Goal: Information Seeking & Learning: Learn about a topic

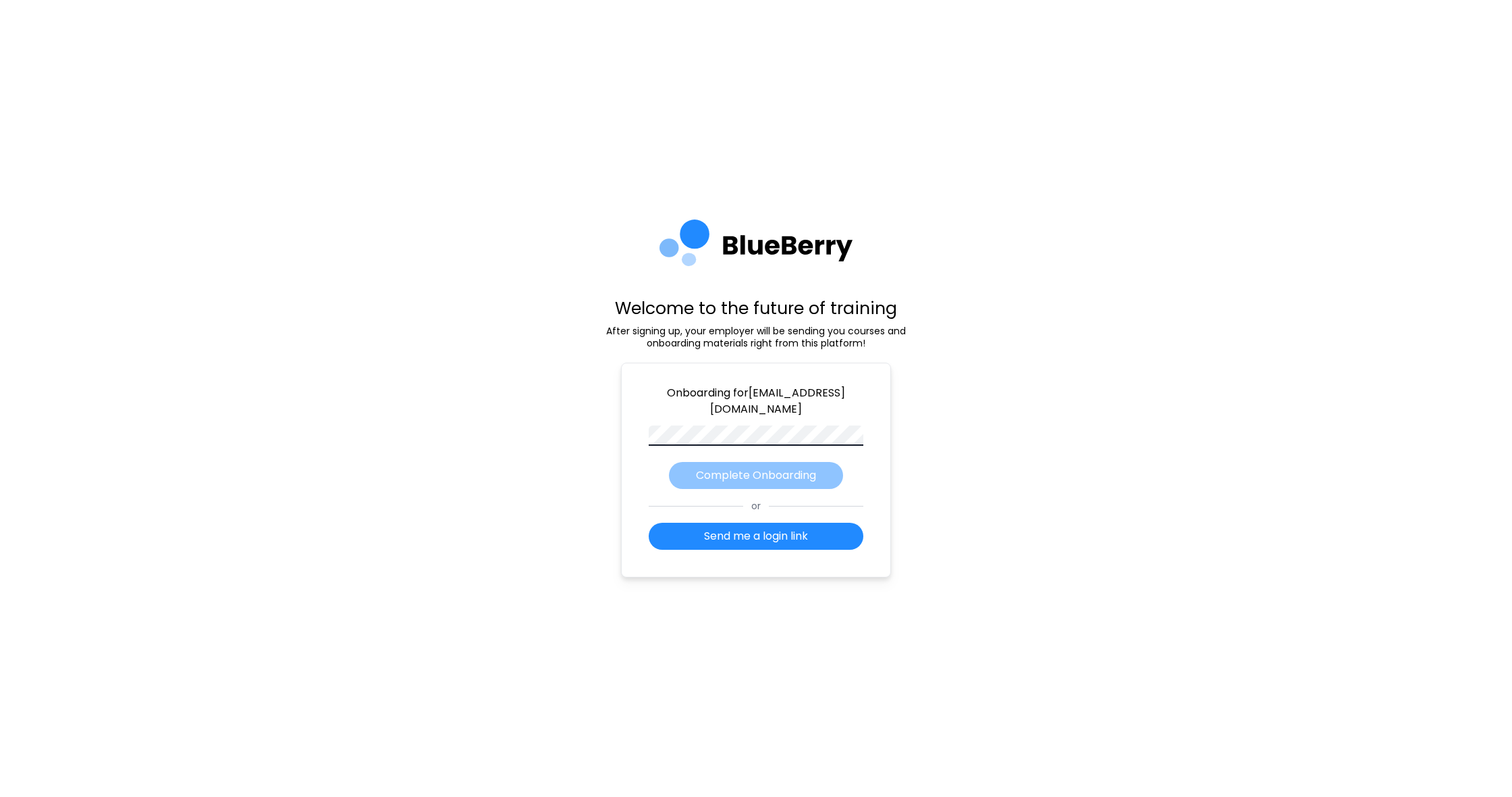
click at [764, 475] on div "Onboarding for tharidianastiza@gmail.com Complete Onboarding or Send me a login…" at bounding box center [756, 470] width 270 height 215
click at [790, 543] on button "Send me a login link" at bounding box center [756, 535] width 215 height 27
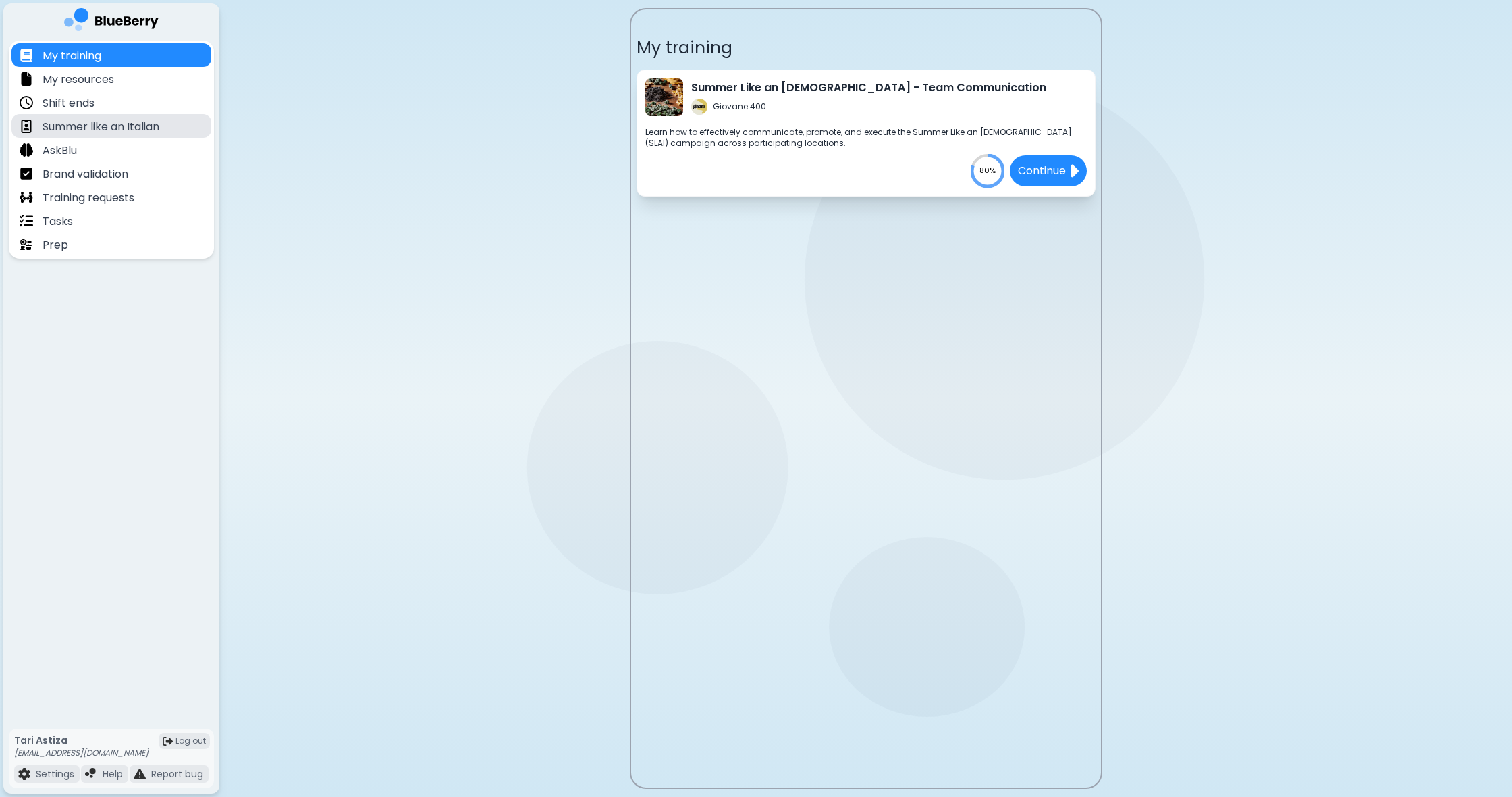
click at [158, 123] on p "Summer like an Italian" at bounding box center [101, 127] width 117 height 17
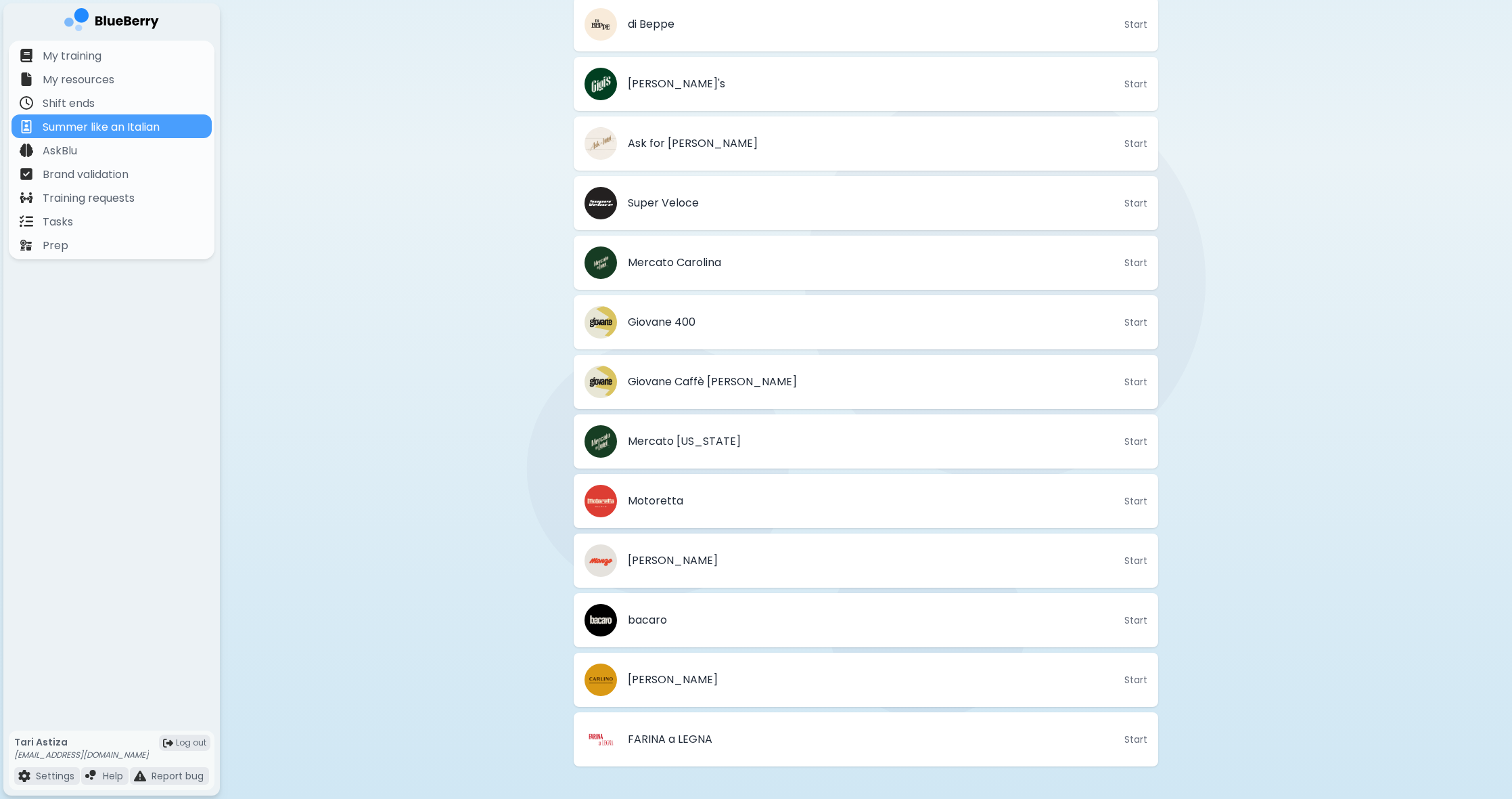
scroll to position [482, 0]
click at [99, 59] on p "My training" at bounding box center [71, 57] width 58 height 17
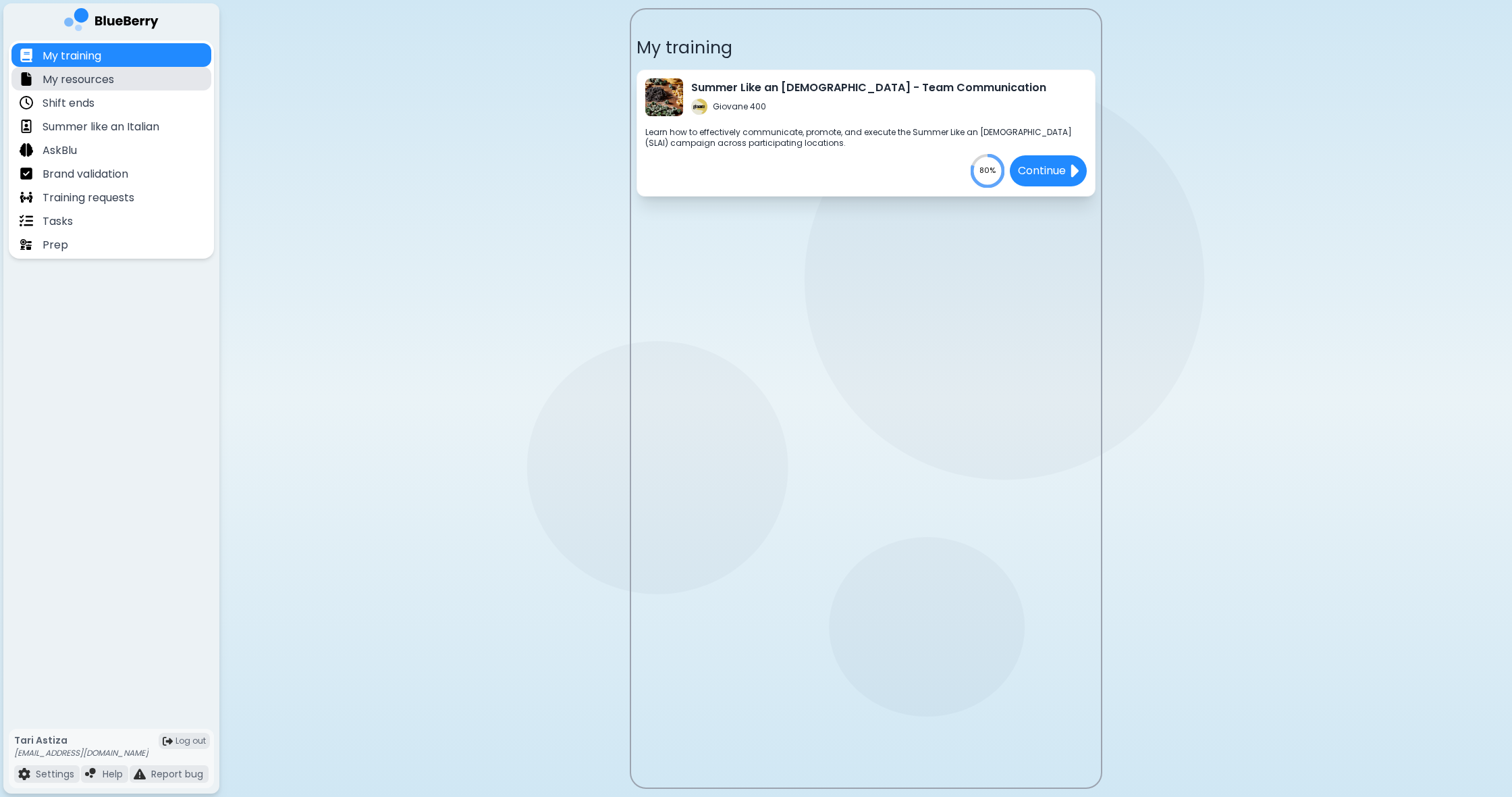
click at [101, 76] on p "My resources" at bounding box center [78, 80] width 71 height 17
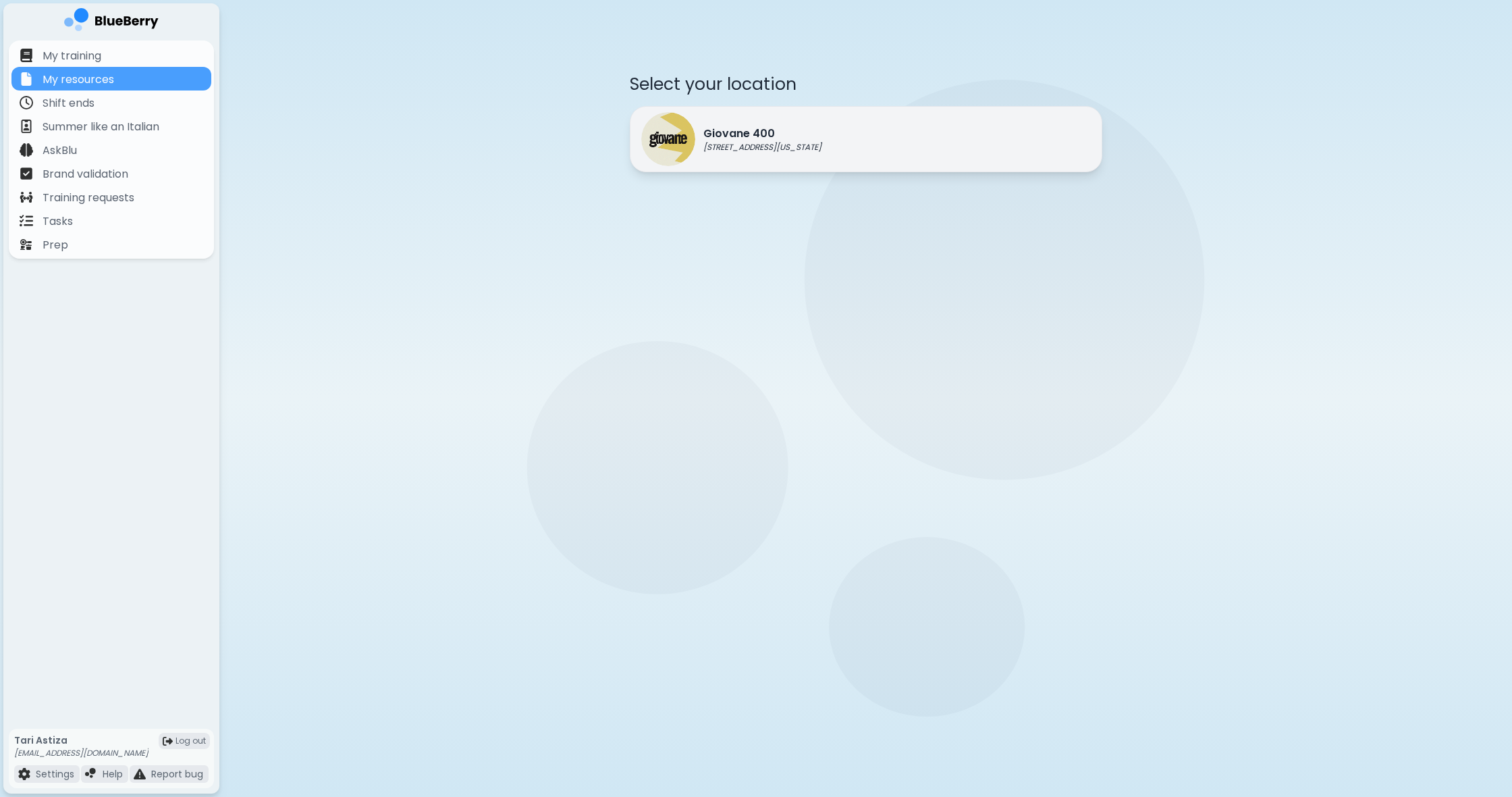
click at [849, 148] on div "Giovane 400 418 W Georgia St, Vancouver BC" at bounding box center [865, 138] width 472 height 66
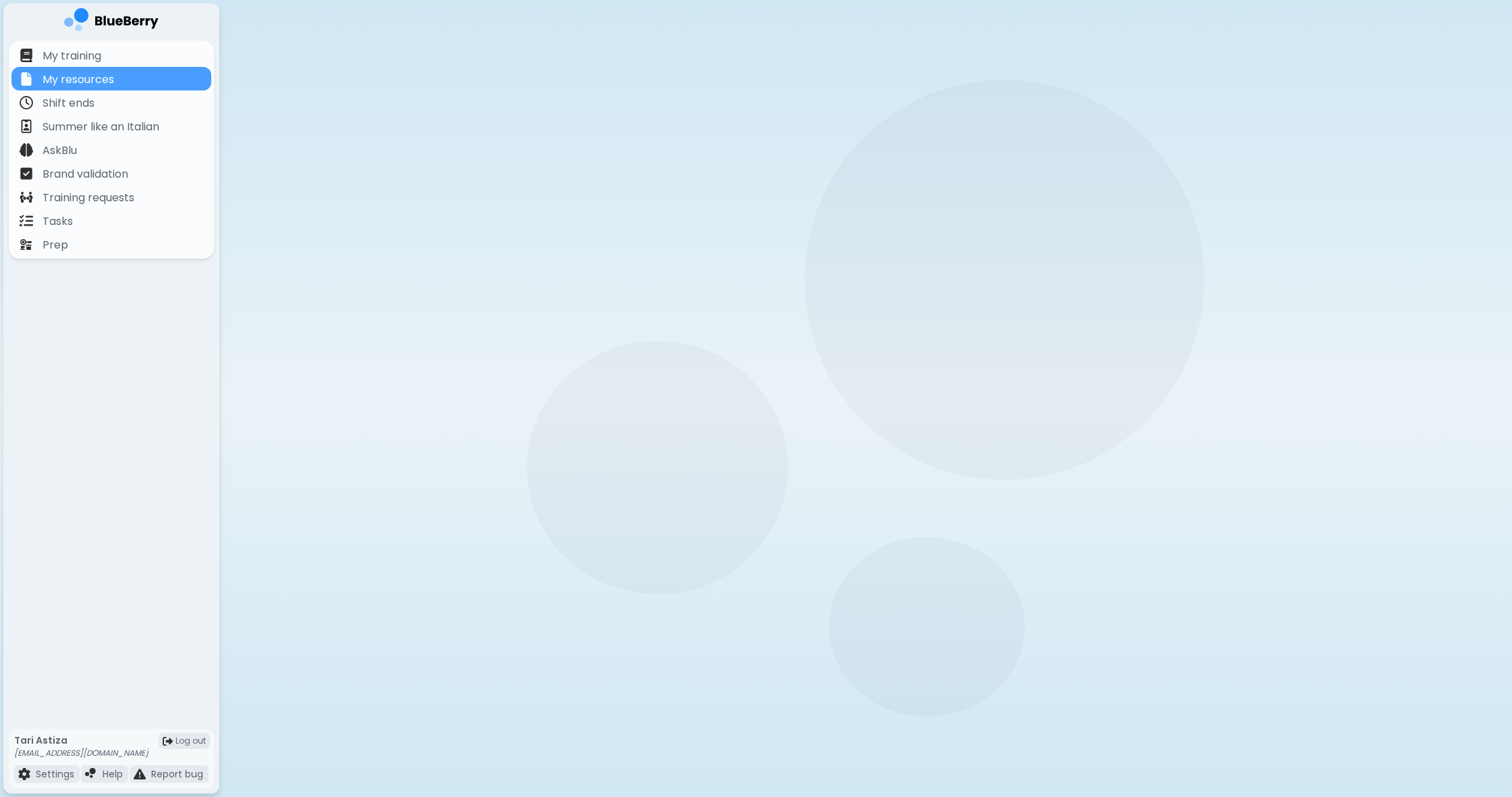
click at [849, 148] on div at bounding box center [865, 156] width 472 height 46
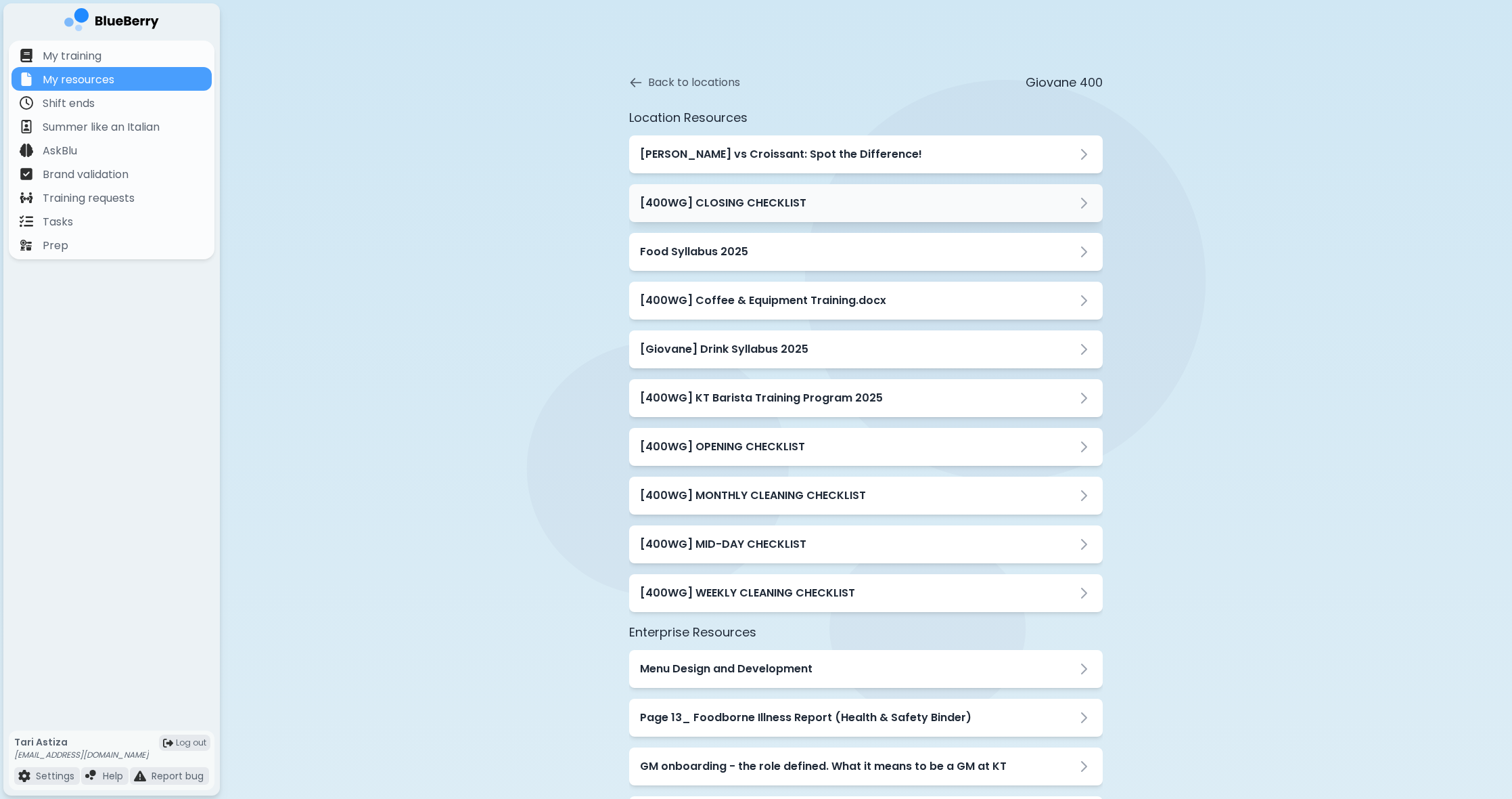
click at [786, 206] on h3 "[400WG] CLOSING CHECKLIST" at bounding box center [723, 203] width 166 height 17
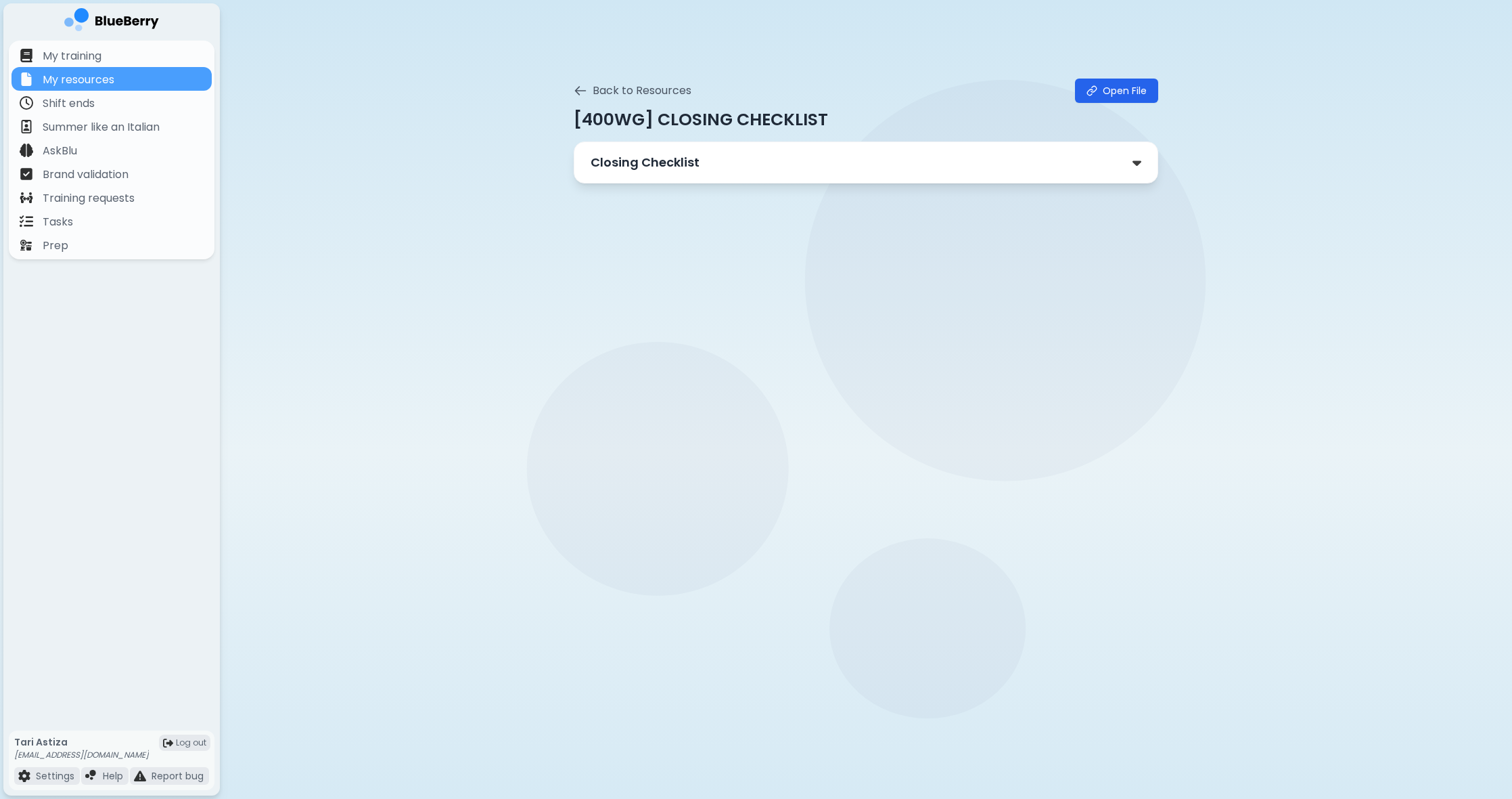
click at [762, 159] on div "Closing Checklist" at bounding box center [866, 162] width 551 height 19
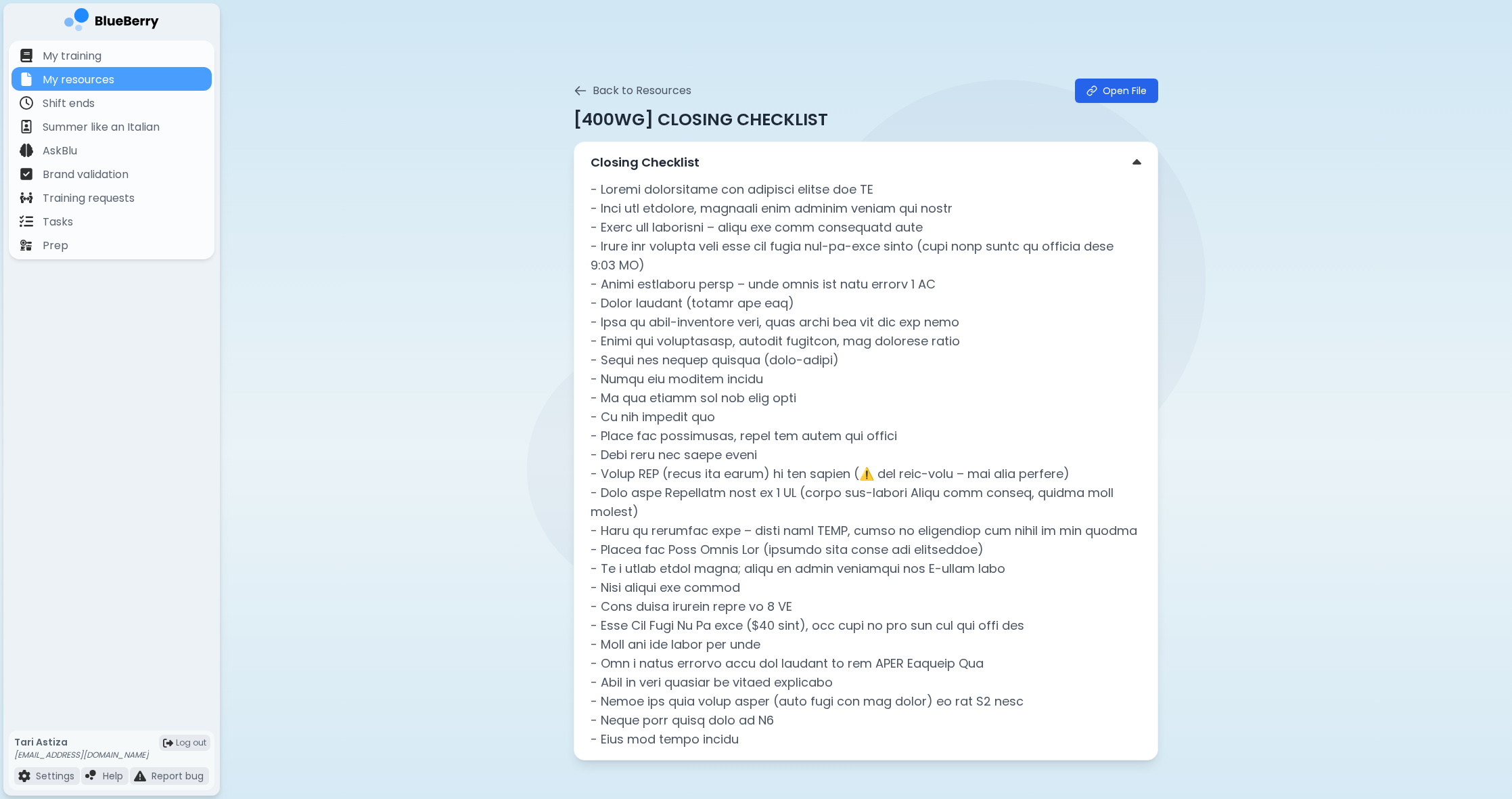
click at [762, 159] on div "Closing Checklist" at bounding box center [866, 162] width 551 height 19
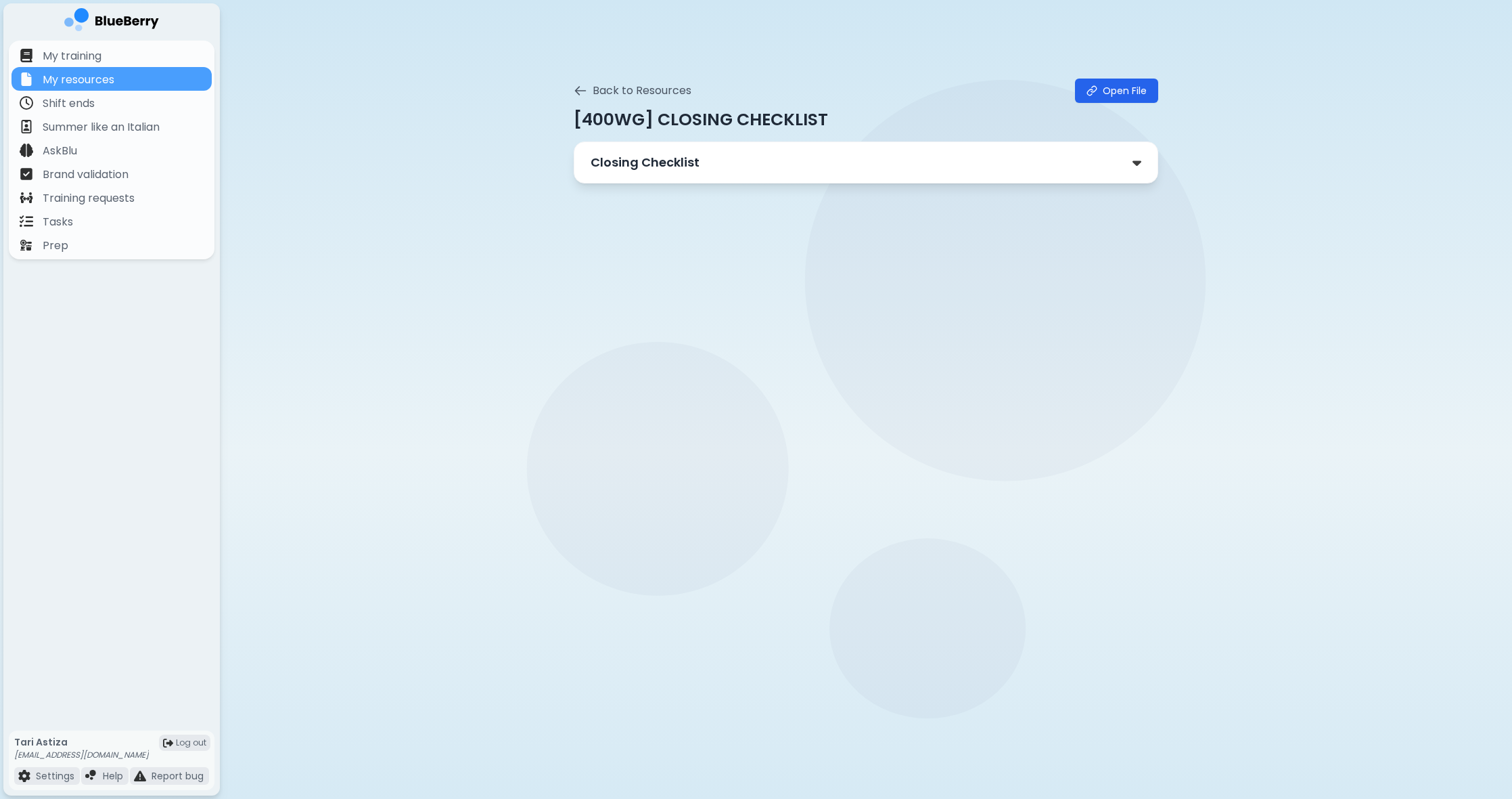
click at [762, 159] on div "Closing Checklist" at bounding box center [866, 162] width 551 height 19
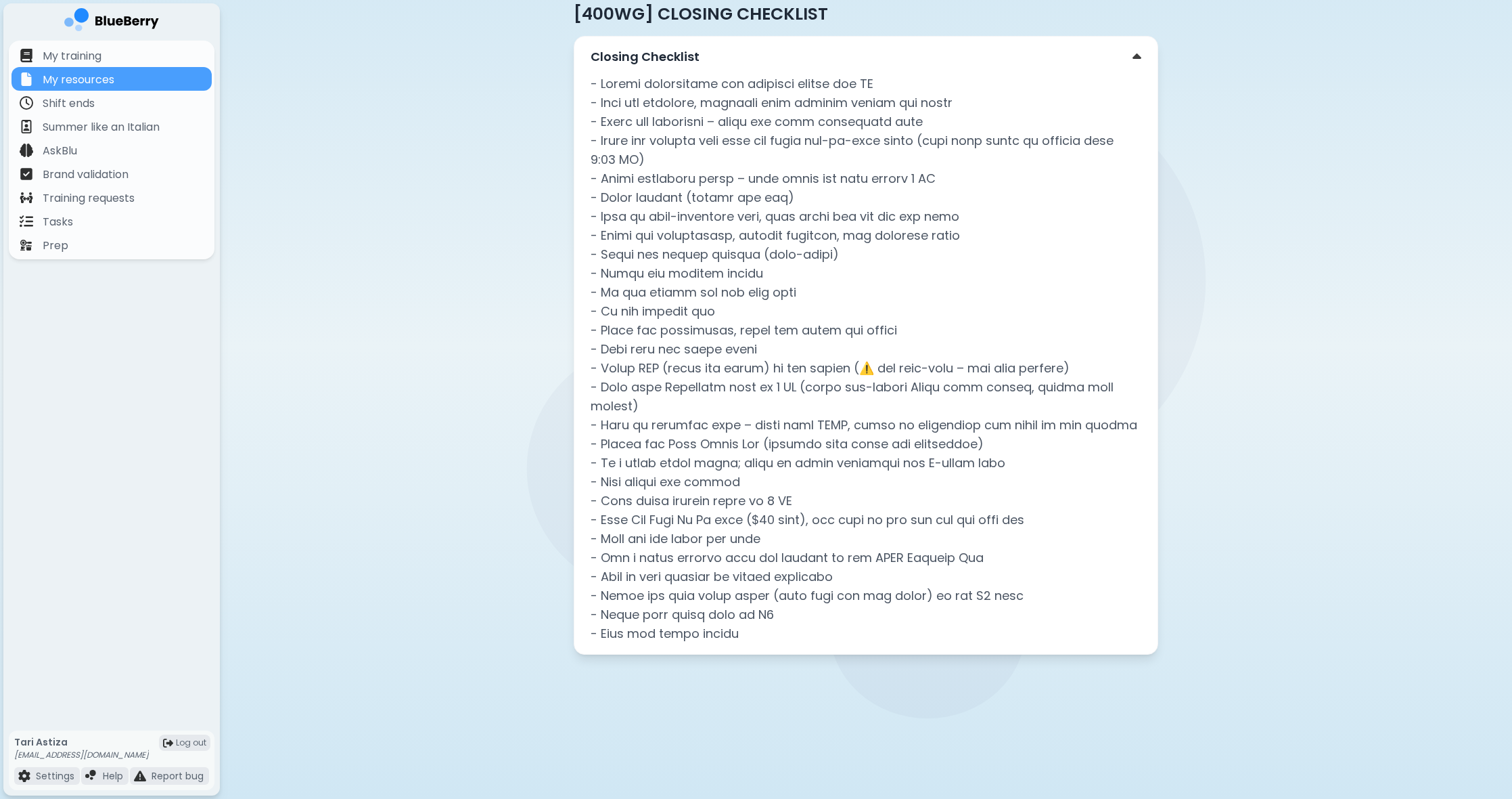
scroll to position [106, 0]
click at [144, 80] on div "My resources" at bounding box center [111, 79] width 200 height 24
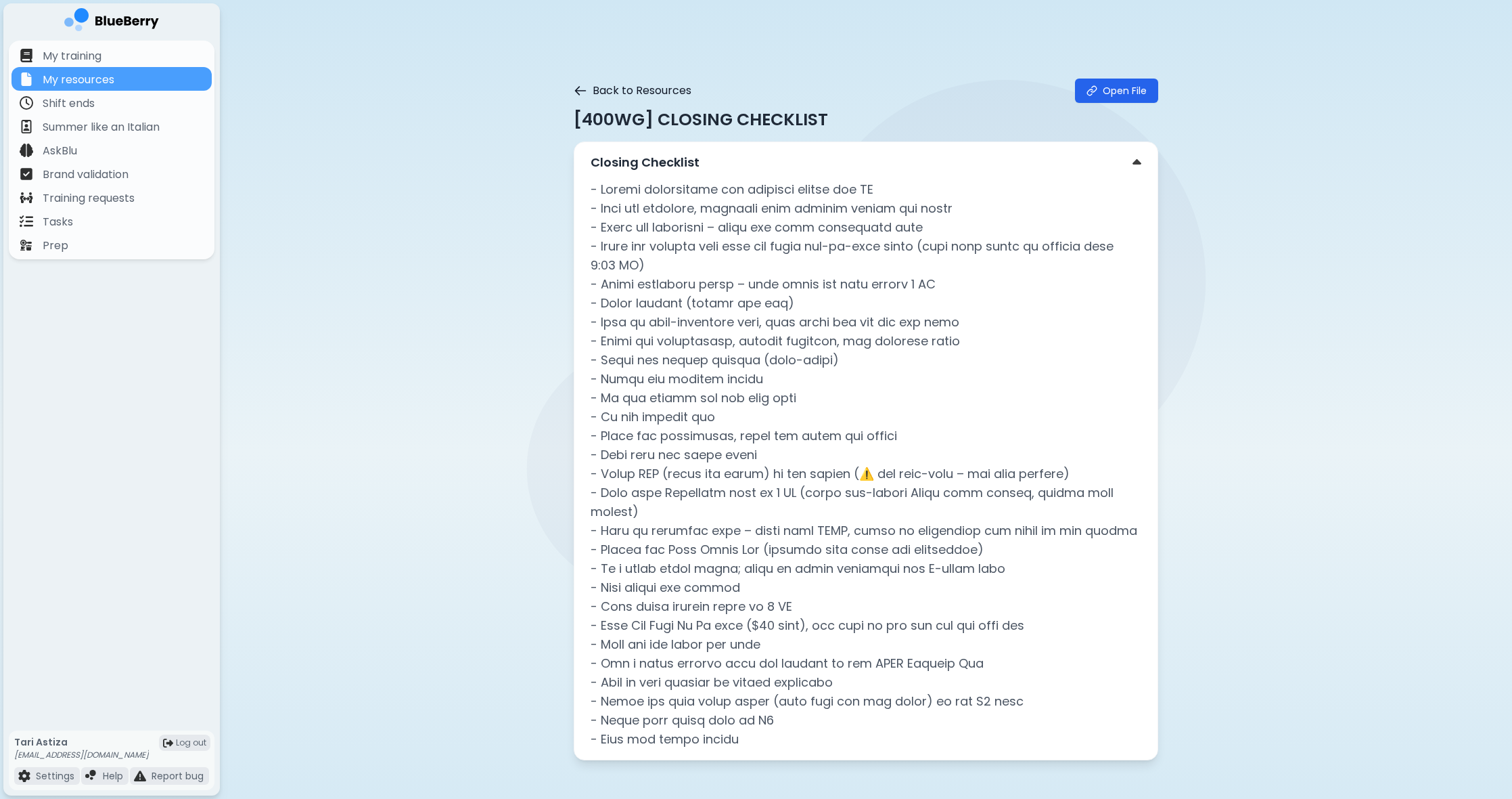
click at [583, 89] on icon at bounding box center [580, 90] width 14 height 14
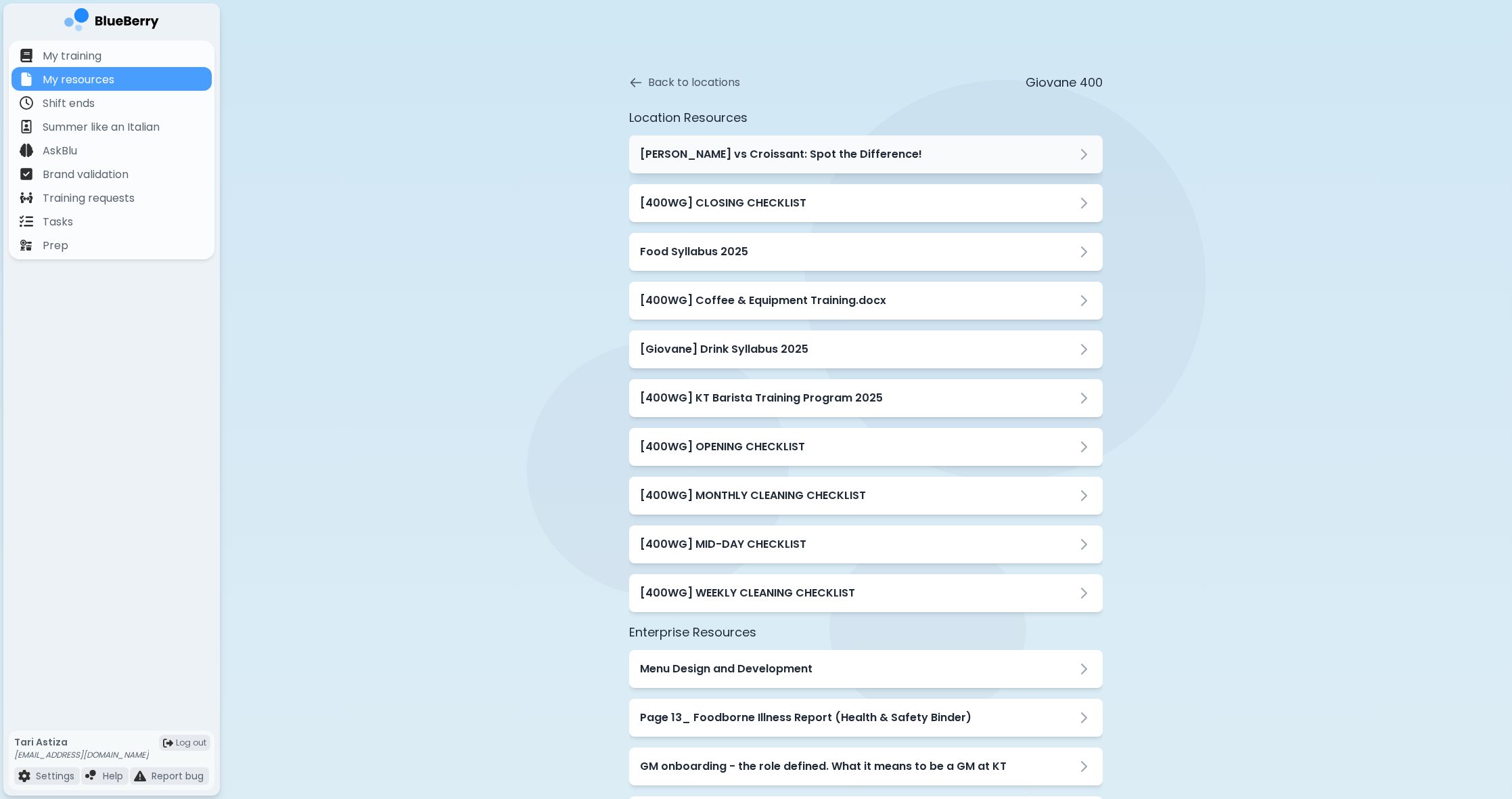
click at [734, 149] on h3 "[PERSON_NAME] vs Croissant: Spot the Difference!" at bounding box center [781, 155] width 282 height 17
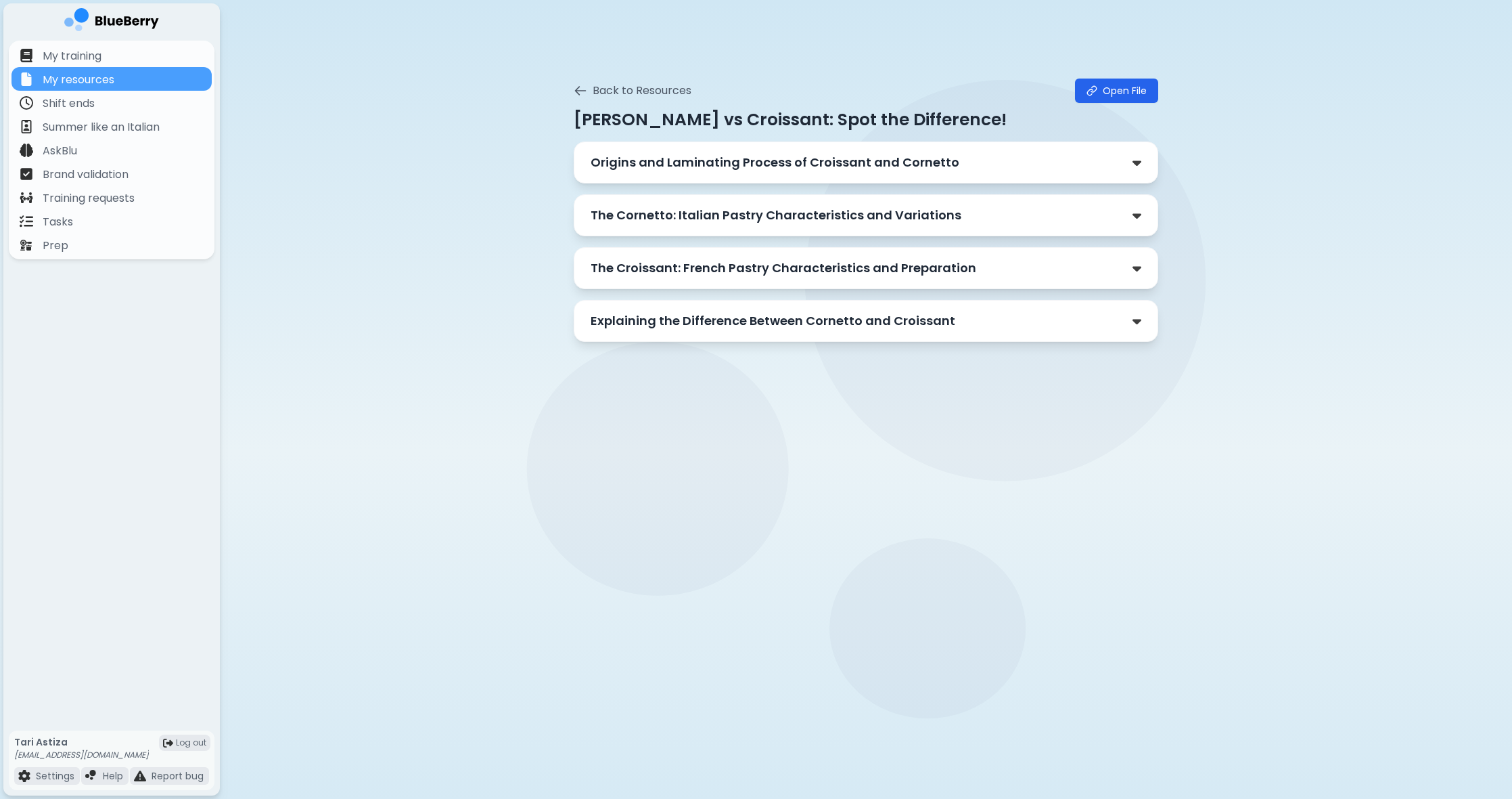
click at [724, 161] on p "Origins and Laminating Process of Croissant and Cornetto" at bounding box center [775, 162] width 368 height 19
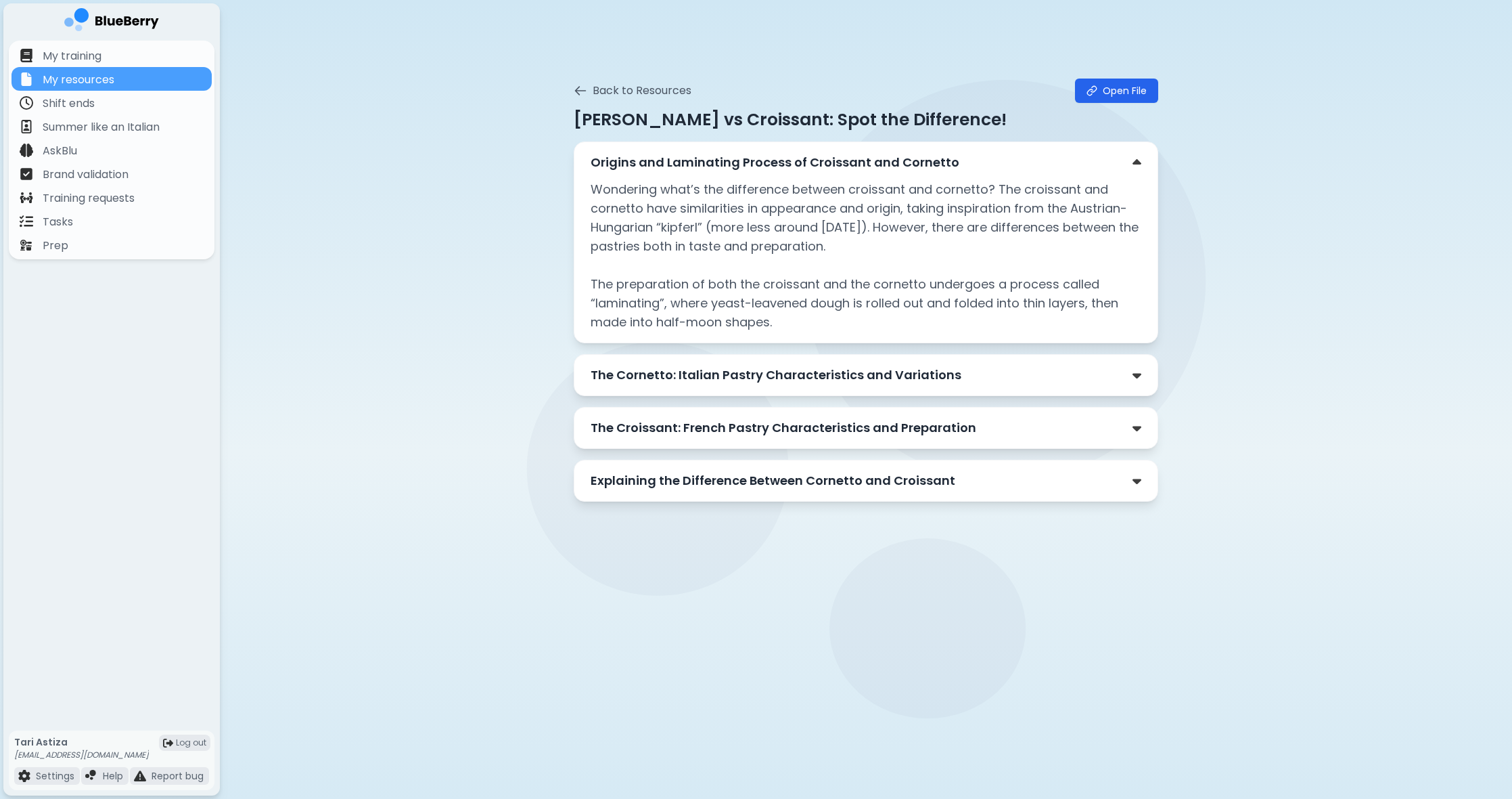
click at [748, 368] on p "The Cornetto: Italian Pastry Characteristics and Variations" at bounding box center [776, 375] width 371 height 19
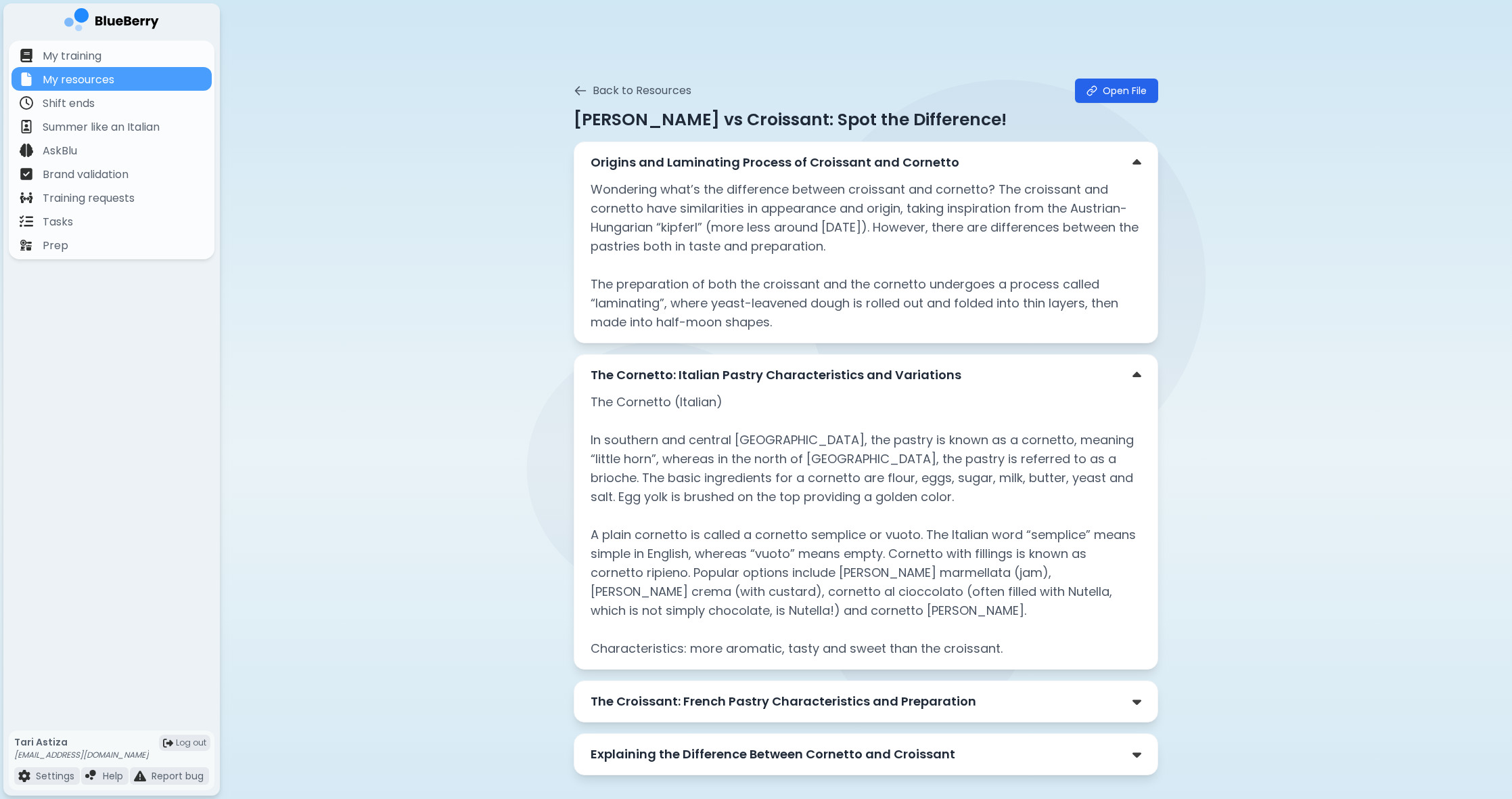
click at [748, 368] on p "The Cornetto: Italian Pastry Characteristics and Variations" at bounding box center [776, 375] width 371 height 19
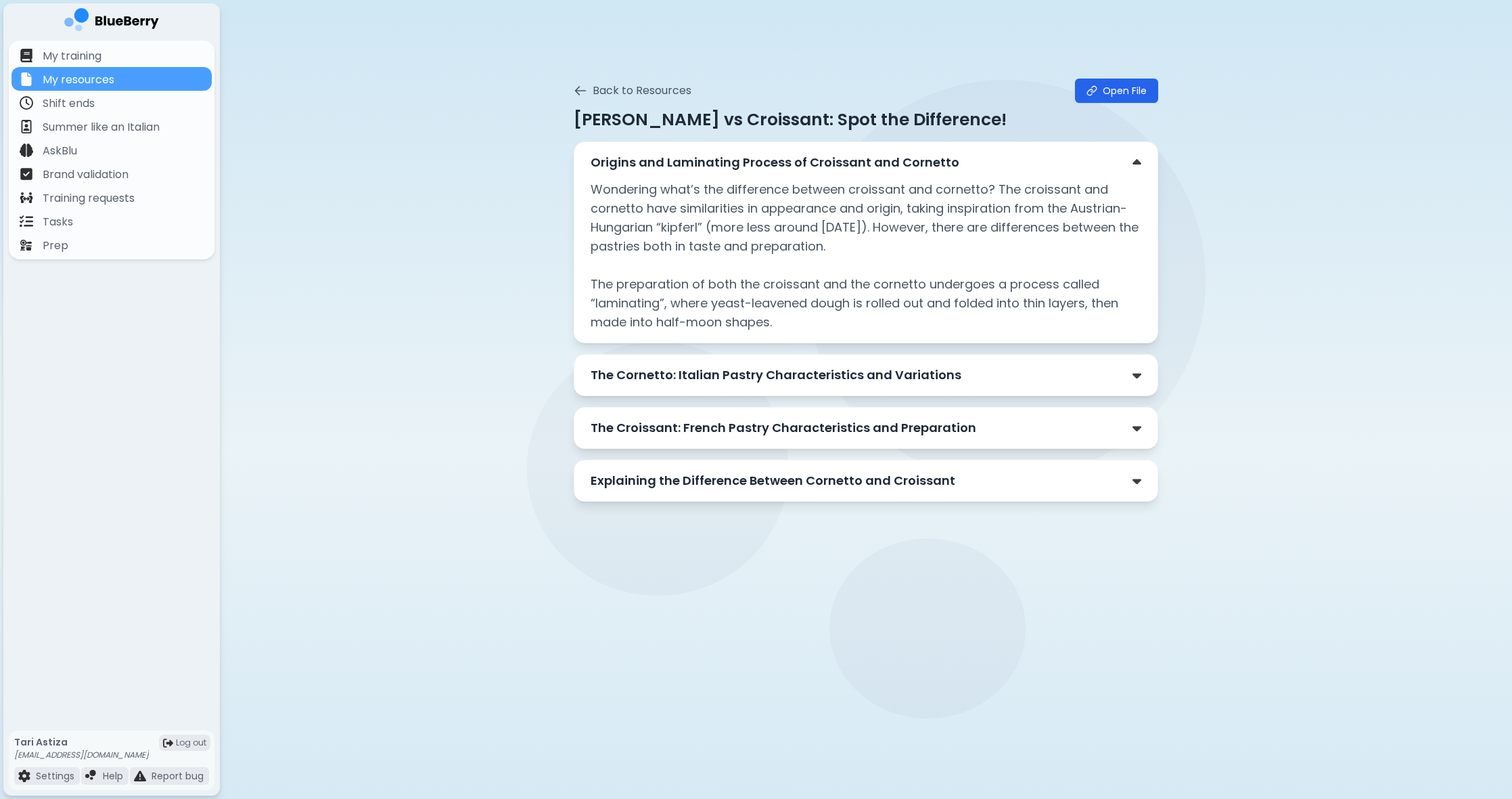
drag, startPoint x: 572, startPoint y: 90, endPoint x: 572, endPoint y: 98, distance: 8.0
click at [572, 90] on div "Back to Resources Open File Cornetto vs Croissant: Spot the Difference! Origins…" at bounding box center [865, 472] width 606 height 799
click at [580, 92] on icon at bounding box center [580, 90] width 14 height 14
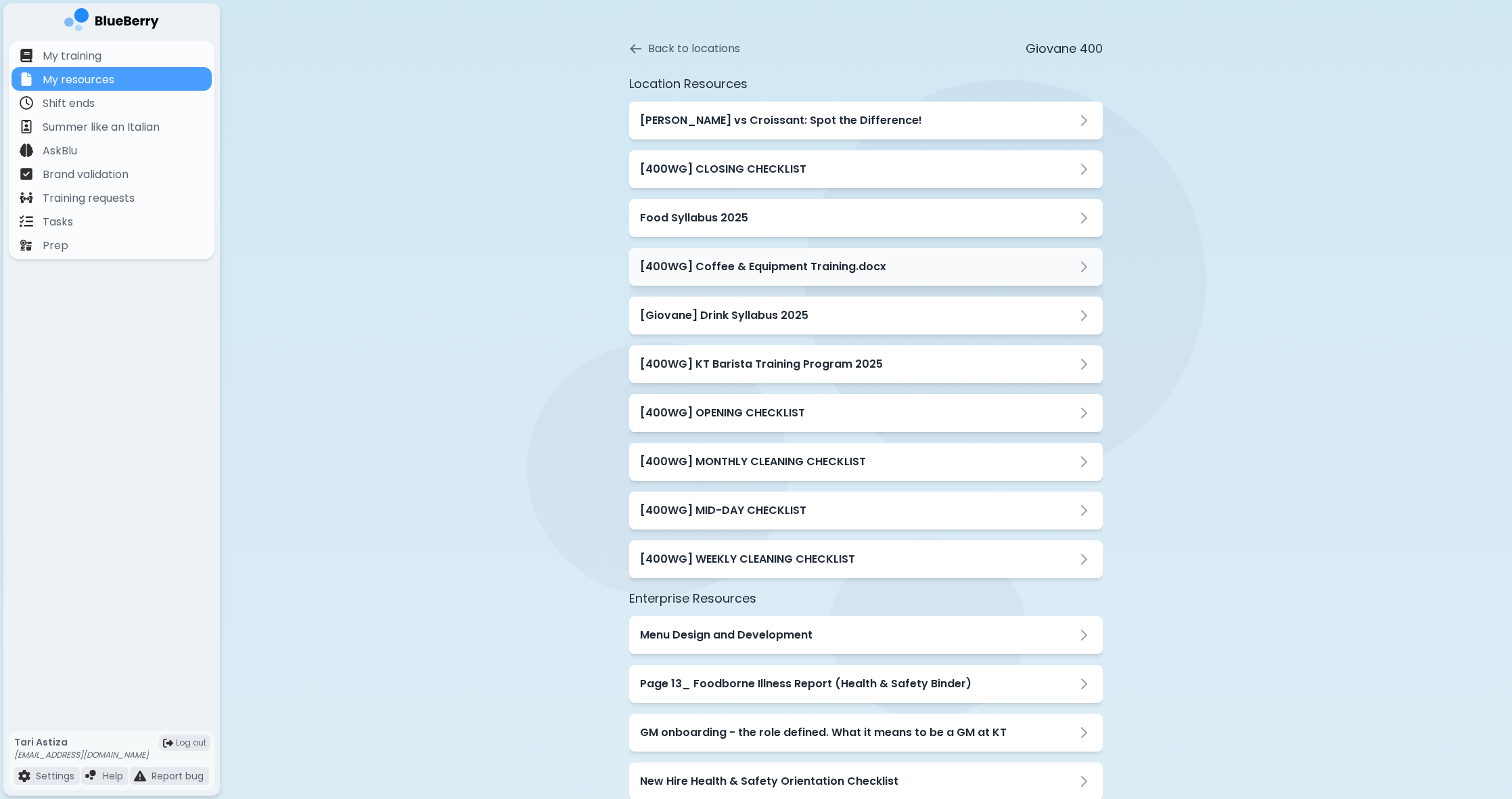
scroll to position [36, 0]
click at [804, 278] on div "[400WG] Coffee & Equipment Training.docx" at bounding box center [865, 264] width 473 height 38
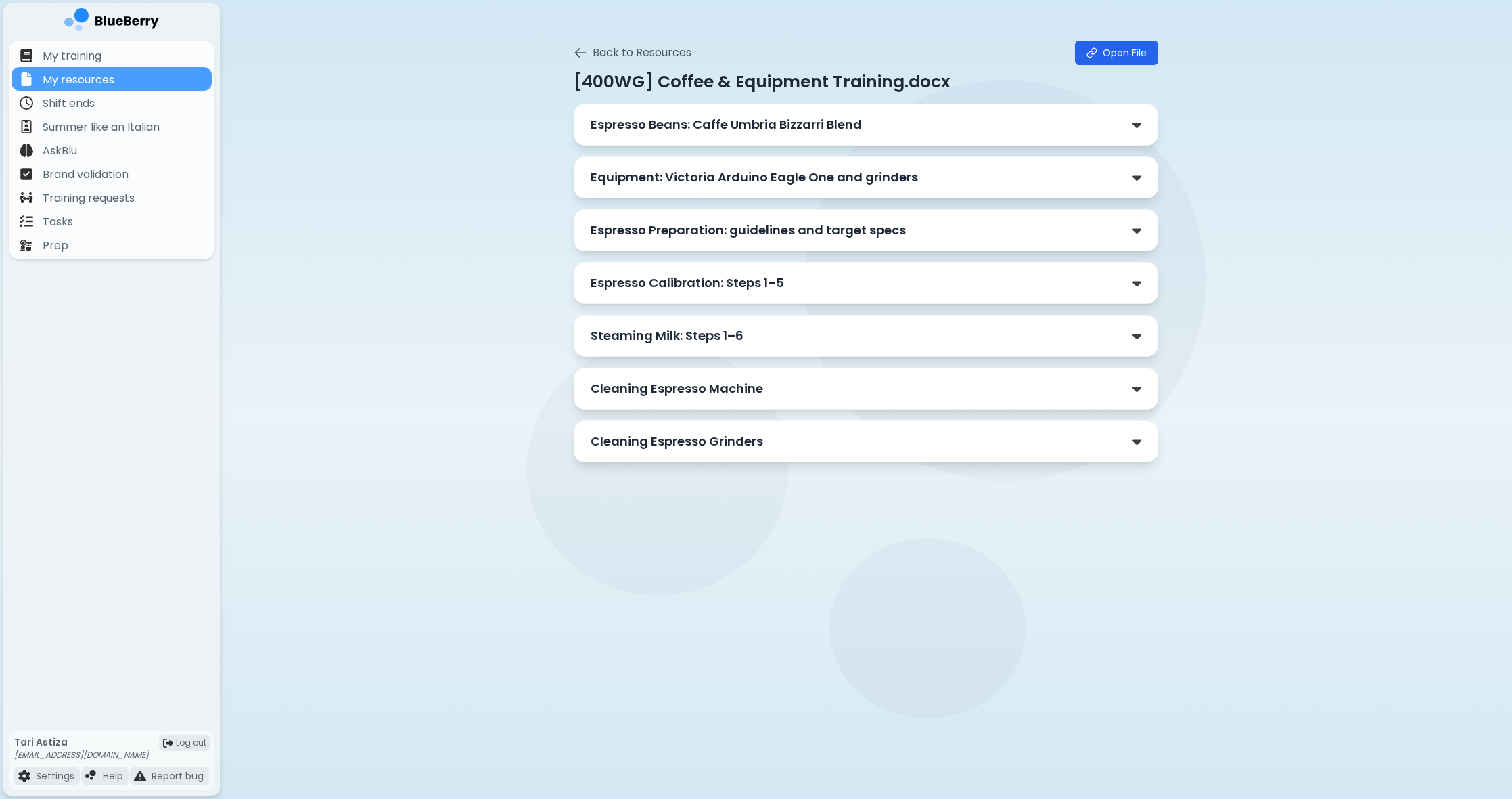
scroll to position [40, 0]
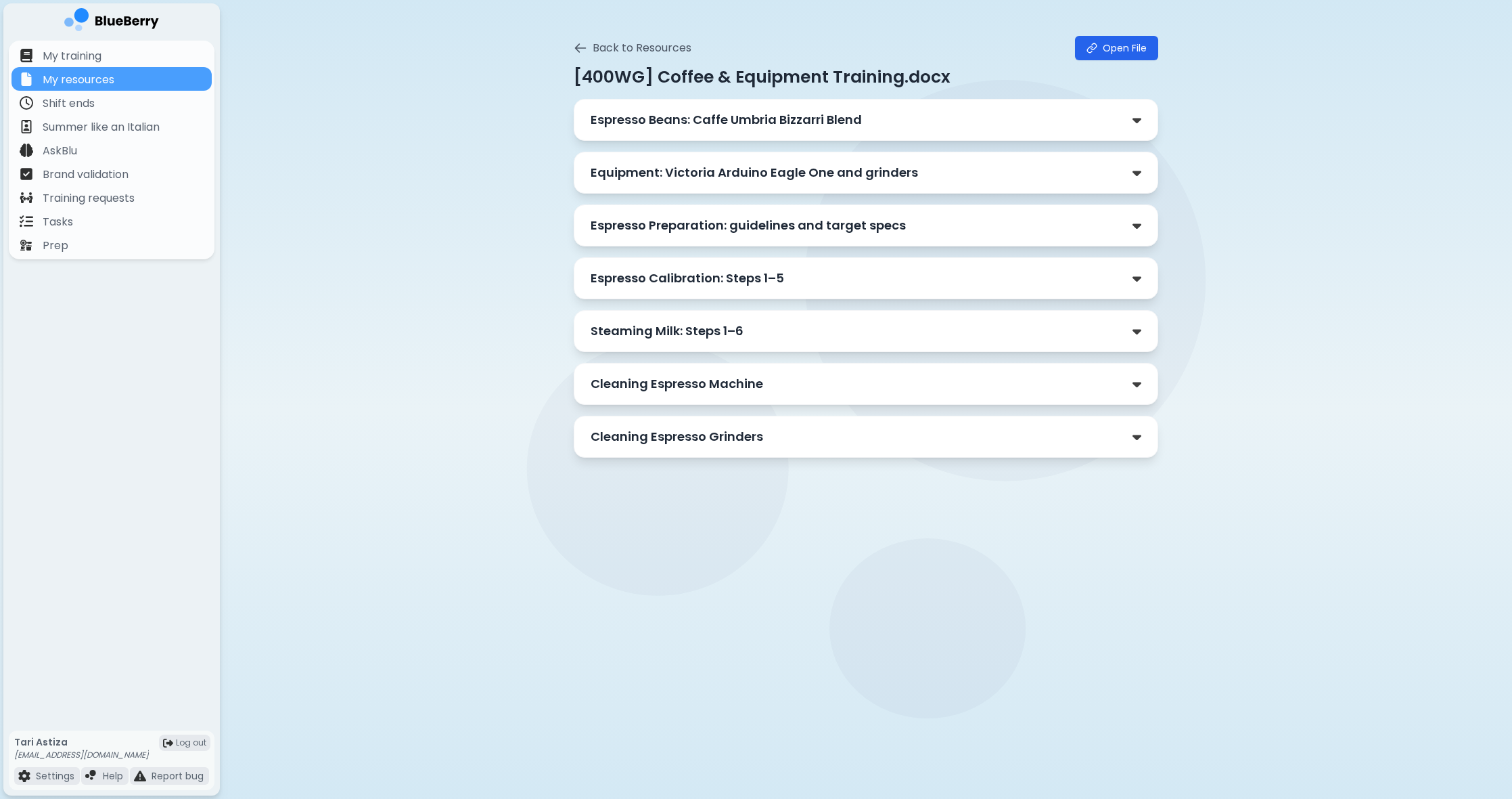
click at [709, 122] on p "Espresso Beans: Caffe Umbria Bizzarri Blend" at bounding box center [726, 120] width 271 height 19
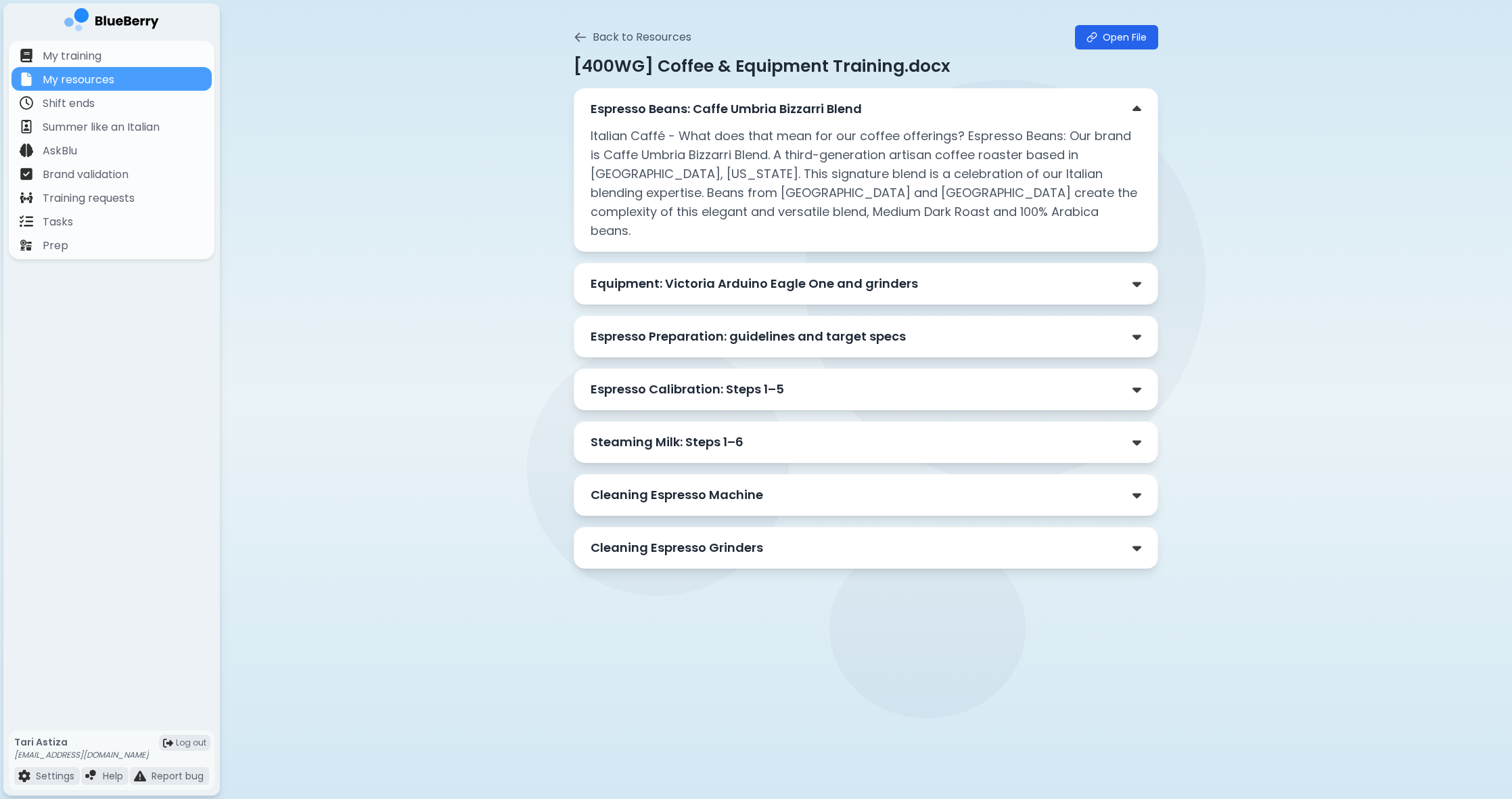
scroll to position [55, 0]
click at [750, 274] on div "Equipment: Victoria Arduino Eagle One and grinders" at bounding box center [865, 281] width 584 height 42
click at [750, 273] on p "Equipment: Victoria Arduino Eagle One and grinders" at bounding box center [754, 282] width 327 height 19
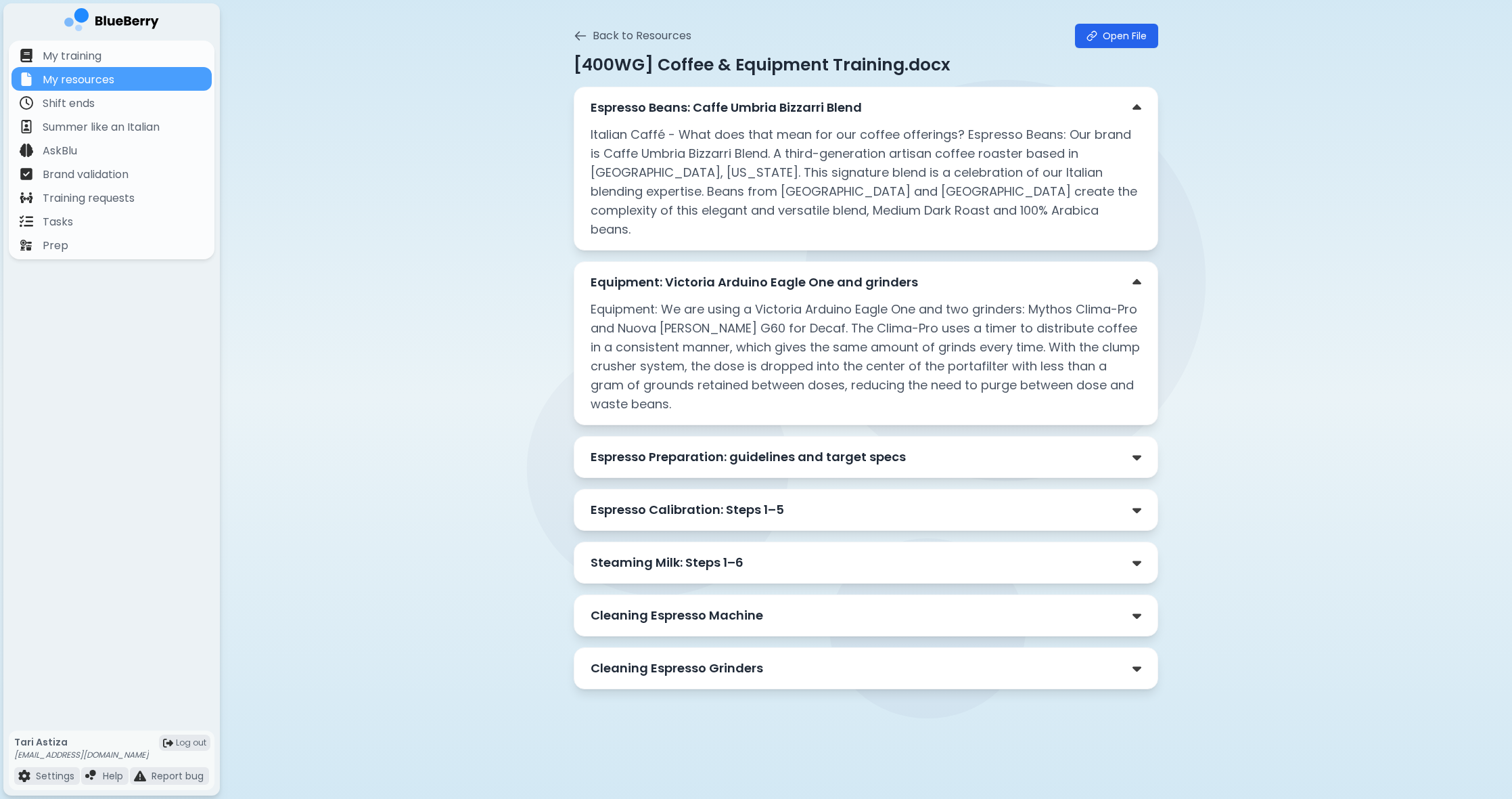
click at [761, 447] on p "Espresso Preparation: guidelines and target specs" at bounding box center [749, 457] width 315 height 19
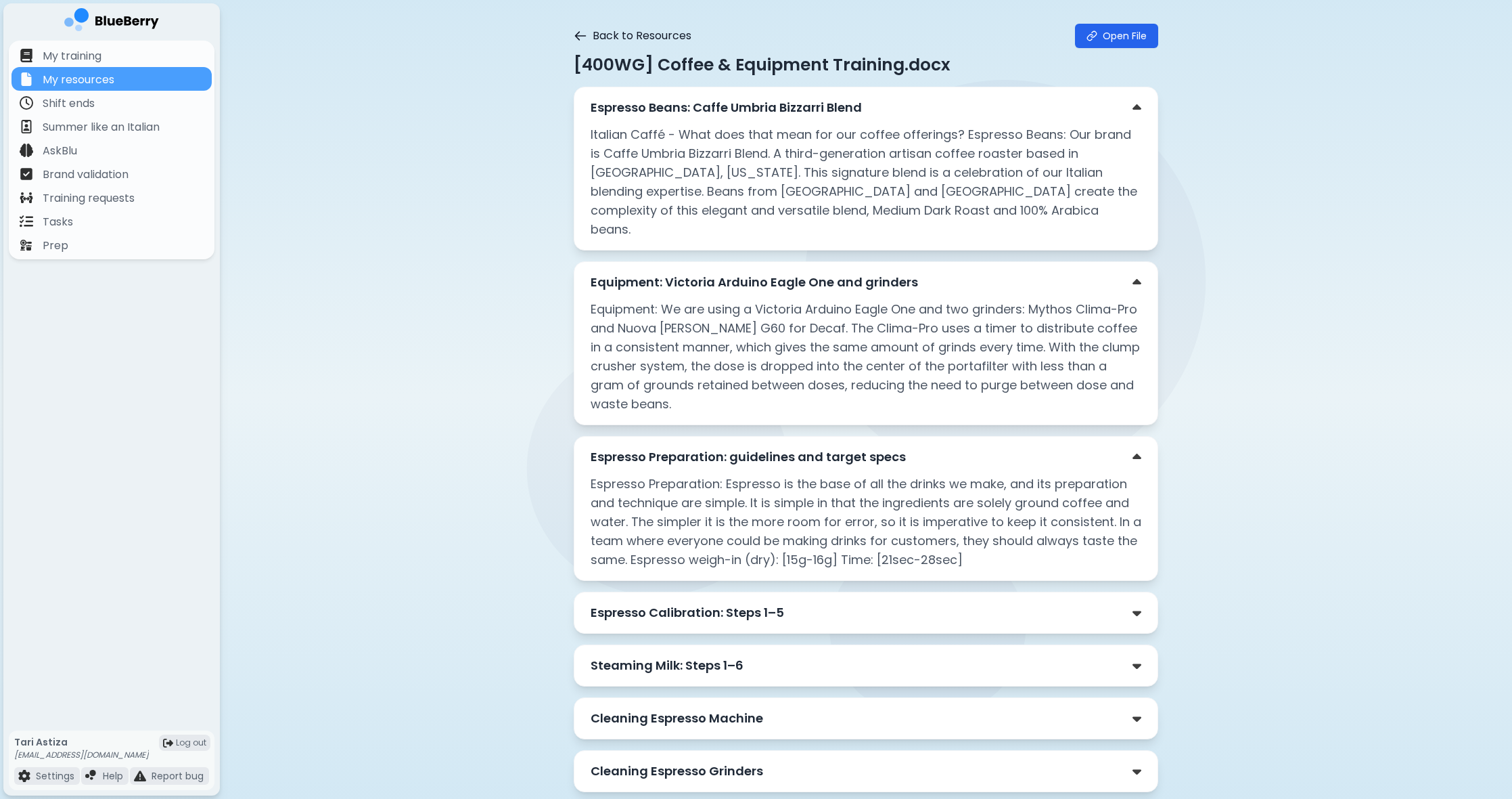
click at [582, 35] on icon at bounding box center [580, 35] width 14 height 14
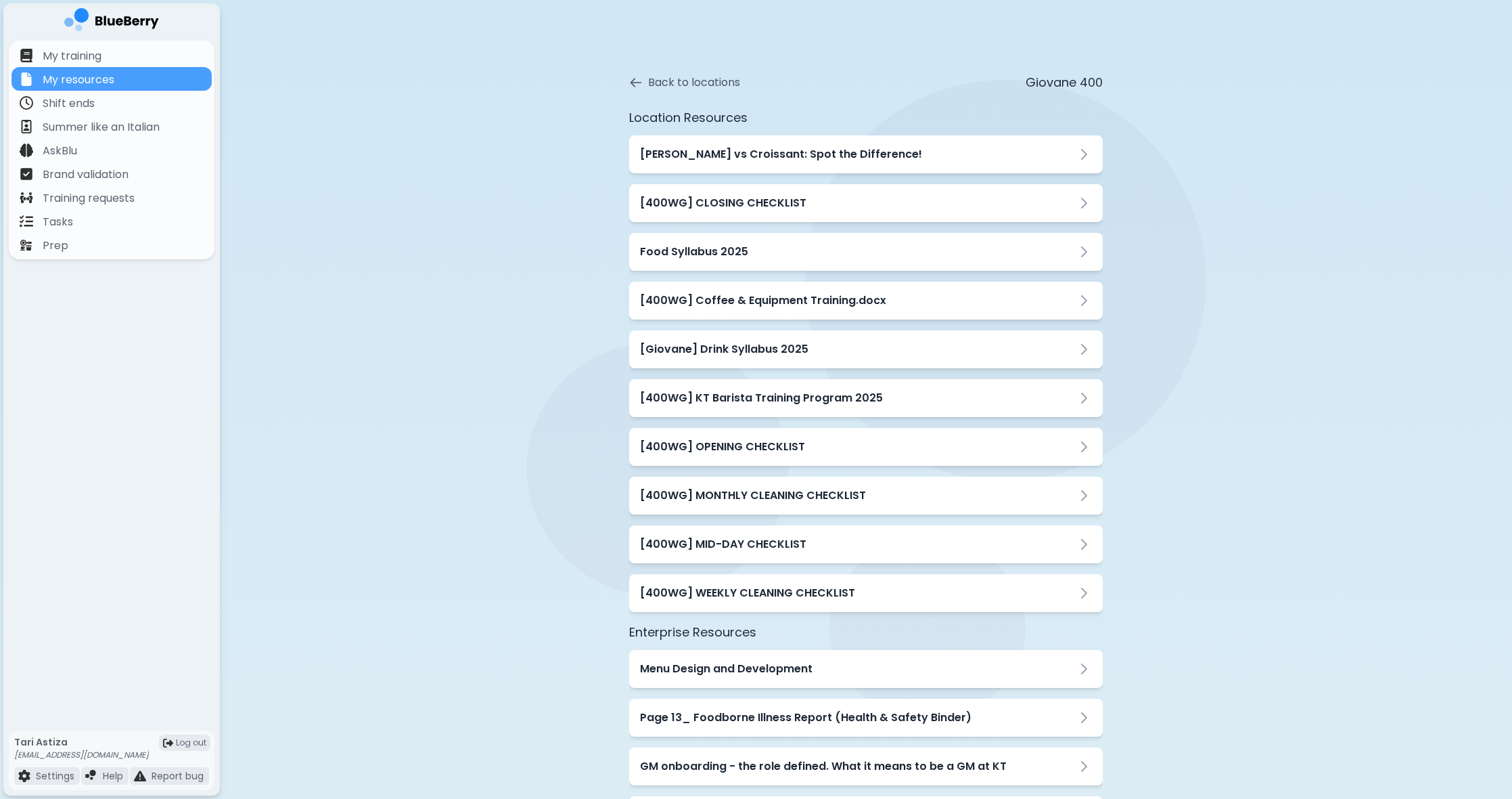
scroll to position [0, 0]
click at [826, 401] on h3 "[400WG] KT Barista Training Program 2025" at bounding box center [762, 398] width 243 height 17
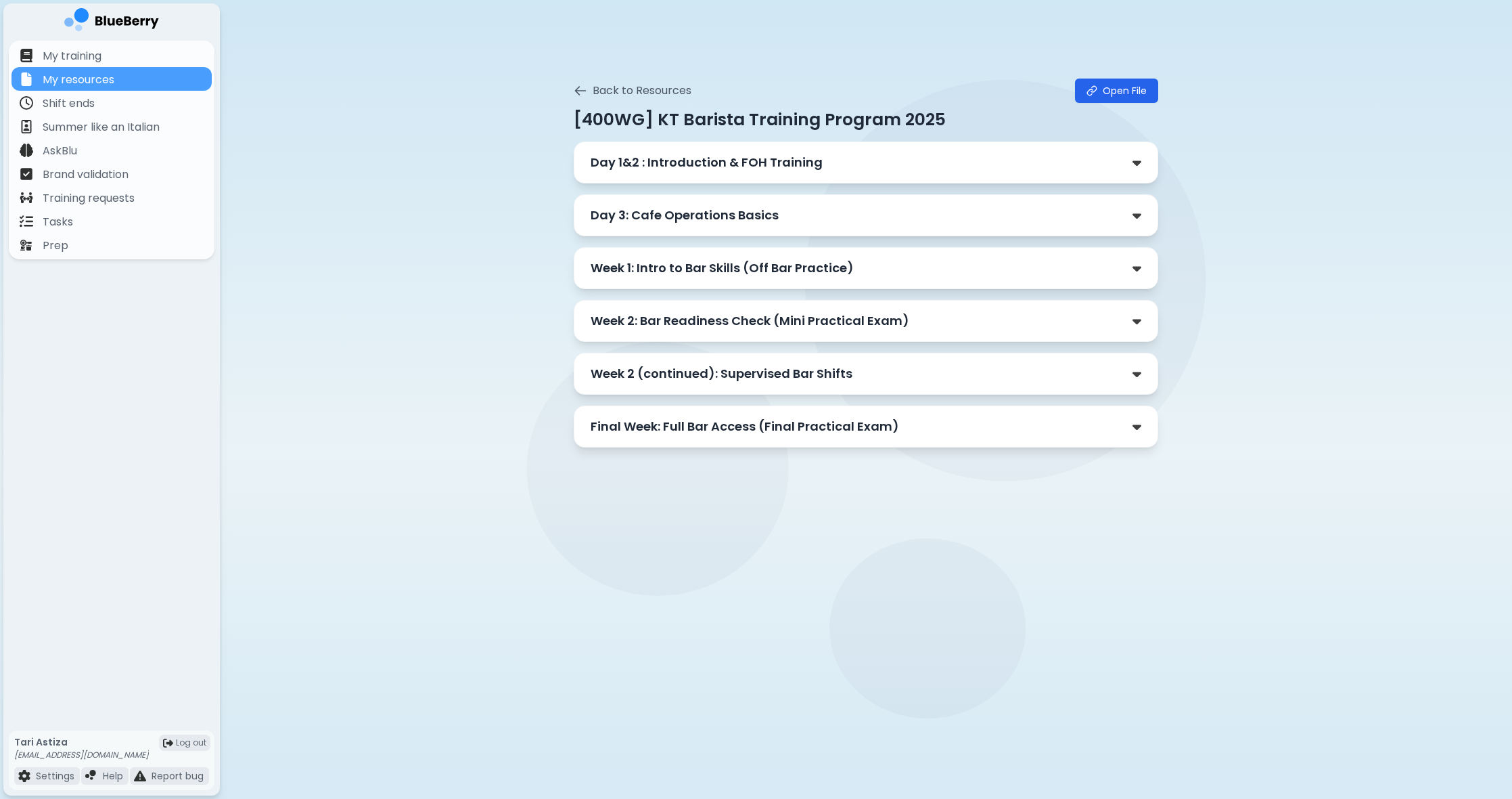
click at [715, 168] on p "Day 1&2 : Introduction & FOH Training" at bounding box center [707, 162] width 232 height 19
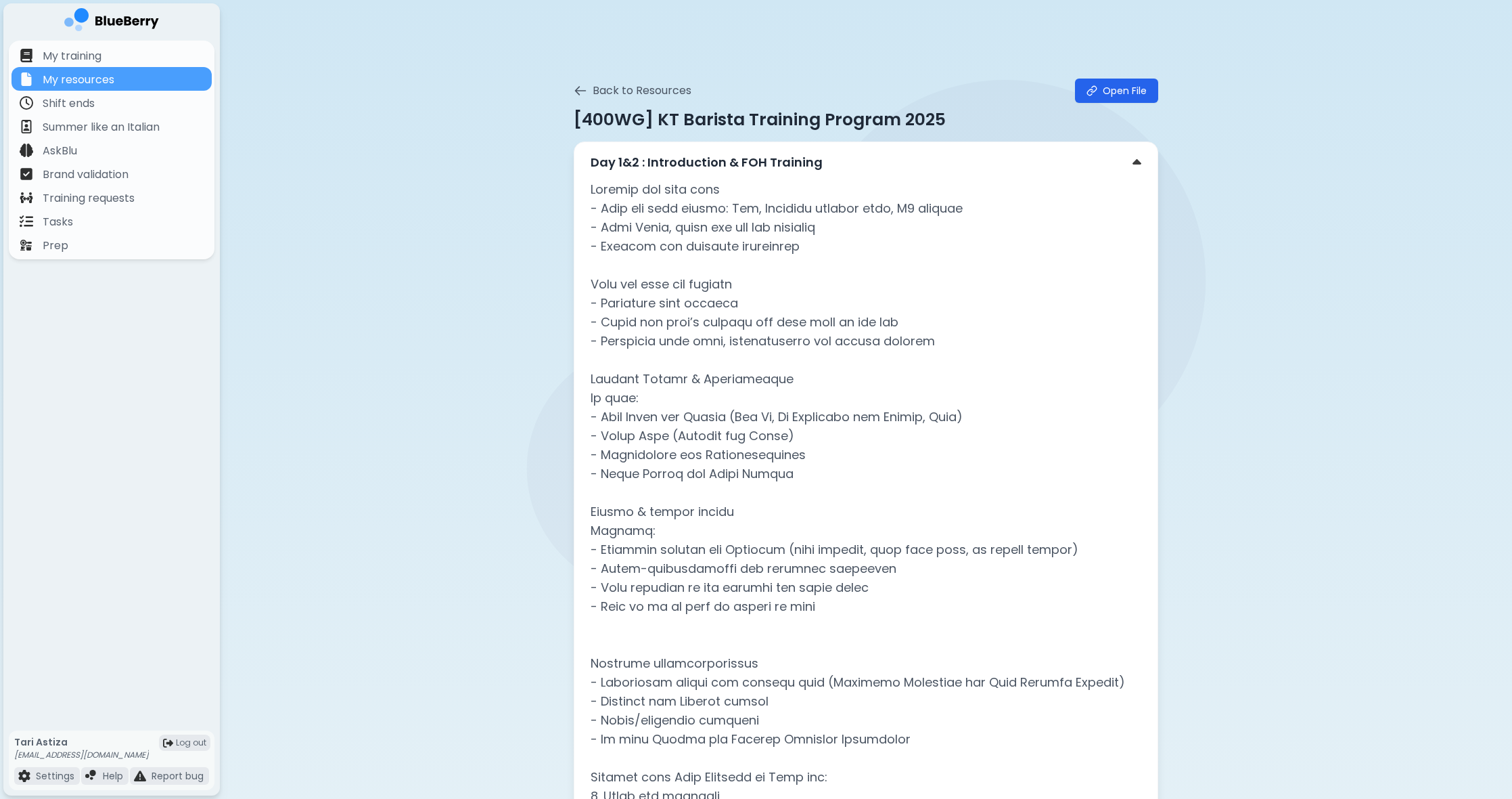
click at [716, 163] on p "Day 1&2 : Introduction & FOH Training" at bounding box center [707, 162] width 232 height 19
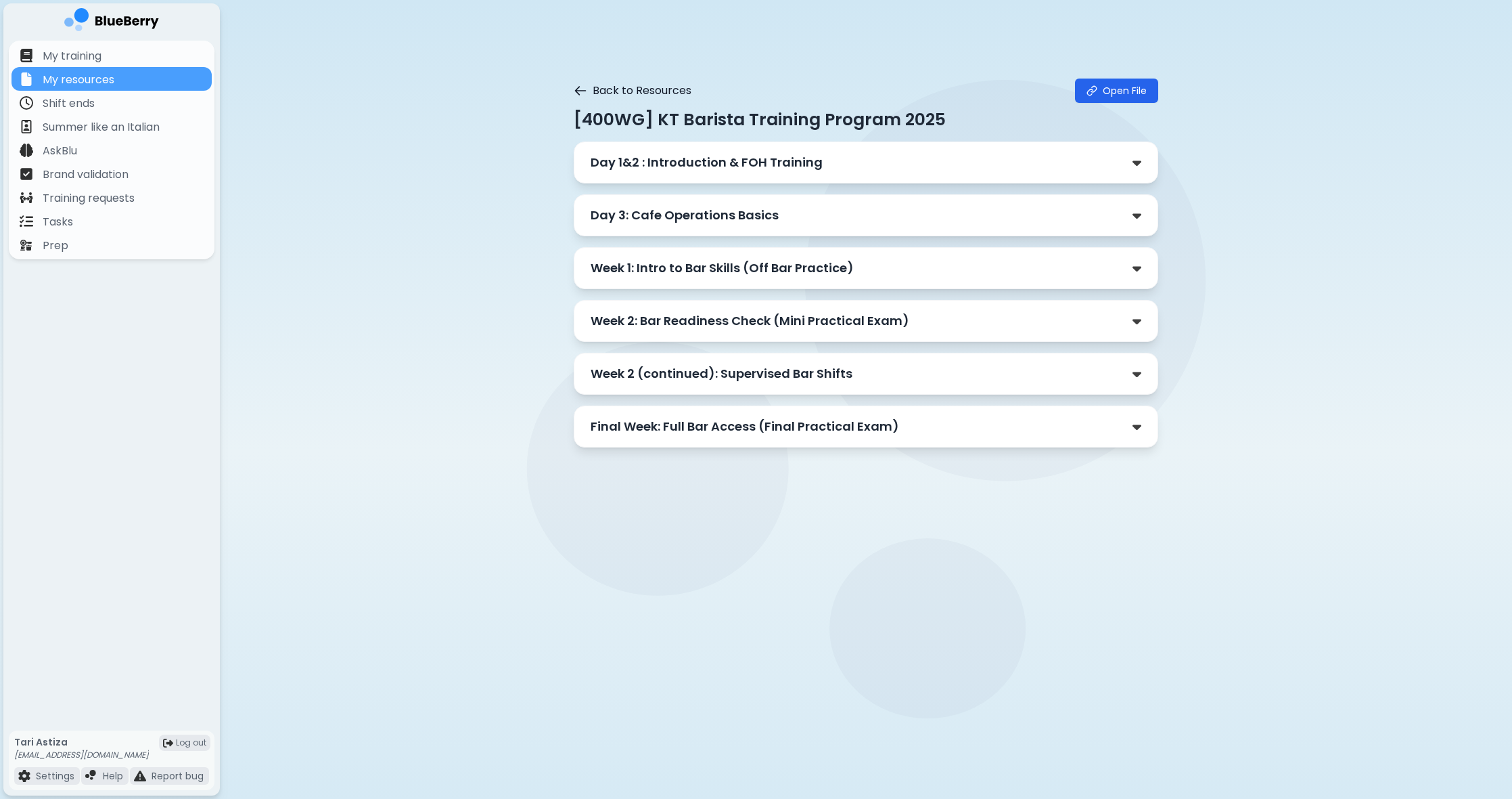
click at [587, 91] on button "Back to Resources" at bounding box center [632, 91] width 118 height 17
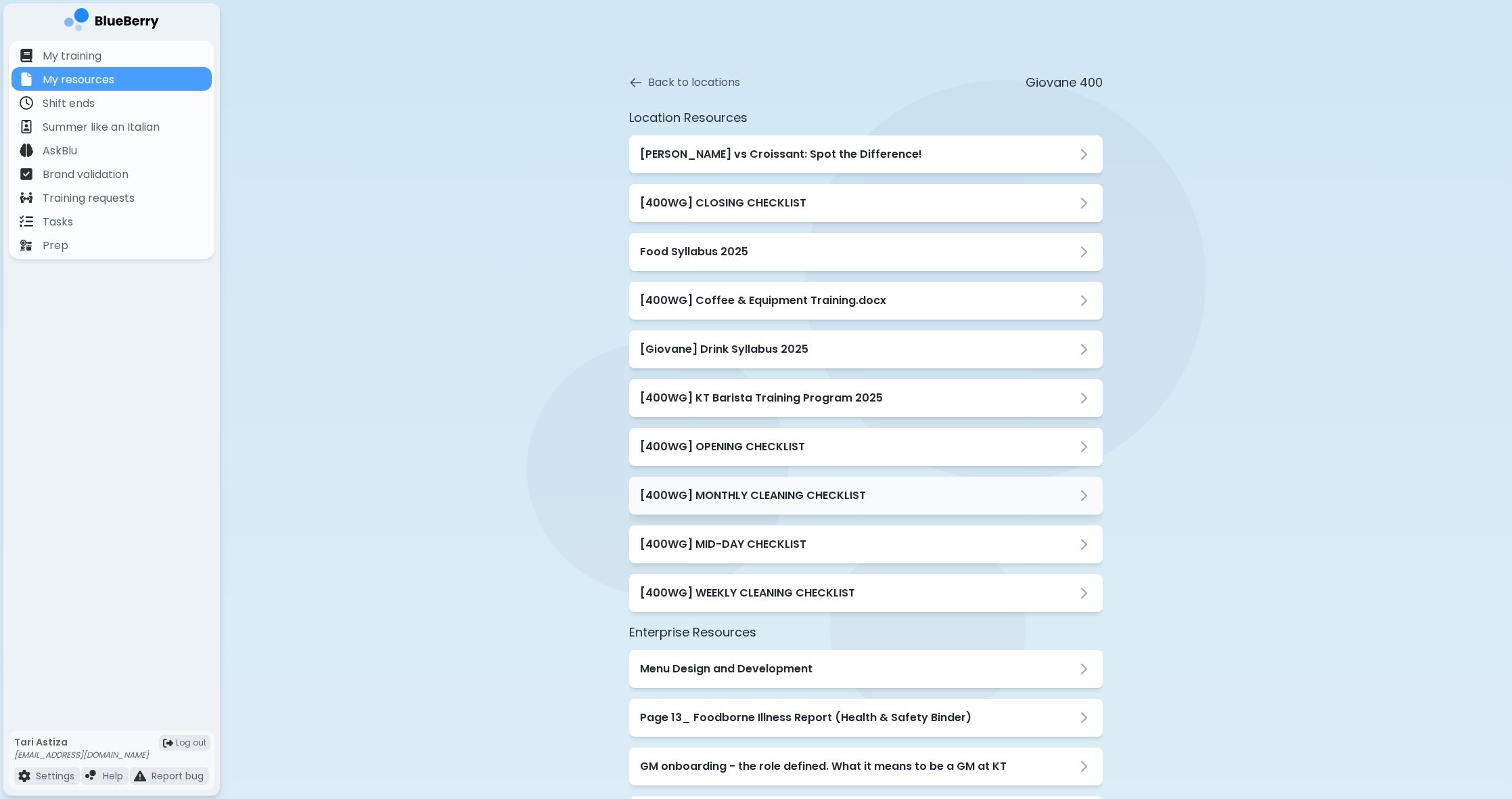
click at [796, 496] on h3 "[400WG] MONTHLY CLEANING CHECKLIST" at bounding box center [753, 496] width 226 height 17
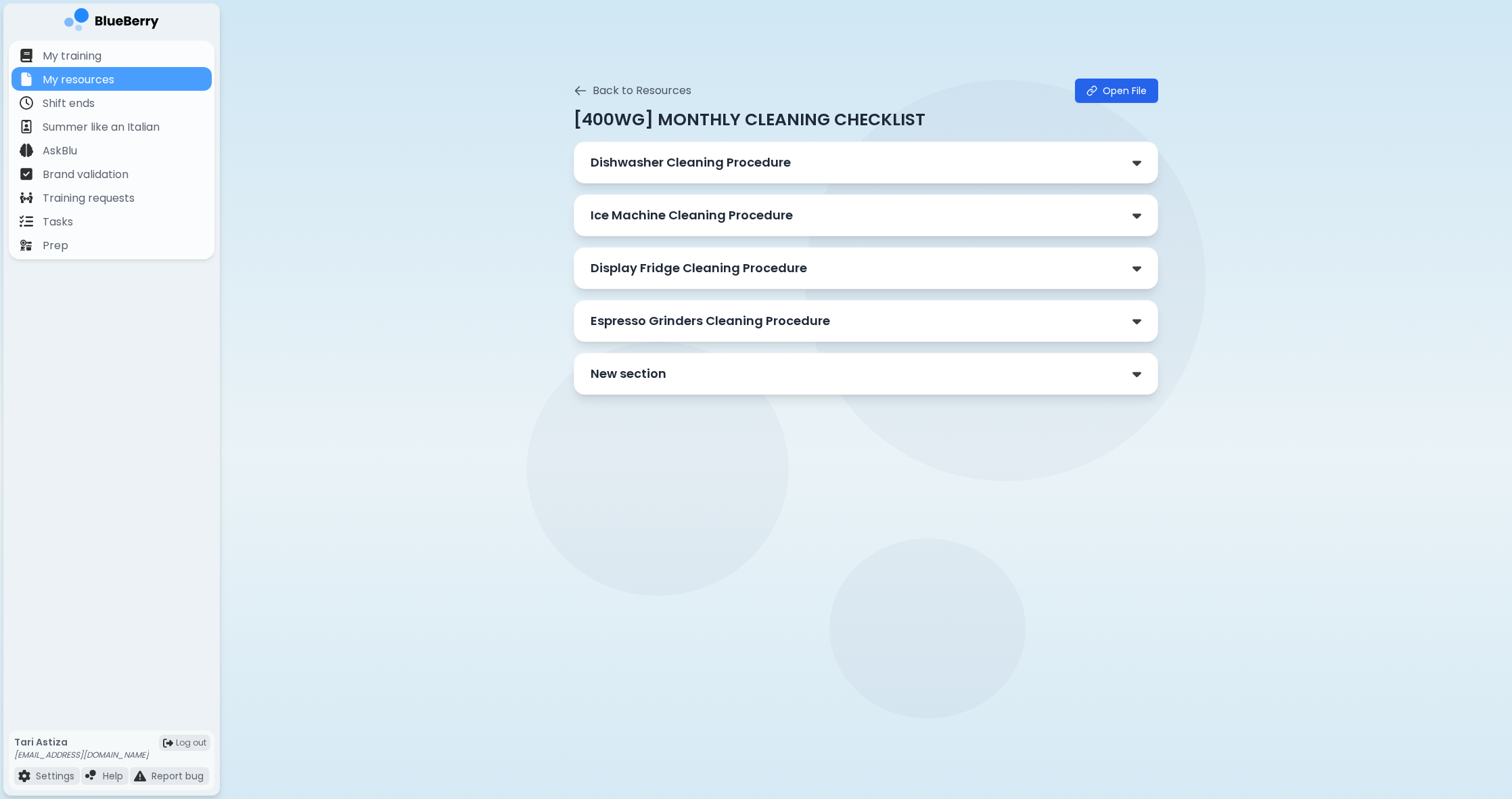
click at [653, 156] on p "Dishwasher Cleaning Procedure" at bounding box center [691, 162] width 200 height 19
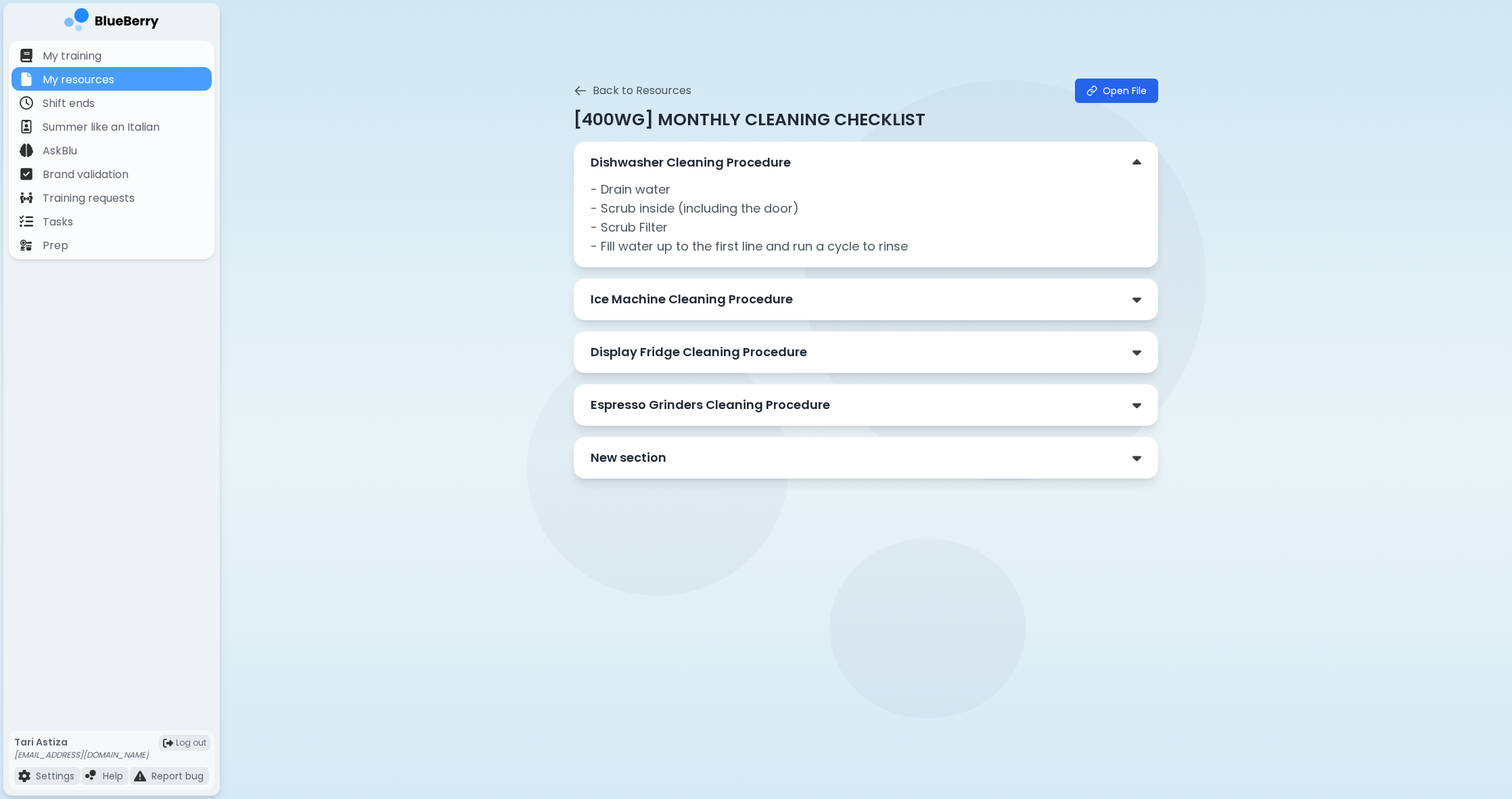
click at [698, 351] on p "Display Fridge Cleaning Procedure" at bounding box center [698, 352] width 216 height 19
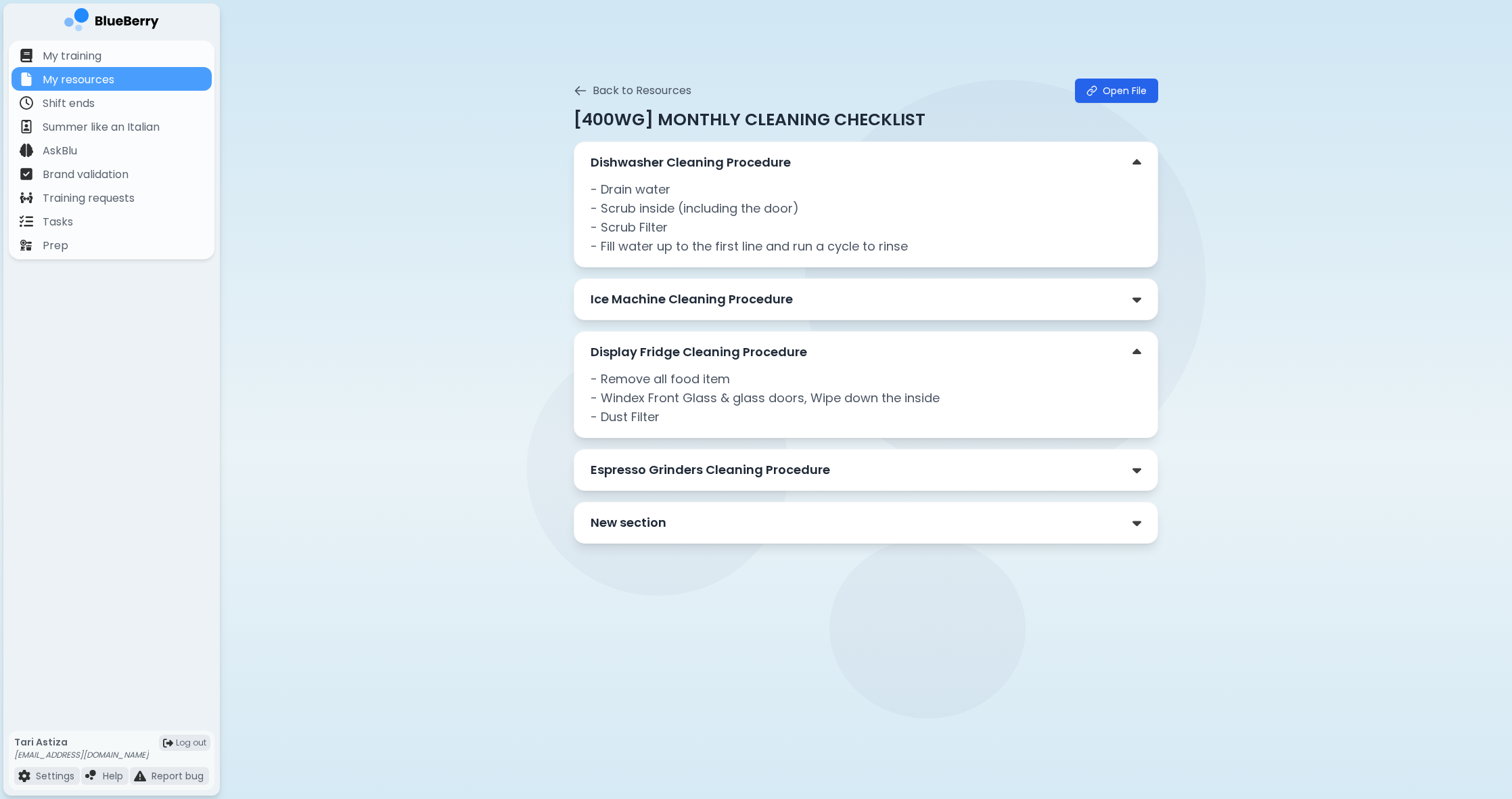
click at [706, 479] on p "Espresso Grinders Cleaning Procedure" at bounding box center [711, 470] width 239 height 19
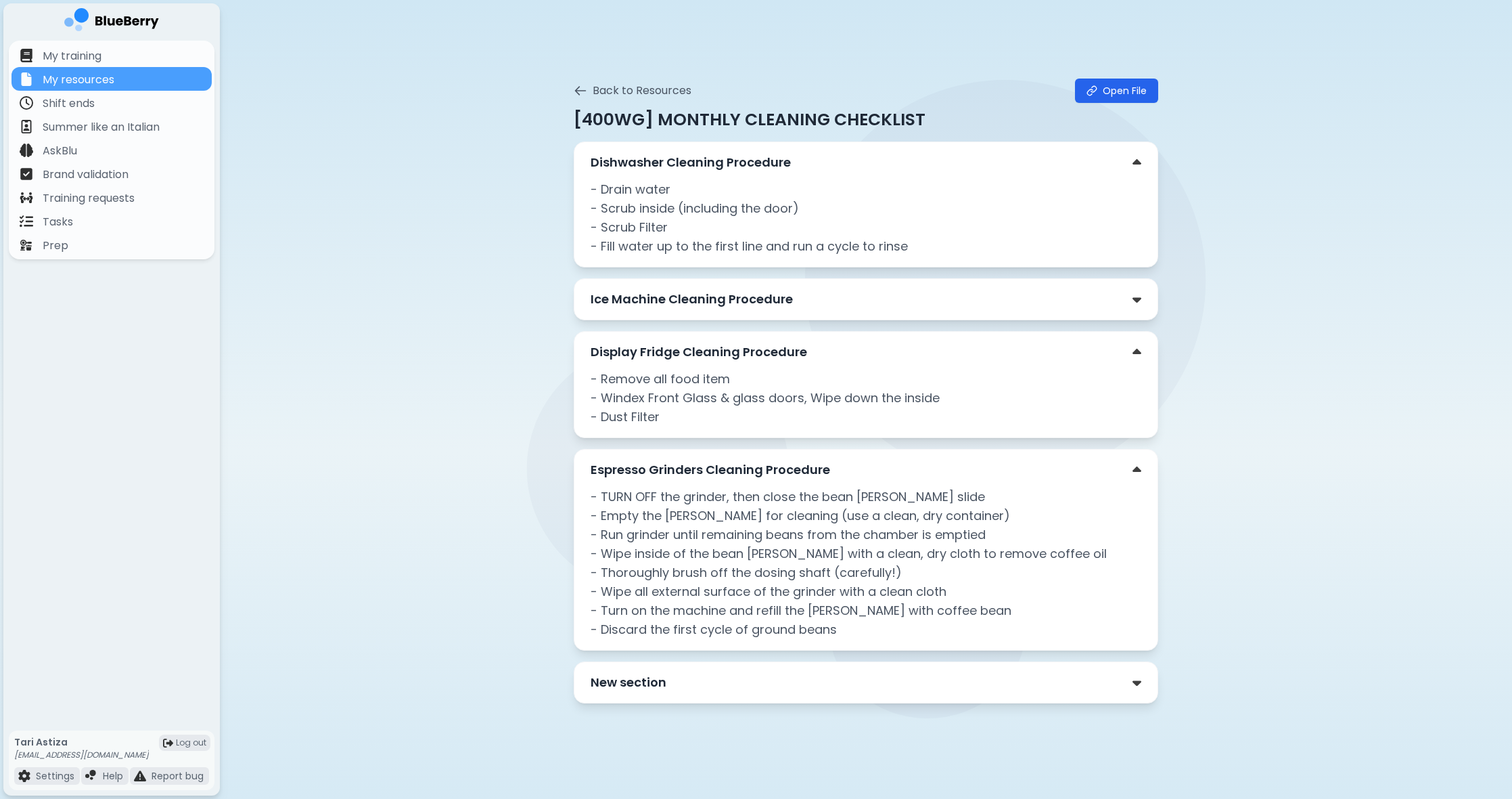
click at [707, 479] on p "Espresso Grinders Cleaning Procedure" at bounding box center [711, 470] width 239 height 19
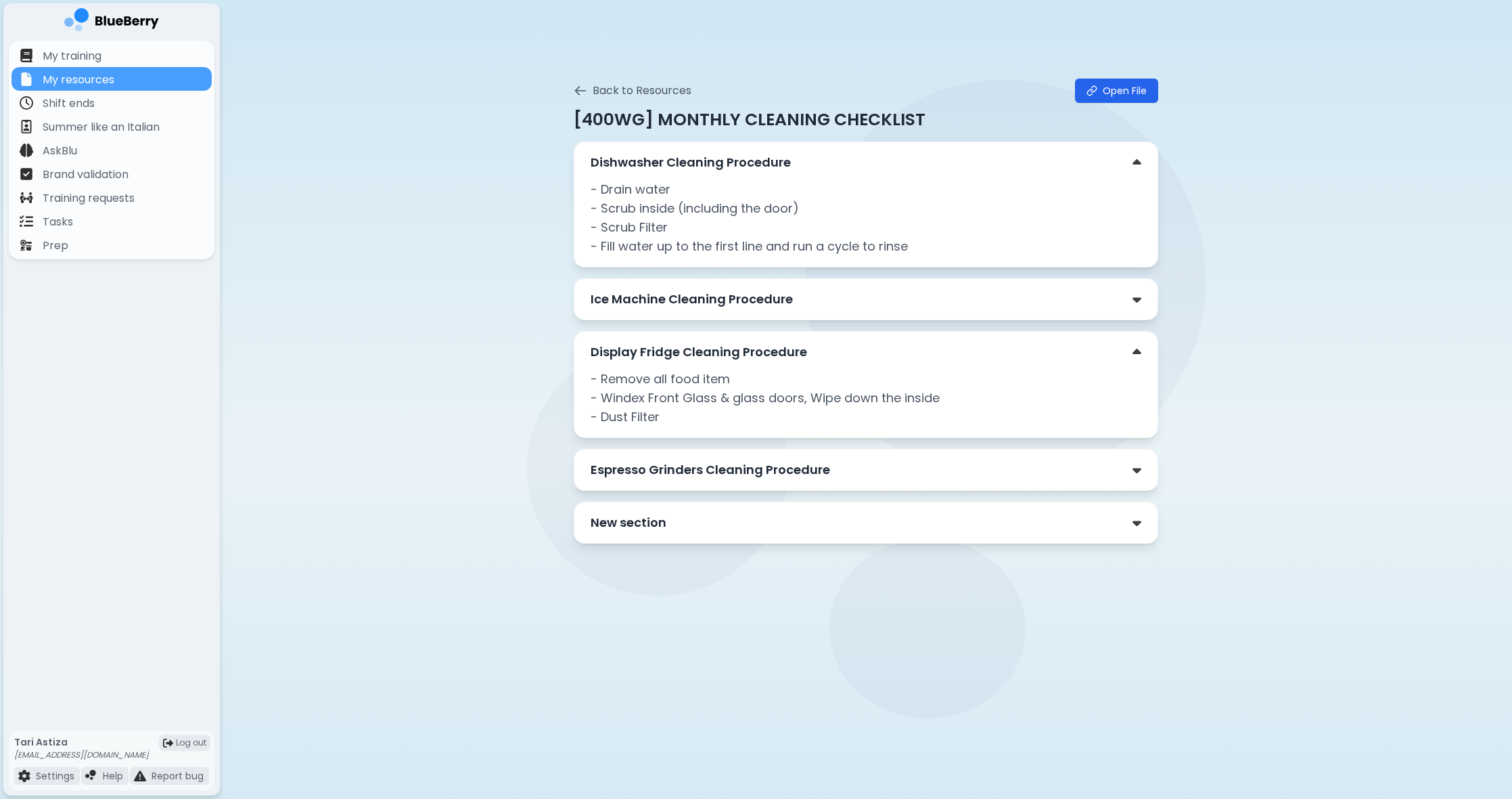
click at [706, 532] on div "New section" at bounding box center [866, 522] width 551 height 19
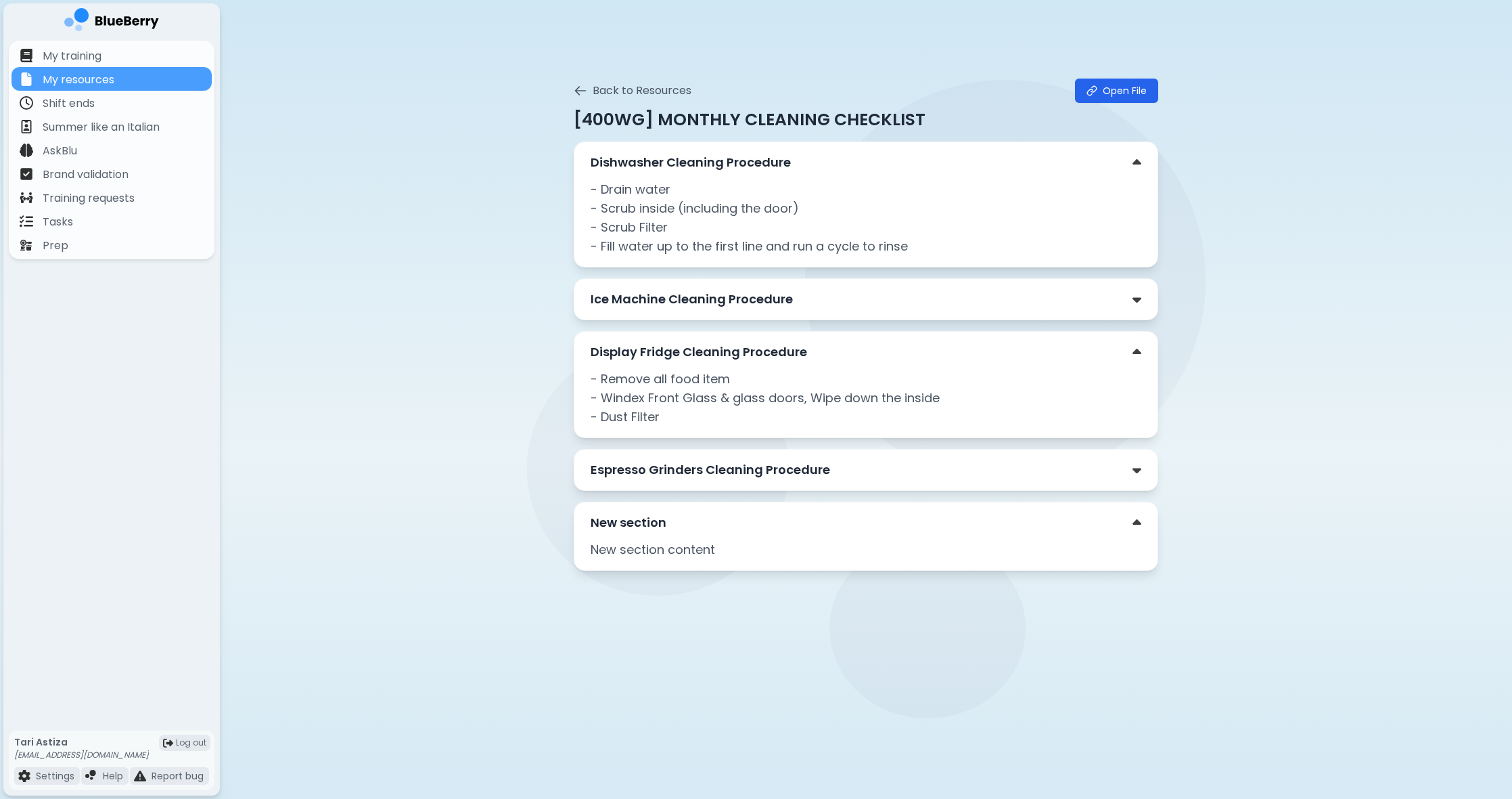
click at [706, 532] on div "New section" at bounding box center [866, 522] width 551 height 19
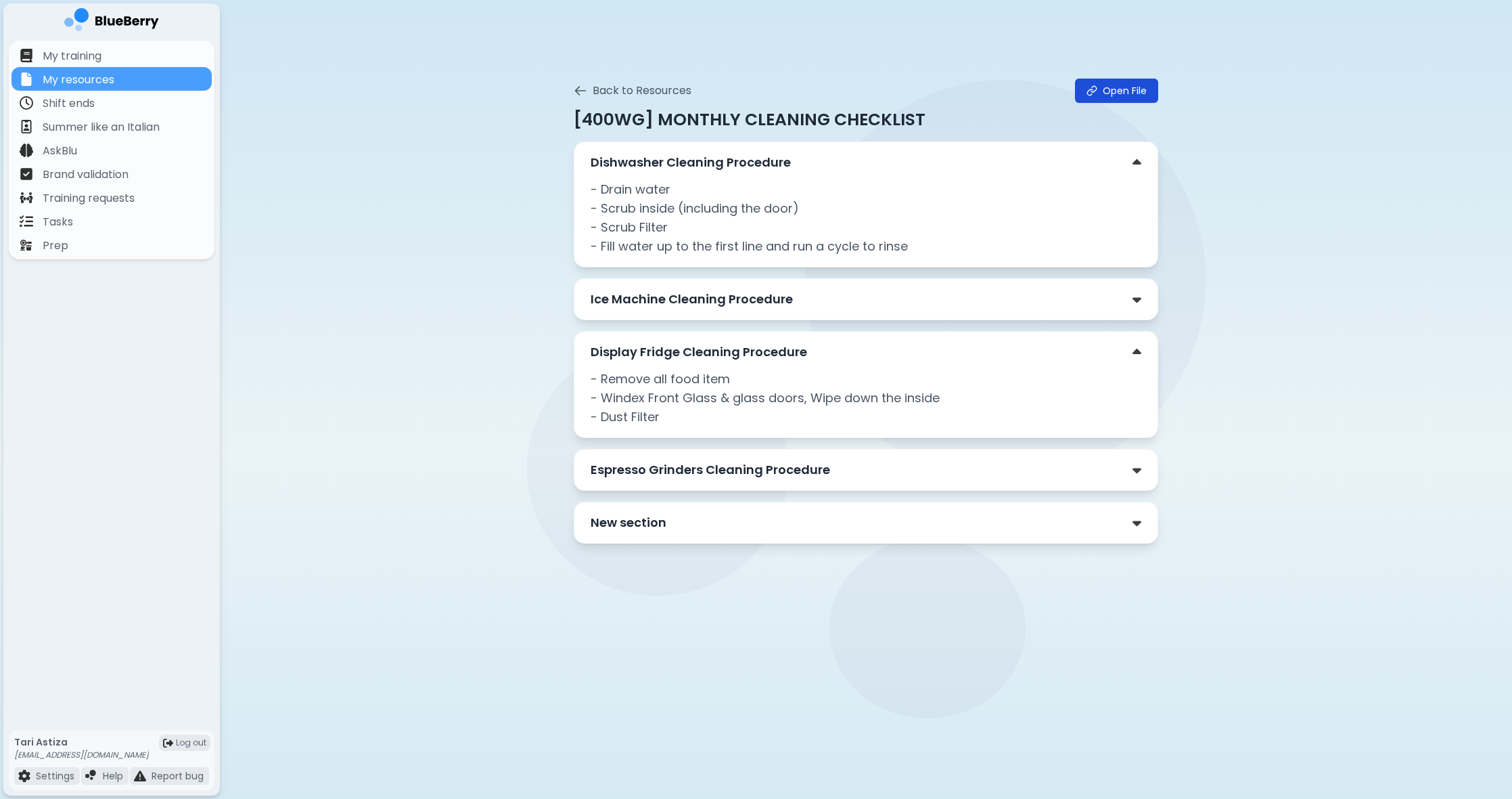
click at [1132, 79] on link "Open File" at bounding box center [1117, 91] width 83 height 24
click at [584, 91] on icon at bounding box center [580, 90] width 14 height 14
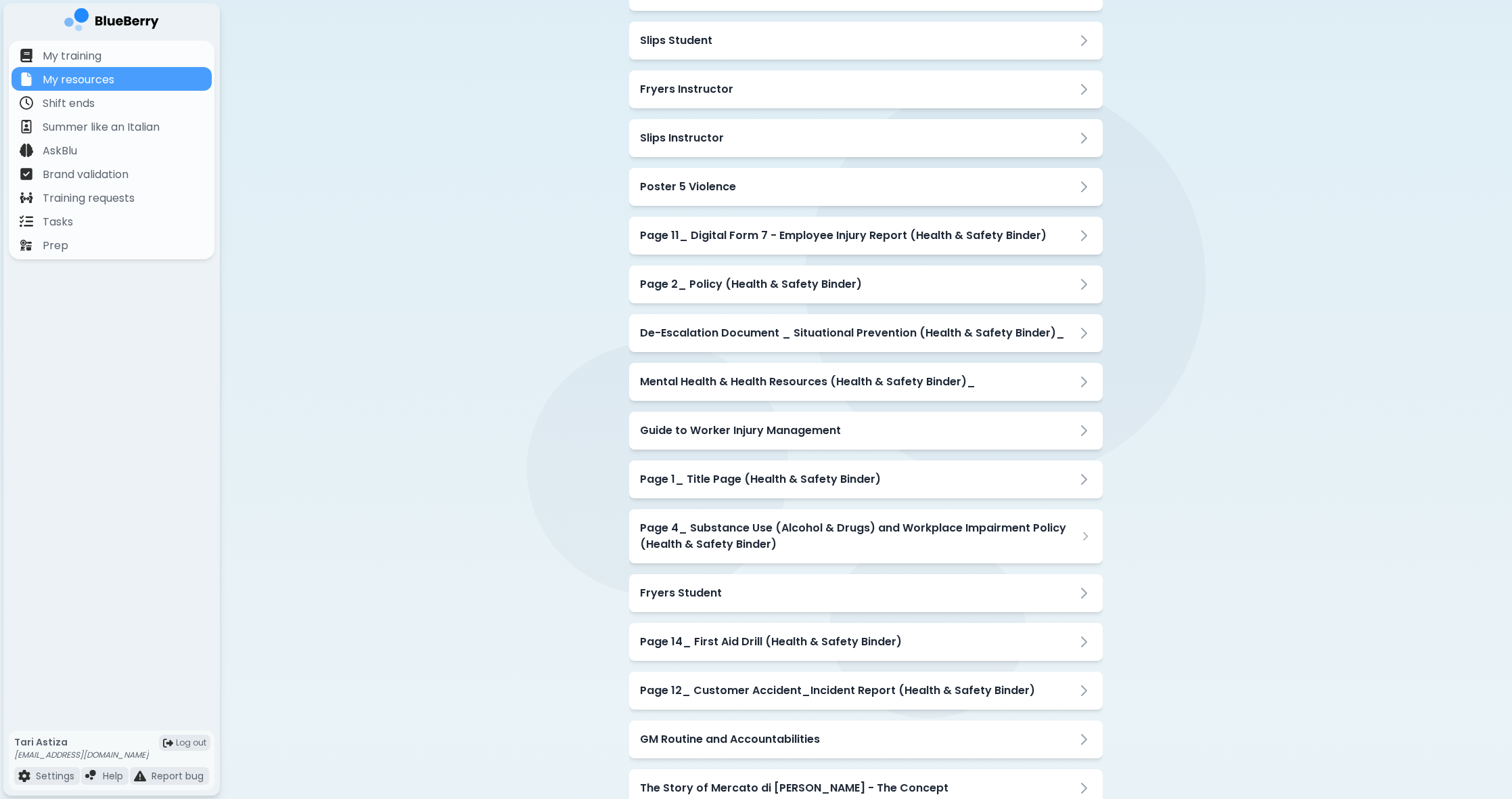
scroll to position [971, 0]
click at [872, 186] on div "Poster 5 Violence" at bounding box center [865, 186] width 452 height 17
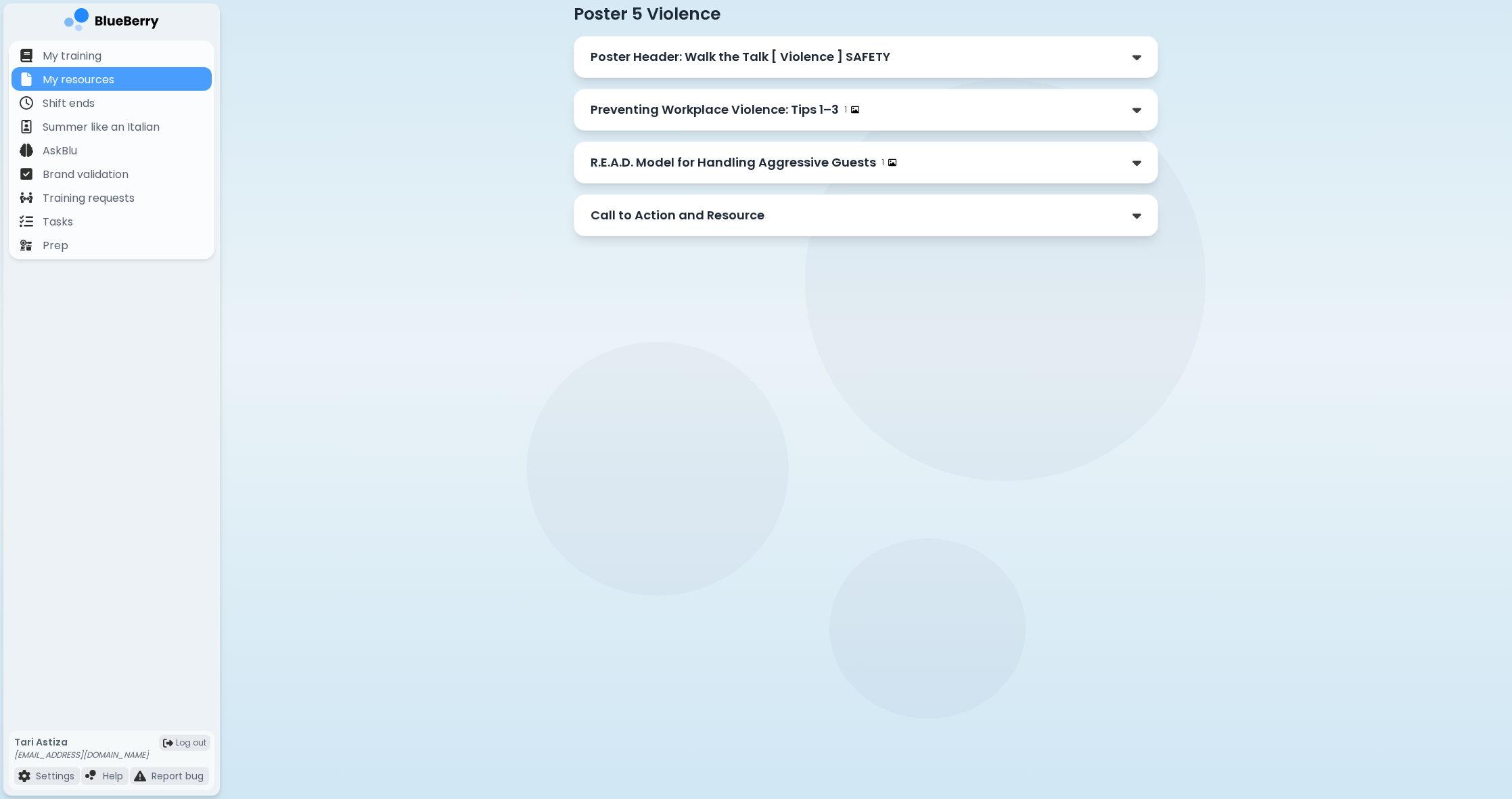
click at [873, 54] on p "Poster Header: Walk the Talk [ Violence ] SAFETY" at bounding box center [740, 57] width 300 height 19
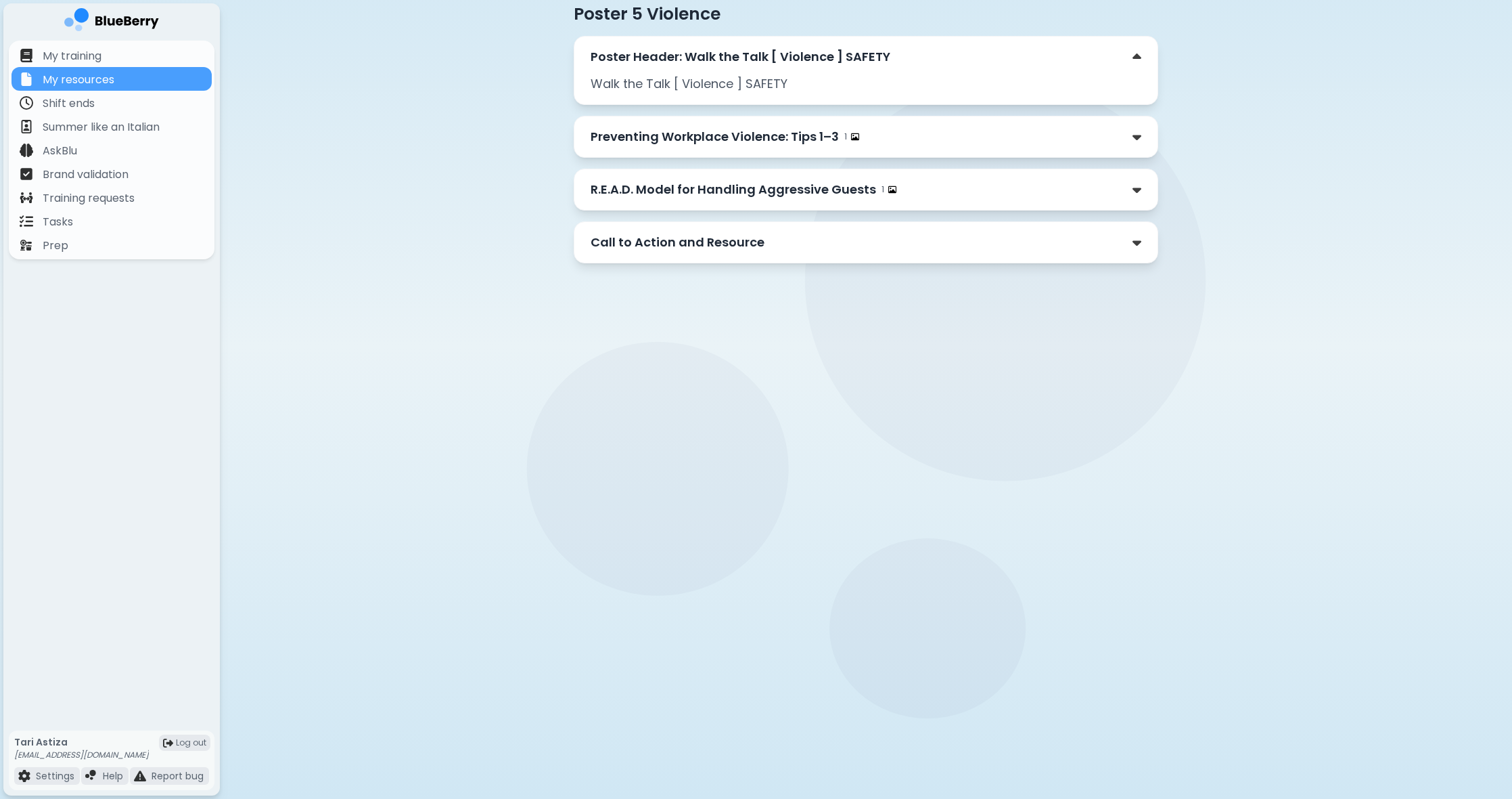
click at [828, 92] on p "Walk the Talk [ Violence ] SAFETY" at bounding box center [866, 84] width 551 height 19
drag, startPoint x: 833, startPoint y: 83, endPoint x: 752, endPoint y: 89, distance: 81.2
click at [831, 84] on p "Walk the Talk [ Violence ] SAFETY" at bounding box center [866, 84] width 551 height 19
click at [870, 143] on div "Preventing Workplace Violence: Tips 1–3 1" at bounding box center [866, 136] width 551 height 19
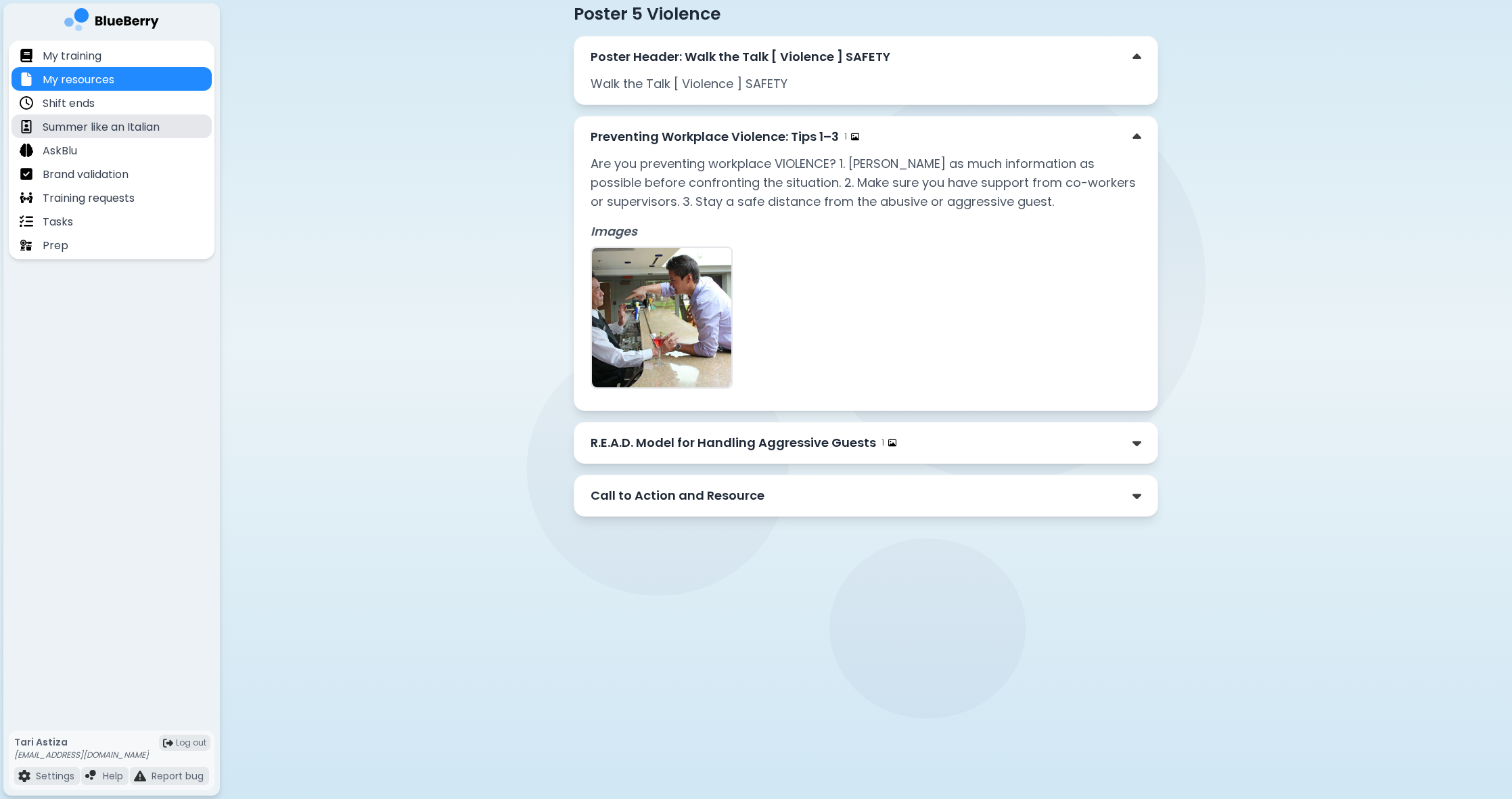
click at [151, 131] on p "Summer like an Italian" at bounding box center [101, 127] width 117 height 17
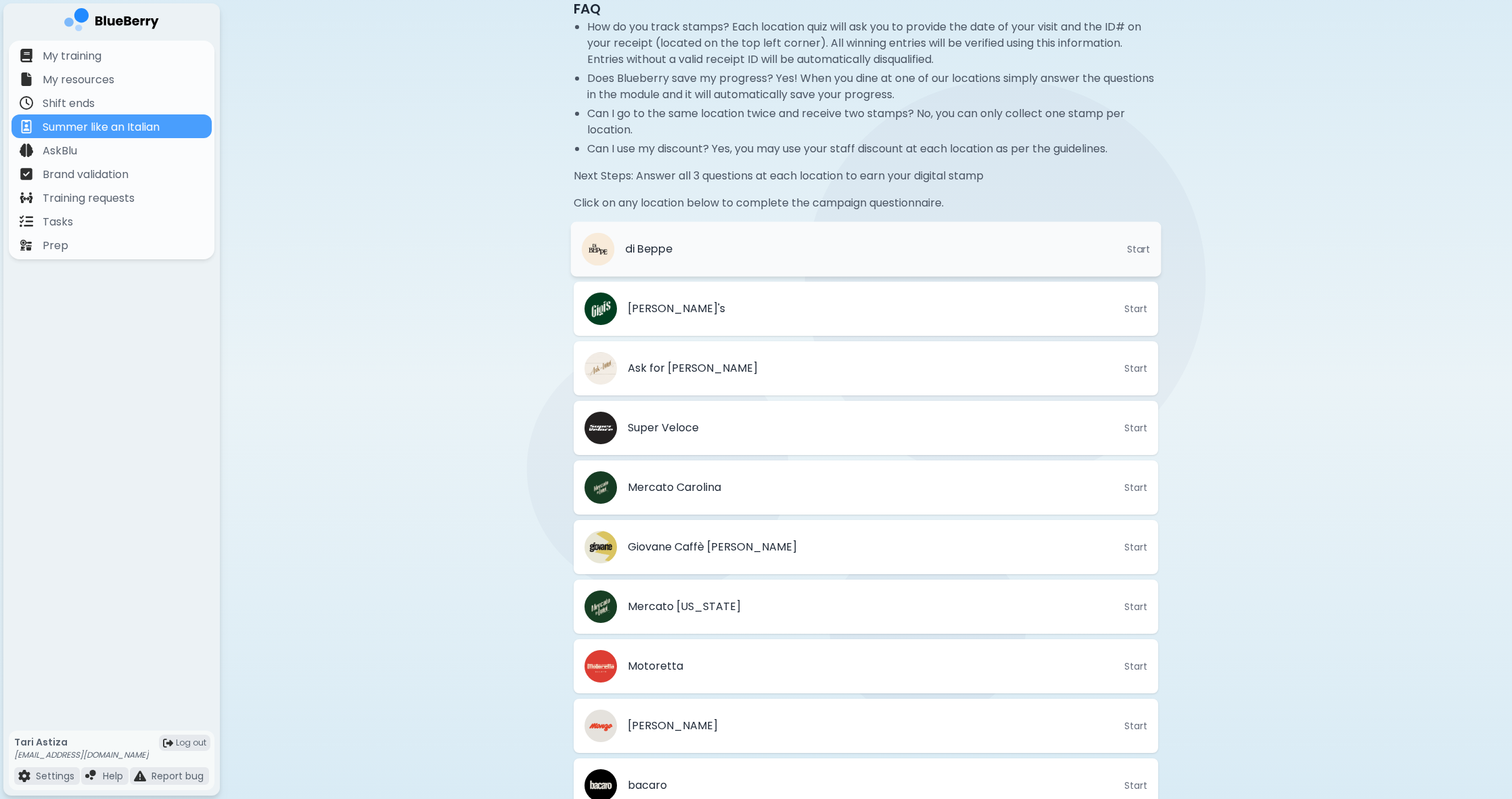
scroll to position [187, 0]
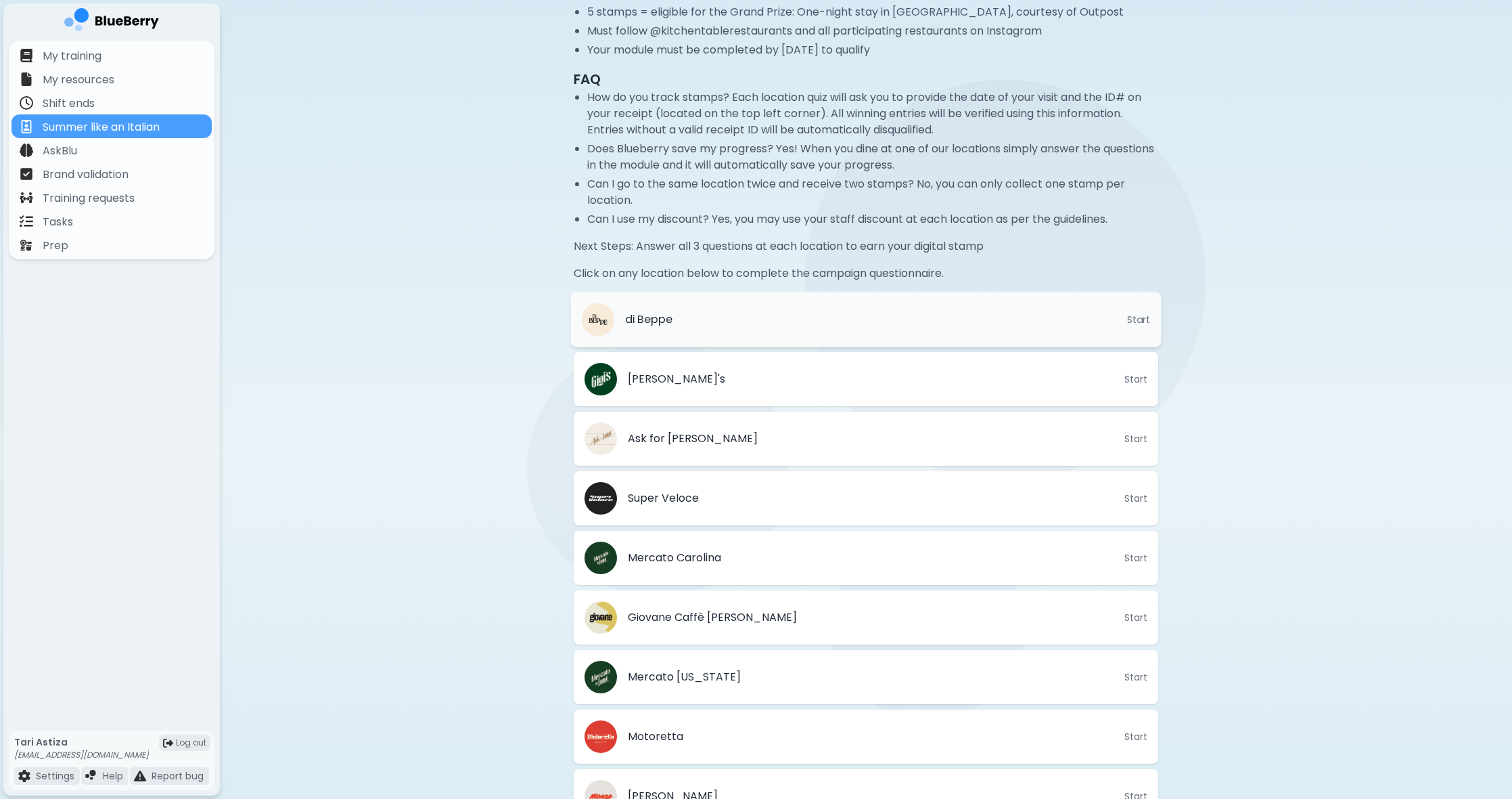
click at [774, 319] on li "di Beppe Start" at bounding box center [865, 319] width 591 height 55
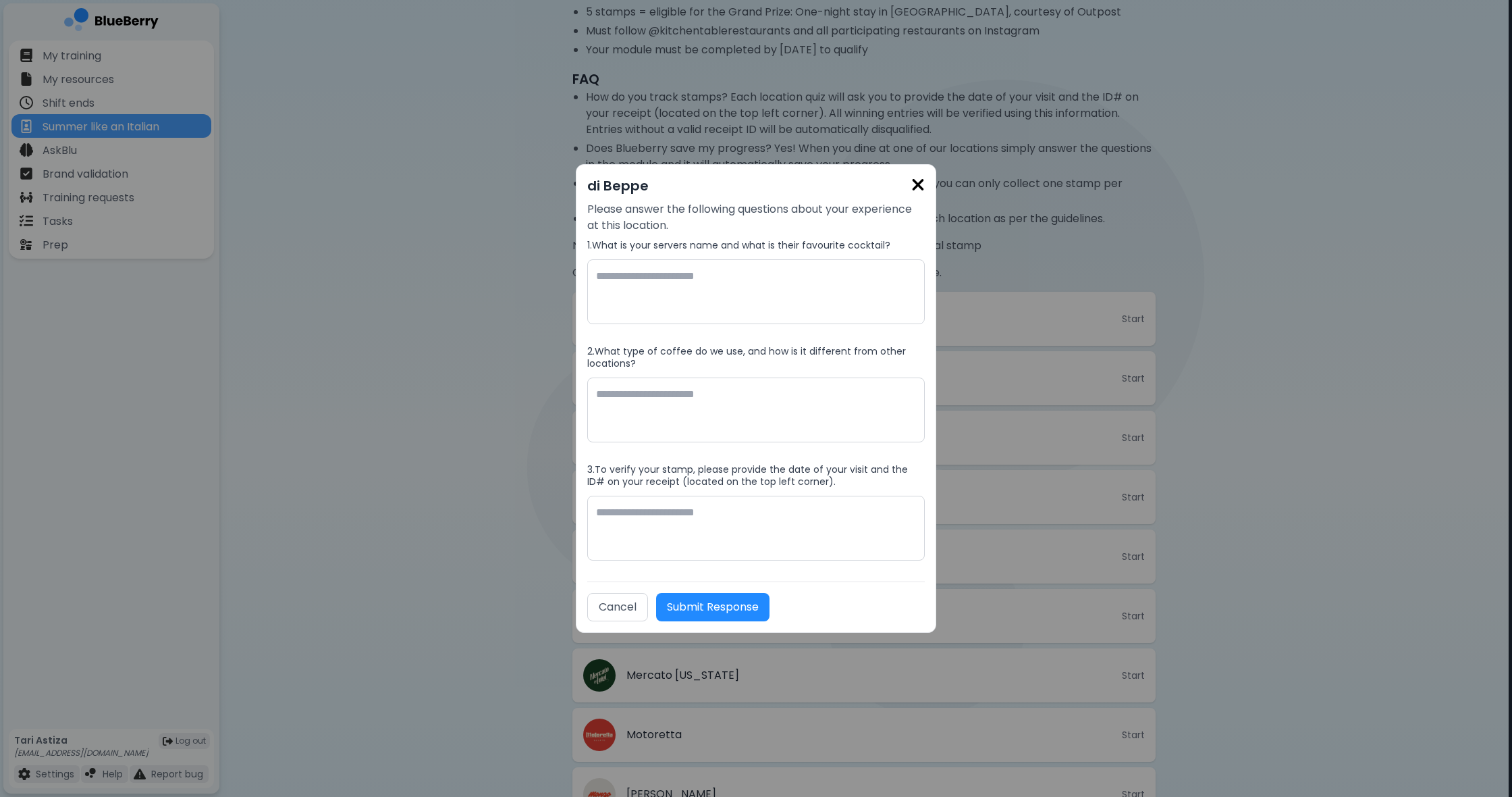
click at [915, 187] on img at bounding box center [918, 185] width 14 height 19
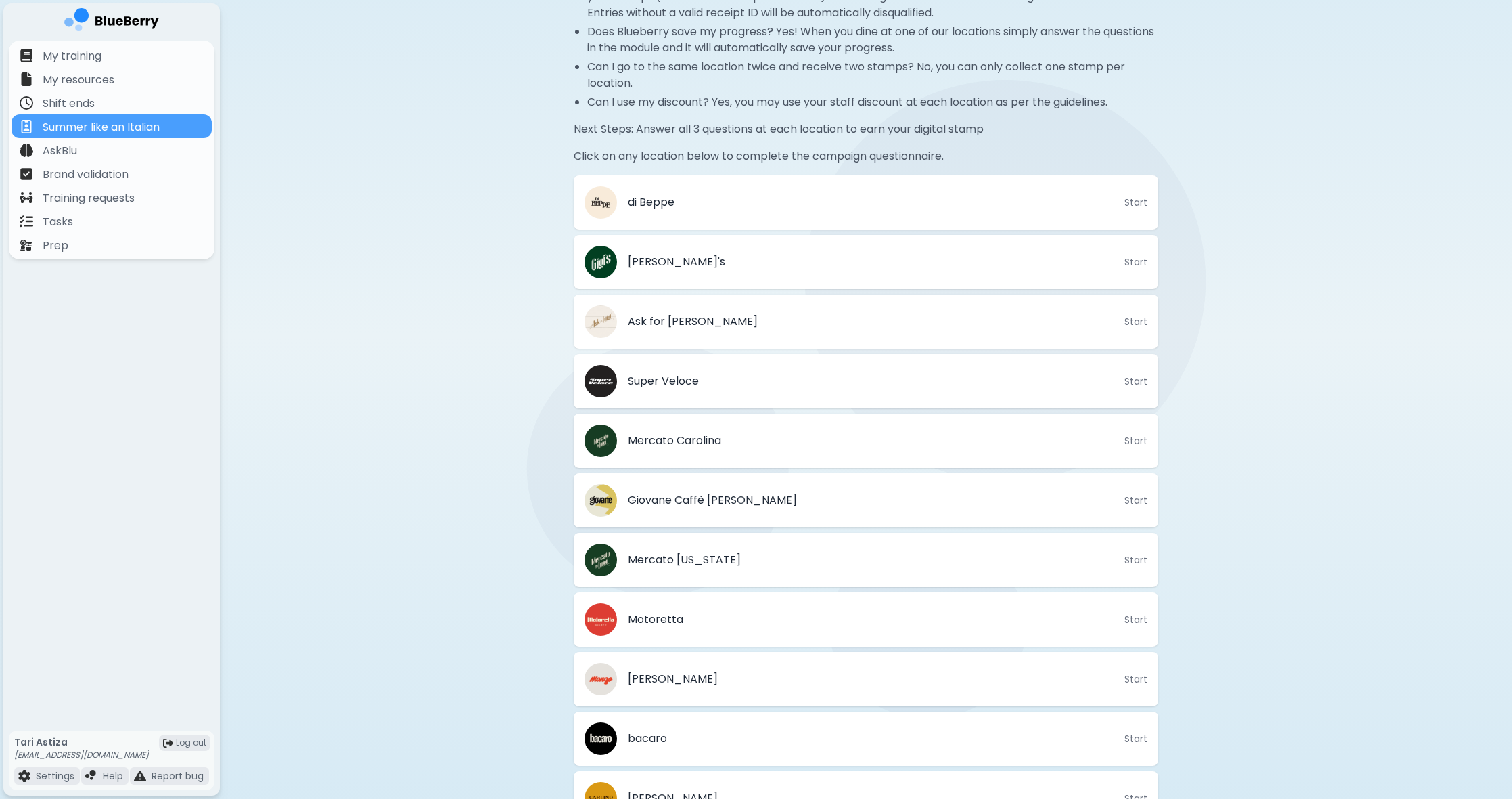
scroll to position [306, 0]
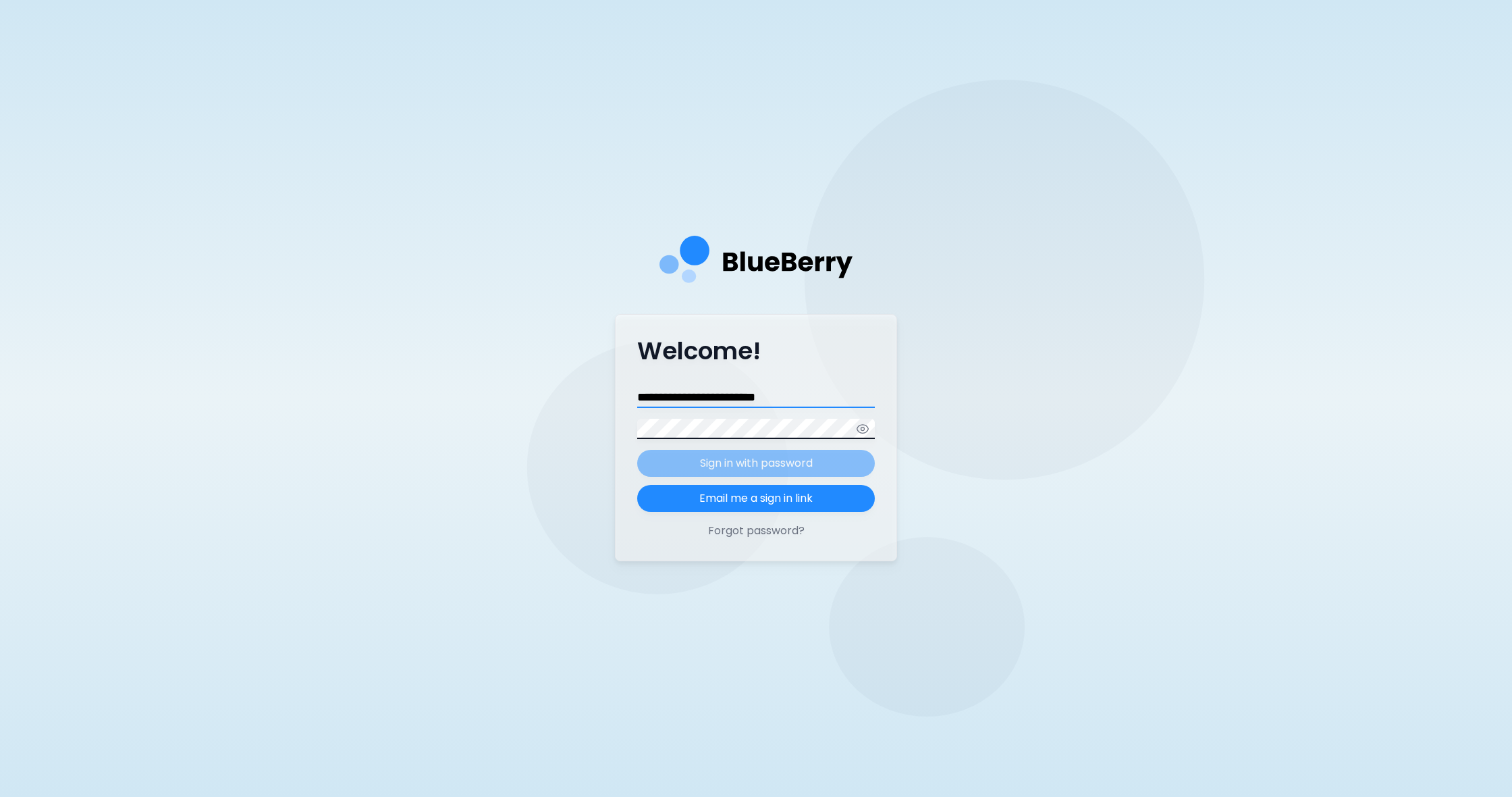
type input "**********"
click at [756, 463] on button "Sign in with password" at bounding box center [755, 463] width 238 height 27
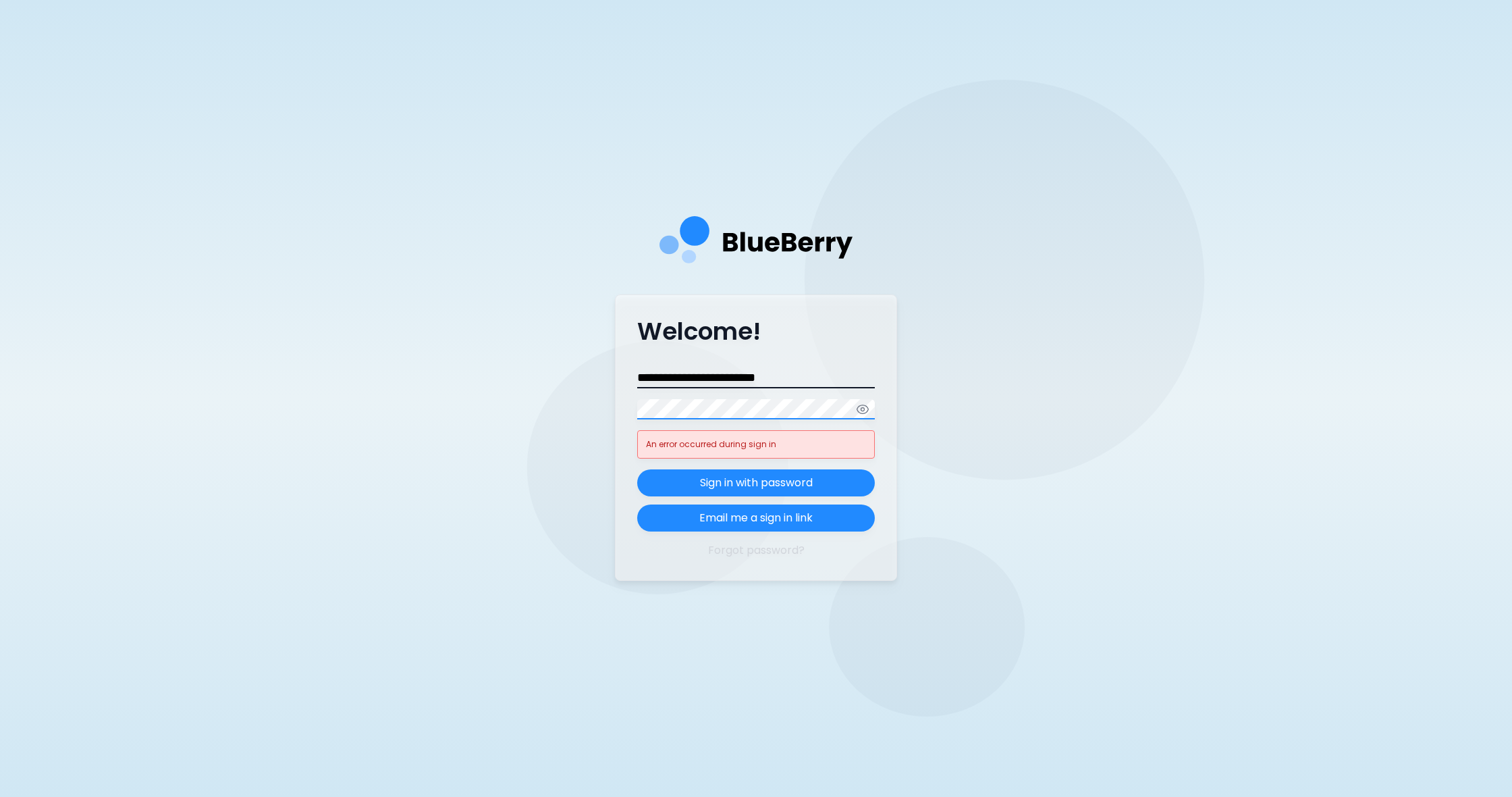
scroll to position [1, 0]
click at [755, 553] on button "Forgot password?" at bounding box center [755, 551] width 238 height 17
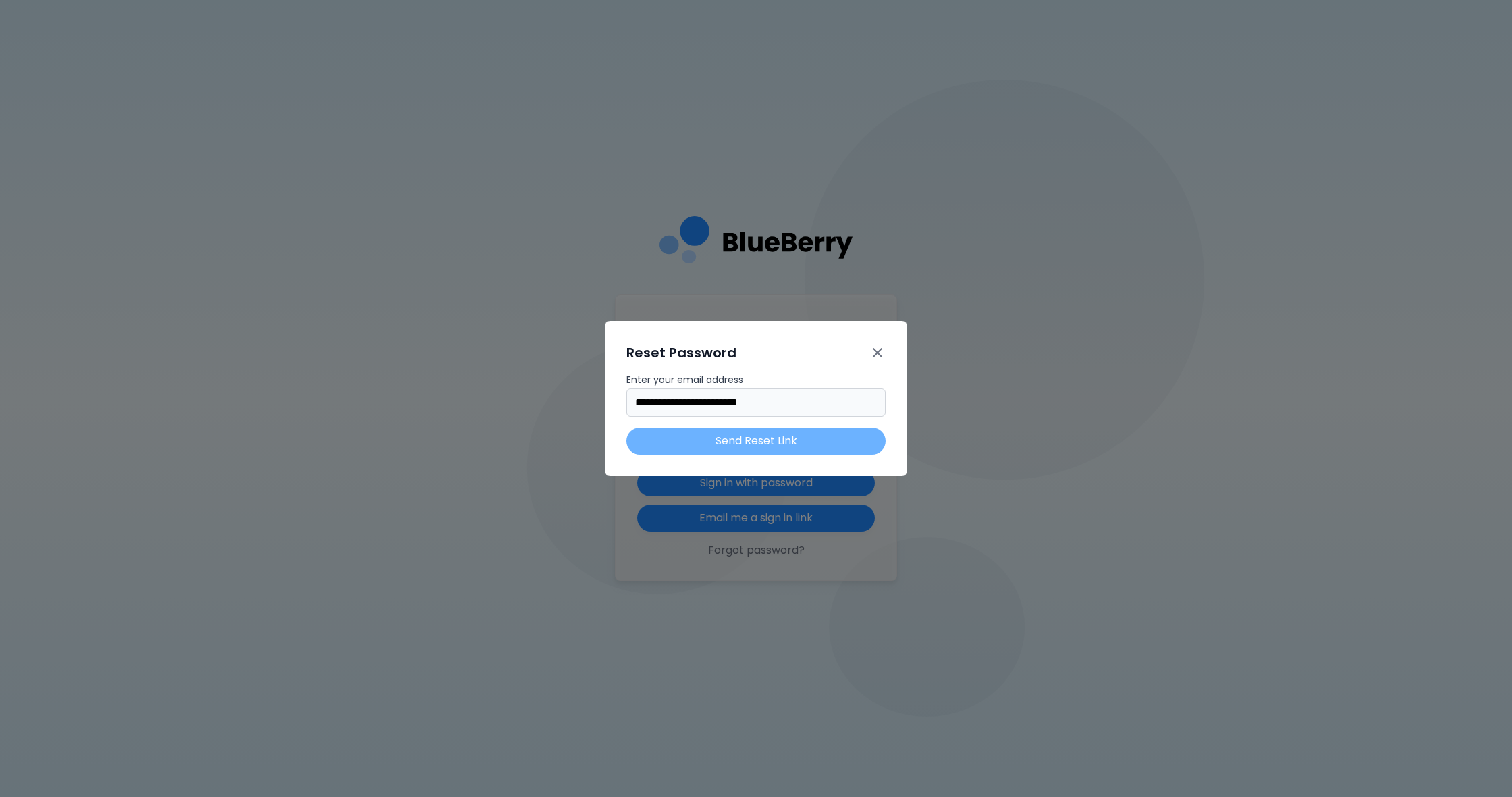
click at [774, 436] on button "Send Reset Link" at bounding box center [756, 441] width 259 height 27
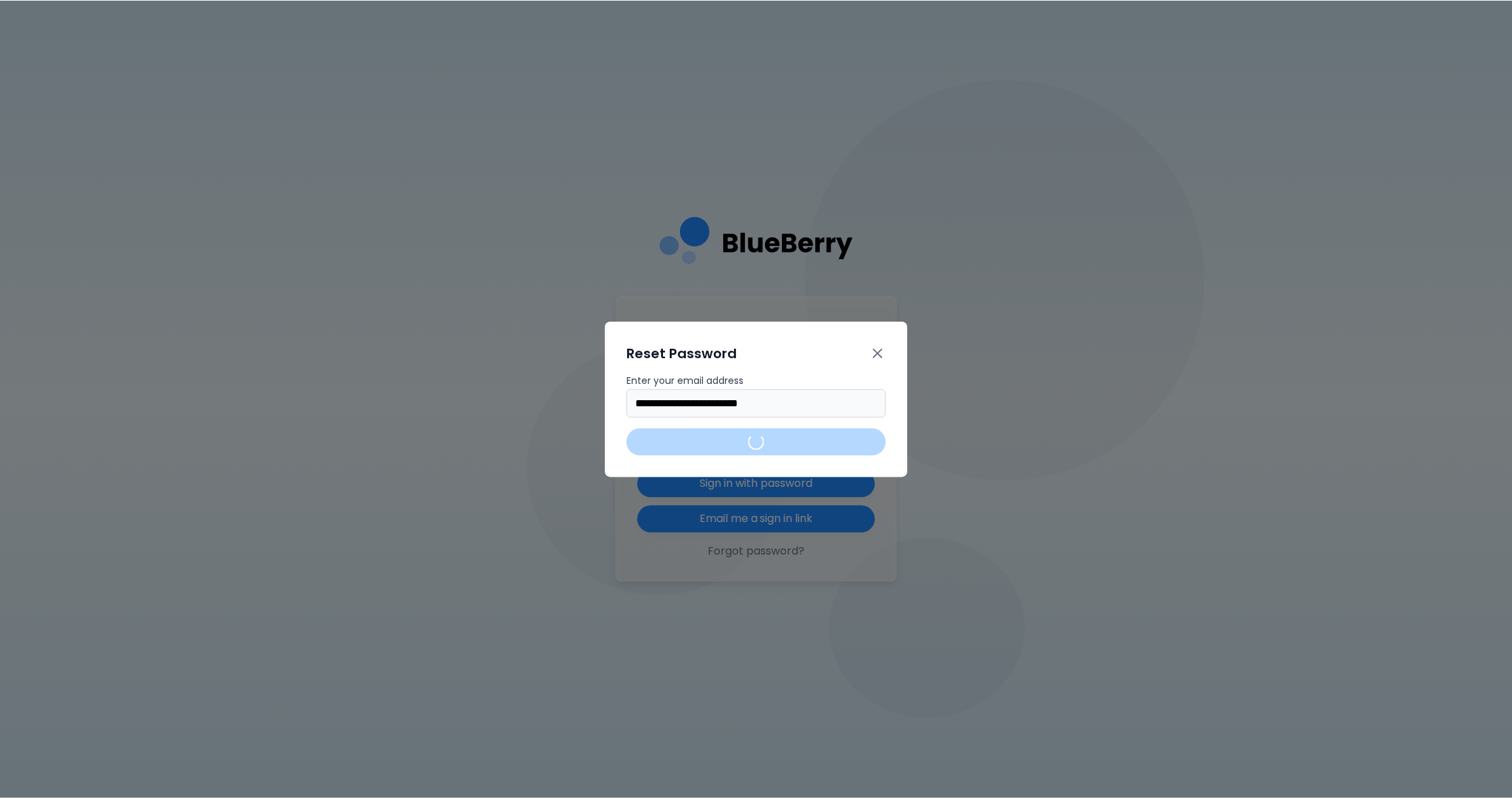
scroll to position [0, 0]
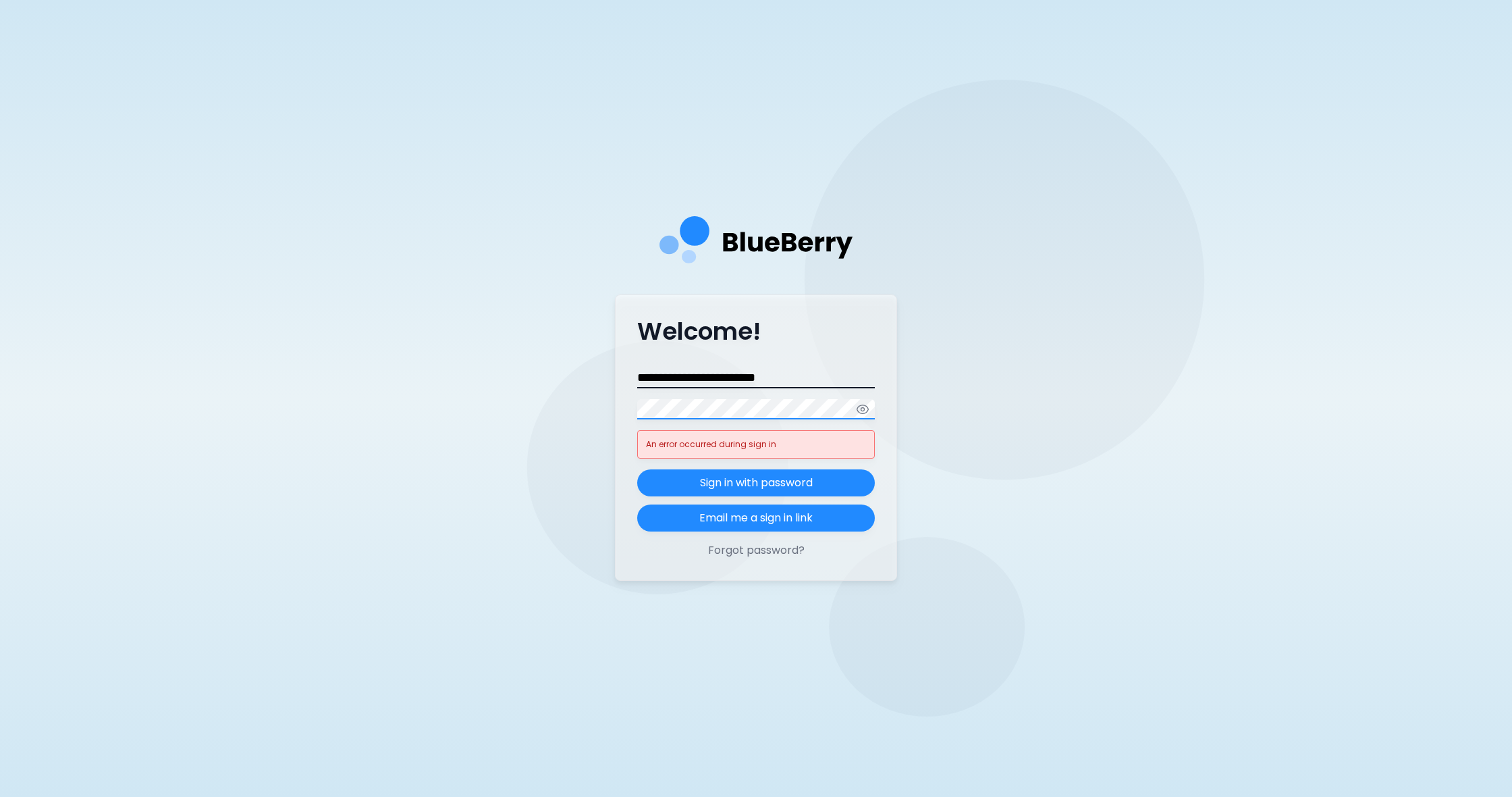
click at [571, 388] on div "**********" at bounding box center [756, 398] width 1512 height 797
click at [806, 485] on p "Sign in with password" at bounding box center [756, 483] width 113 height 17
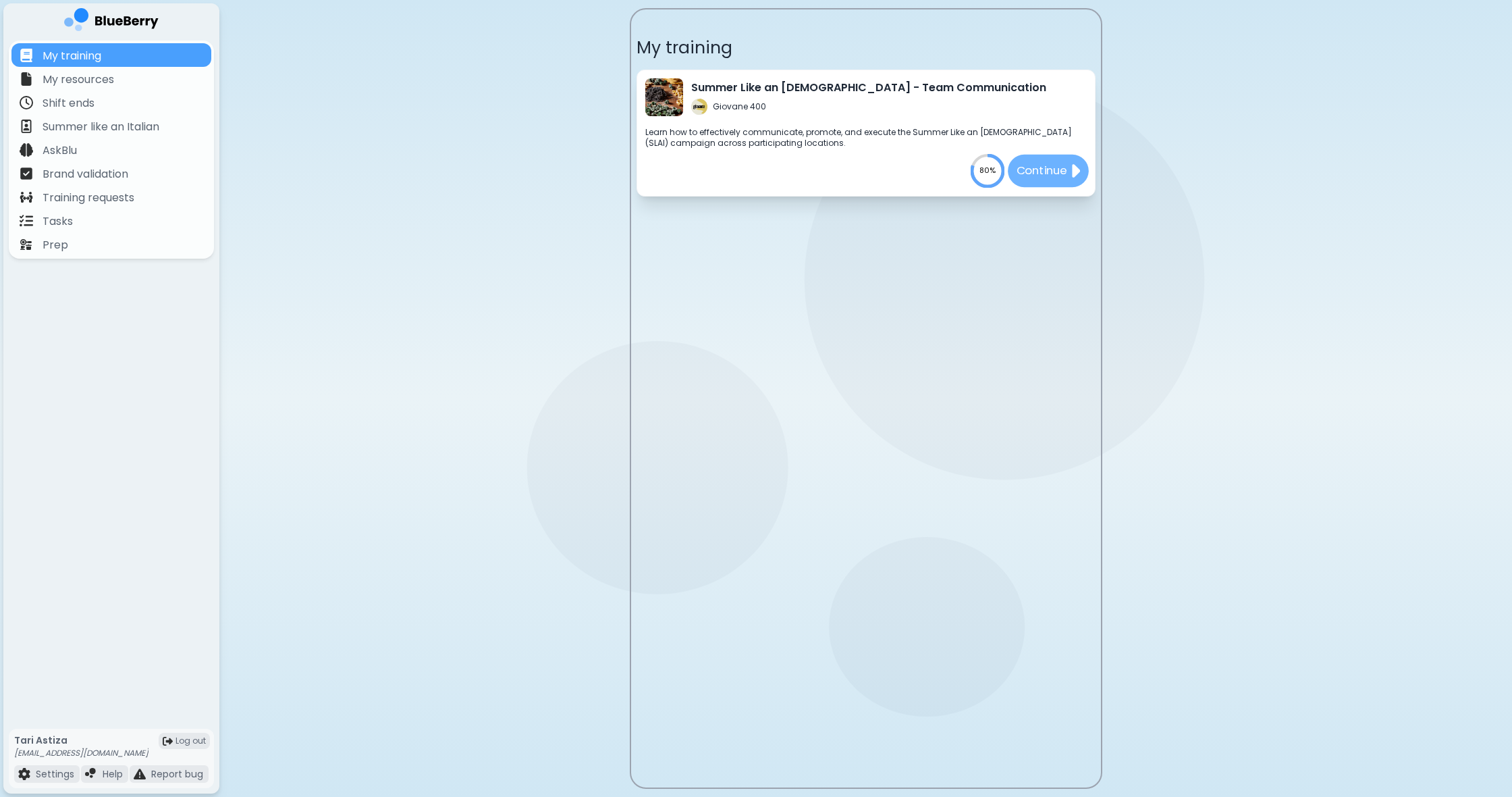
click at [1042, 173] on p "Continue" at bounding box center [1041, 170] width 51 height 17
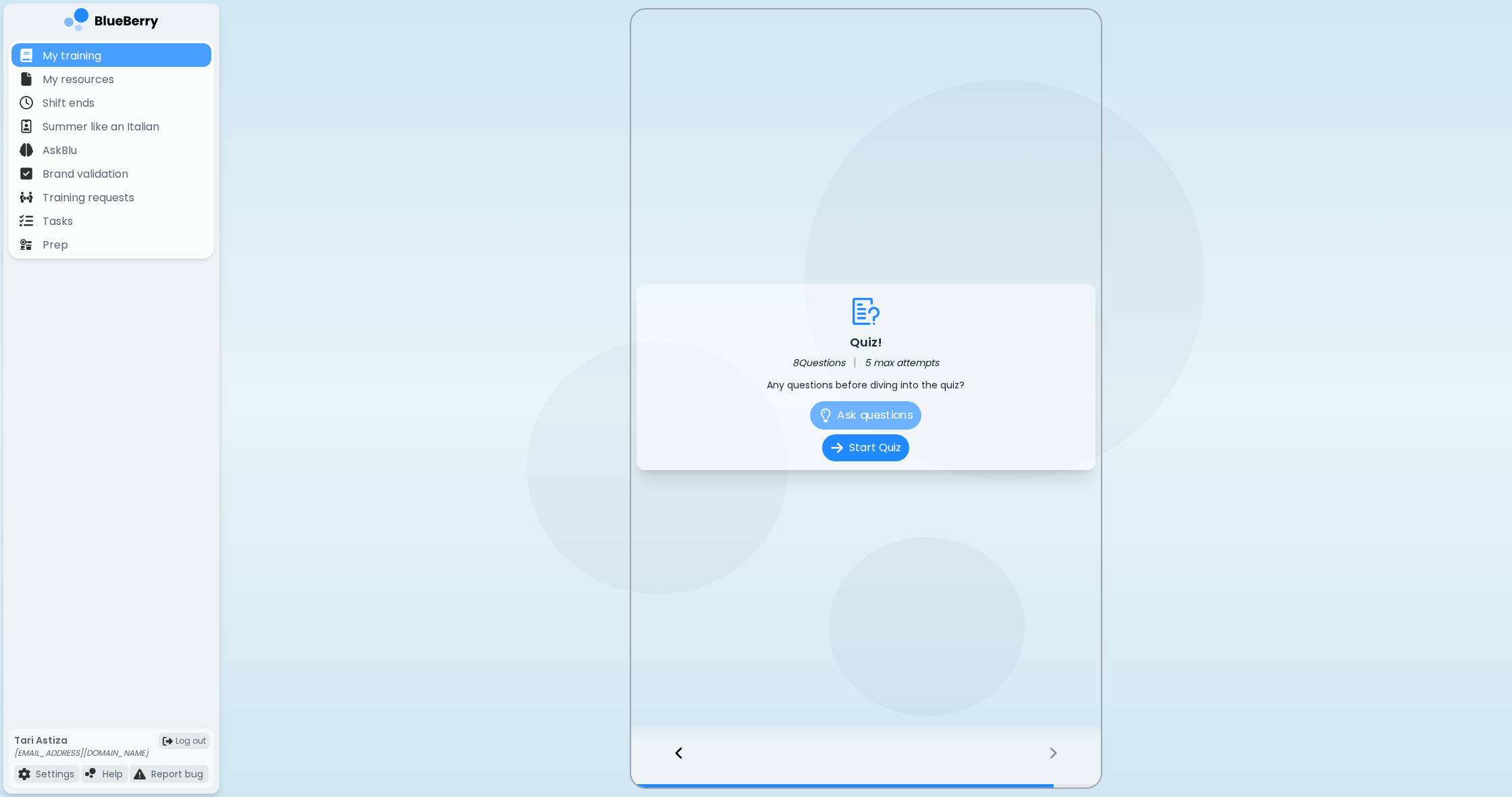
click at [847, 412] on button "Ask questions" at bounding box center [865, 415] width 111 height 29
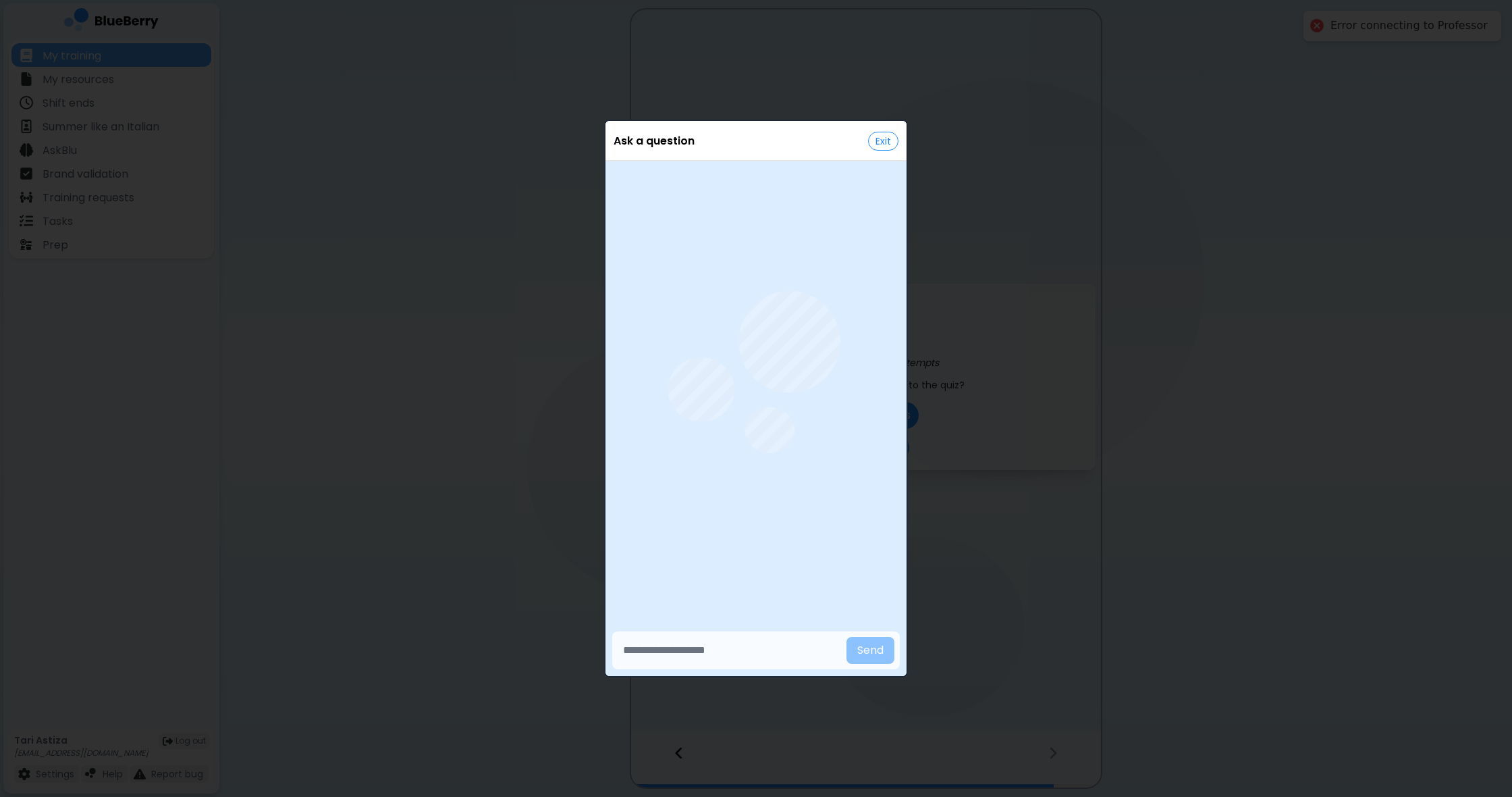
click at [886, 141] on button "Exit" at bounding box center [883, 141] width 31 height 19
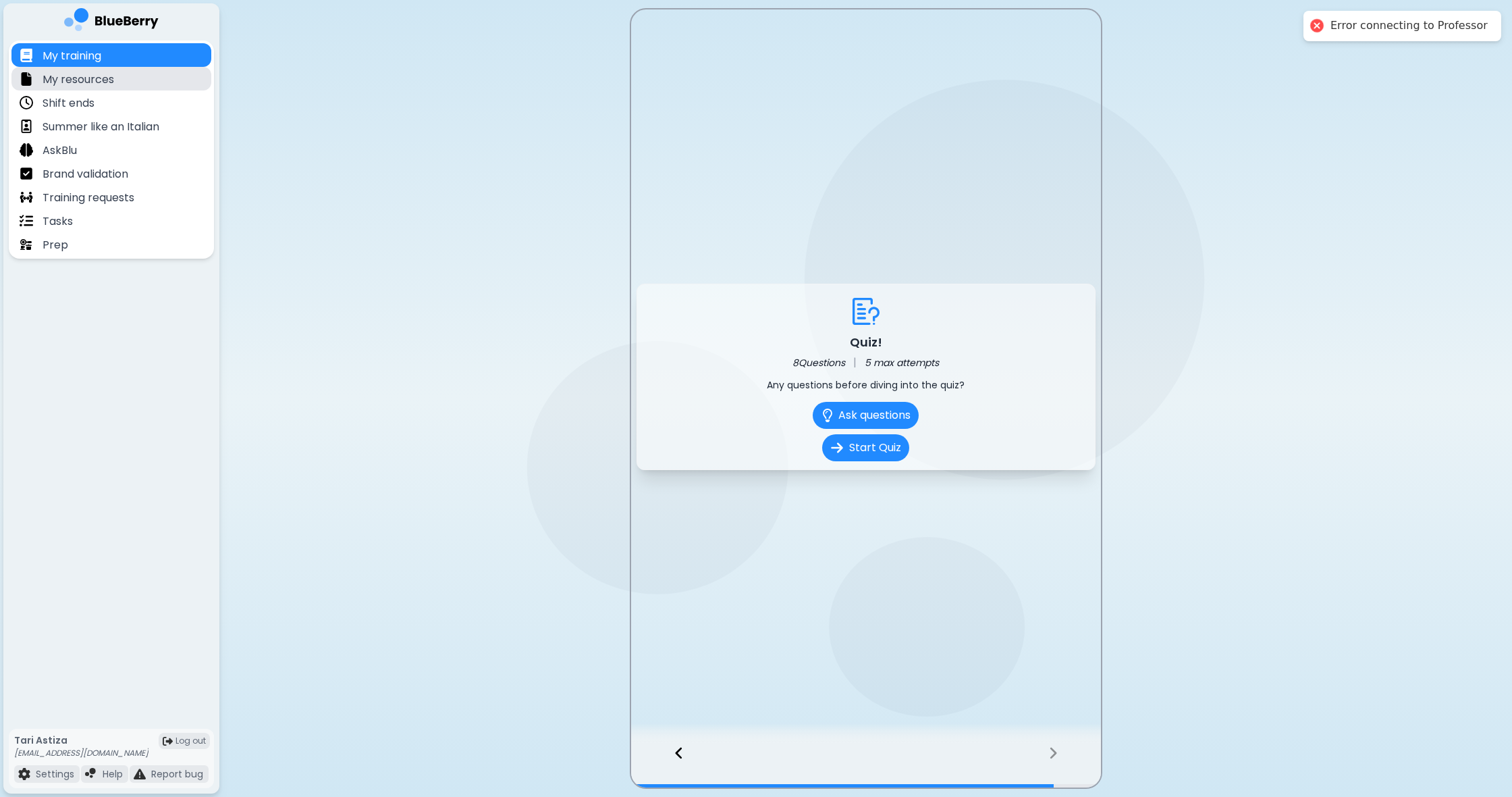
click at [117, 81] on div "My resources" at bounding box center [111, 79] width 200 height 24
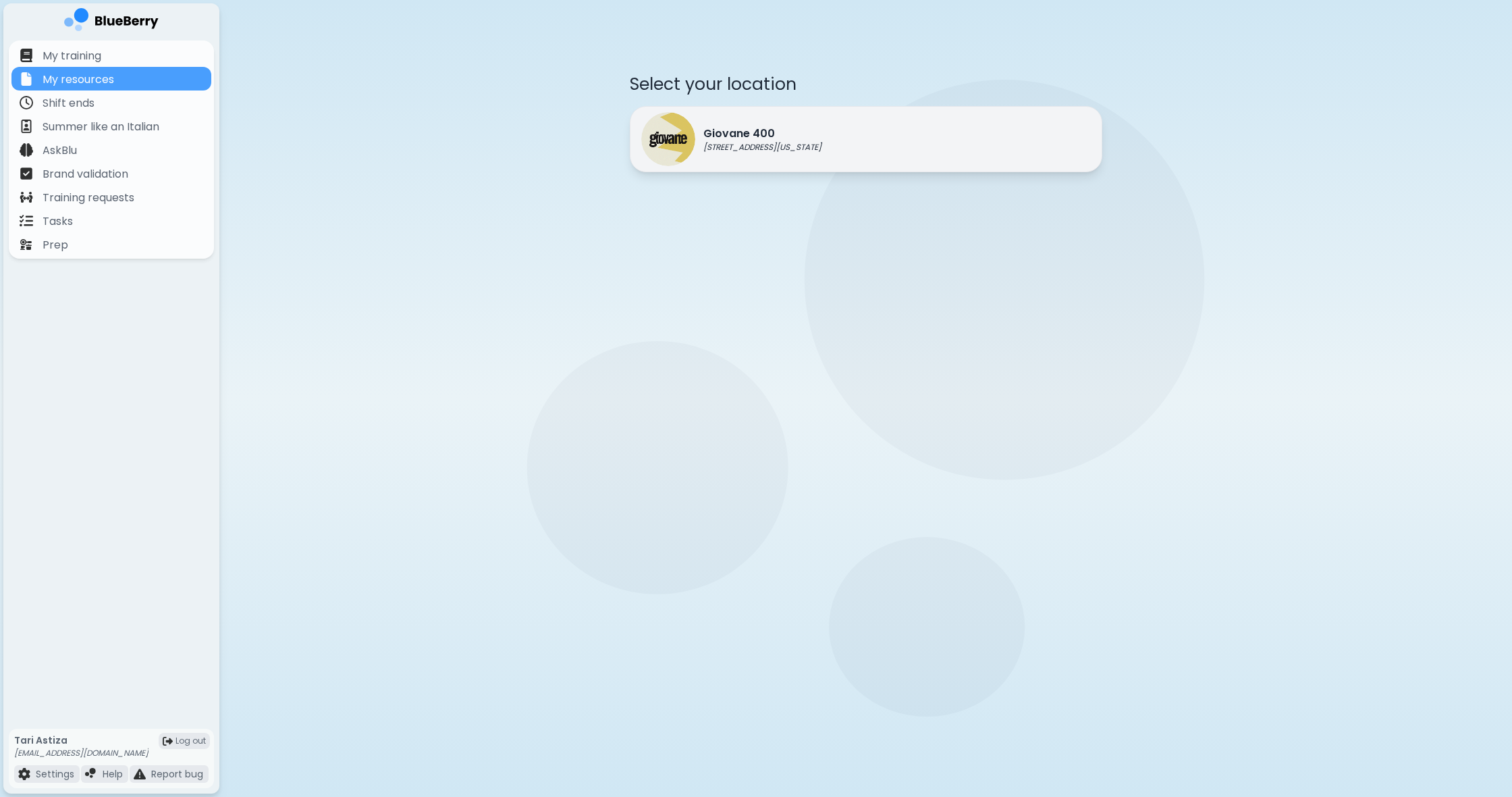
click at [766, 132] on p "Giovane 400" at bounding box center [762, 134] width 118 height 17
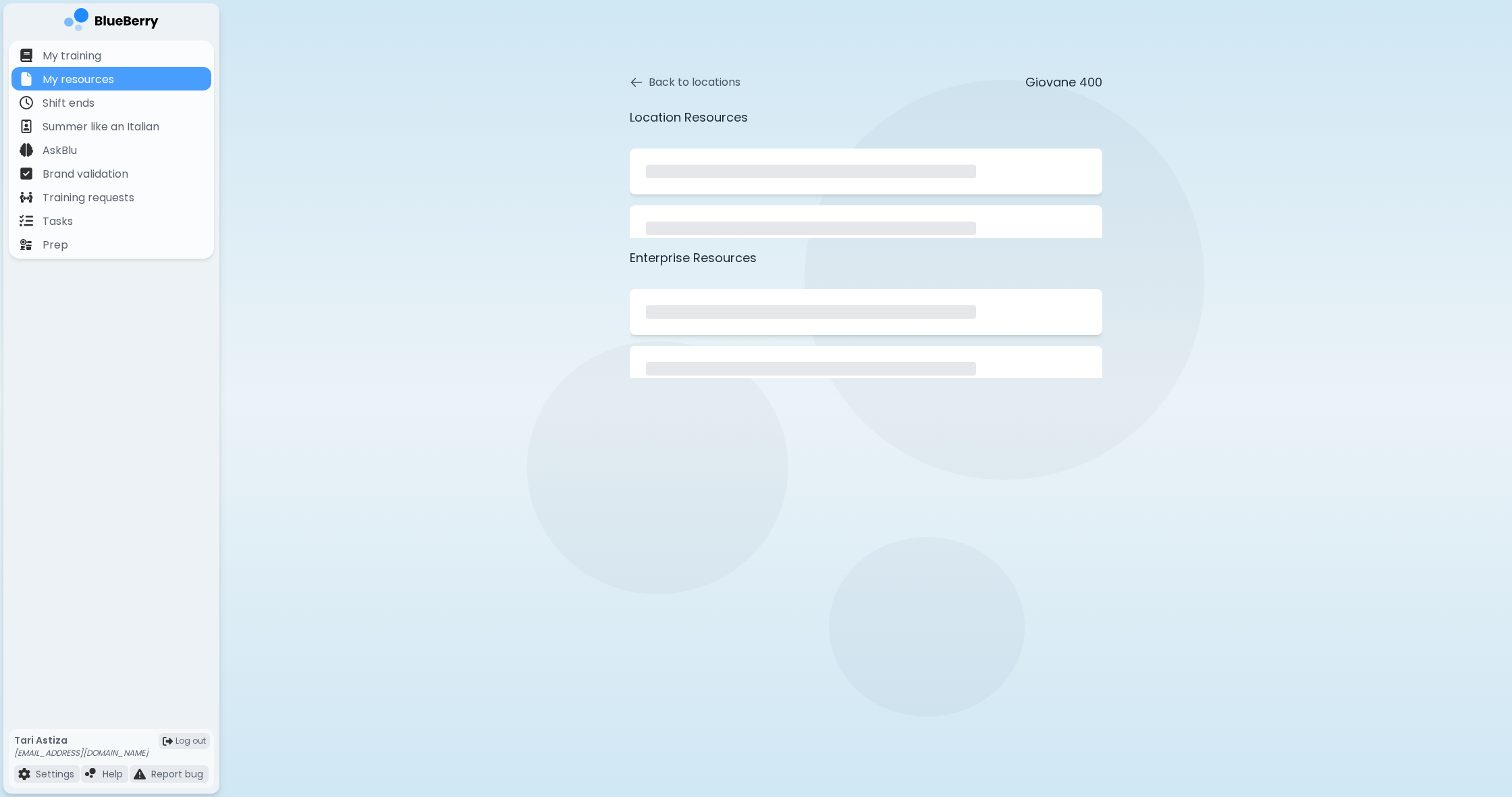
click at [766, 132] on div "Location Resources" at bounding box center [865, 173] width 472 height 130
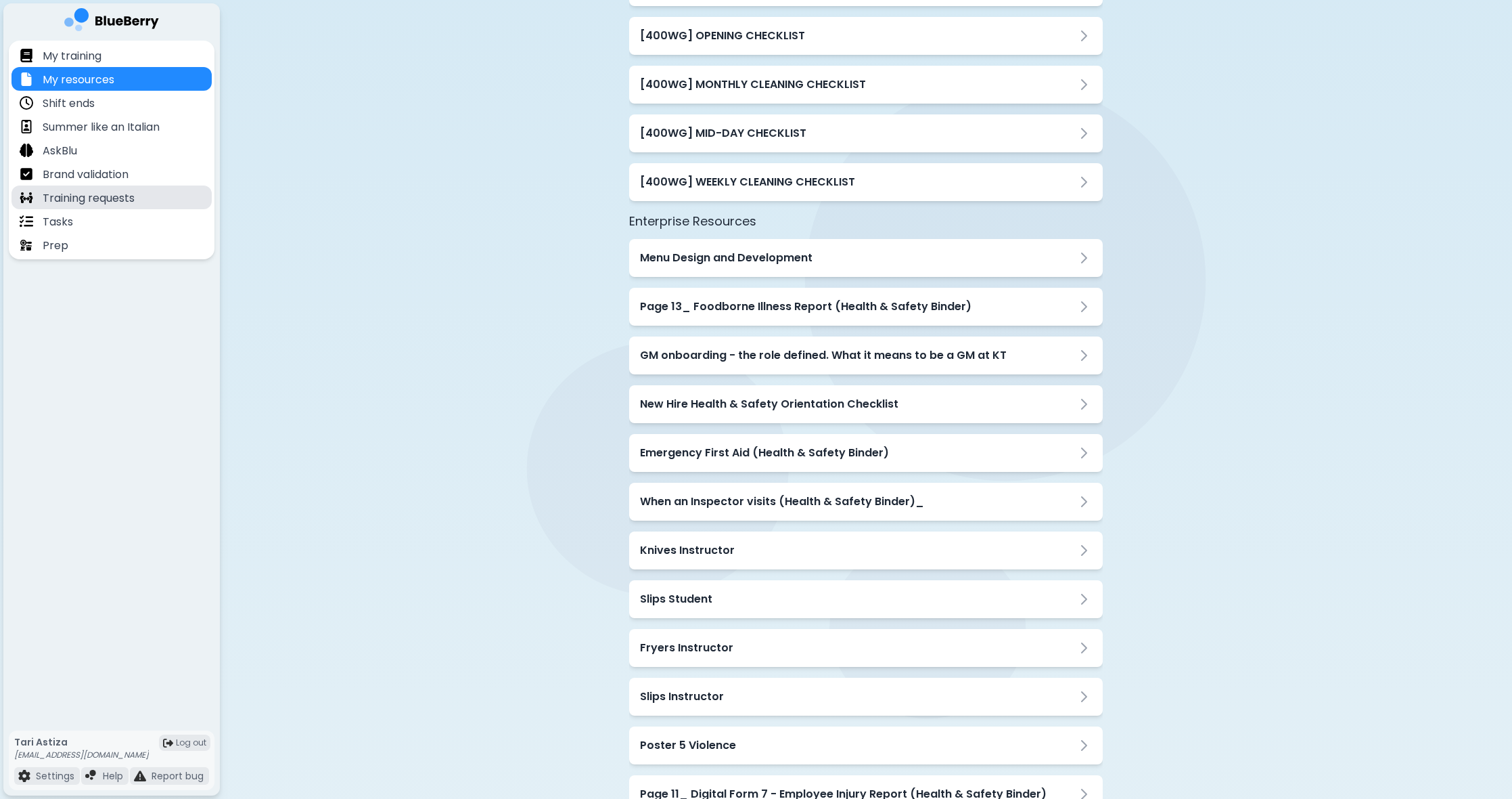
scroll to position [413, 0]
click at [199, 204] on div "Training requests" at bounding box center [111, 198] width 200 height 24
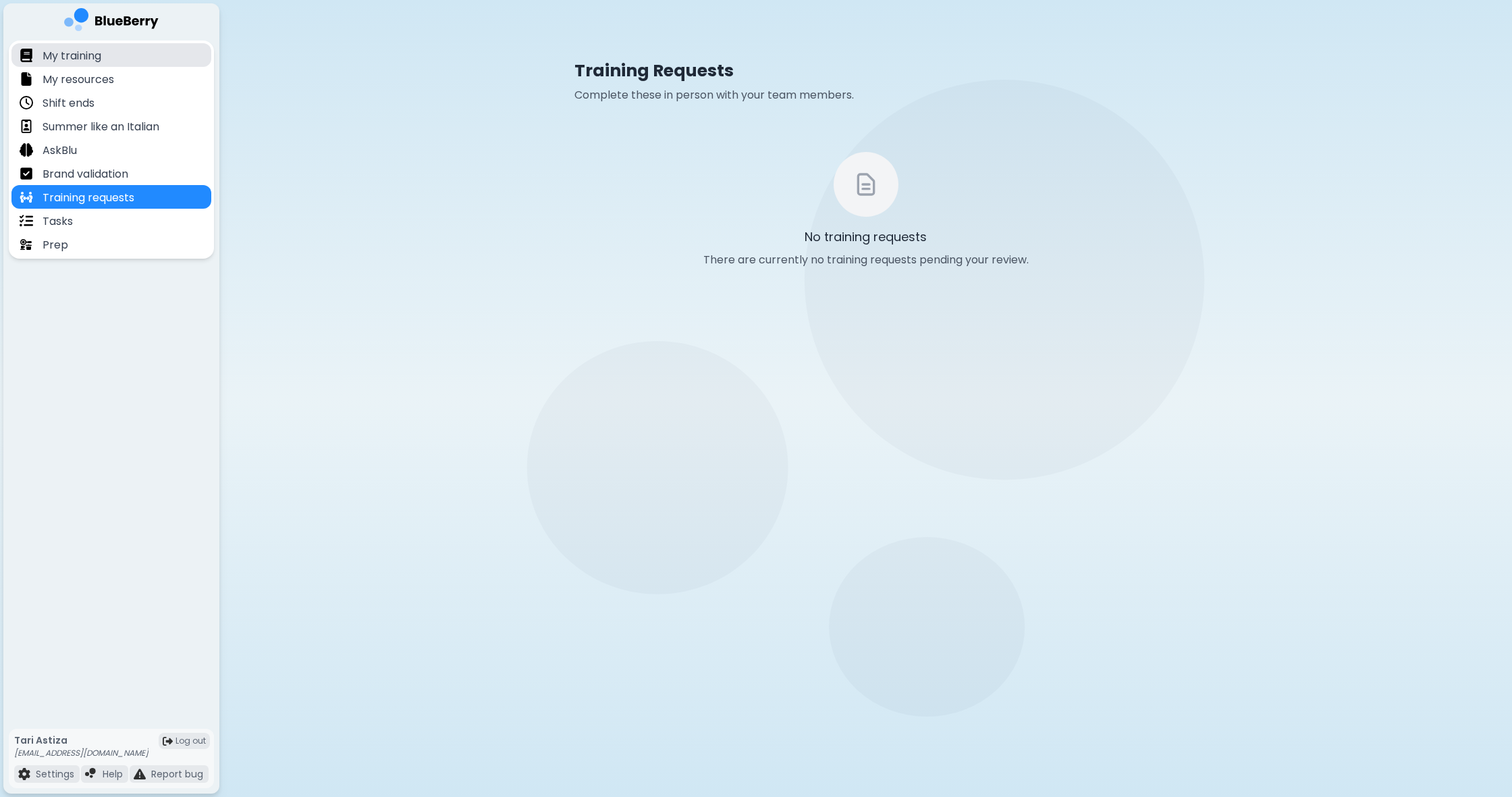
click at [131, 60] on div "My training" at bounding box center [111, 56] width 200 height 24
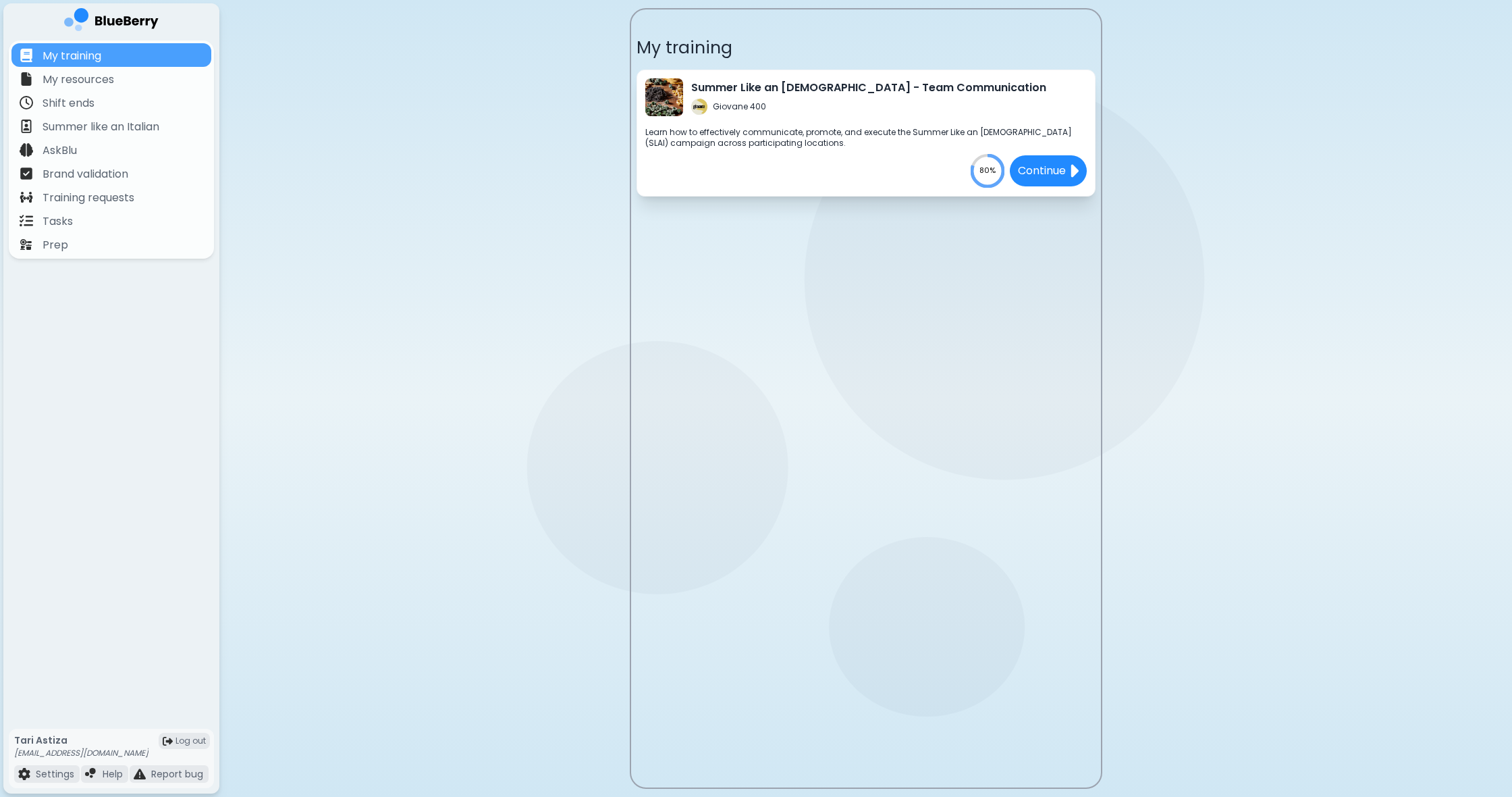
click at [980, 174] on text "80%" at bounding box center [987, 170] width 17 height 11
click at [821, 127] on p "Learn how to effectively communicate, promote, and execute the Summer Like an […" at bounding box center [865, 137] width 441 height 21
click at [713, 131] on p "Learn how to effectively communicate, promote, and execute the Summer Like an […" at bounding box center [865, 137] width 441 height 21
drag, startPoint x: 713, startPoint y: 131, endPoint x: 683, endPoint y: 106, distance: 39.1
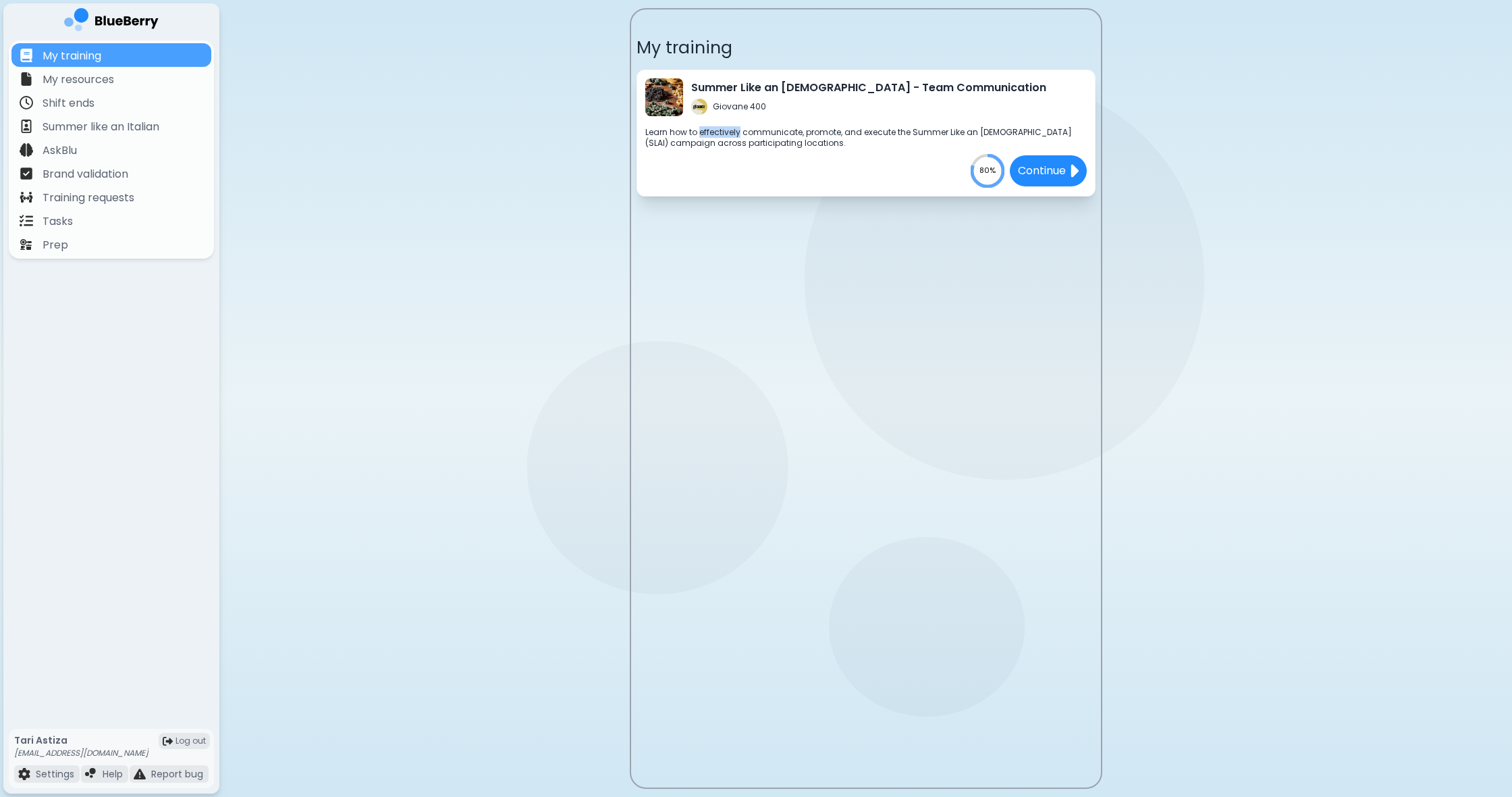
click at [713, 131] on p "Learn how to effectively communicate, promote, and execute the Summer Like an […" at bounding box center [865, 137] width 441 height 21
click at [672, 101] on img at bounding box center [663, 97] width 38 height 38
click at [766, 86] on p "Summer Like an [DEMOGRAPHIC_DATA] - Team Communication" at bounding box center [869, 88] width 355 height 17
click at [168, 163] on div "Brand validation" at bounding box center [111, 173] width 200 height 24
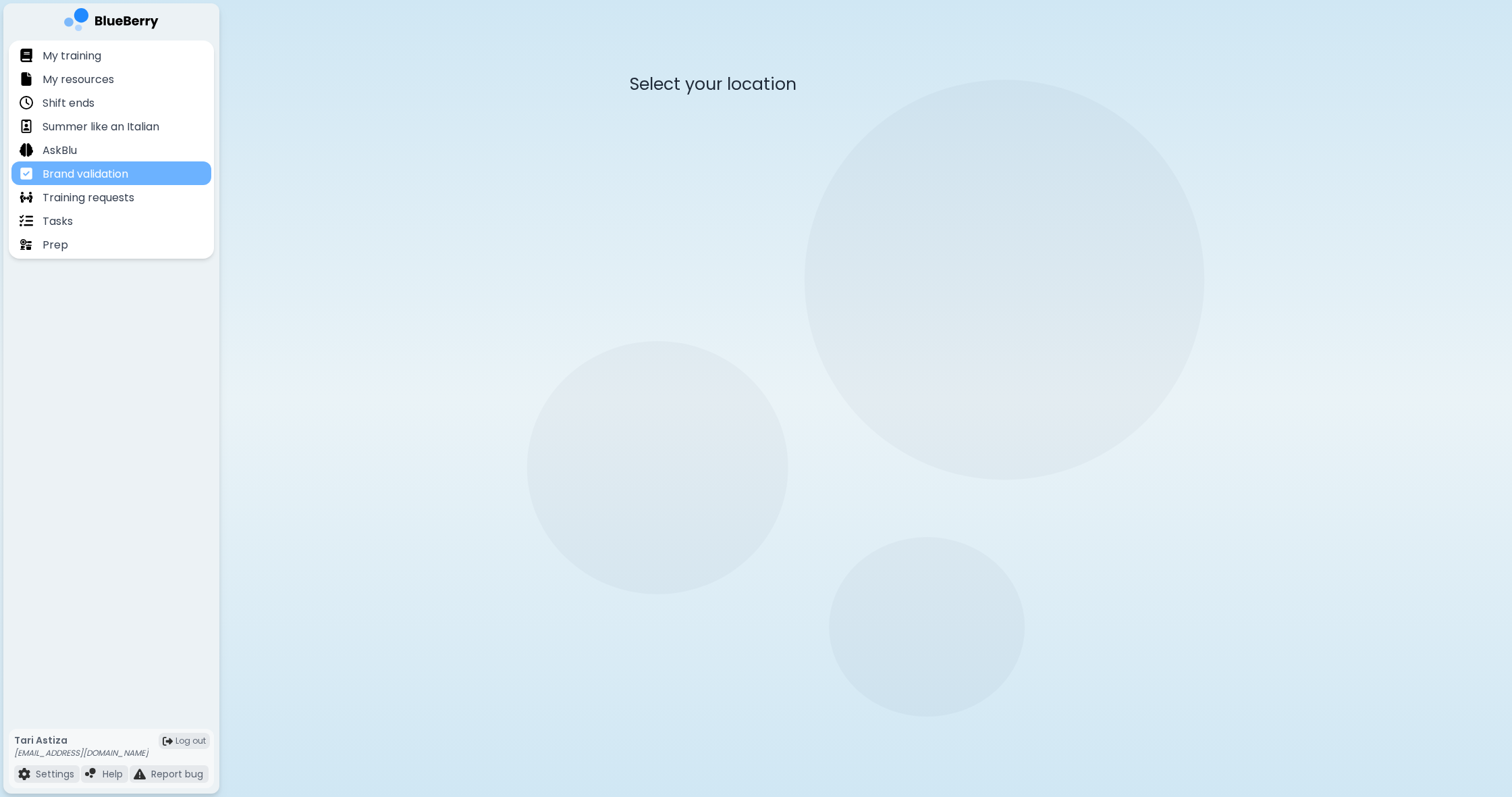
scroll to position [0, 1]
click at [168, 162] on div "Brand validation" at bounding box center [111, 173] width 200 height 24
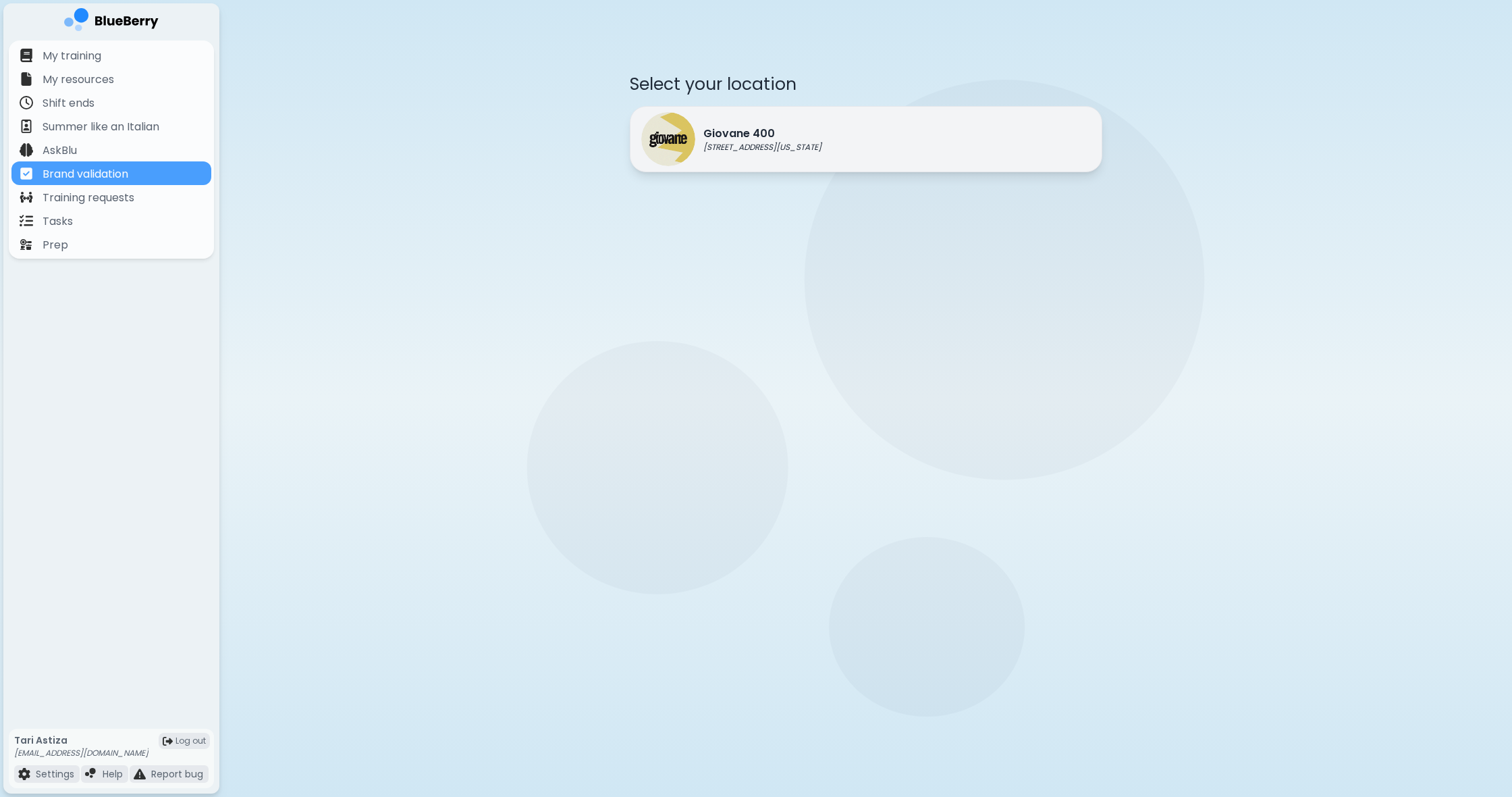
click at [687, 133] on img at bounding box center [668, 139] width 54 height 54
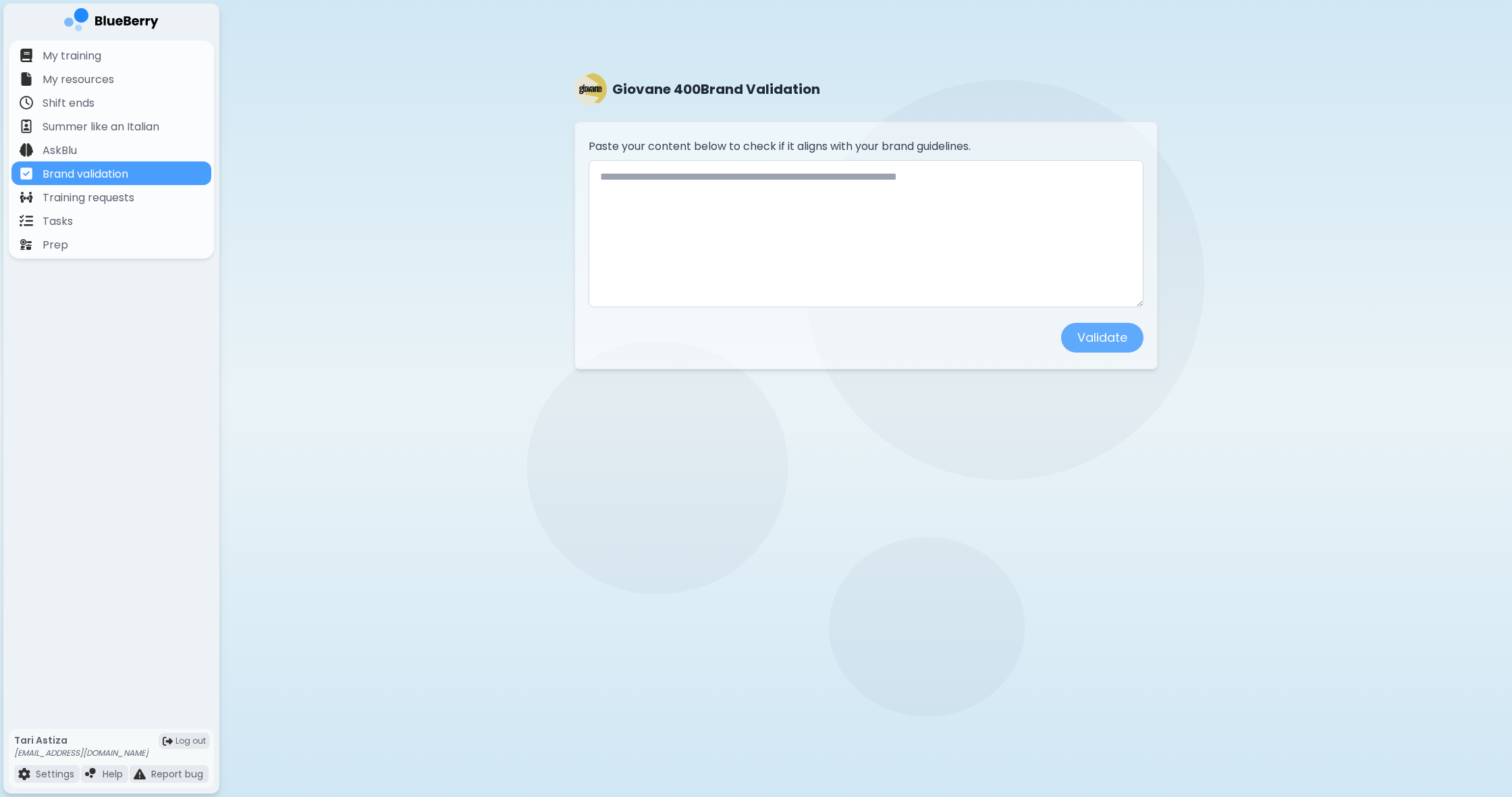
click at [687, 133] on div "Paste your content below to check if it aligns with your brand guidelines. Vali…" at bounding box center [866, 245] width 583 height 248
click at [175, 131] on div "Summer like an Italian" at bounding box center [111, 126] width 200 height 24
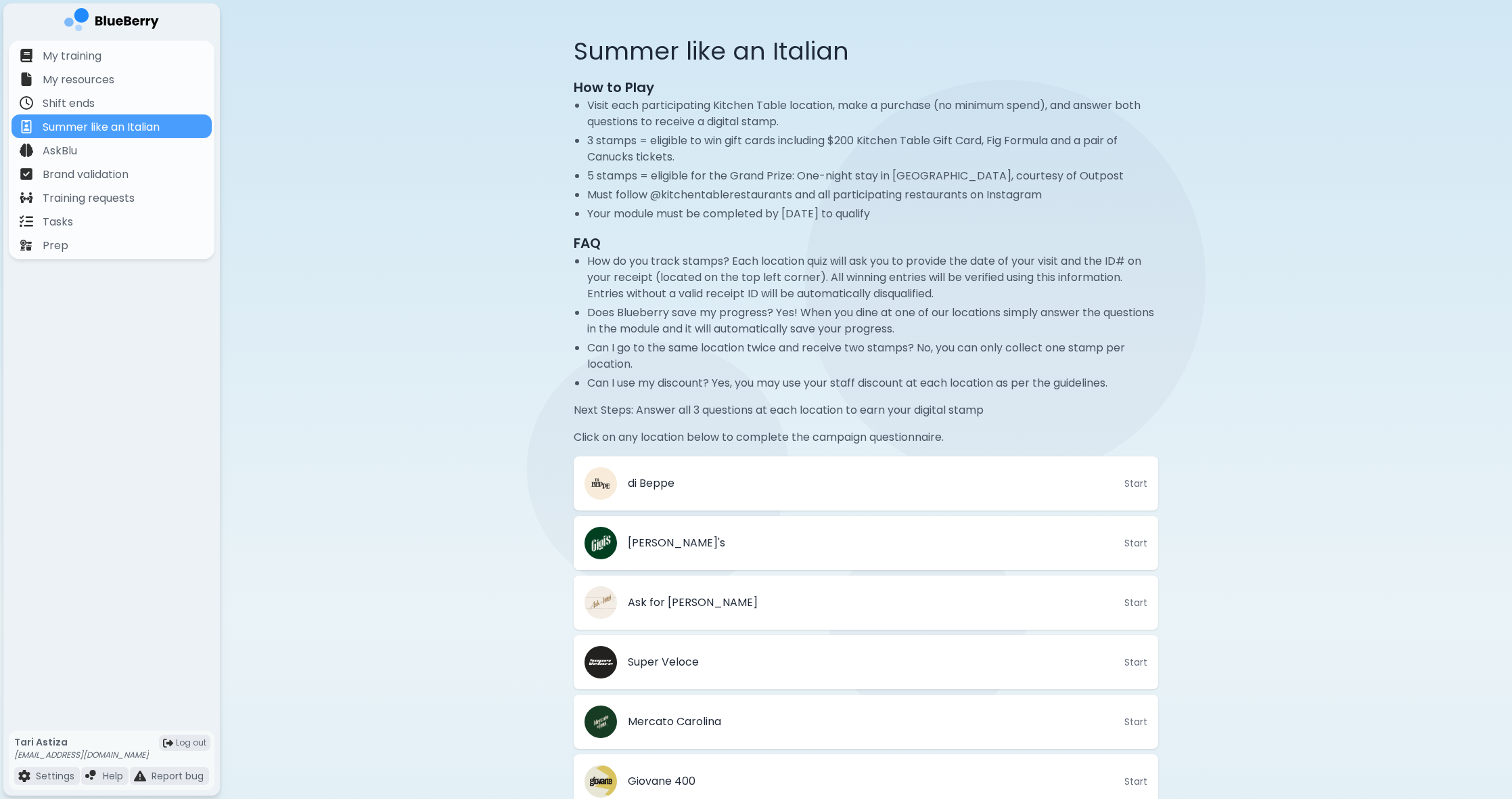
scroll to position [23, 0]
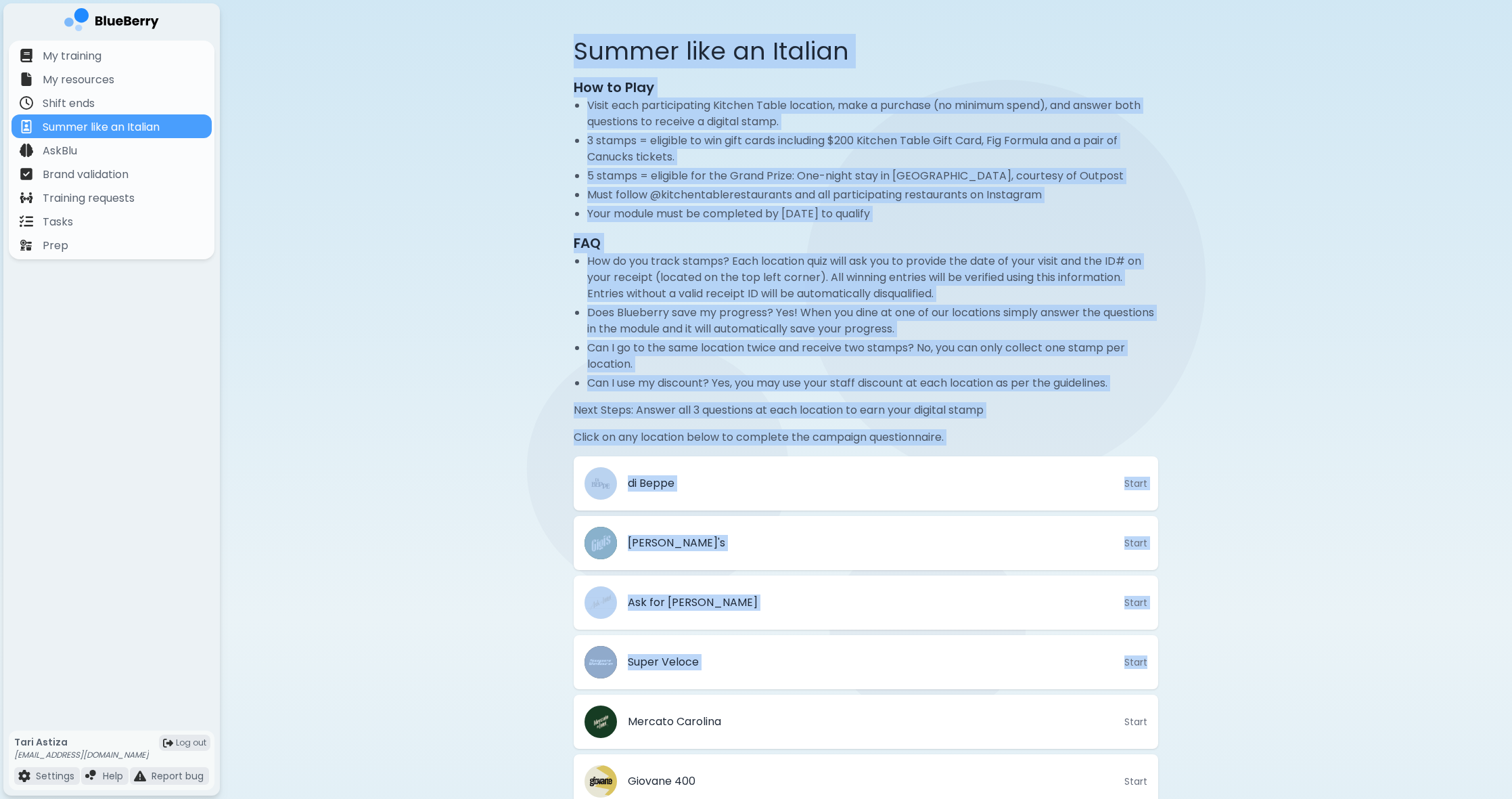
drag, startPoint x: 575, startPoint y: 43, endPoint x: 1363, endPoint y: 671, distance: 1007.6
click at [1363, 671] on div "Summer like an Italian How to Play Visit each participating Kitchen Table locat…" at bounding box center [865, 617] width 1292 height 1281
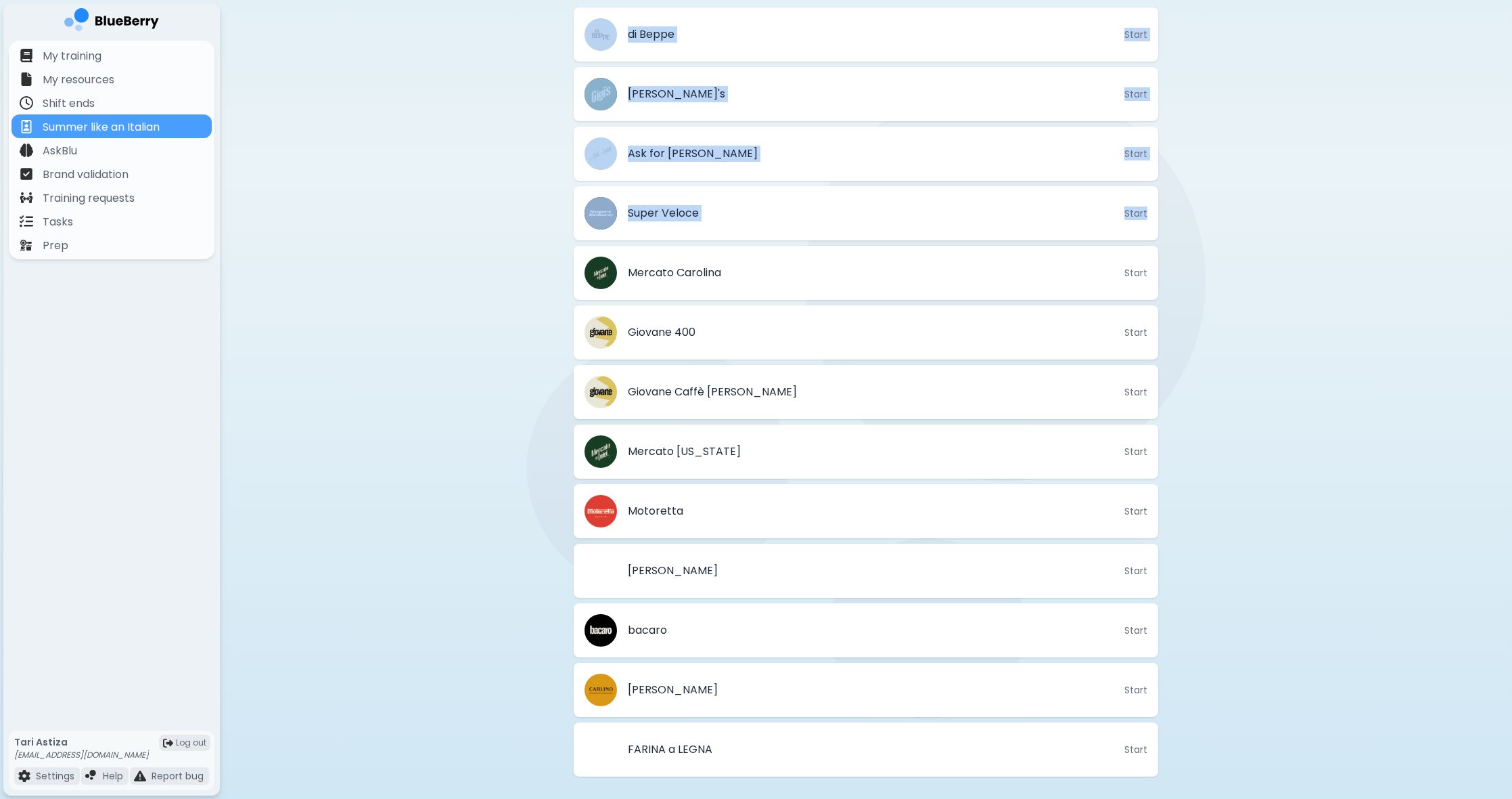
scroll to position [481, 0]
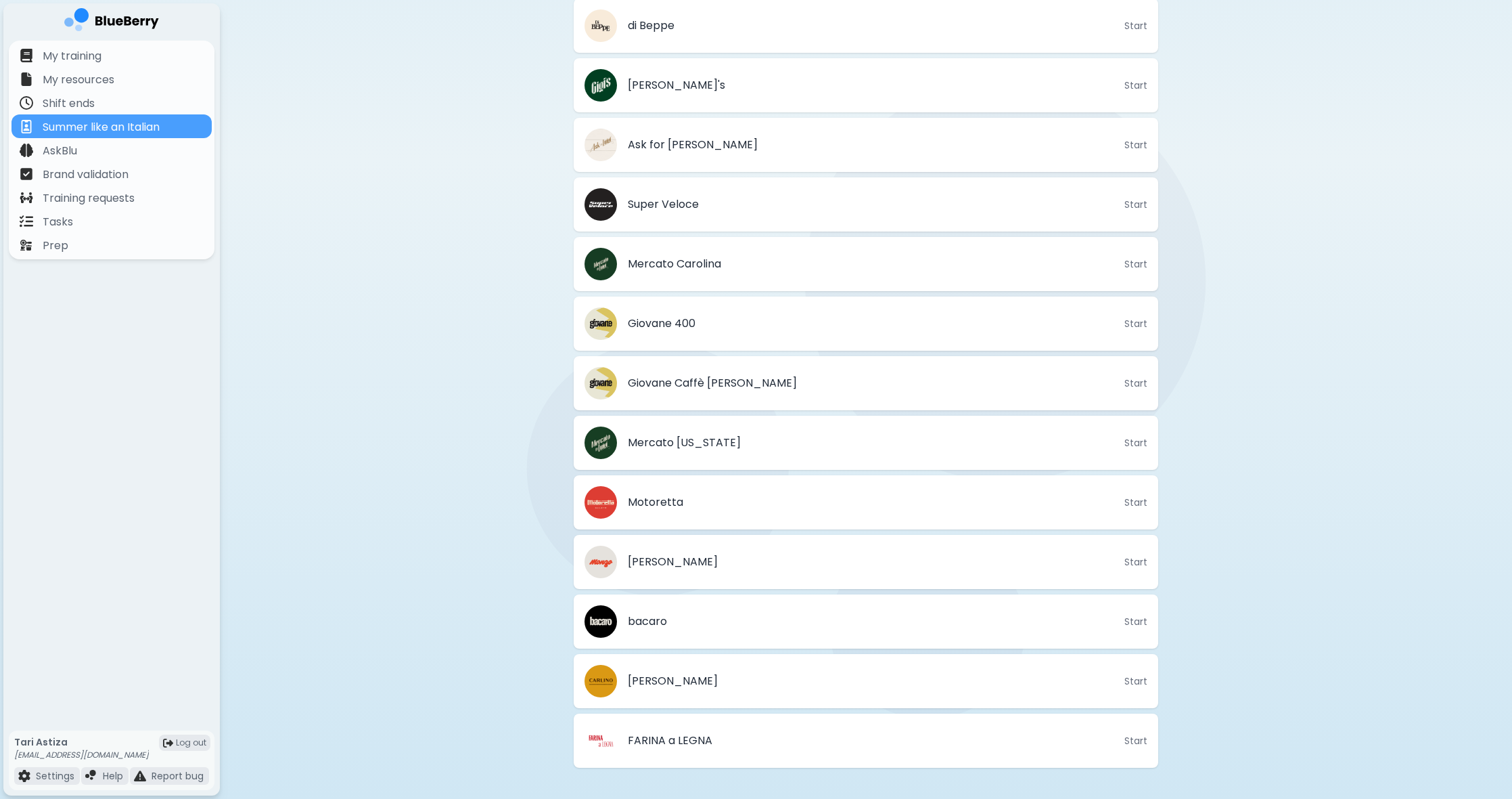
click at [1288, 535] on div "Summer like an Italian How to Play Visit each participating Kitchen Table locat…" at bounding box center [865, 160] width 1292 height 1281
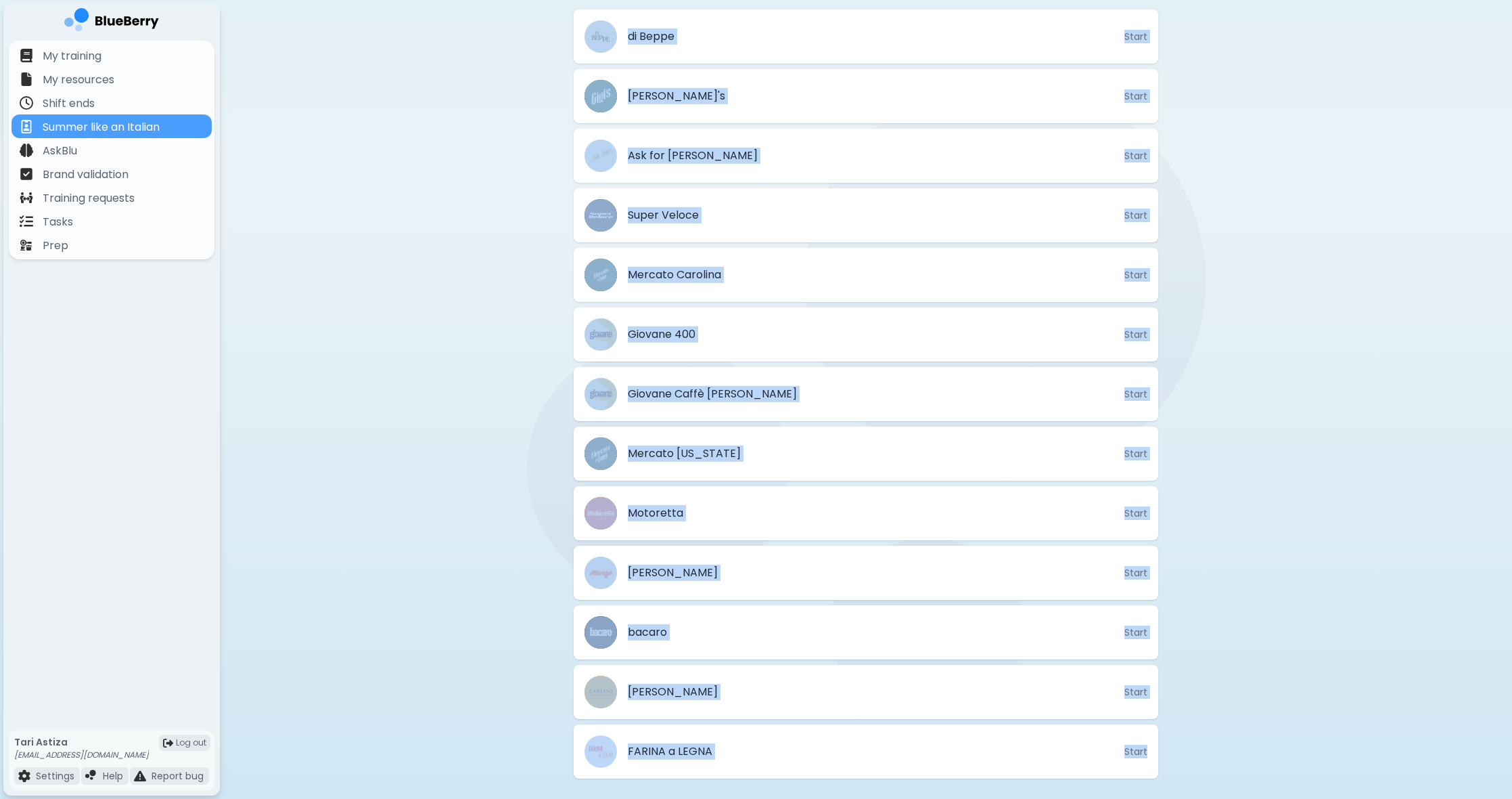
scroll to position [482, 0]
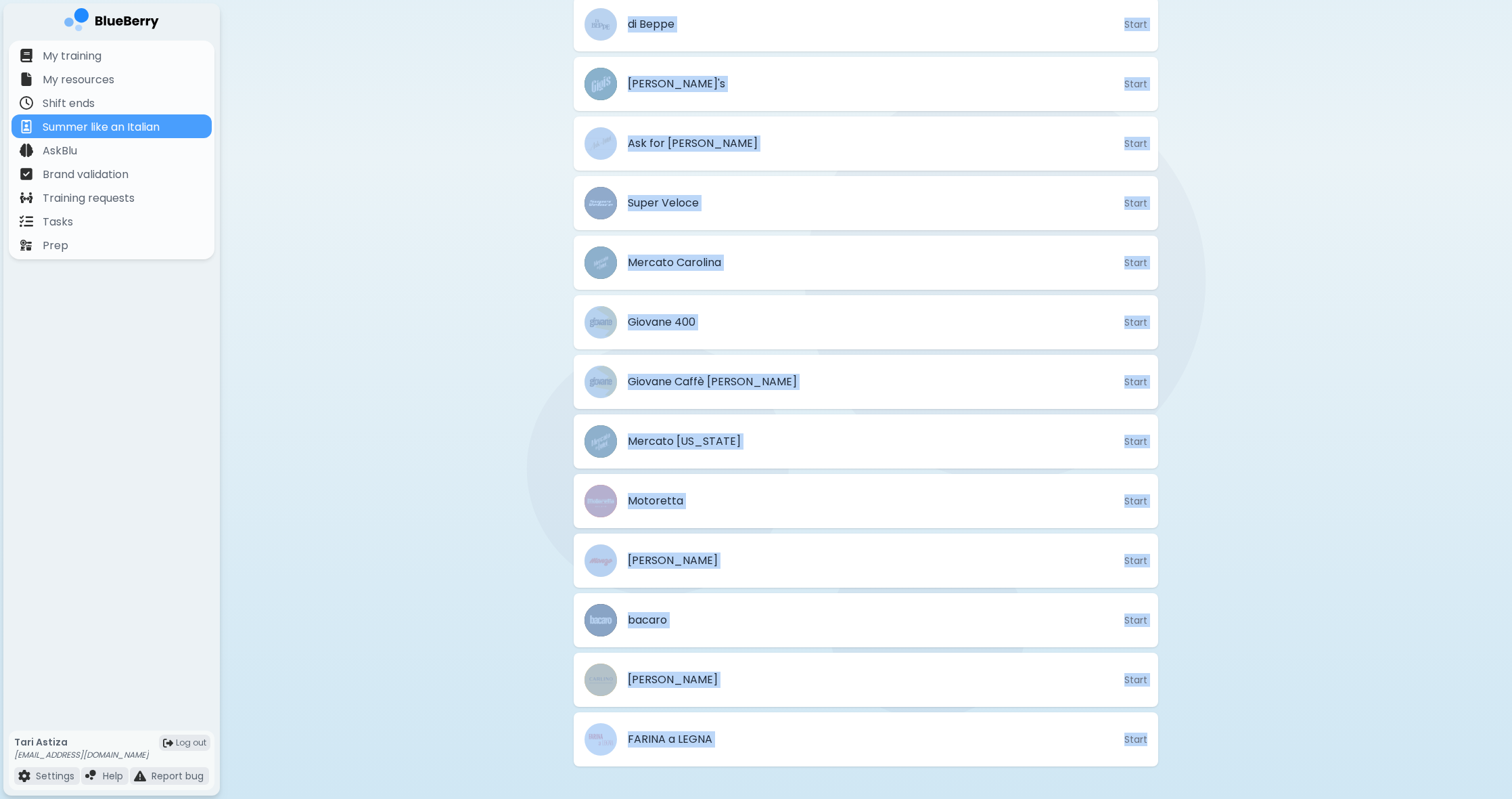
drag, startPoint x: 535, startPoint y: 62, endPoint x: 1189, endPoint y: 794, distance: 981.6
click at [1190, 796] on div "Summer like an Italian How to Play Visit each participating Kitchen Table locat…" at bounding box center [865, 159] width 1292 height 1281
copy div "Summer like an Italian How to Play Visit each participating Kitchen Table locat…"
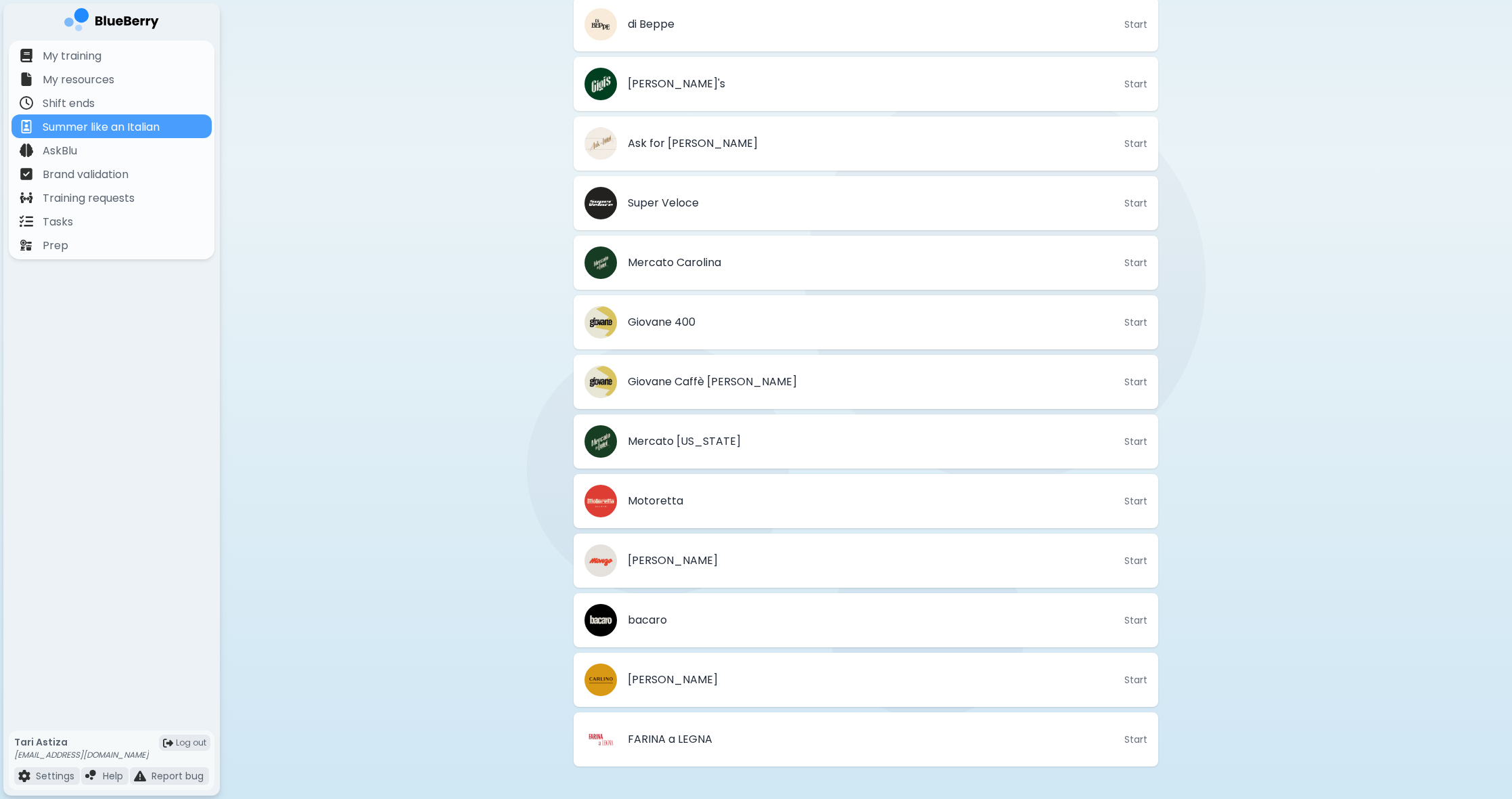
click at [1445, 460] on div "Summer like an Italian How to Play Visit each participating Kitchen Table locat…" at bounding box center [865, 159] width 1292 height 1281
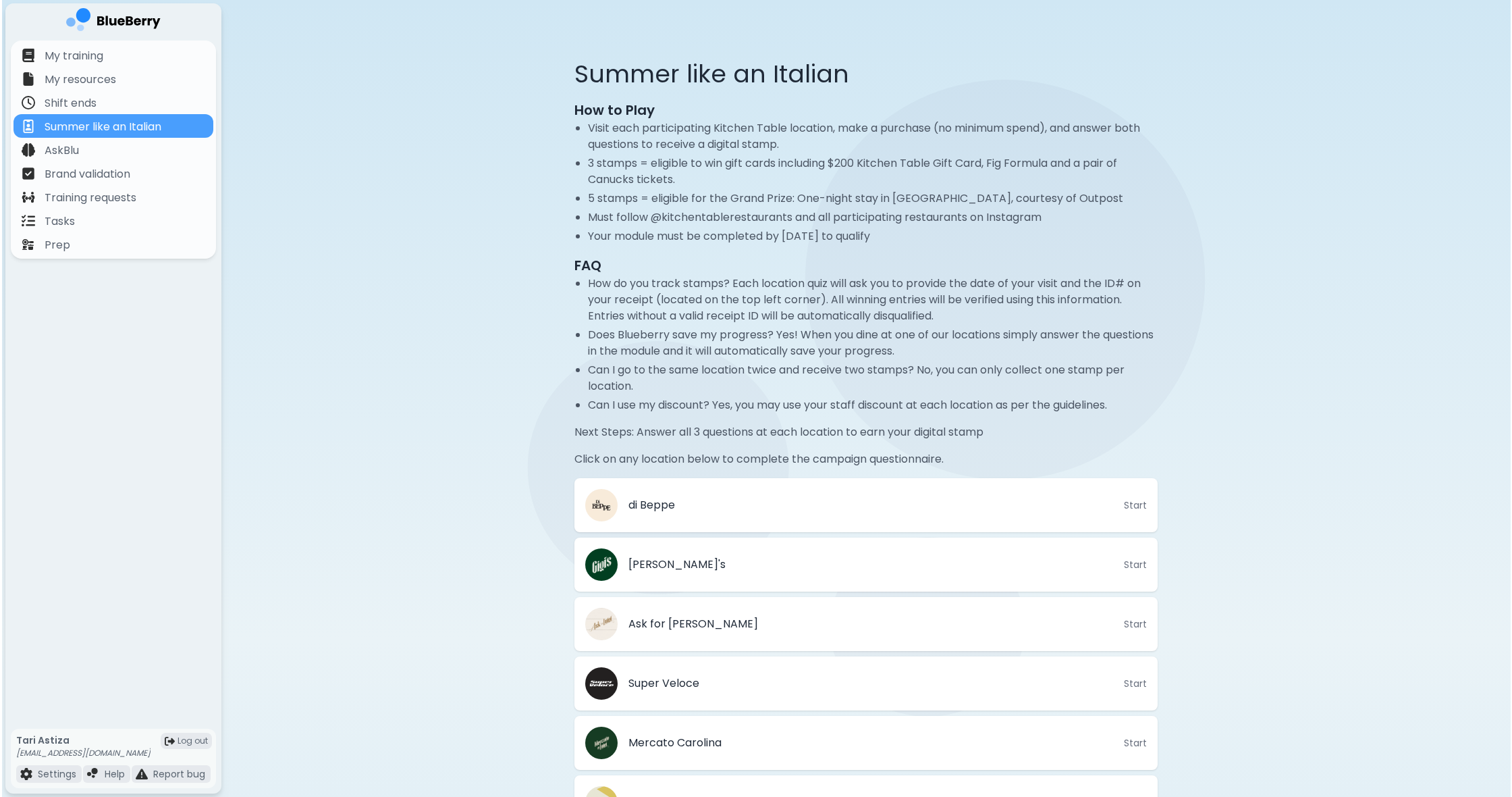
scroll to position [0, 0]
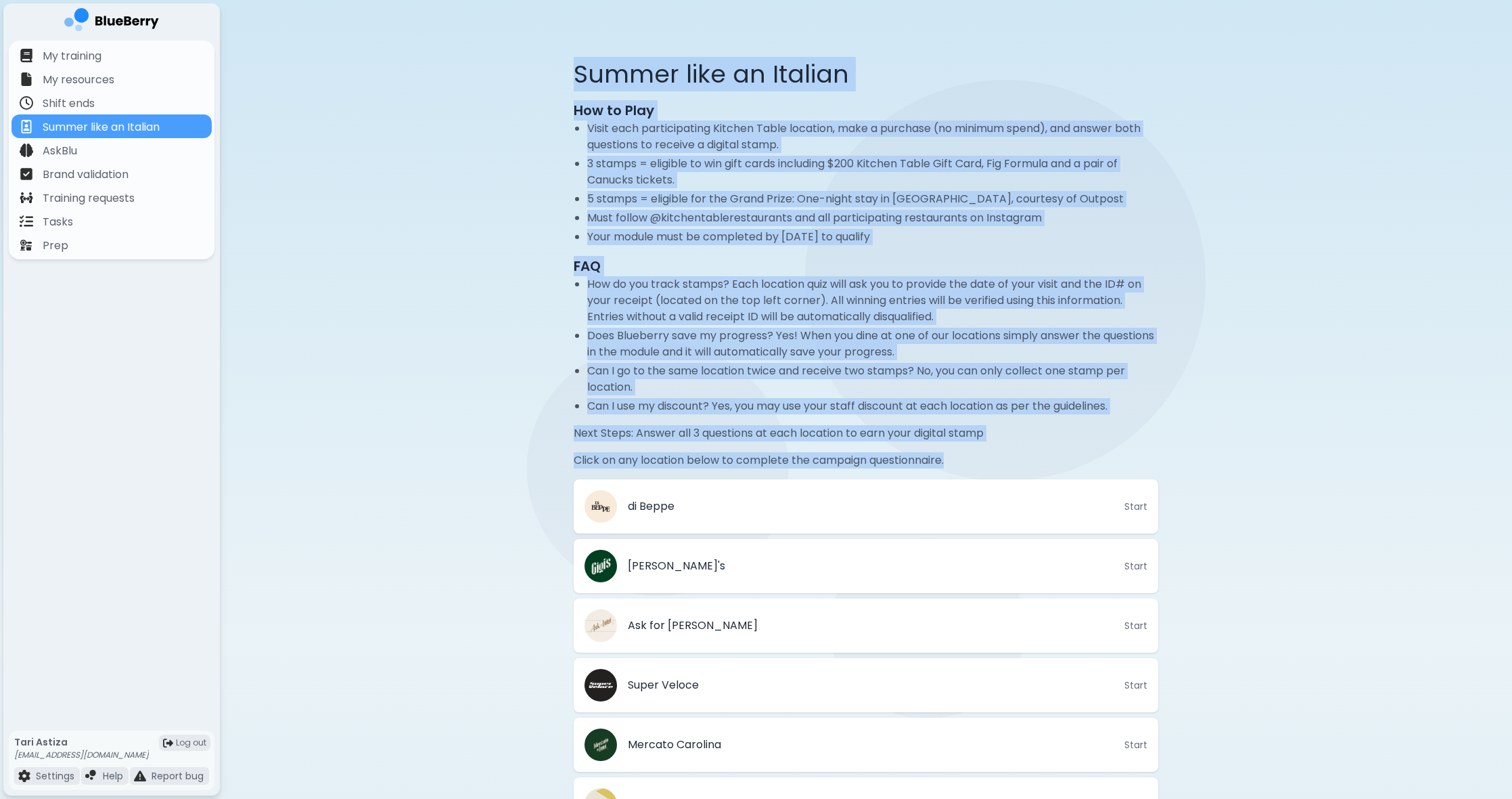
drag, startPoint x: 569, startPoint y: 68, endPoint x: 1081, endPoint y: 458, distance: 643.6
click at [1084, 461] on div "Summer like an Italian How to Play Visit each participating Kitchen Table locat…" at bounding box center [865, 640] width 606 height 1216
copy div "Summer like an Italian How to Play Visit each participating Kitchen Table locat…"
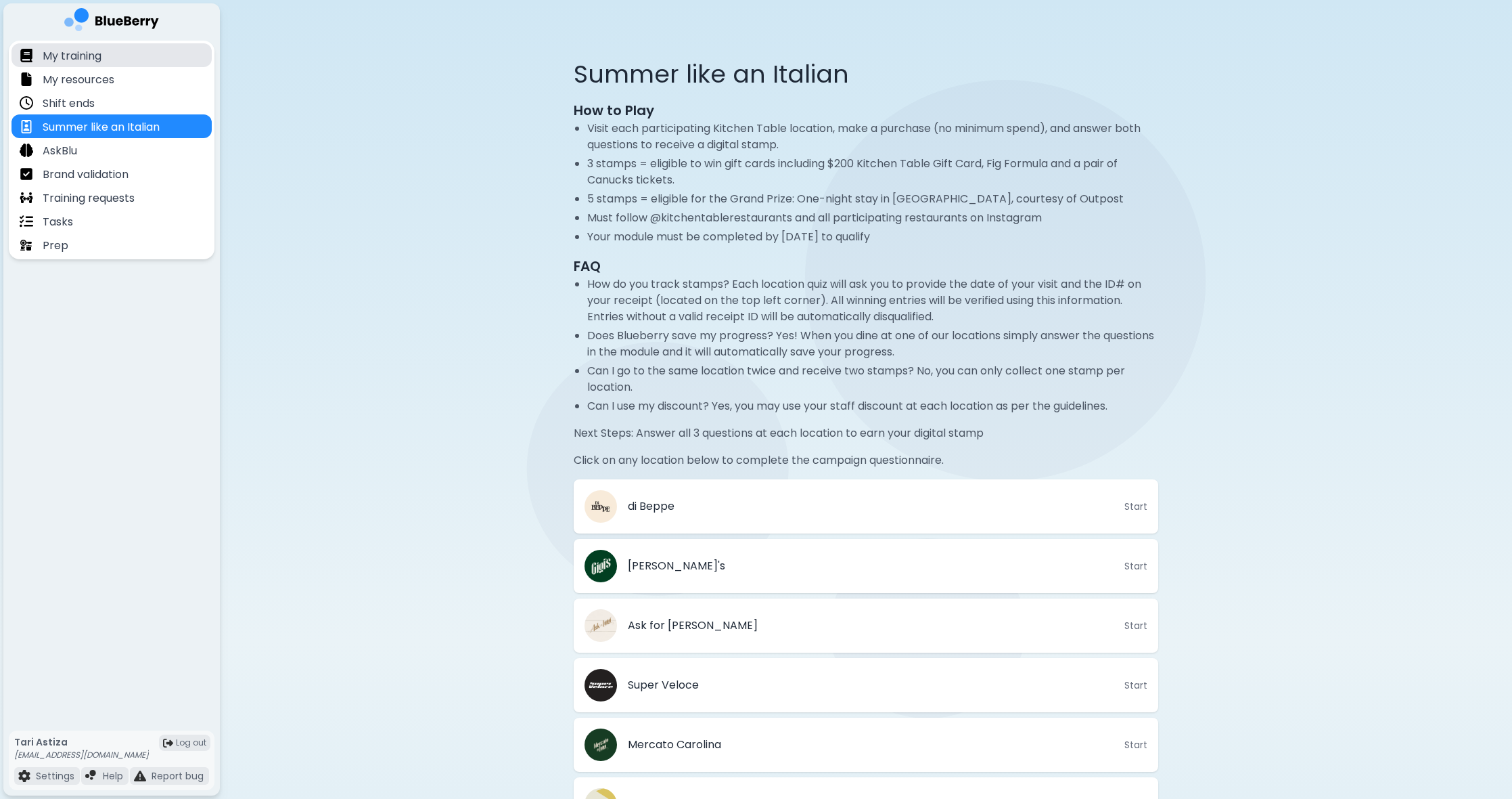
click at [160, 58] on div "My training" at bounding box center [111, 56] width 200 height 24
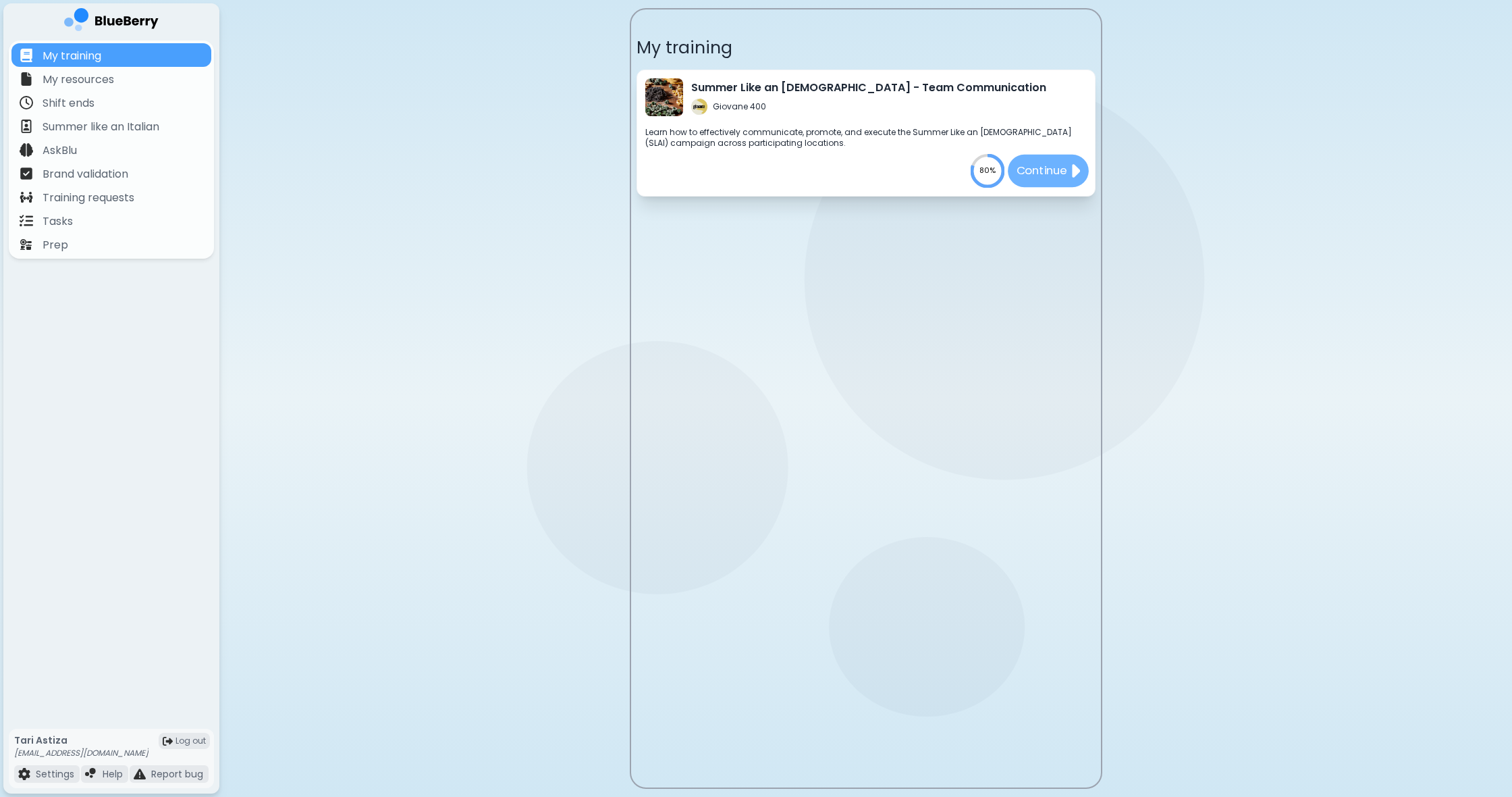
click at [1053, 176] on p "Continue" at bounding box center [1041, 170] width 51 height 17
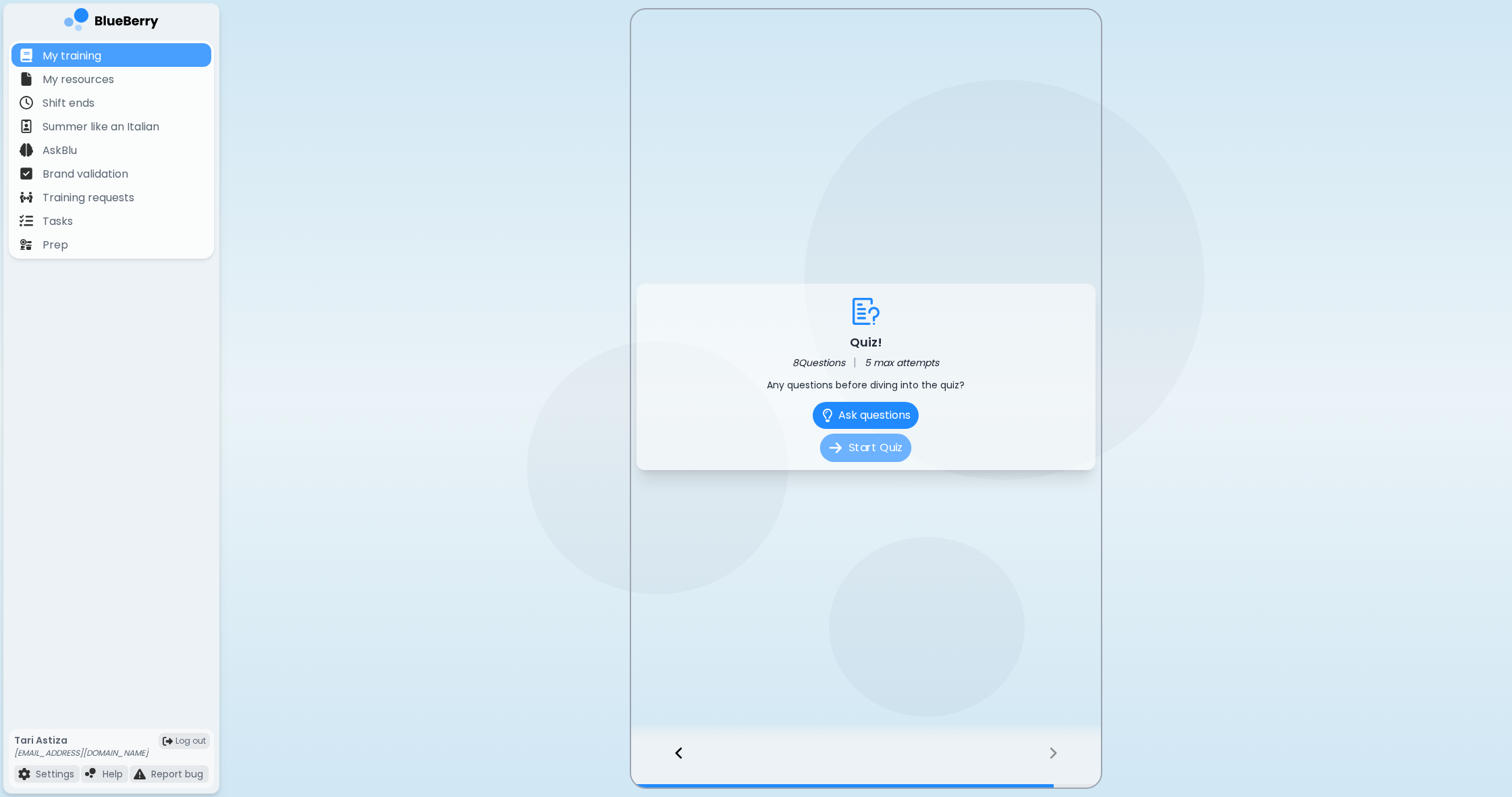
click at [876, 451] on button "Start Quiz" at bounding box center [865, 447] width 91 height 29
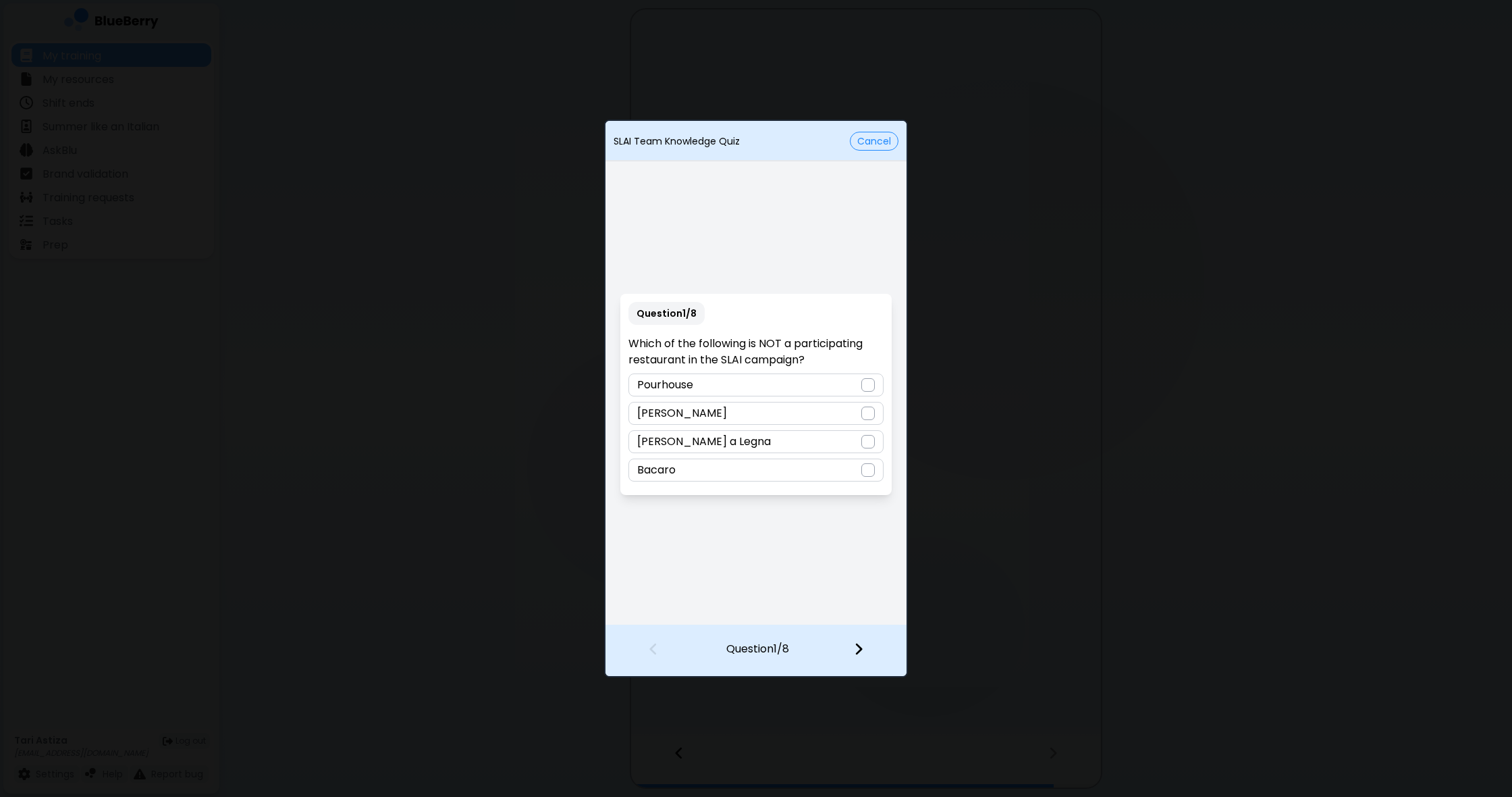
click at [868, 386] on div at bounding box center [868, 384] width 14 height 14
click at [860, 653] on img at bounding box center [859, 649] width 9 height 15
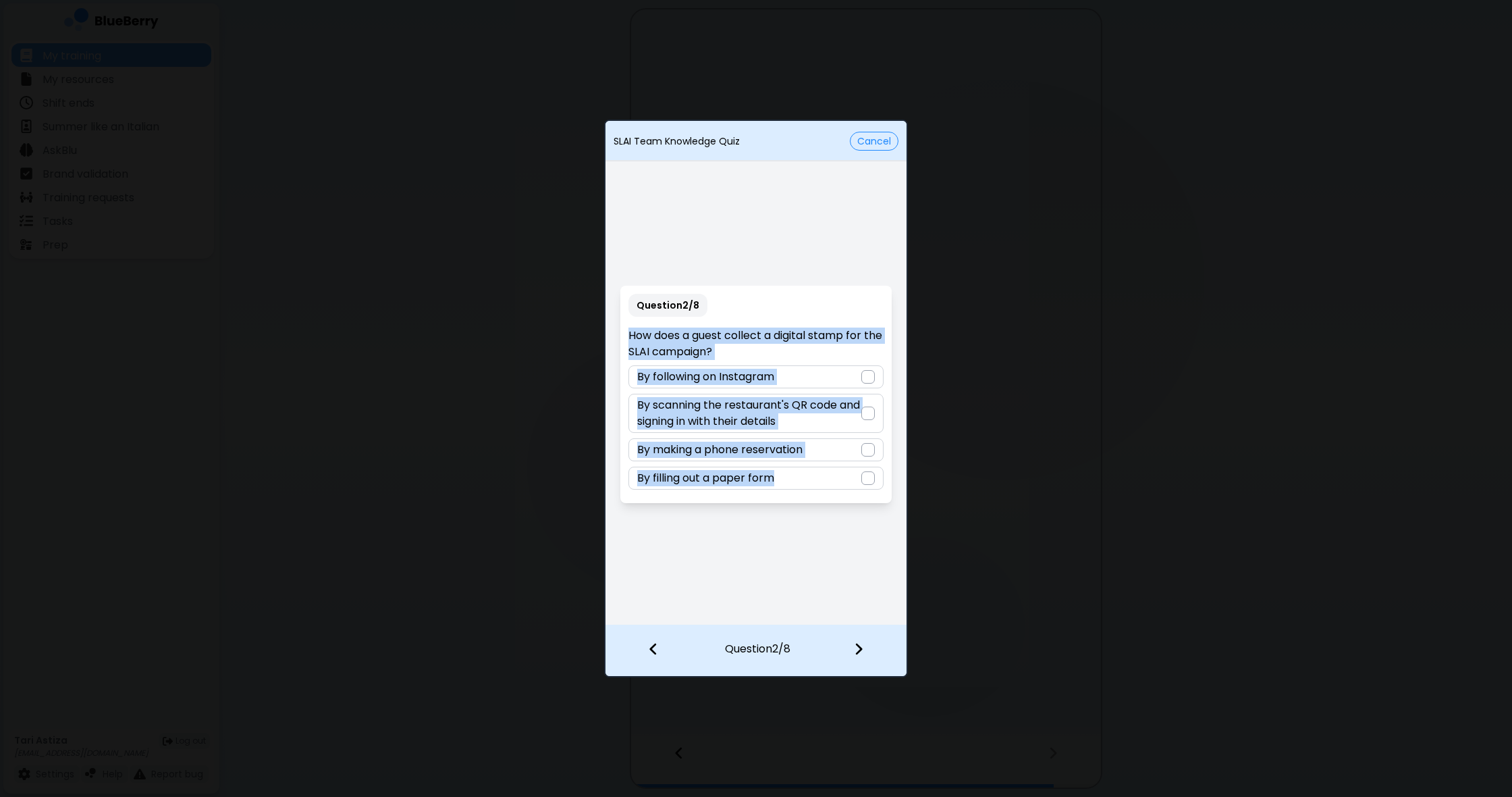
drag, startPoint x: 626, startPoint y: 330, endPoint x: 837, endPoint y: 497, distance: 269.1
click at [841, 498] on div "Question 2 / 8 How does a guest collect a digital stamp for the SLAI campaign? …" at bounding box center [755, 393] width 270 height 218
click at [870, 377] on div at bounding box center [868, 377] width 14 height 14
drag, startPoint x: 664, startPoint y: 351, endPoint x: 830, endPoint y: 508, distance: 228.5
click at [831, 508] on div "Question 2 / 8 How does a guest collect a digital stamp for the SLAI campaign? …" at bounding box center [755, 393] width 301 height 460
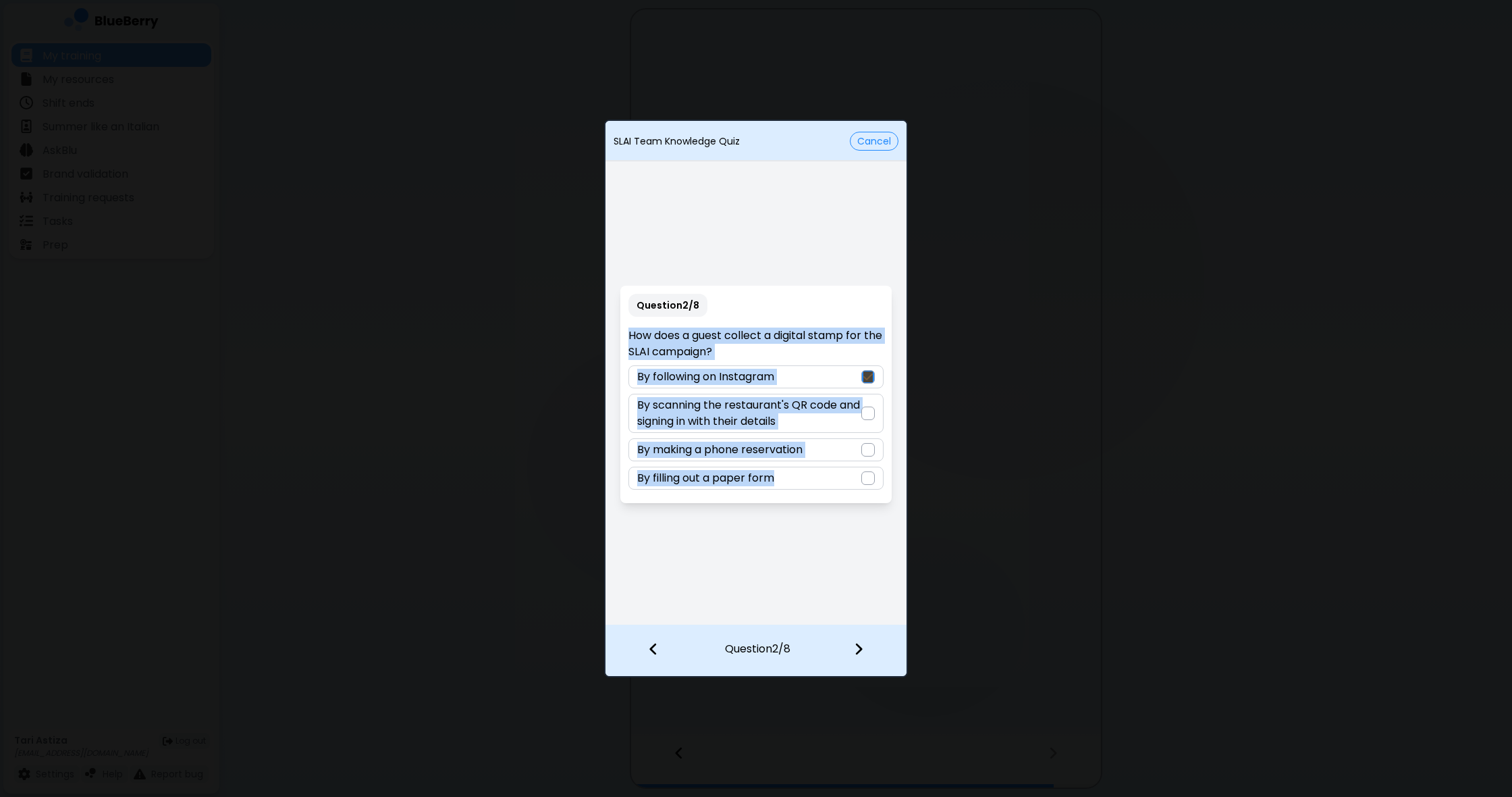
copy div "How does a guest collect a digital stamp for the SLAI campaign? By following on…"
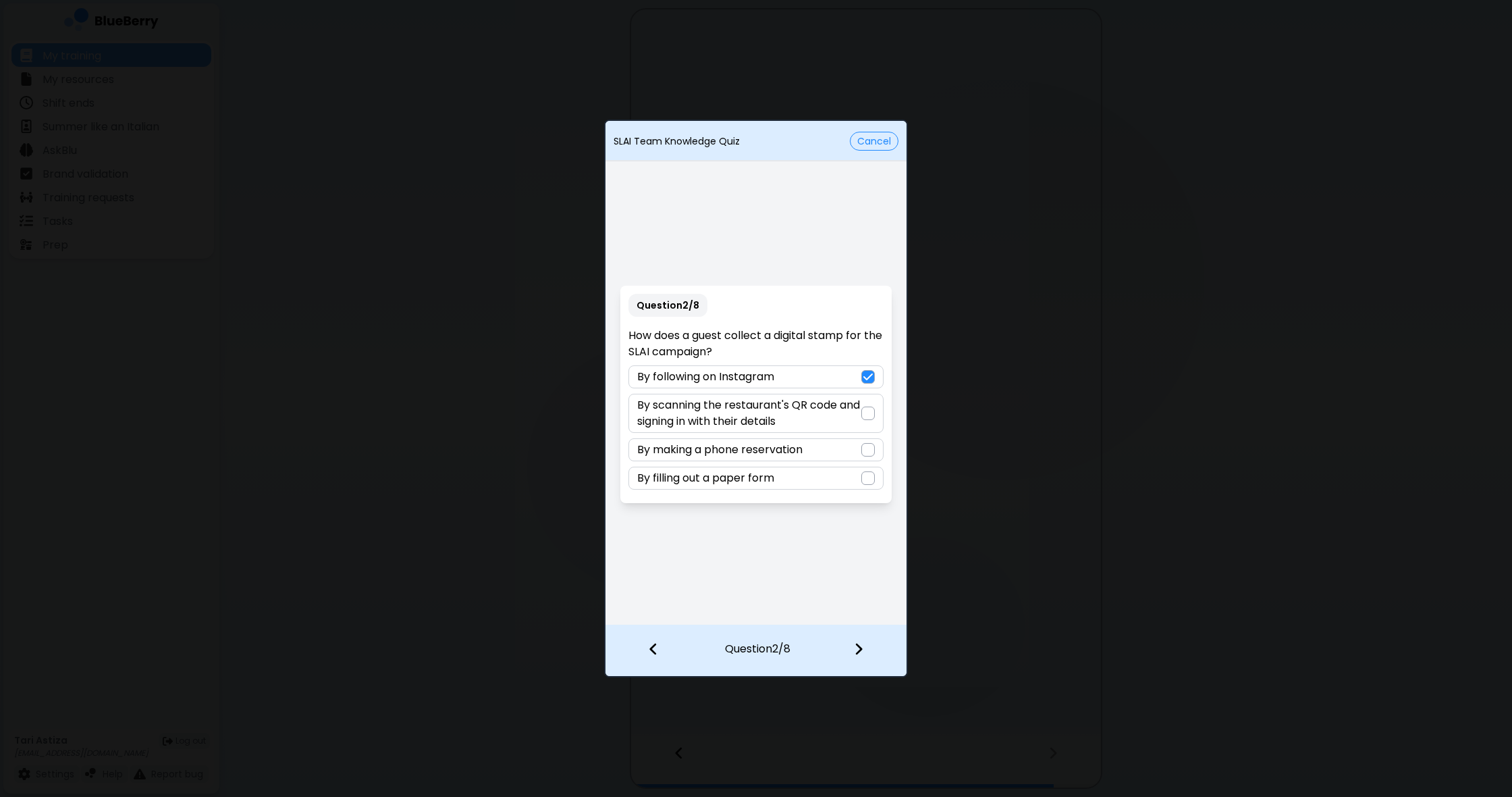
click at [878, 492] on div "Question 2 / 8 How does a guest collect a digital stamp for the SLAI campaign? …" at bounding box center [755, 393] width 270 height 218
click at [869, 408] on div at bounding box center [868, 413] width 14 height 14
click at [863, 649] on div at bounding box center [866, 650] width 80 height 50
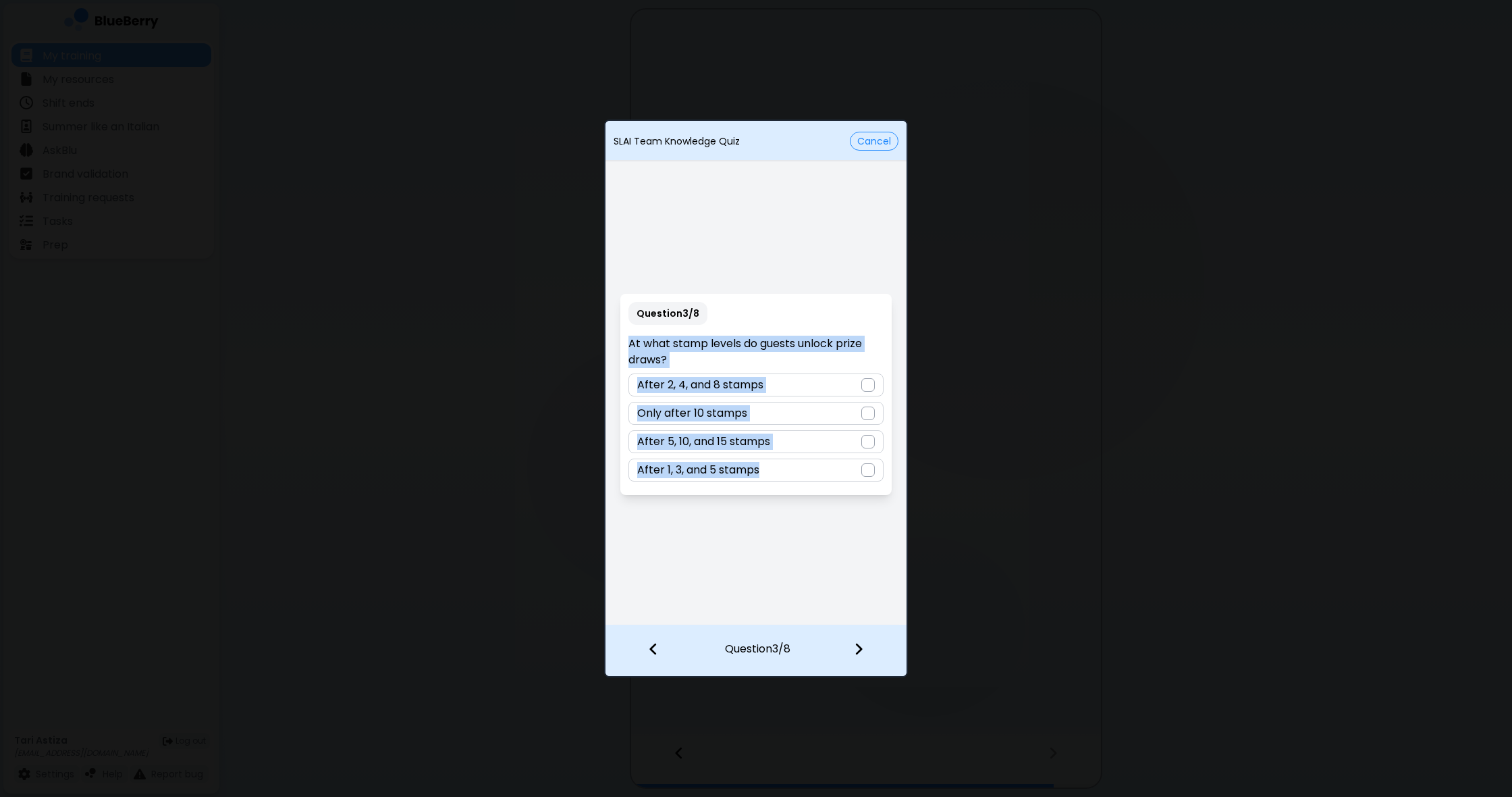
drag, startPoint x: 629, startPoint y: 344, endPoint x: 819, endPoint y: 485, distance: 236.6
click at [819, 485] on div "Question 3 / 8 At what stamp levels do guests unlock prize draws? After 2, 4, a…" at bounding box center [755, 393] width 270 height 201
copy div "At what stamp levels do guests unlock prize draws? After 2, 4, and 8 stamps Onl…"
drag, startPoint x: 743, startPoint y: 570, endPoint x: 760, endPoint y: 562, distance: 18.8
click at [743, 570] on div "Question 3 / 8 At what stamp levels do guests unlock prize draws? After 2, 4, a…" at bounding box center [755, 393] width 301 height 460
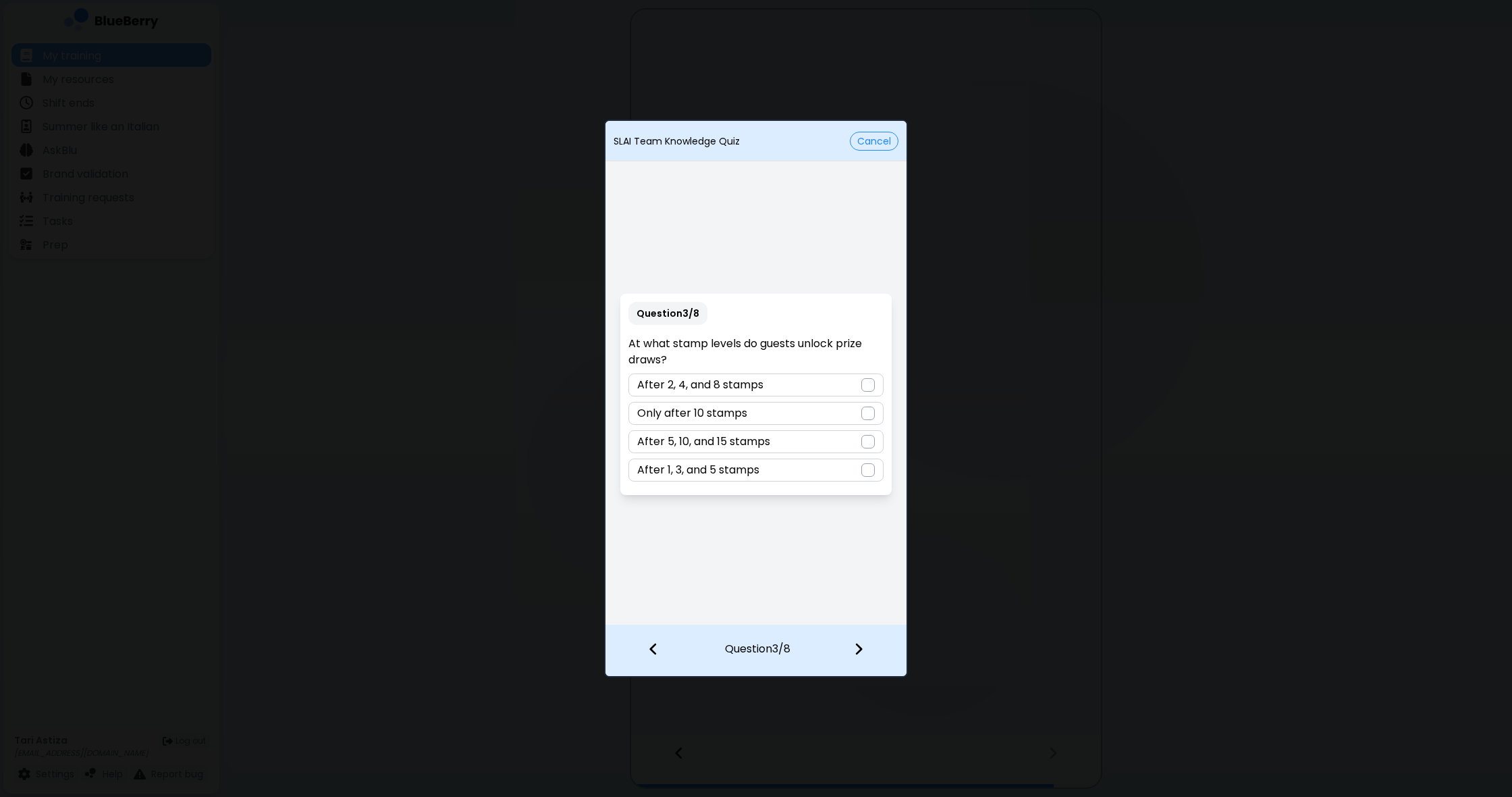
drag, startPoint x: 868, startPoint y: 470, endPoint x: 855, endPoint y: 531, distance: 62.4
click at [868, 470] on div at bounding box center [868, 469] width 14 height 14
click at [856, 650] on img at bounding box center [859, 649] width 9 height 15
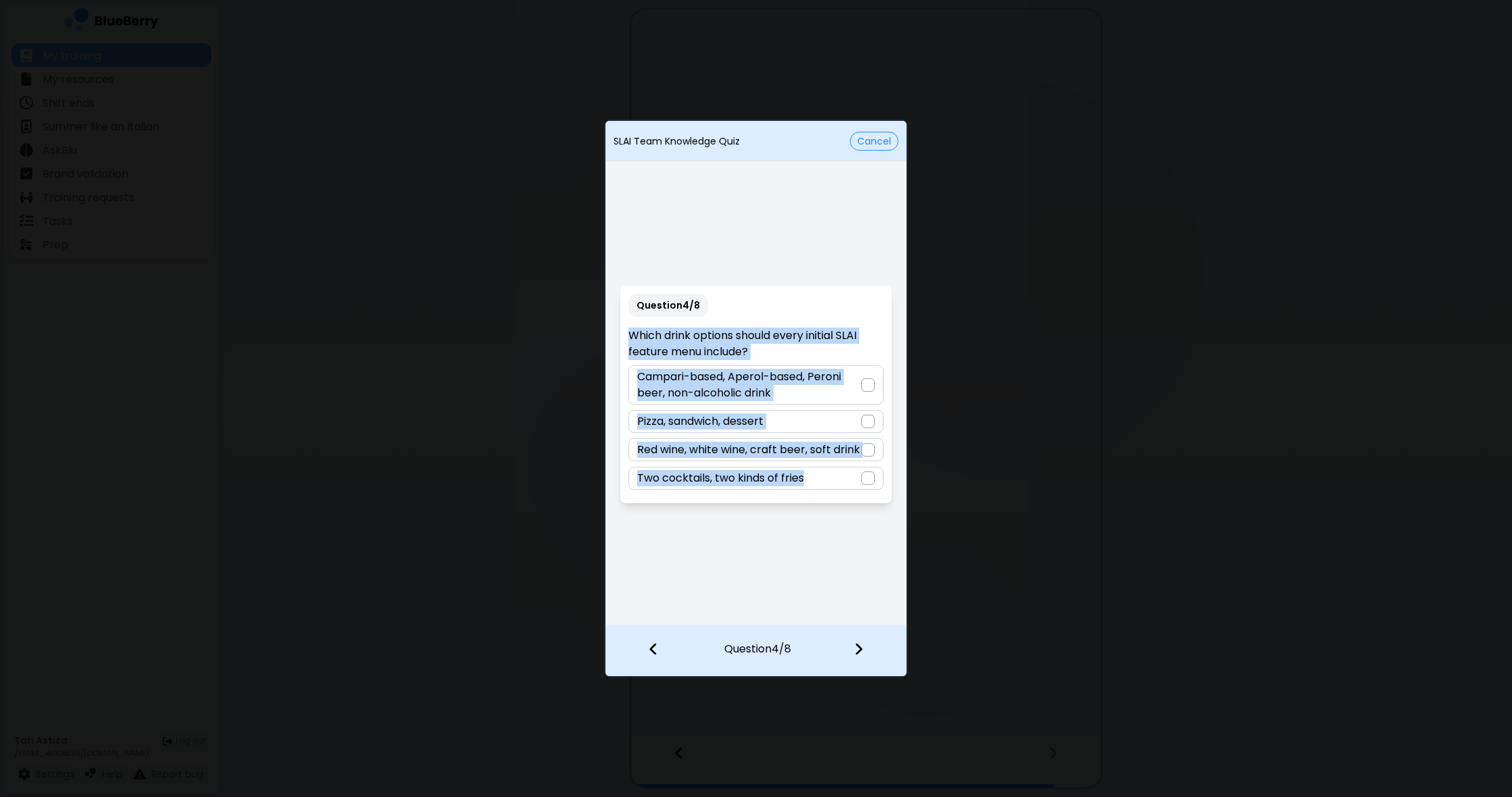
drag, startPoint x: 629, startPoint y: 336, endPoint x: 887, endPoint y: 491, distance: 301.0
click at [887, 491] on div "Question 4 / 8 Which drink options should every initial SLAI feature menu inclu…" at bounding box center [755, 393] width 270 height 218
copy div "Which drink options should every initial SLAI feature menu include? Campari-bas…"
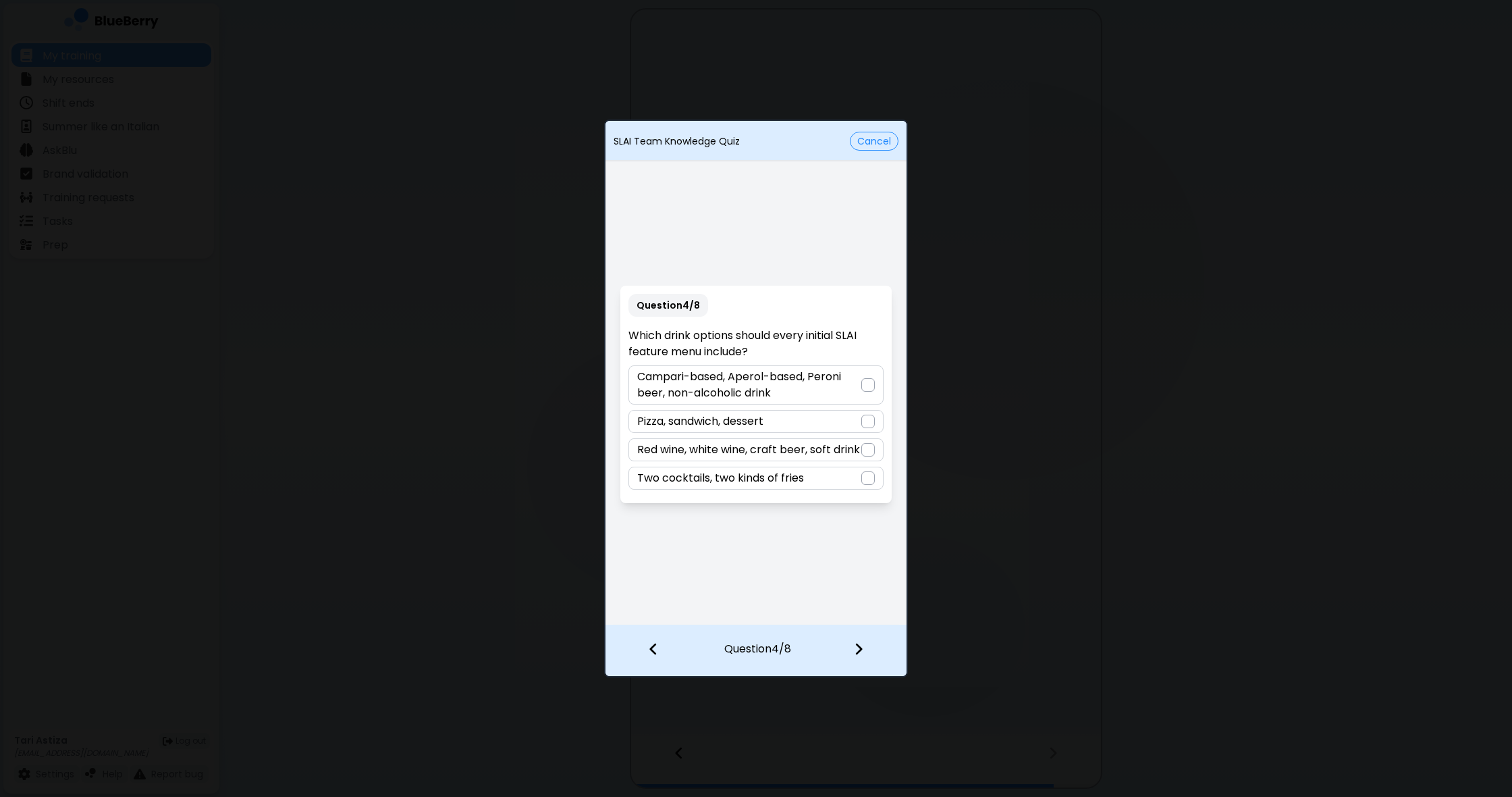
click at [1231, 392] on div "SLAI Team Knowledge Quiz Cancel Question 4 / 8 Which drink options should every…" at bounding box center [756, 398] width 1512 height 797
click at [864, 388] on div at bounding box center [868, 384] width 14 height 14
click at [858, 654] on img at bounding box center [859, 649] width 9 height 15
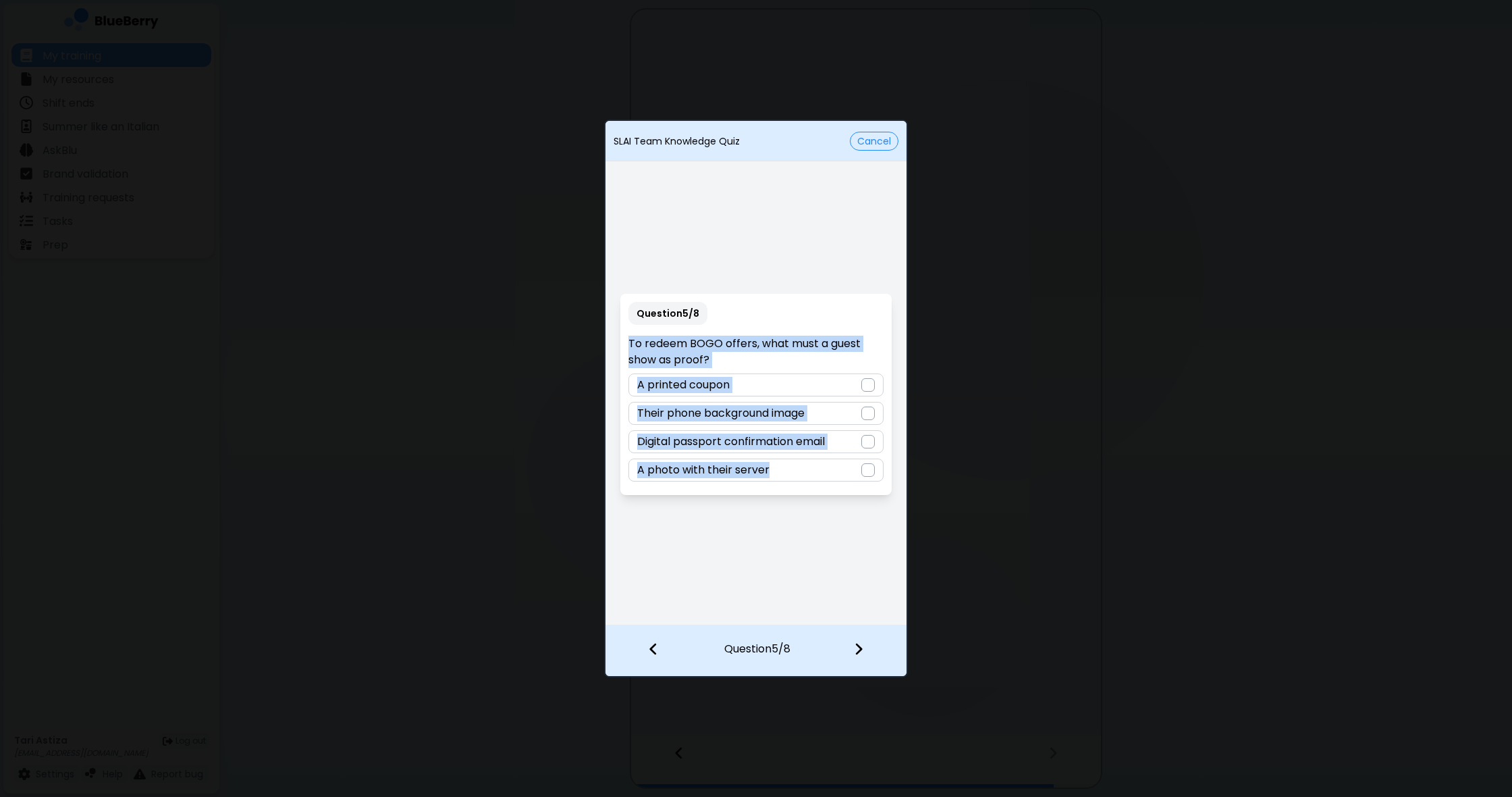
drag, startPoint x: 629, startPoint y: 342, endPoint x: 862, endPoint y: 487, distance: 274.4
click at [880, 487] on div "Question 5 / 8 To redeem BOGO offers, what must a guest show as proof? A printe…" at bounding box center [755, 393] width 270 height 201
copy div "To redeem BOGO offers, what must a guest show as proof? A printed coupon Their …"
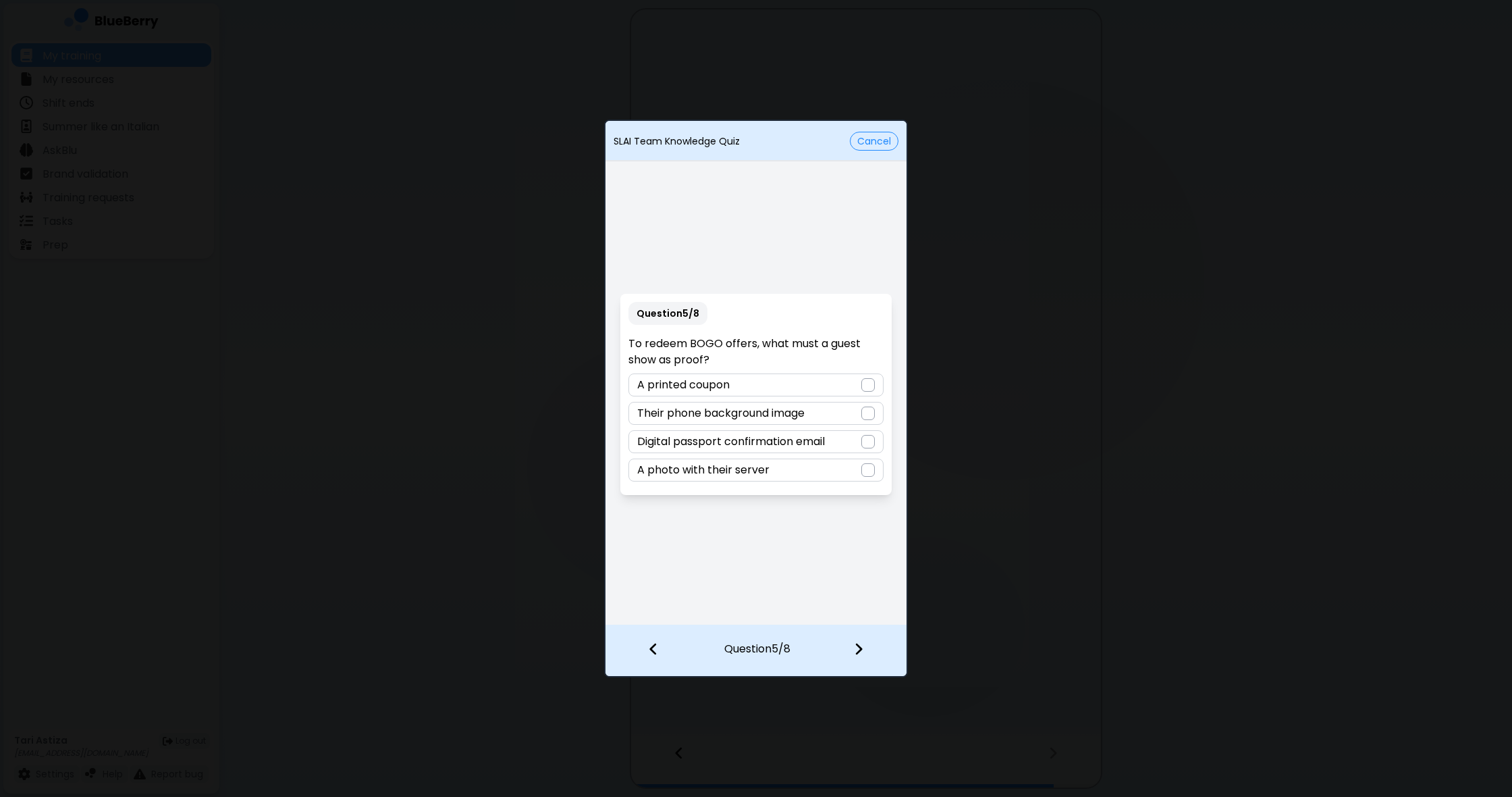
drag, startPoint x: 809, startPoint y: 534, endPoint x: 845, endPoint y: 504, distance: 46.9
click at [811, 533] on div "Question 5 / 8 To redeem BOGO offers, what must a guest show as proof? A printe…" at bounding box center [755, 393] width 301 height 460
drag, startPoint x: 866, startPoint y: 442, endPoint x: 858, endPoint y: 473, distance: 32.0
click at [866, 442] on div at bounding box center [868, 442] width 14 height 14
click at [860, 651] on img at bounding box center [859, 649] width 9 height 15
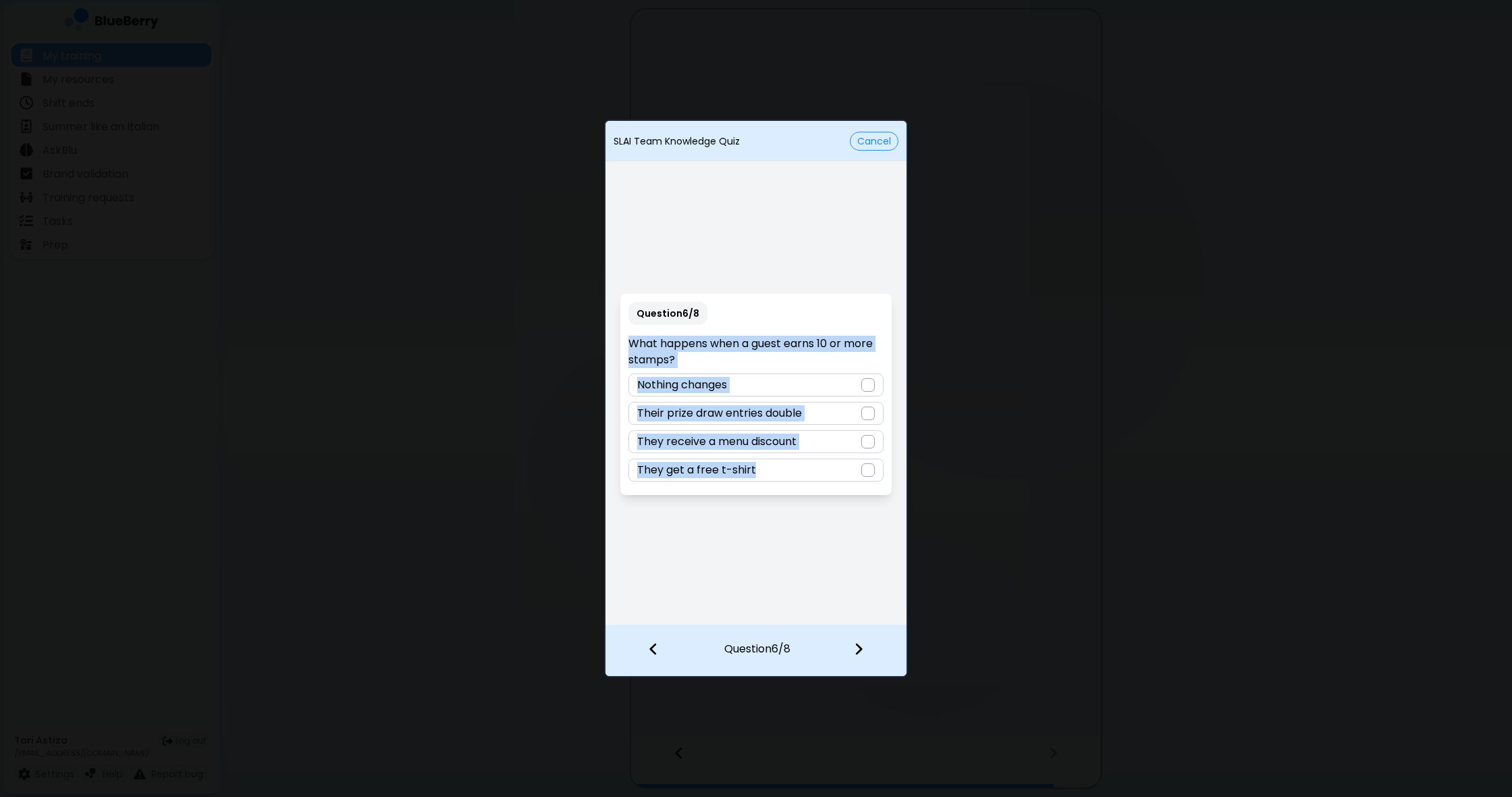
drag, startPoint x: 626, startPoint y: 340, endPoint x: 856, endPoint y: 491, distance: 275.1
click at [856, 491] on div "Question 6 / 8 What happens when a guest earns 10 or more stamps? Nothing chang…" at bounding box center [755, 393] width 270 height 201
copy div "What happens when a guest earns 10 or more stamps? Nothing changes Their prize …"
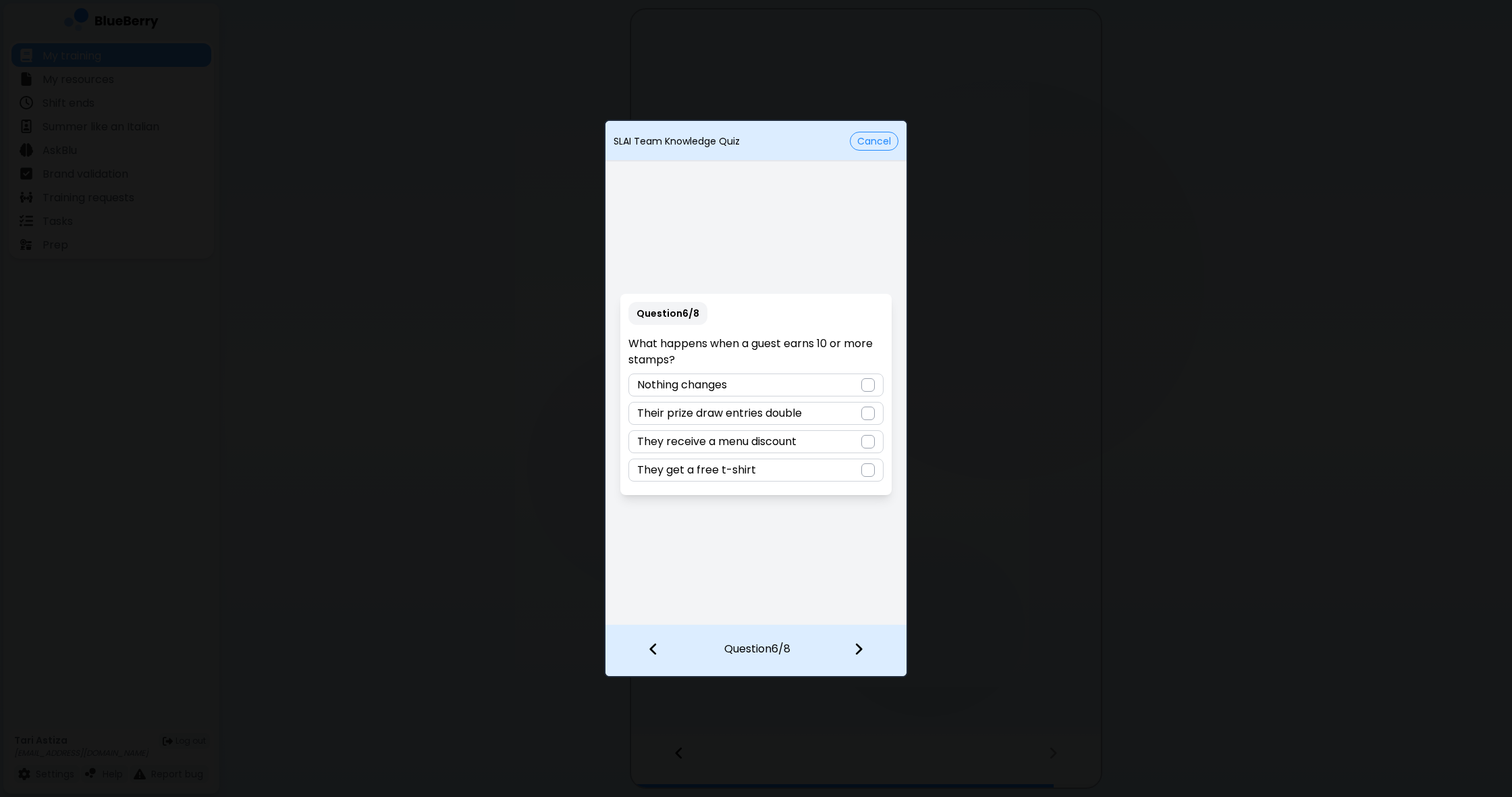
click at [849, 591] on div "Question 6 / 8 What happens when a guest earns 10 or more stamps? Nothing chang…" at bounding box center [755, 393] width 301 height 460
click at [869, 415] on div at bounding box center [868, 413] width 14 height 14
click at [855, 649] on img at bounding box center [859, 649] width 9 height 15
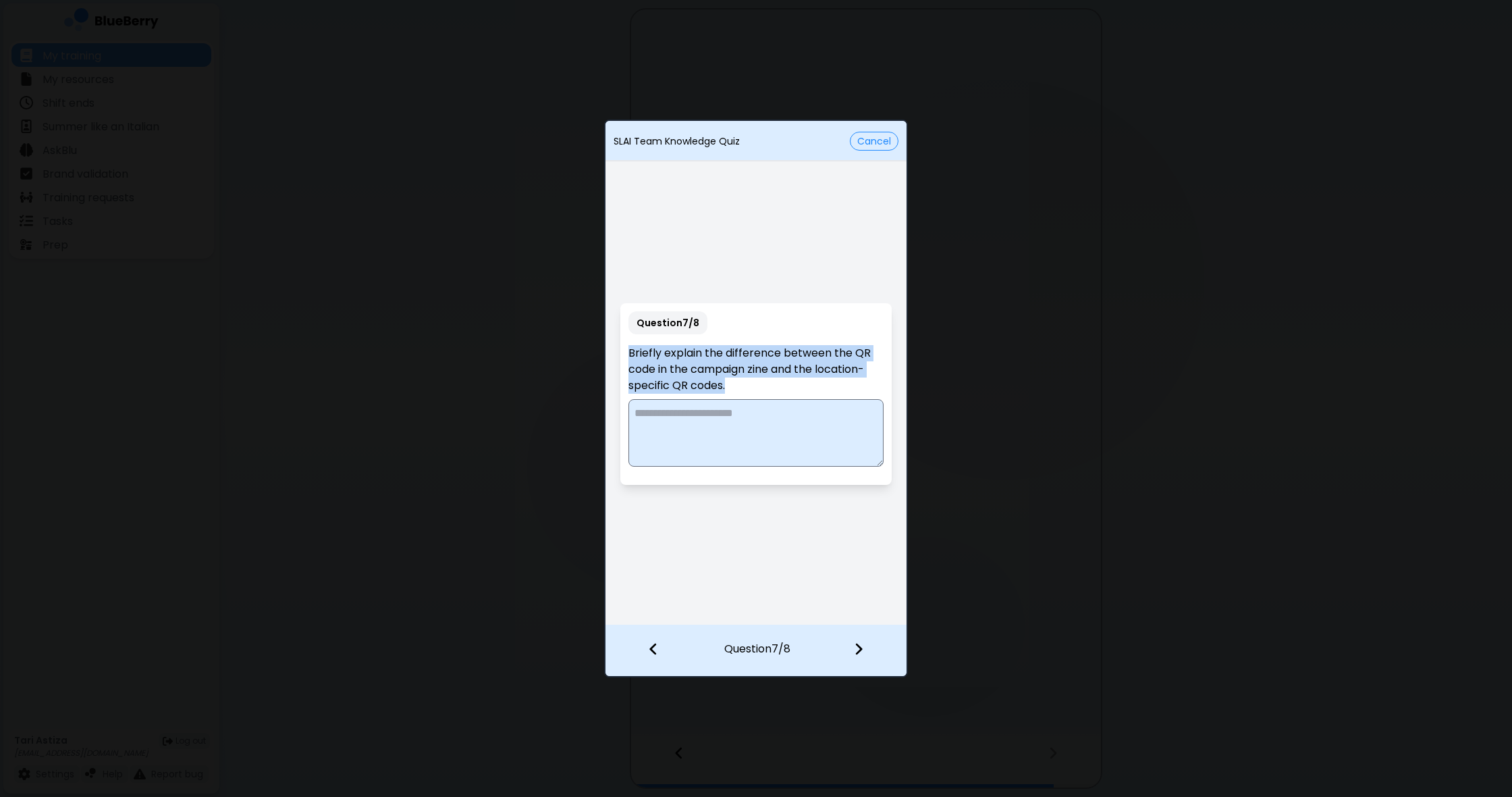
drag, startPoint x: 630, startPoint y: 350, endPoint x: 770, endPoint y: 389, distance: 145.3
click at [786, 386] on p "Briefly explain the difference between the QR code in the campaign zine and the…" at bounding box center [755, 369] width 254 height 49
copy p "Briefly explain the difference between the QR code in the campaign zine and the…"
click at [784, 450] on textarea at bounding box center [755, 432] width 254 height 68
paste textarea "**********"
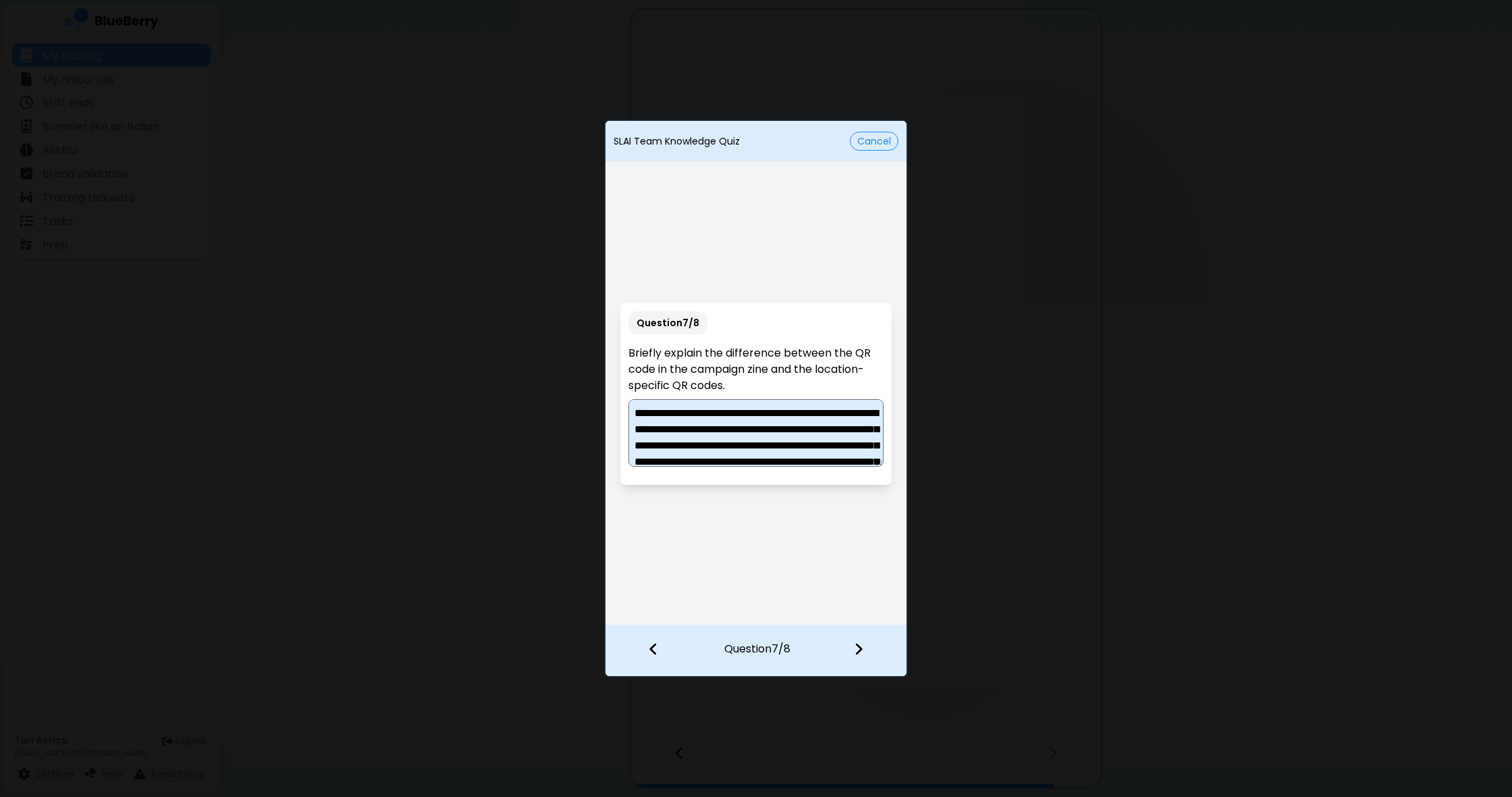
type textarea "**********"
click at [861, 650] on img at bounding box center [859, 649] width 9 height 15
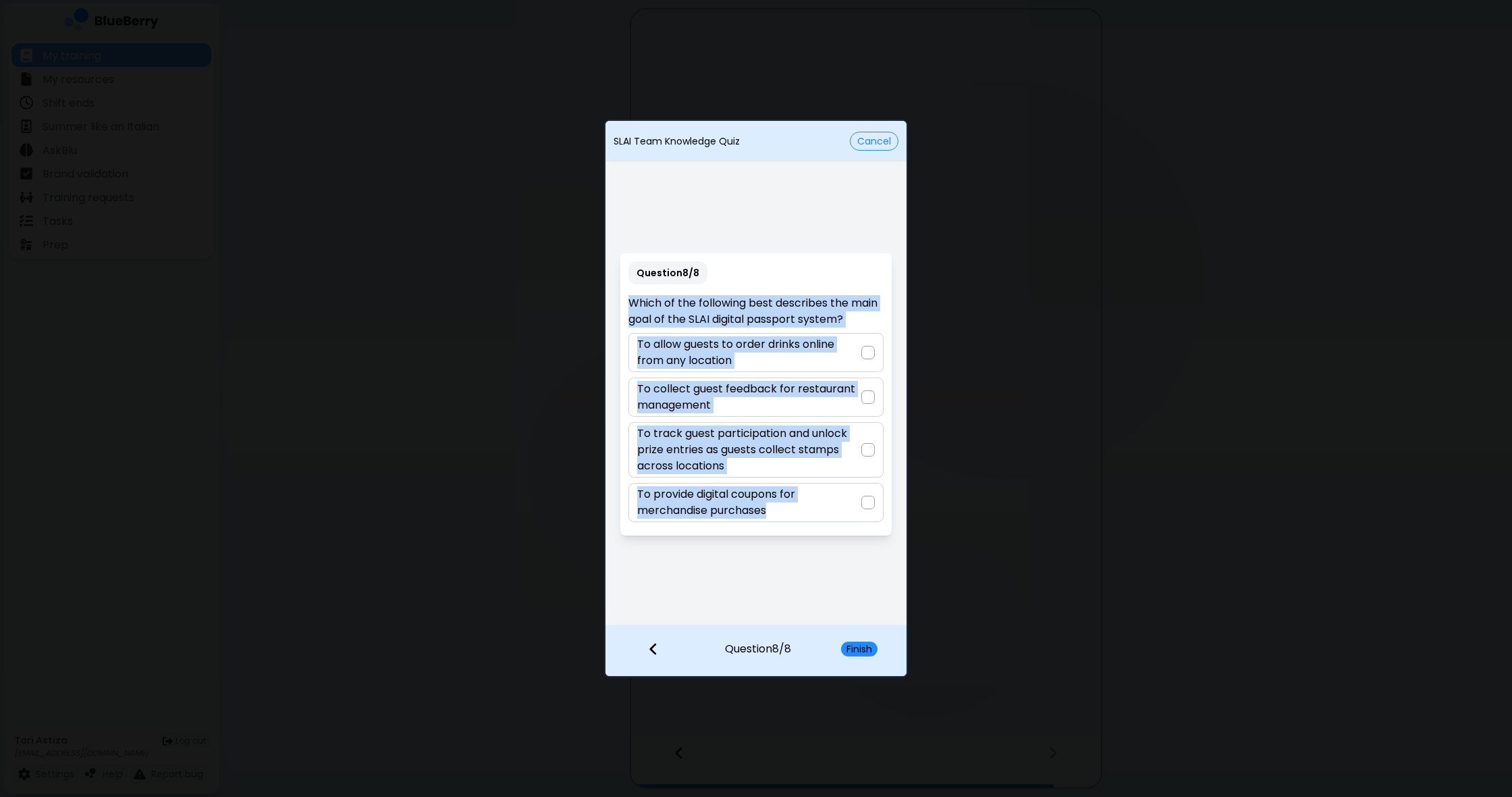
drag, startPoint x: 629, startPoint y: 302, endPoint x: 885, endPoint y: 509, distance: 329.2
click at [886, 512] on div "Question 8 / 8 Which of the following best describes the main goal of the SLAI …" at bounding box center [755, 393] width 270 height 282
copy div "Which of the following best describes the main goal of the SLAI digital passpor…"
click at [819, 545] on div "Question 8 / 8 Which of the following best describes the main goal of the SLAI …" at bounding box center [755, 393] width 301 height 460
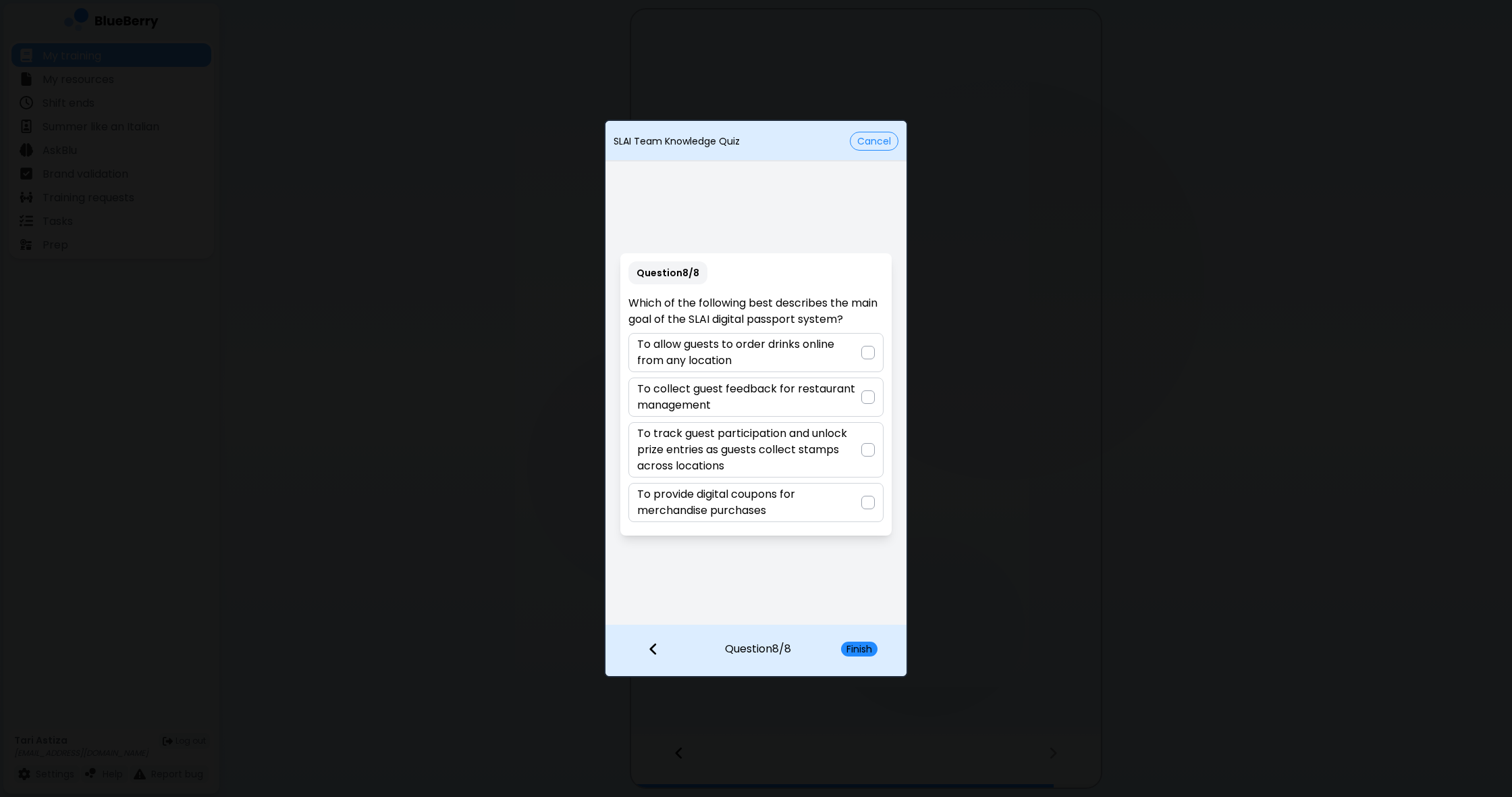
click at [868, 447] on div at bounding box center [868, 449] width 14 height 14
click at [866, 647] on button "Finish" at bounding box center [859, 649] width 36 height 15
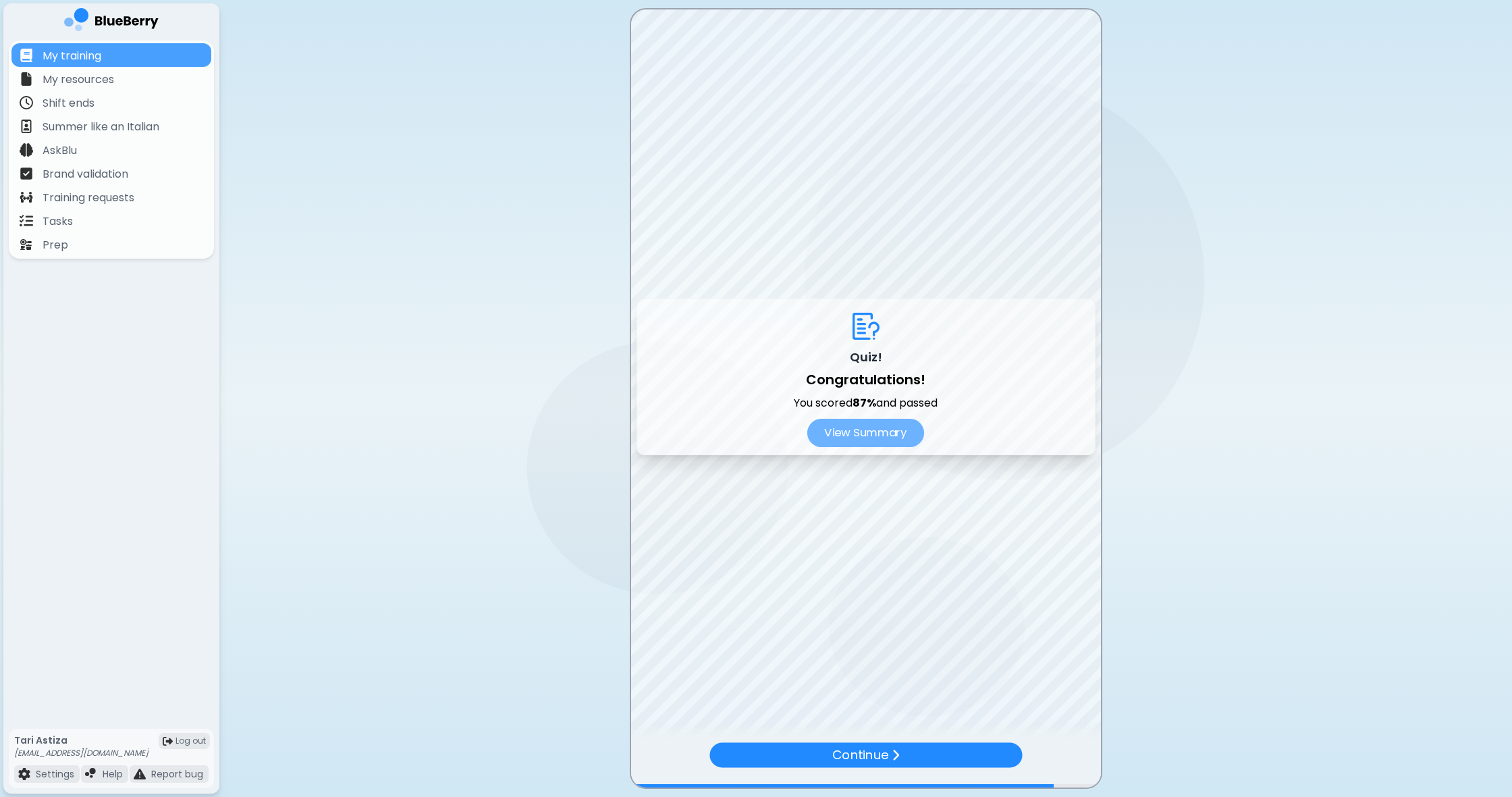
click at [862, 430] on button "View Summary" at bounding box center [865, 432] width 117 height 29
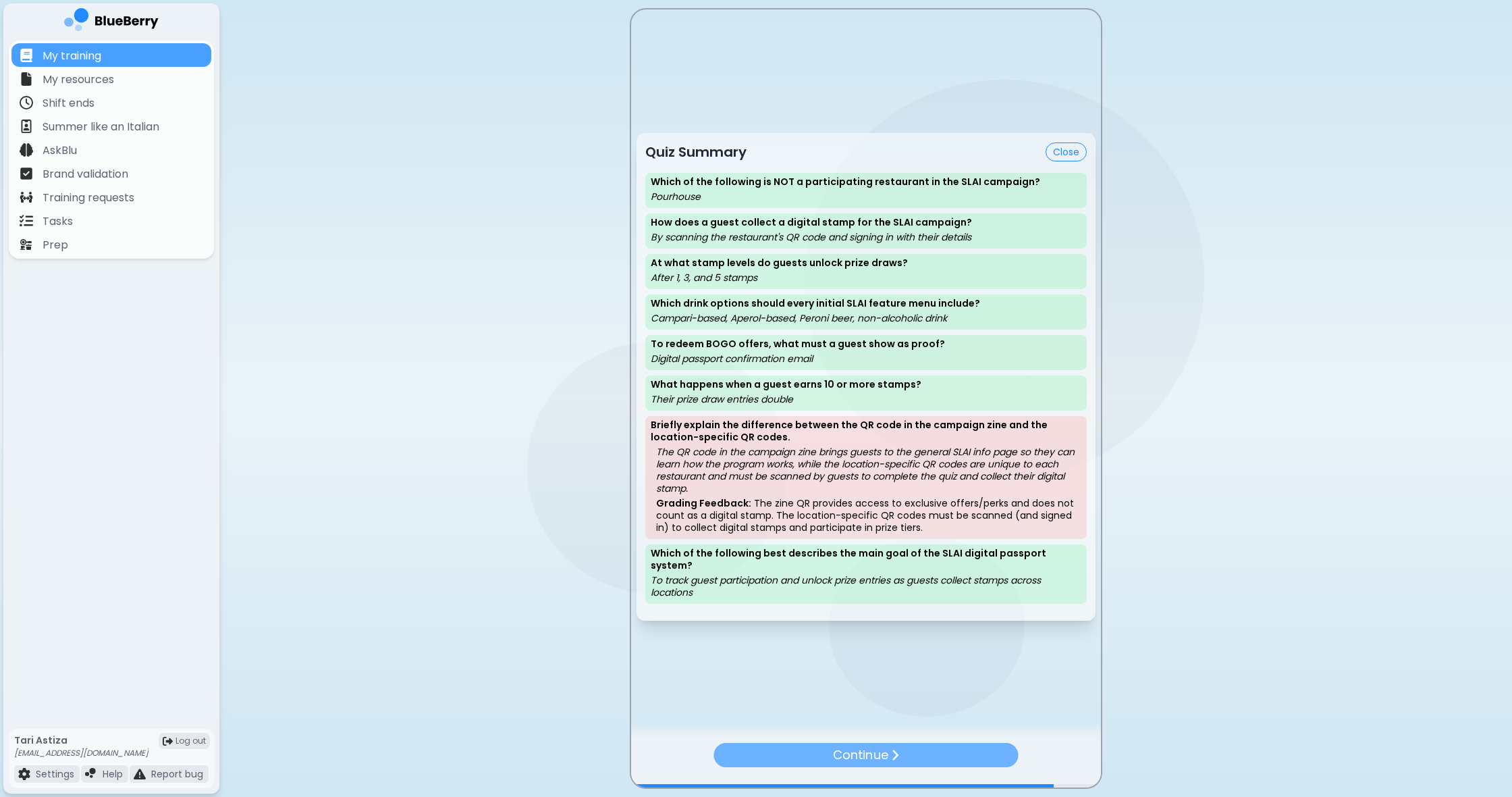
click at [870, 763] on p "Continue" at bounding box center [860, 754] width 55 height 19
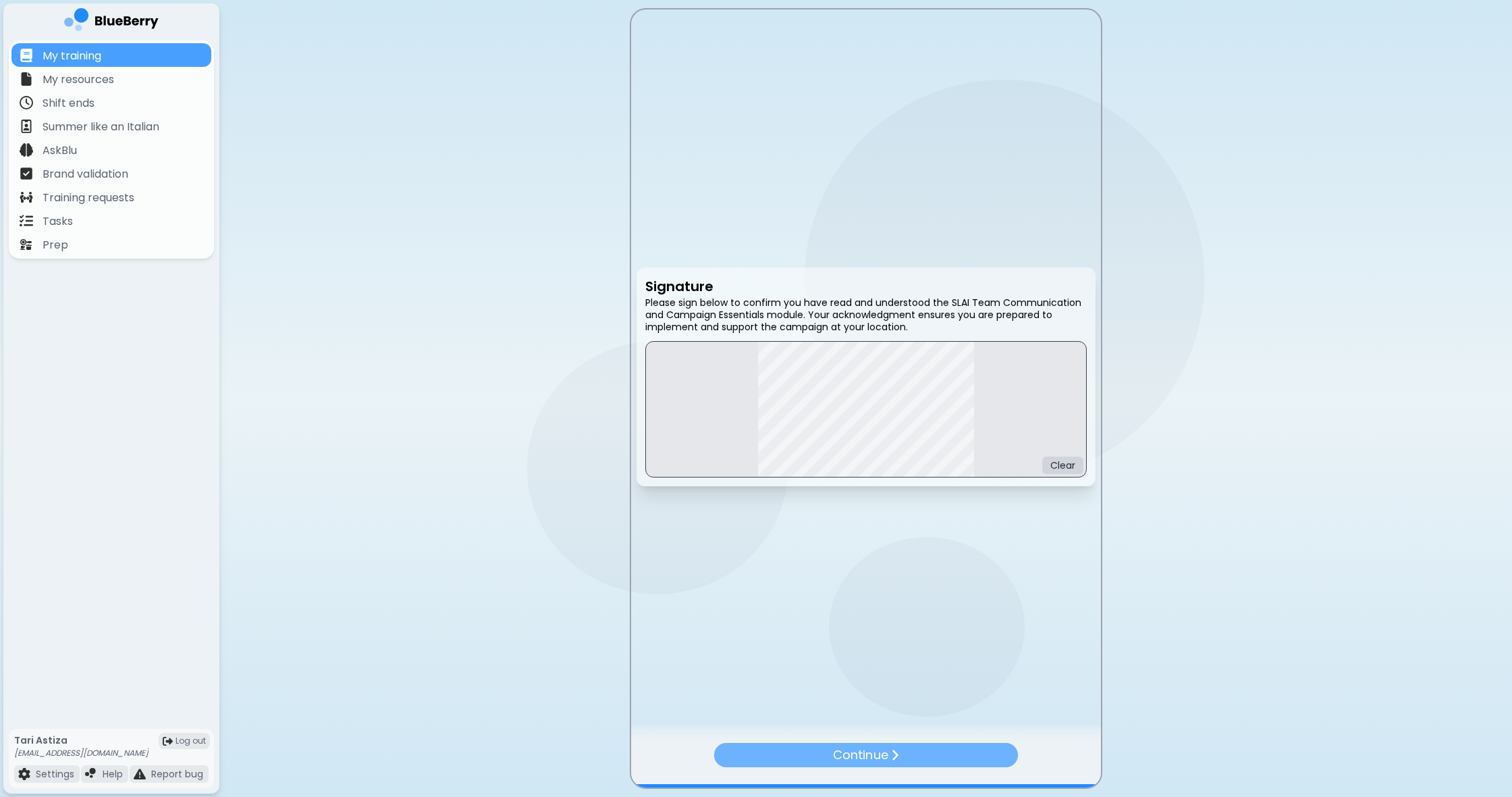
click at [930, 754] on div "Continue" at bounding box center [865, 754] width 304 height 24
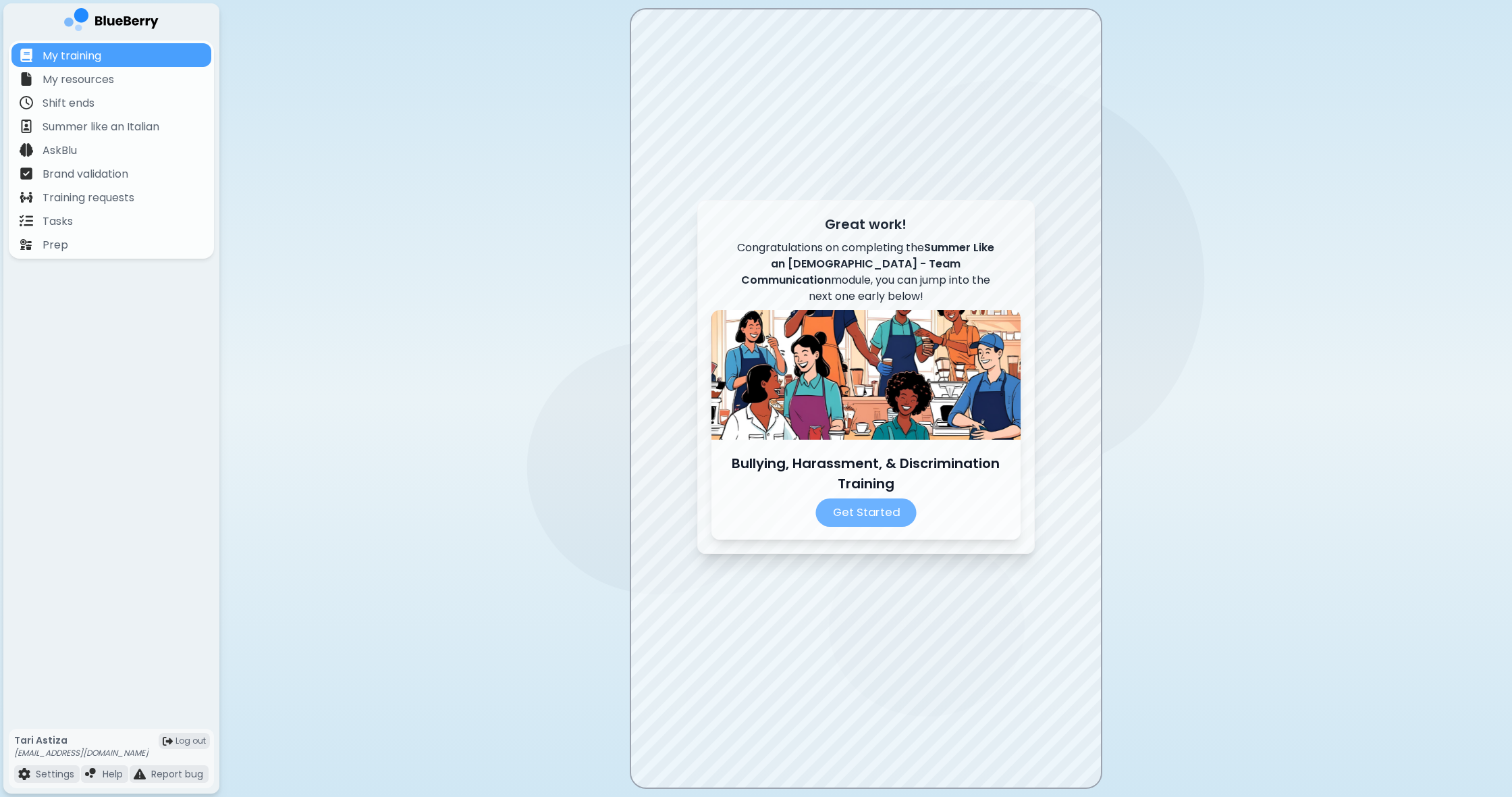
click at [853, 507] on p "Get Started" at bounding box center [865, 512] width 101 height 29
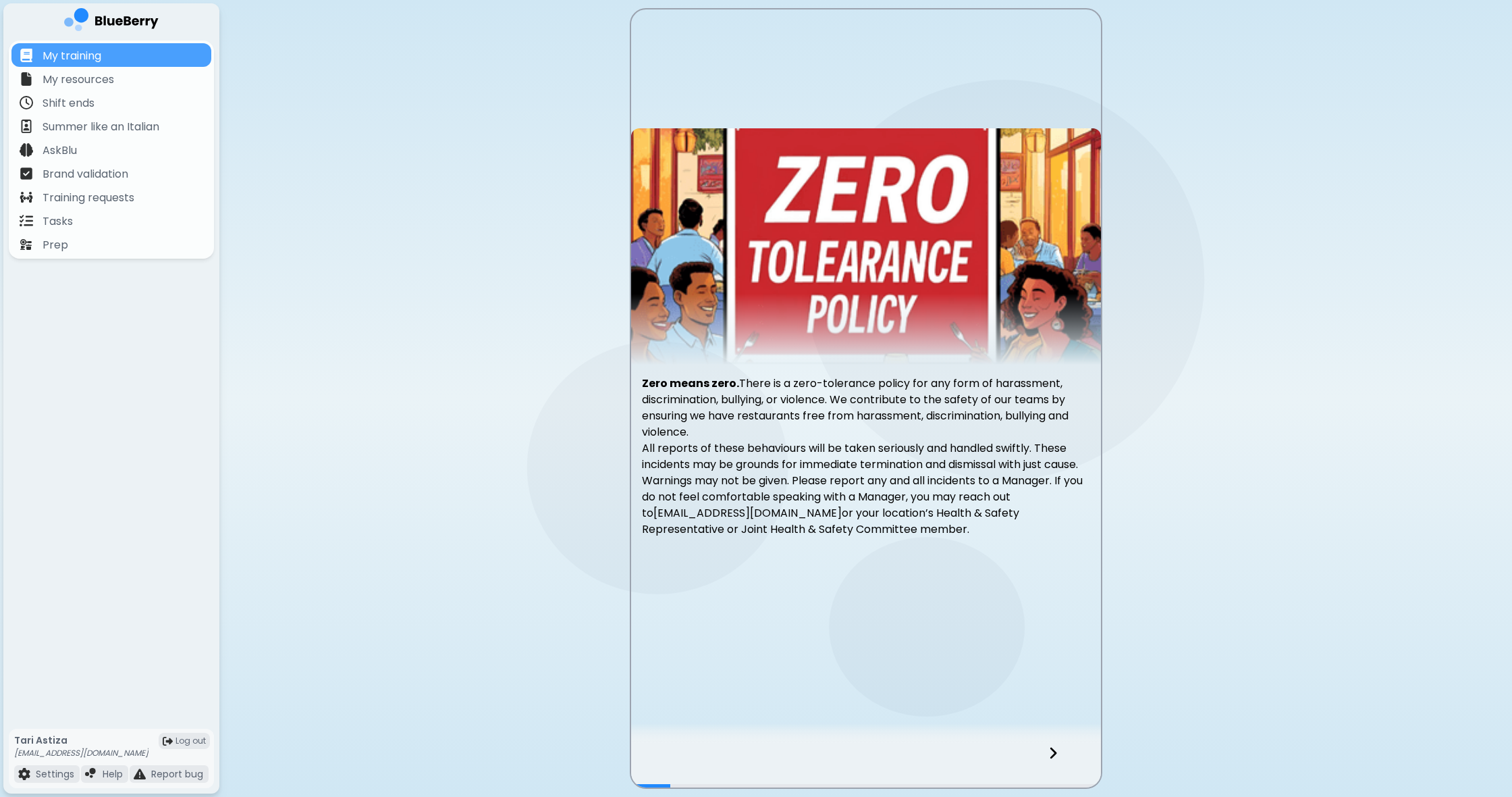
click at [1051, 750] on icon at bounding box center [1052, 753] width 6 height 11
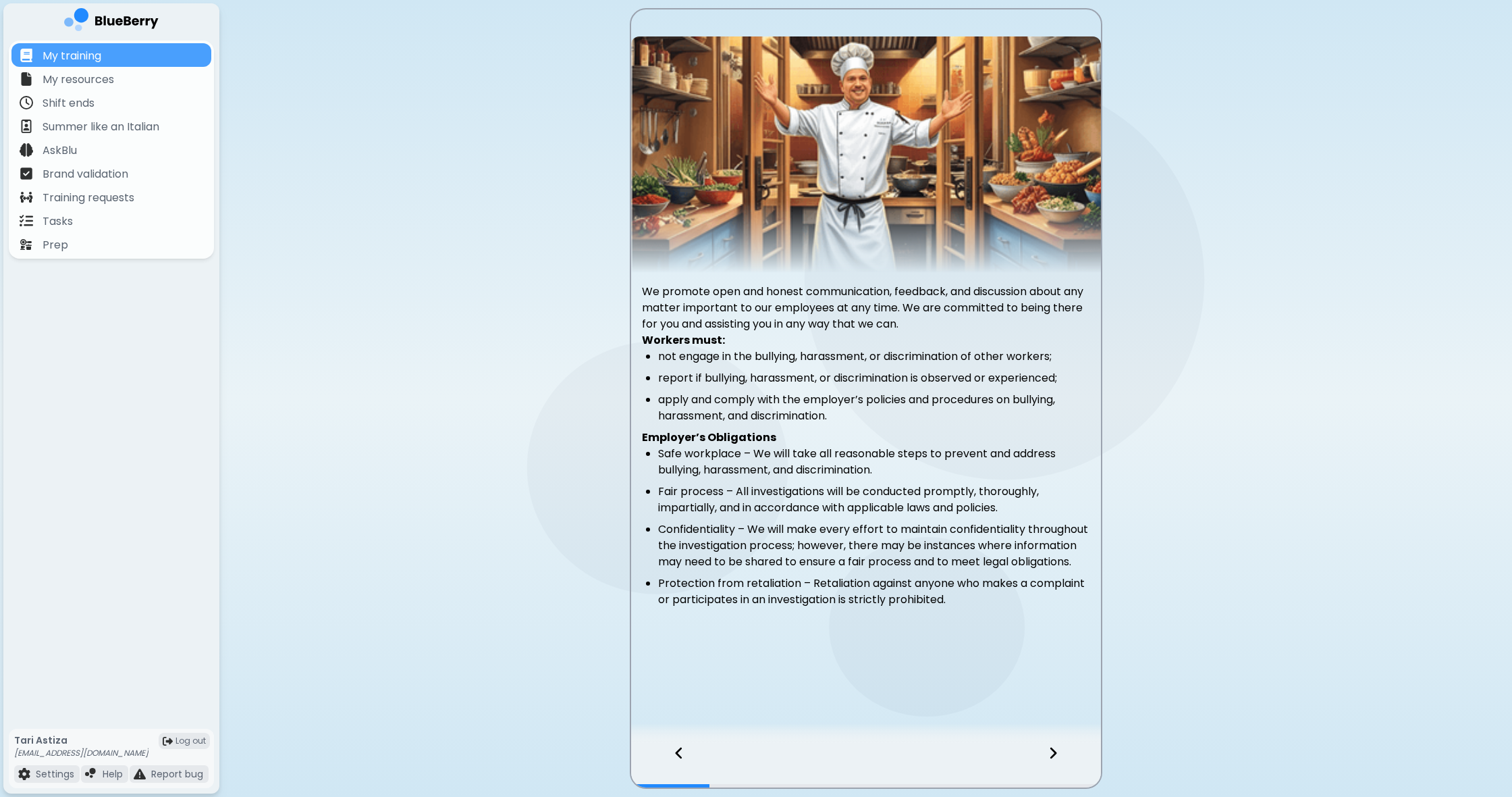
click at [1051, 750] on icon at bounding box center [1052, 753] width 6 height 11
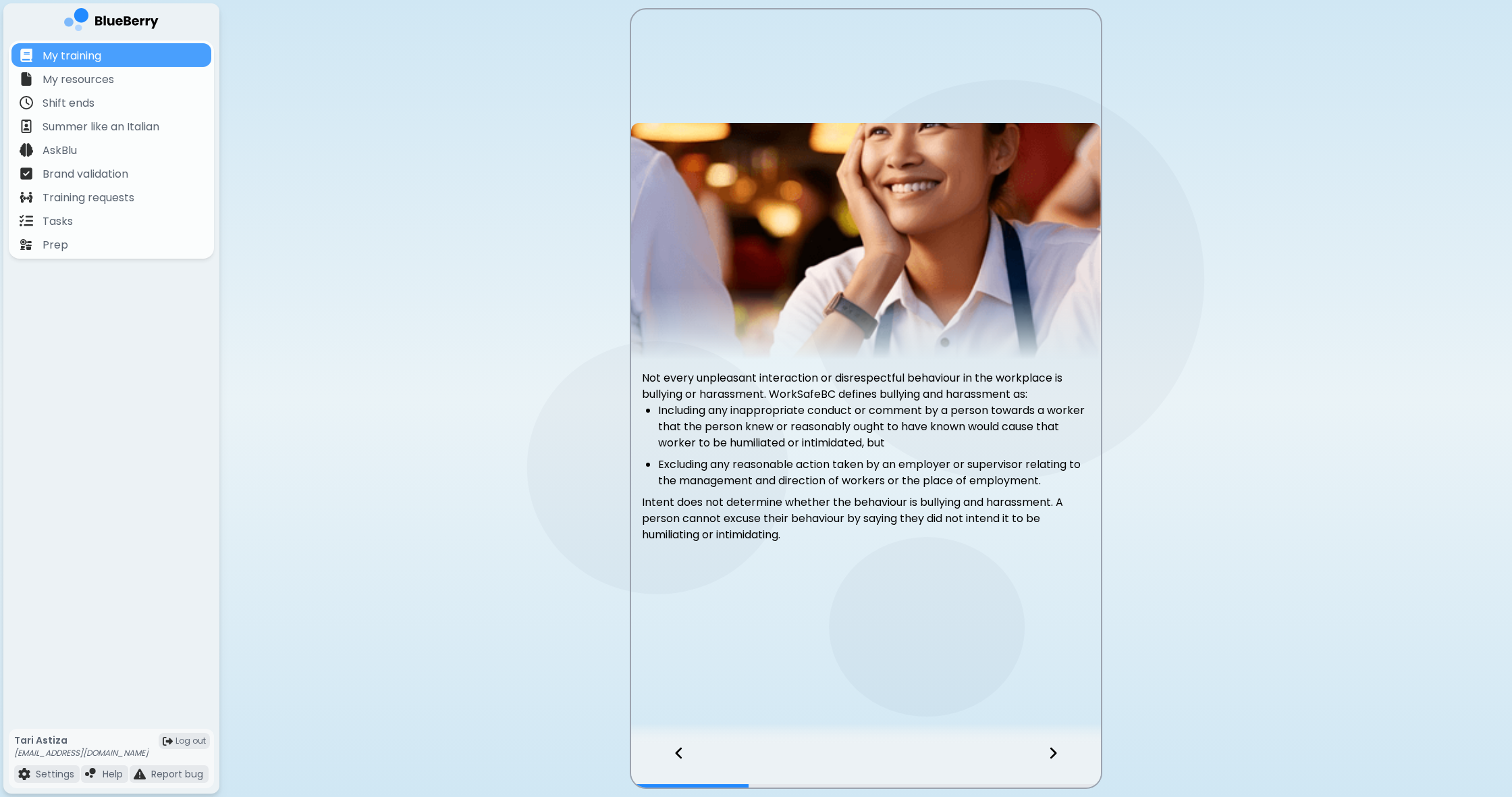
click at [1051, 750] on icon at bounding box center [1052, 753] width 6 height 11
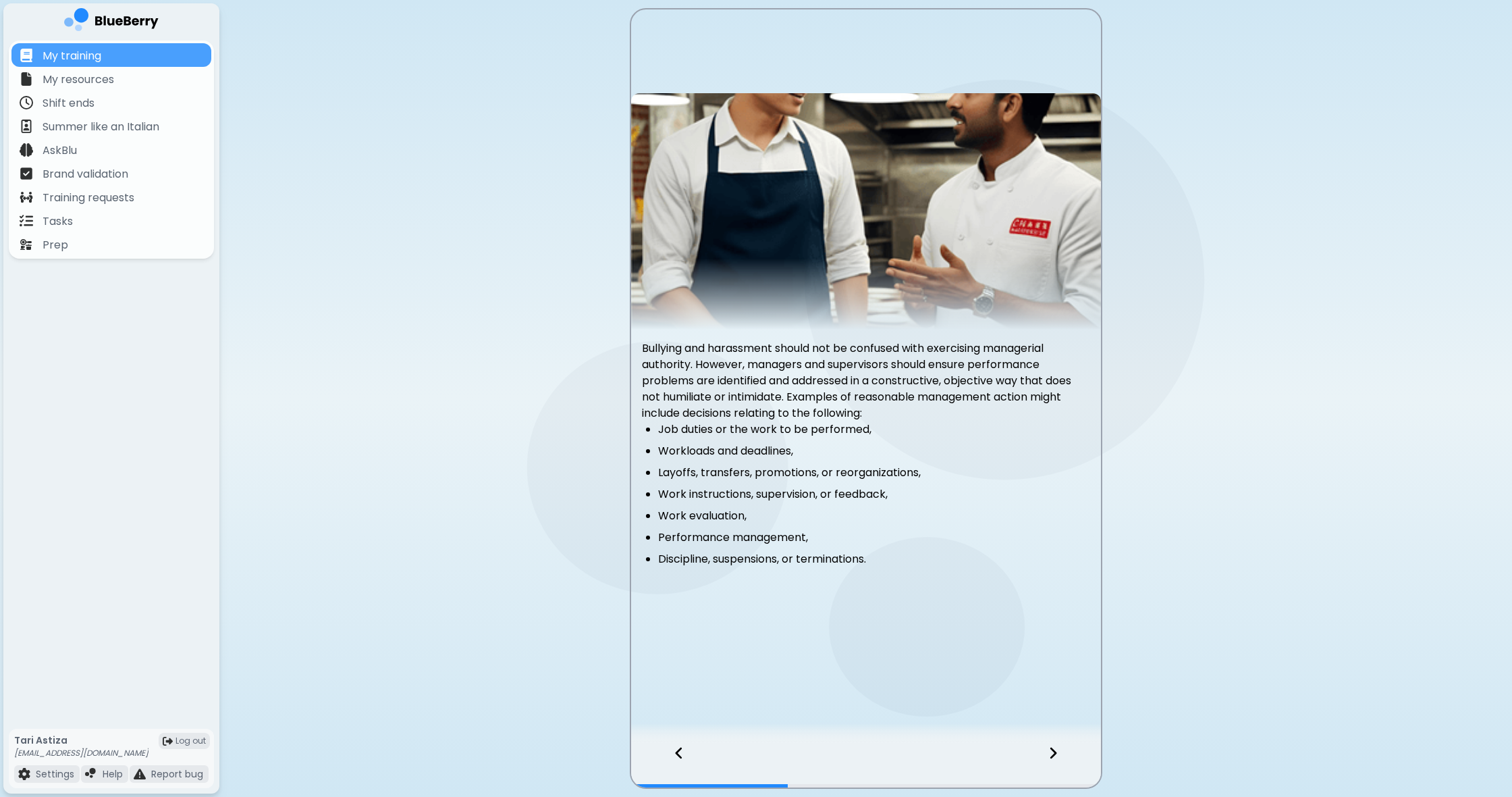
click at [1051, 750] on icon at bounding box center [1052, 753] width 6 height 11
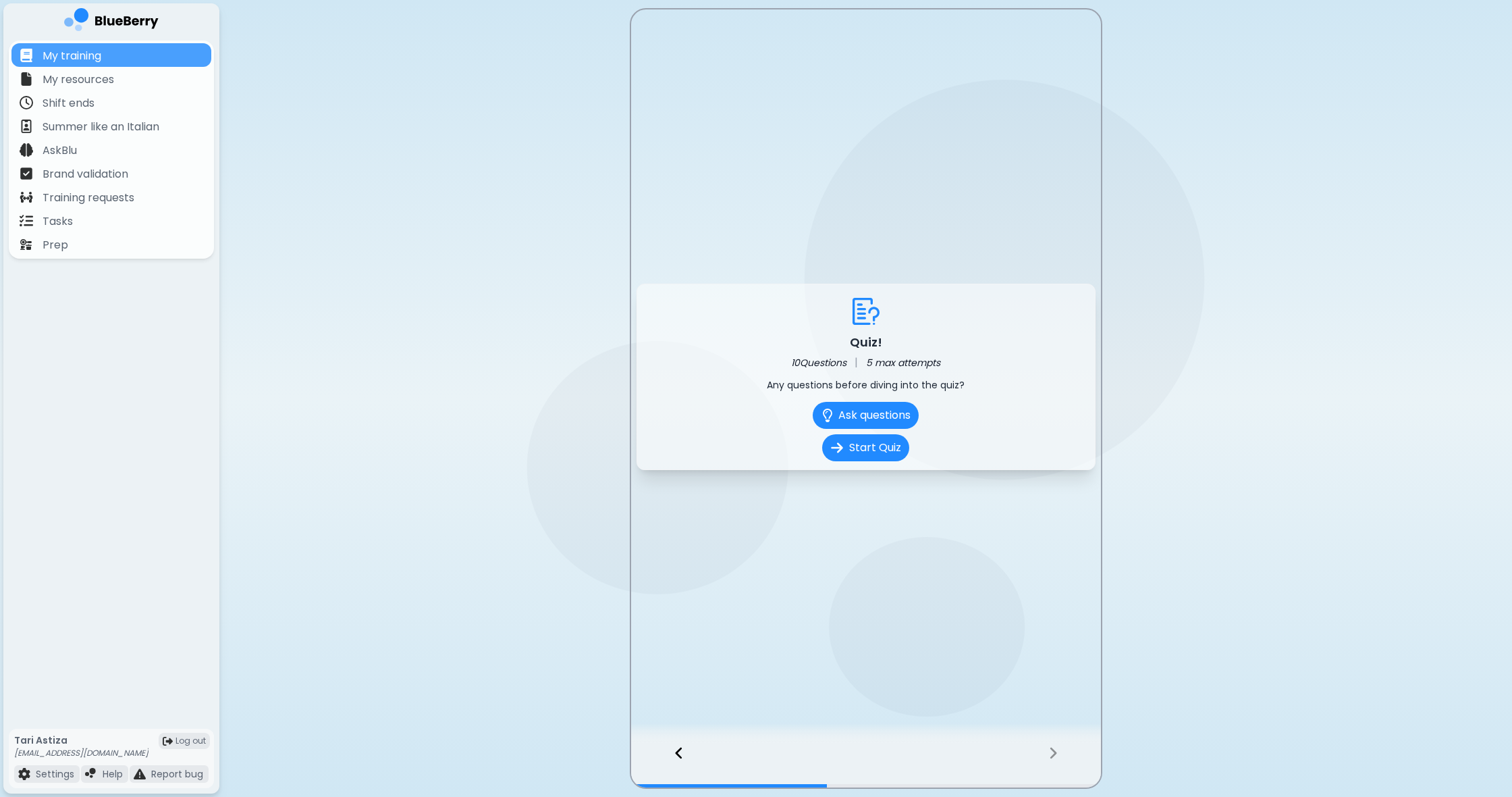
click at [681, 753] on icon at bounding box center [679, 753] width 9 height 15
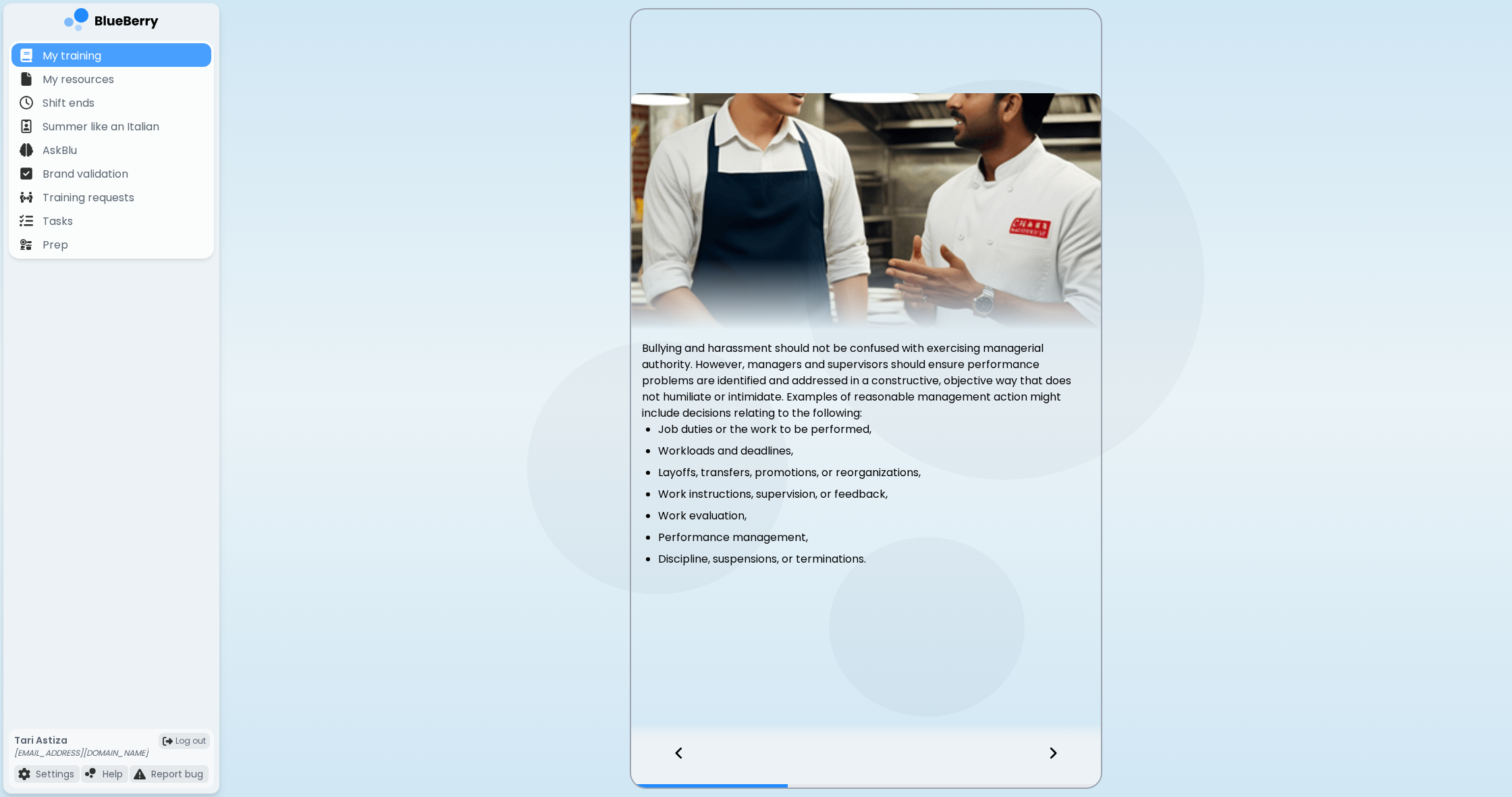
click at [681, 753] on icon at bounding box center [679, 753] width 9 height 15
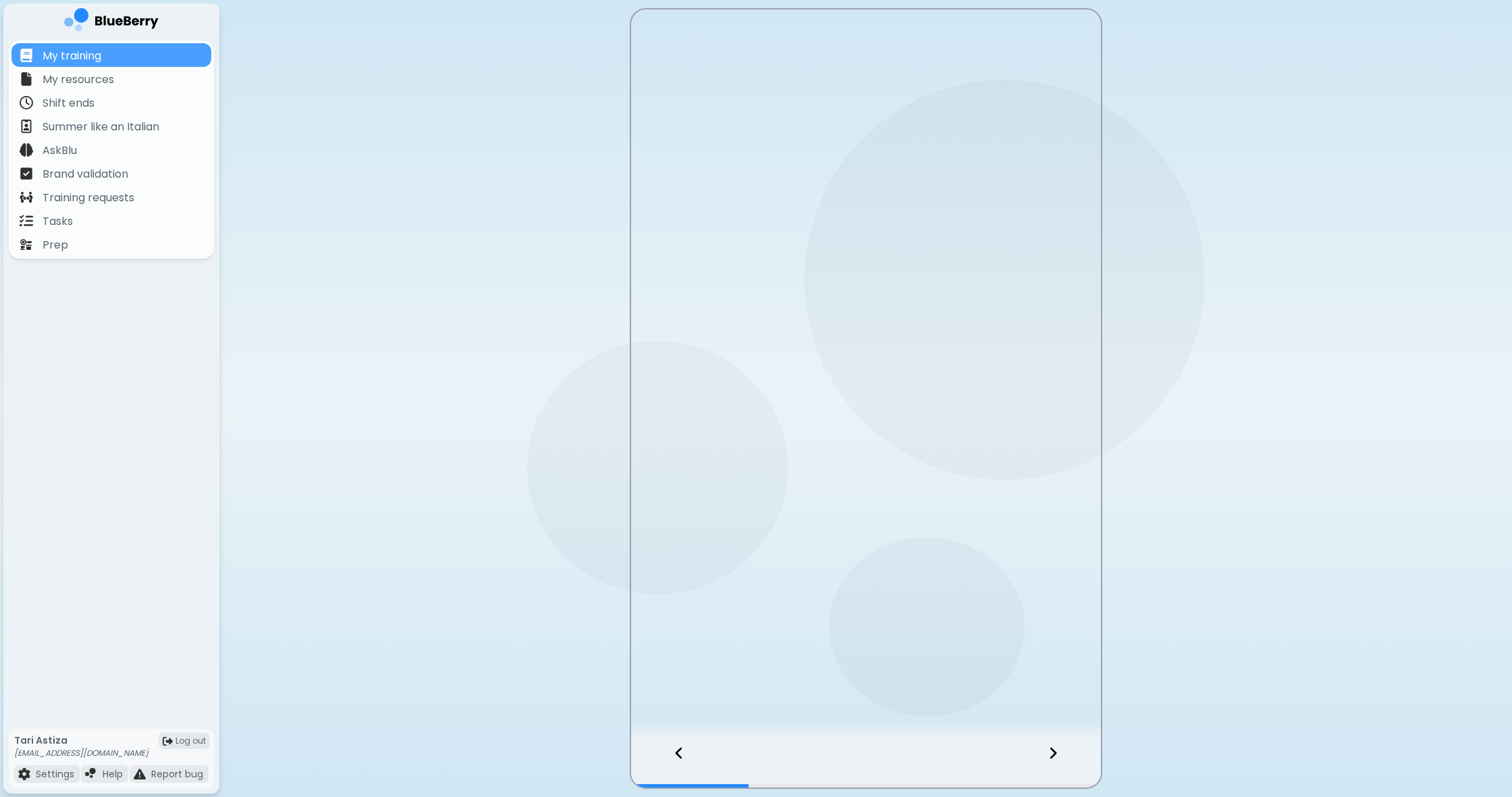
click at [681, 753] on icon at bounding box center [679, 753] width 9 height 15
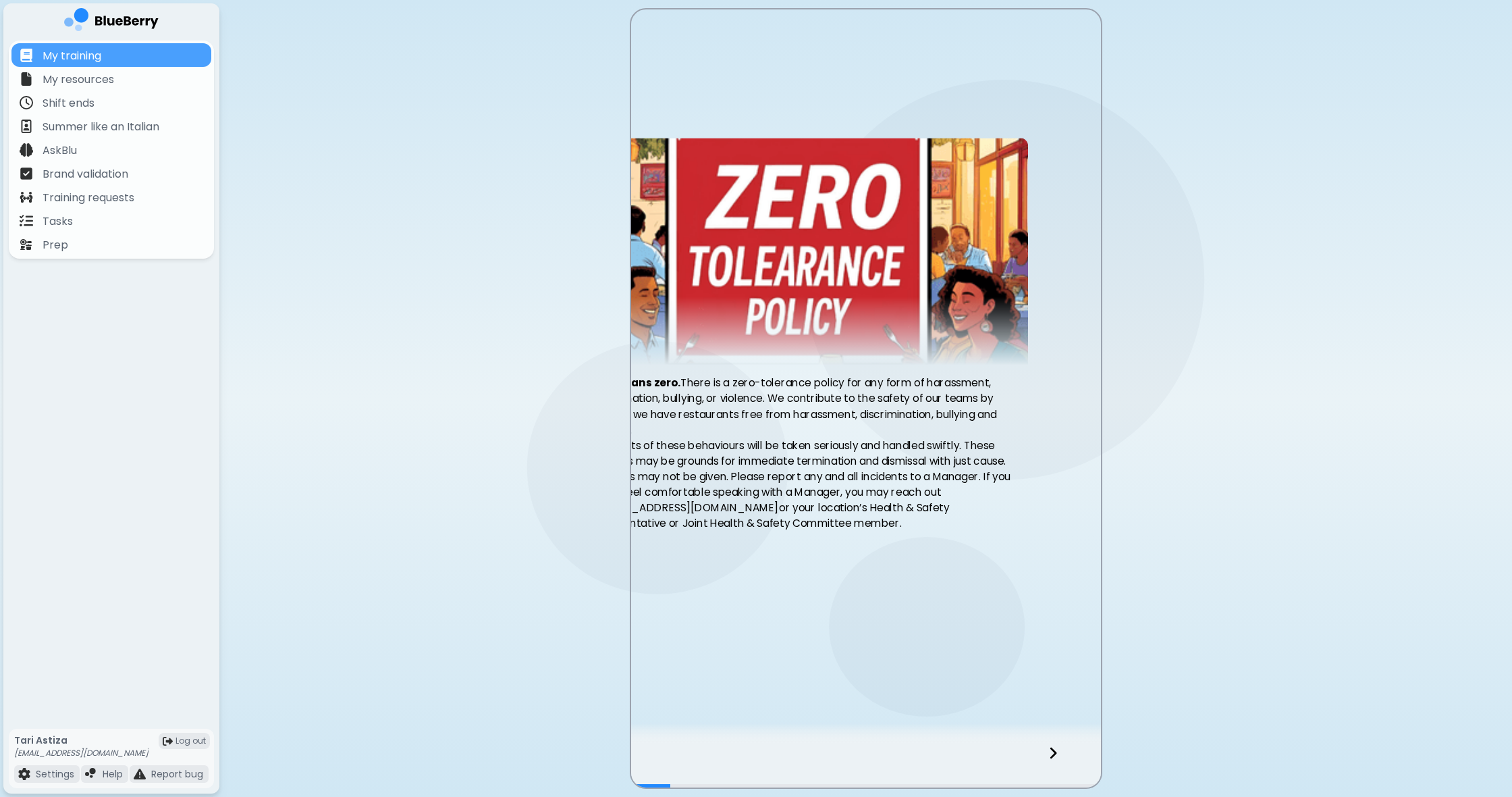
click at [681, 753] on div at bounding box center [866, 765] width 470 height 44
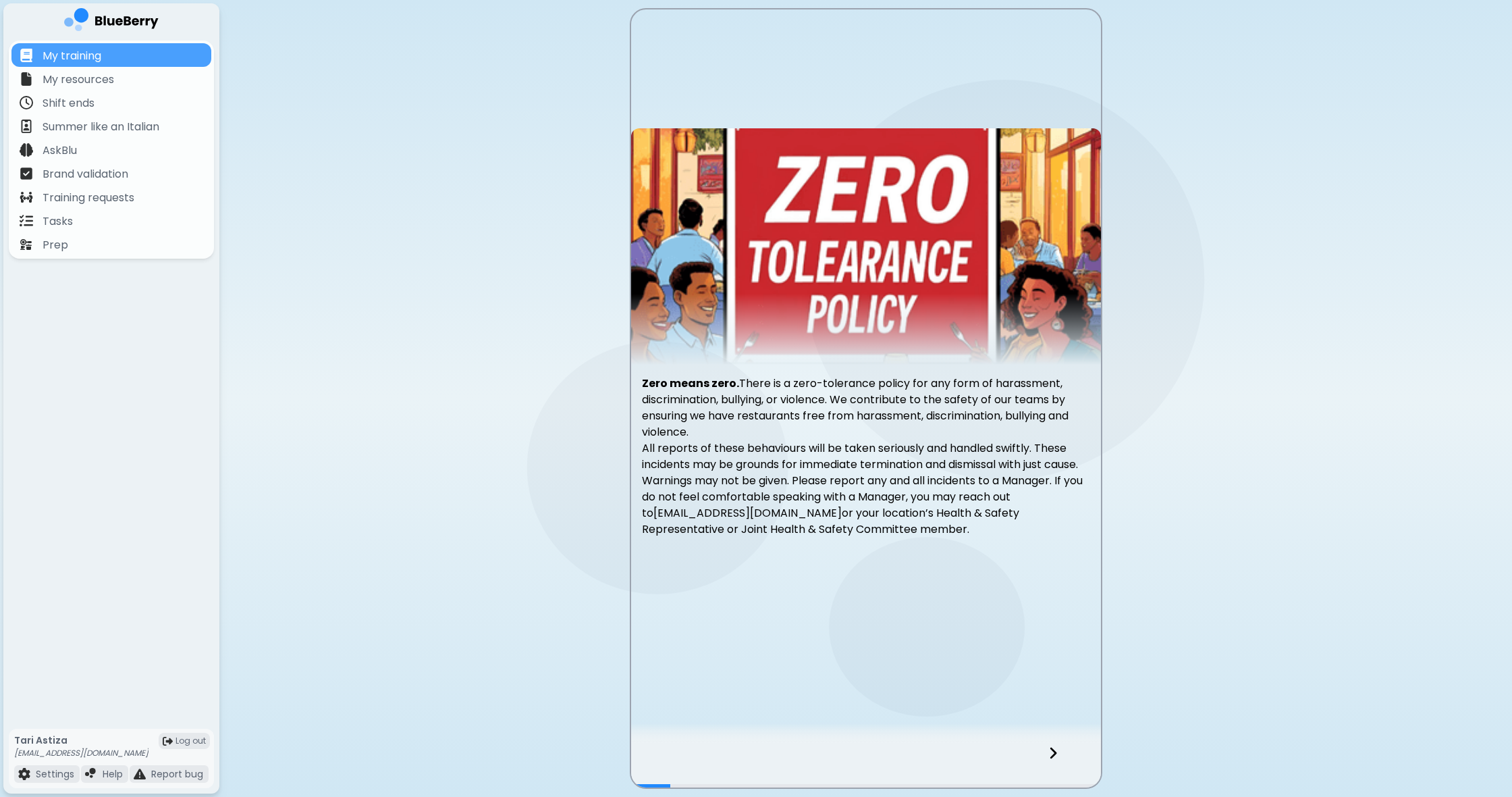
click at [681, 753] on div at bounding box center [866, 765] width 470 height 44
drag, startPoint x: 650, startPoint y: 380, endPoint x: 950, endPoint y: 553, distance: 346.3
click at [1010, 565] on div "Zero means zero. There is a zero-tolerance policy for any form of harassment, d…" at bounding box center [866, 377] width 470 height 497
copy div "Zero means zero. There is a zero-tolerance policy for any form of harassment, d…"
click at [1043, 752] on div at bounding box center [1060, 765] width 80 height 44
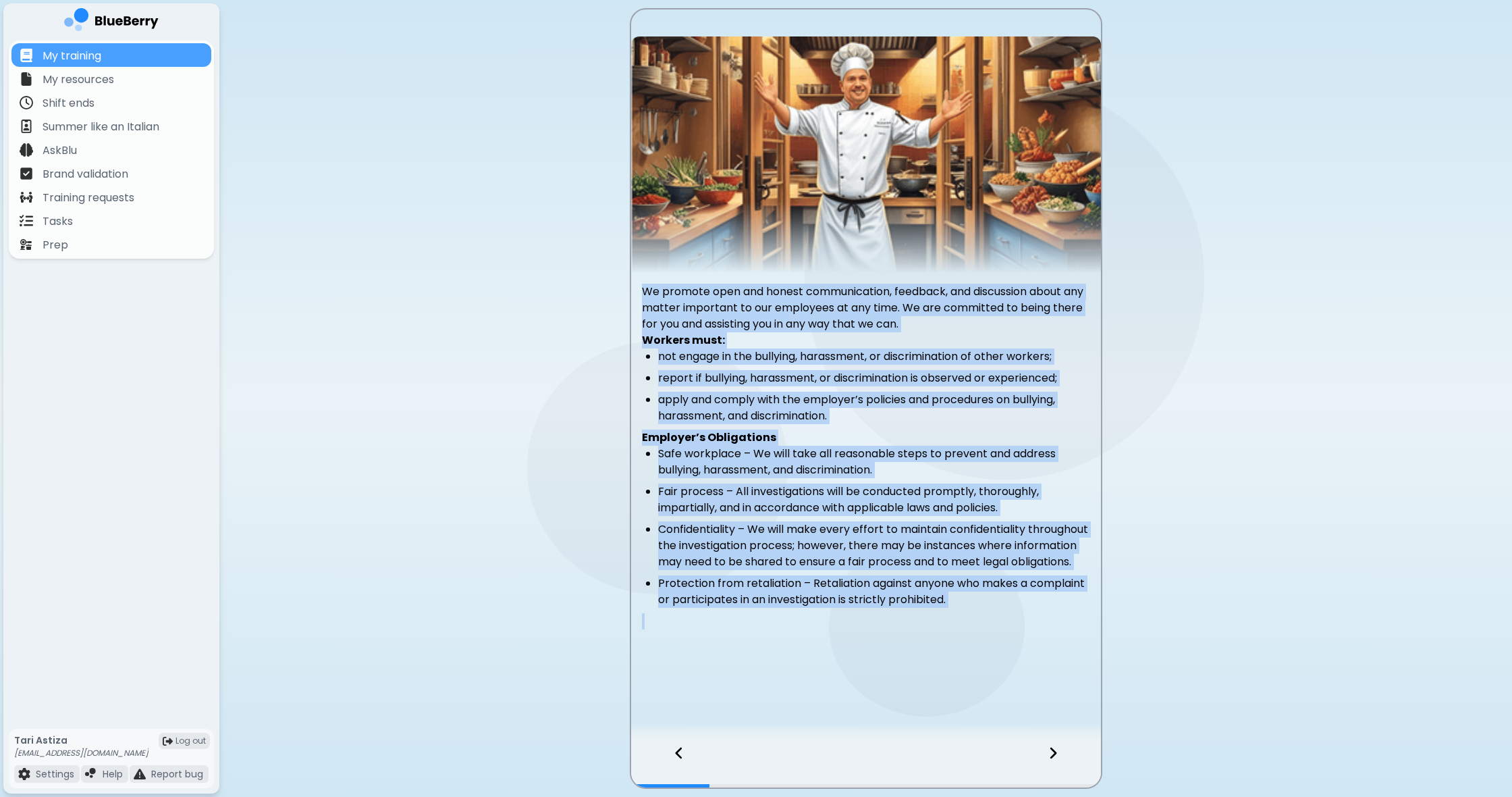
drag, startPoint x: 639, startPoint y: 280, endPoint x: 1093, endPoint y: 627, distance: 571.4
click at [1093, 627] on div "We promote open and honest communication, feedback, and discussion about any ma…" at bounding box center [866, 463] width 470 height 359
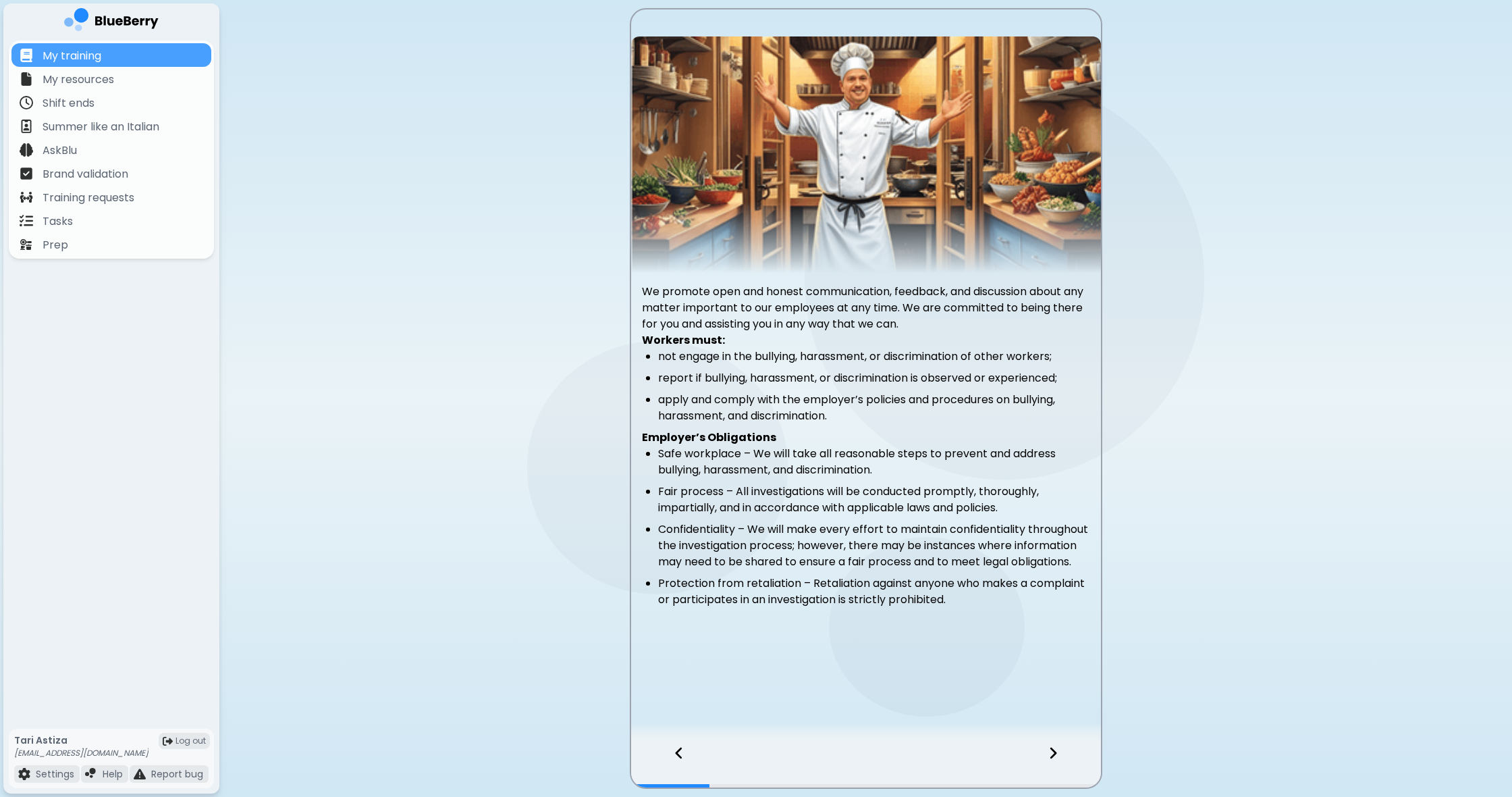
drag, startPoint x: 1058, startPoint y: 754, endPoint x: 1047, endPoint y: 758, distance: 11.7
click at [1058, 754] on div at bounding box center [1060, 765] width 80 height 44
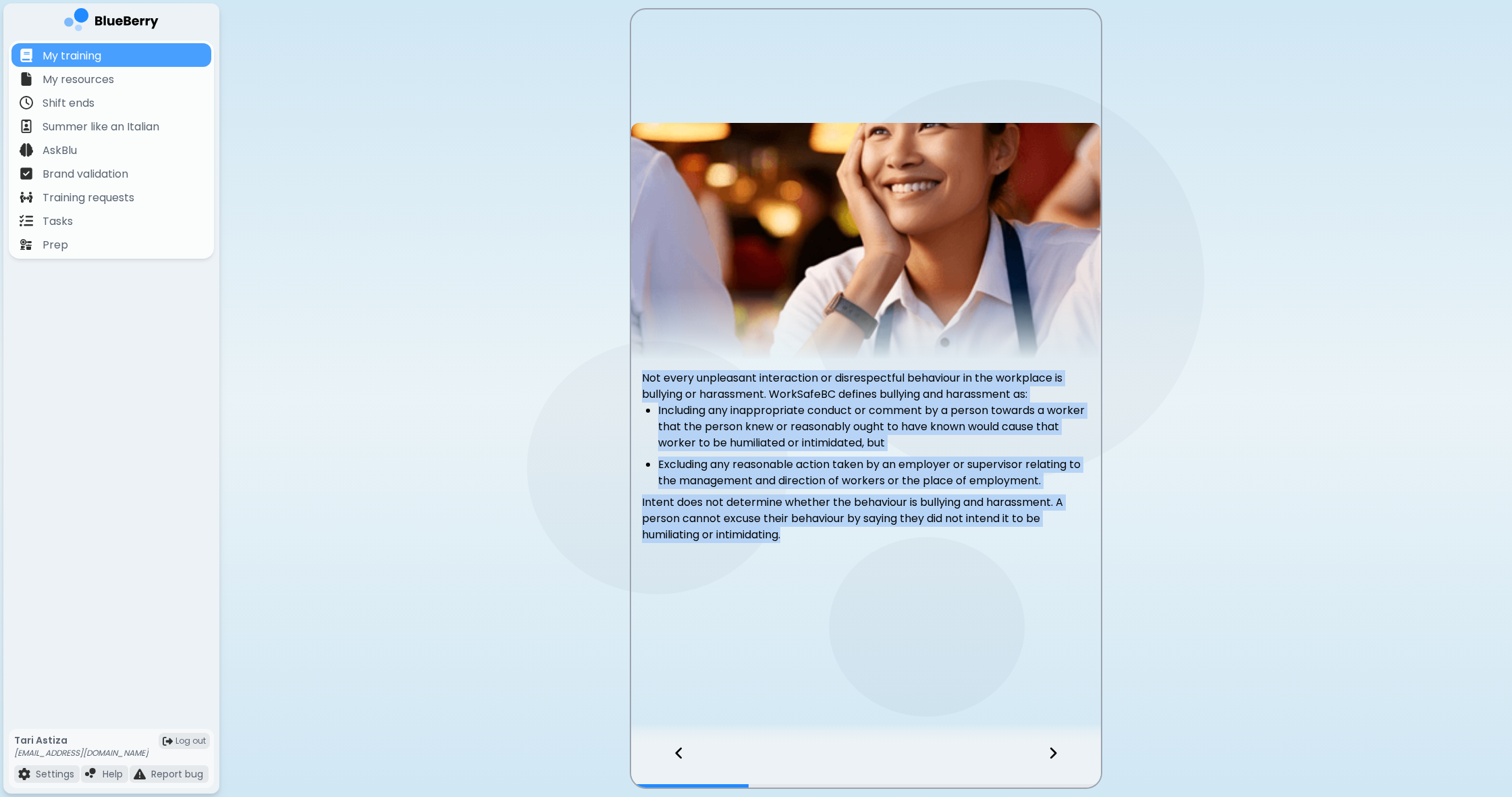
drag, startPoint x: 641, startPoint y: 373, endPoint x: 868, endPoint y: 544, distance: 284.2
click at [895, 574] on div "Not every unpleasant interaction or disrespectful behaviour in the workplace is…" at bounding box center [866, 377] width 470 height 507
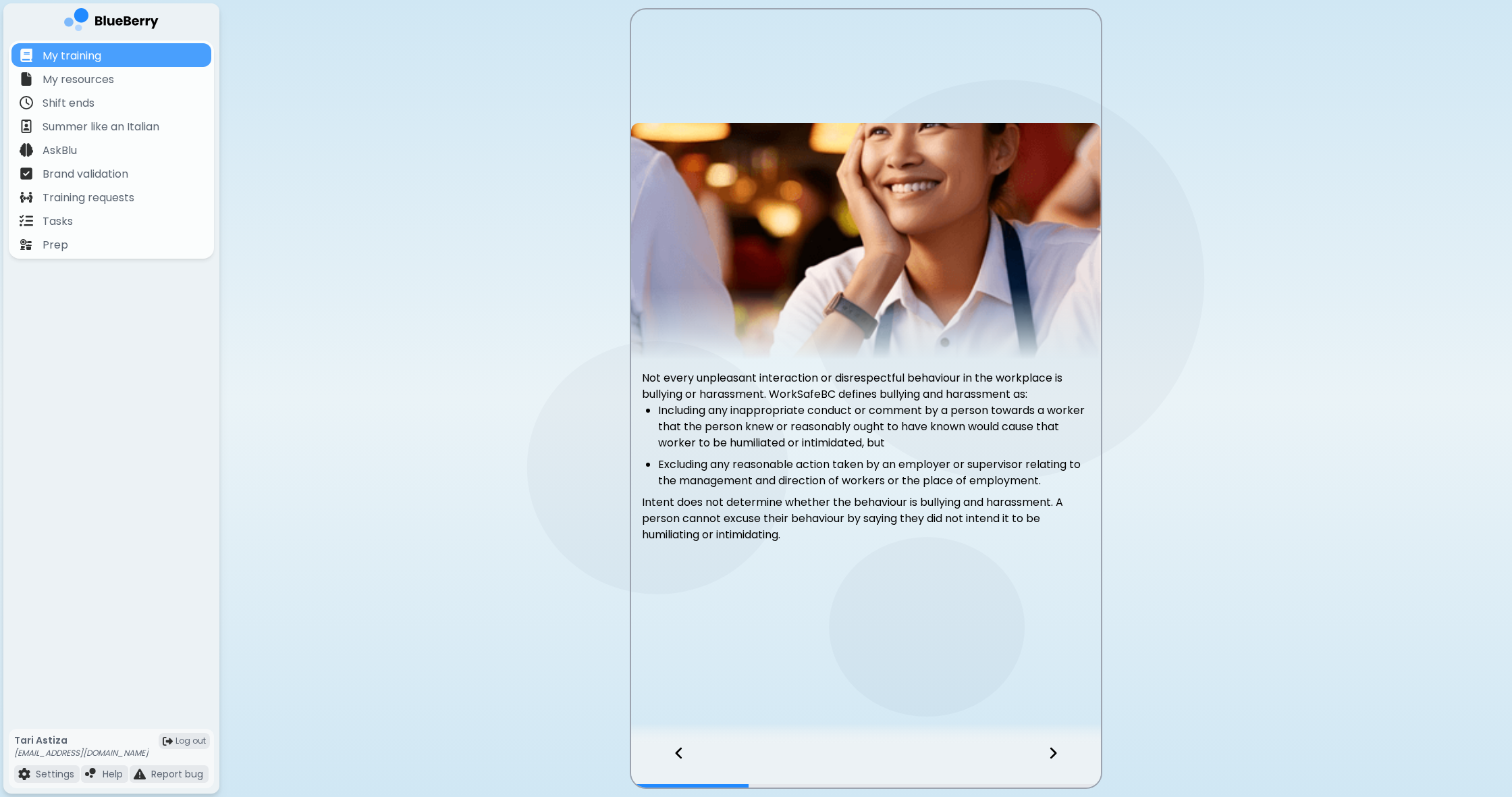
click at [1060, 759] on div at bounding box center [1060, 765] width 80 height 44
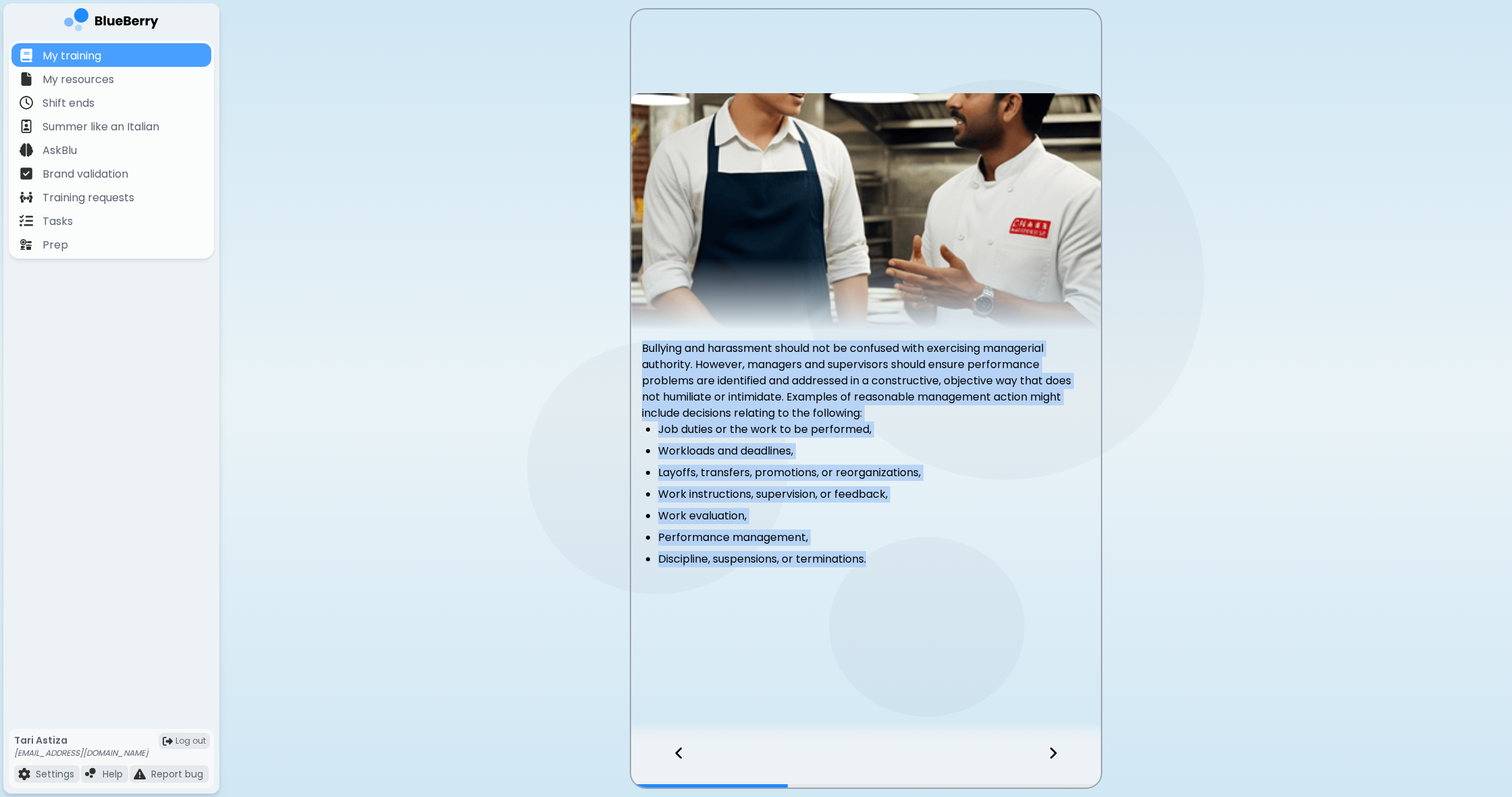
drag, startPoint x: 644, startPoint y: 345, endPoint x: 916, endPoint y: 623, distance: 388.9
click at [971, 667] on div "Bullying and harassment should not be confused with exercising managerial autho…" at bounding box center [866, 398] width 470 height 778
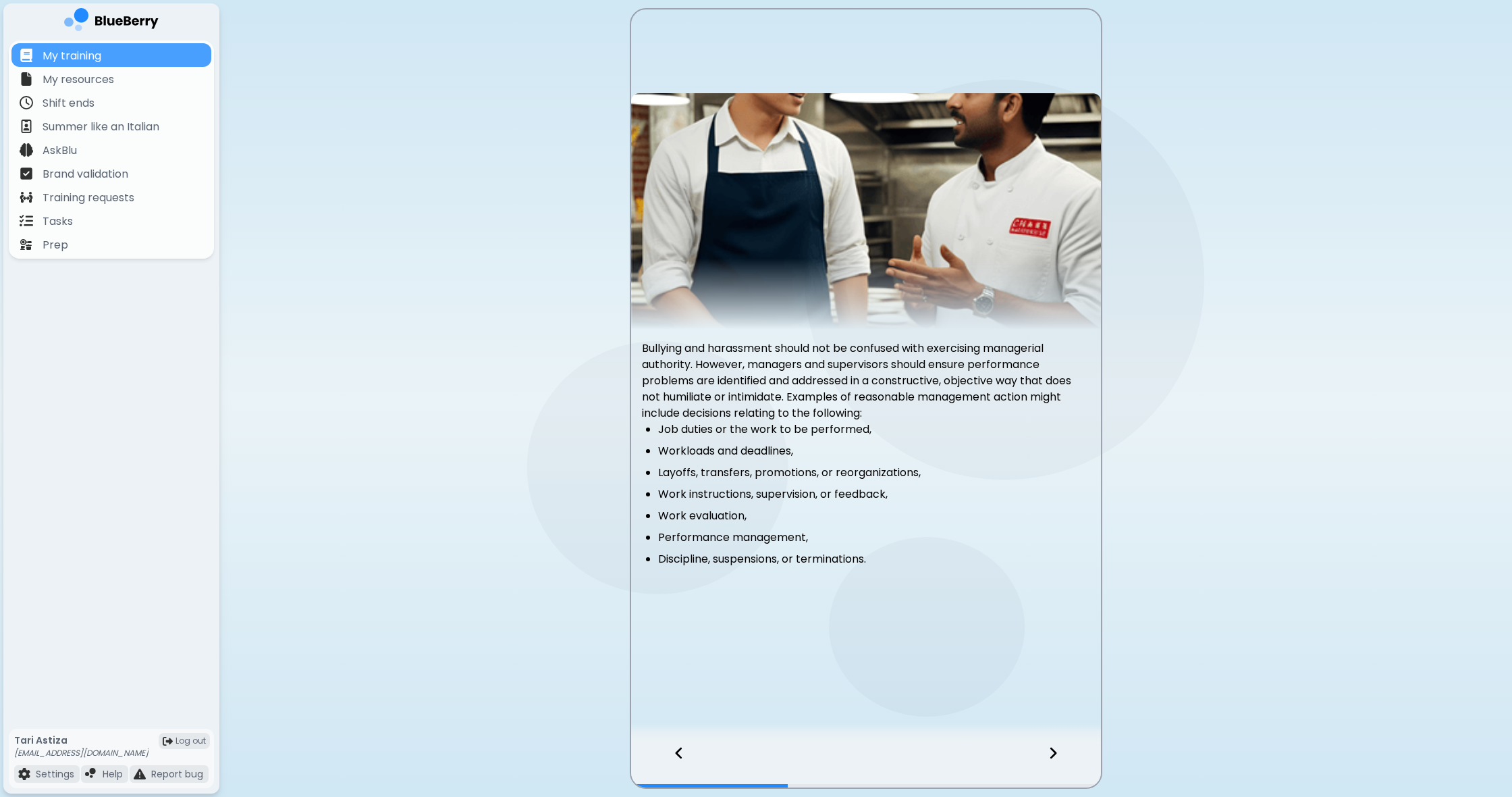
click at [1047, 757] on div at bounding box center [1060, 765] width 80 height 44
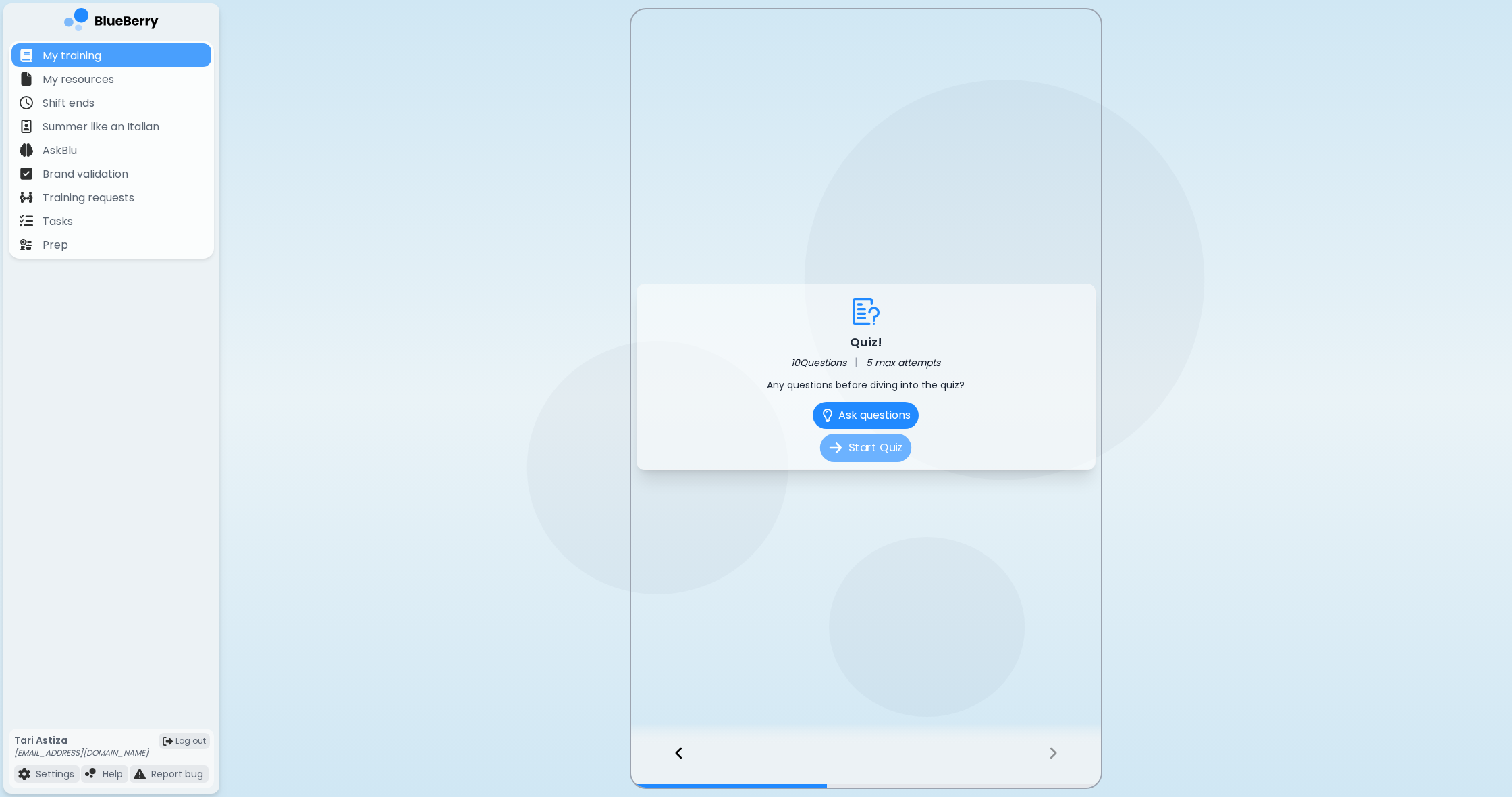
click at [883, 451] on button "Start Quiz" at bounding box center [865, 447] width 91 height 29
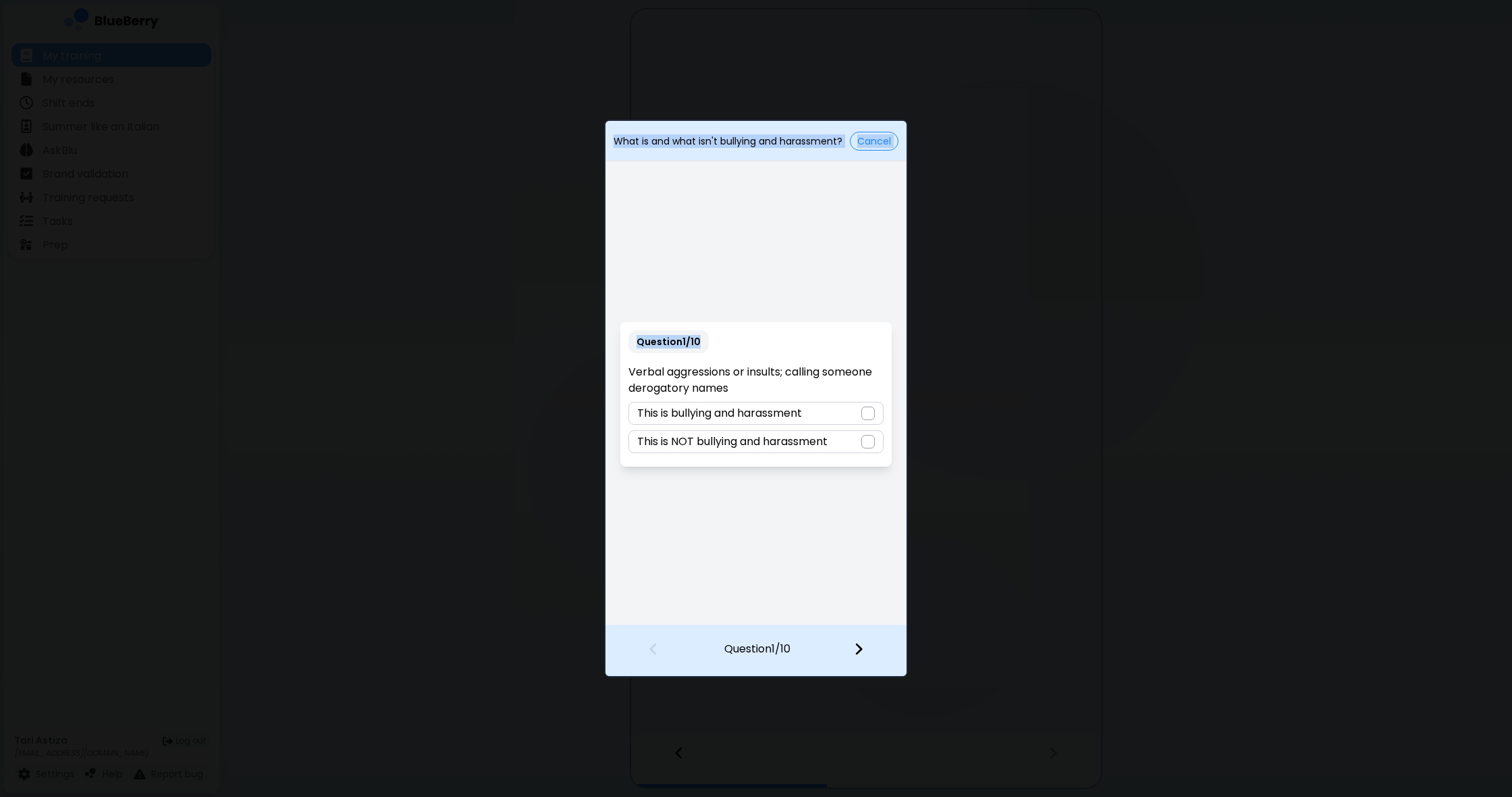
drag, startPoint x: 629, startPoint y: 367, endPoint x: 911, endPoint y: 497, distance: 310.5
click at [911, 497] on div "What is and what isn't bullying and harassment? Cancel Question 1 / 10 Verbal a…" at bounding box center [756, 398] width 1512 height 797
click at [832, 517] on div "Question 1 / 10 Verbal aggressions or insults; calling someone derogatory names…" at bounding box center [755, 393] width 301 height 460
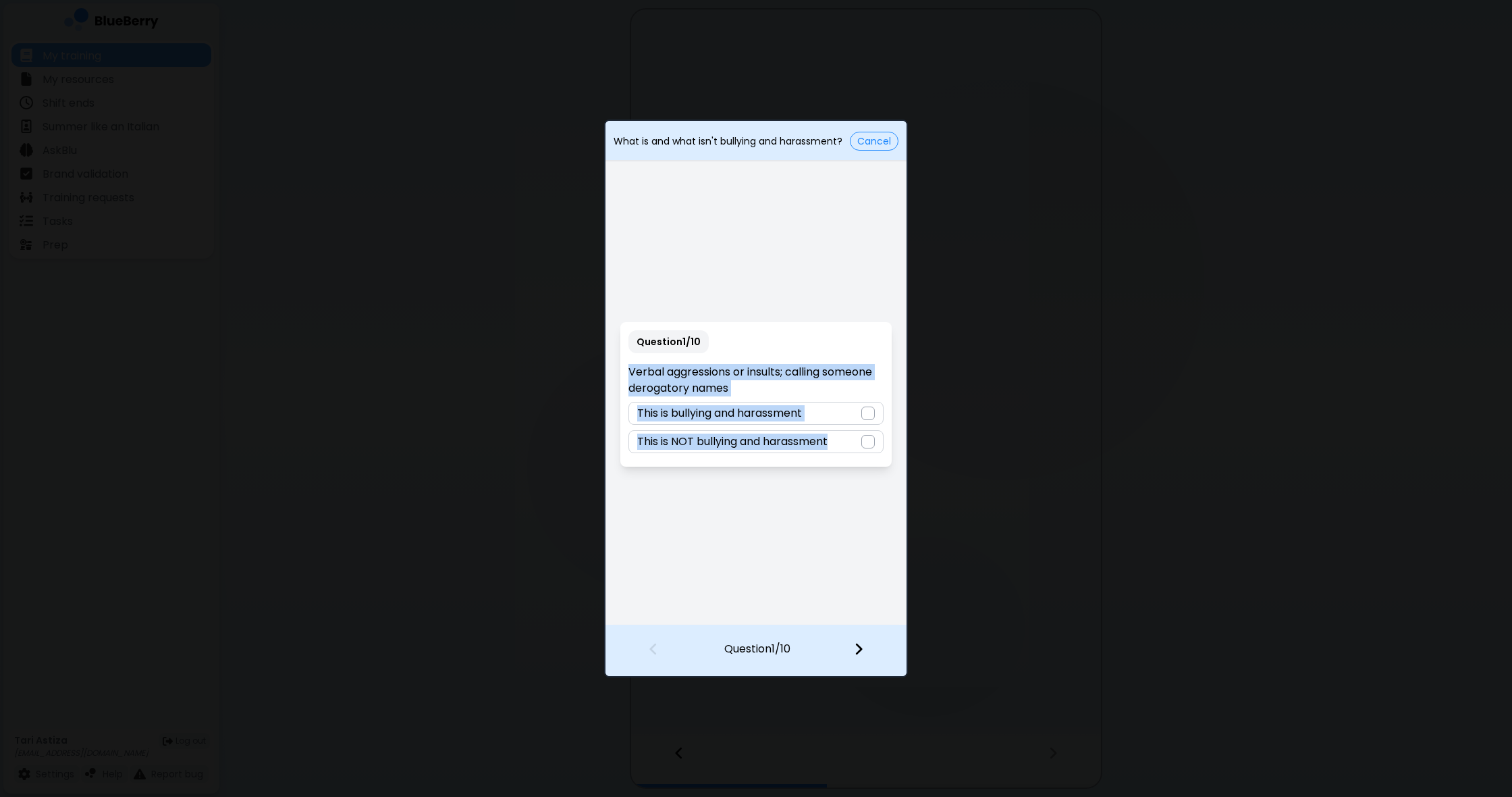
drag, startPoint x: 627, startPoint y: 372, endPoint x: 848, endPoint y: 461, distance: 238.2
click at [874, 463] on div "Question 1 / 10 Verbal aggressions or insults; calling someone derogatory names…" at bounding box center [755, 394] width 270 height 144
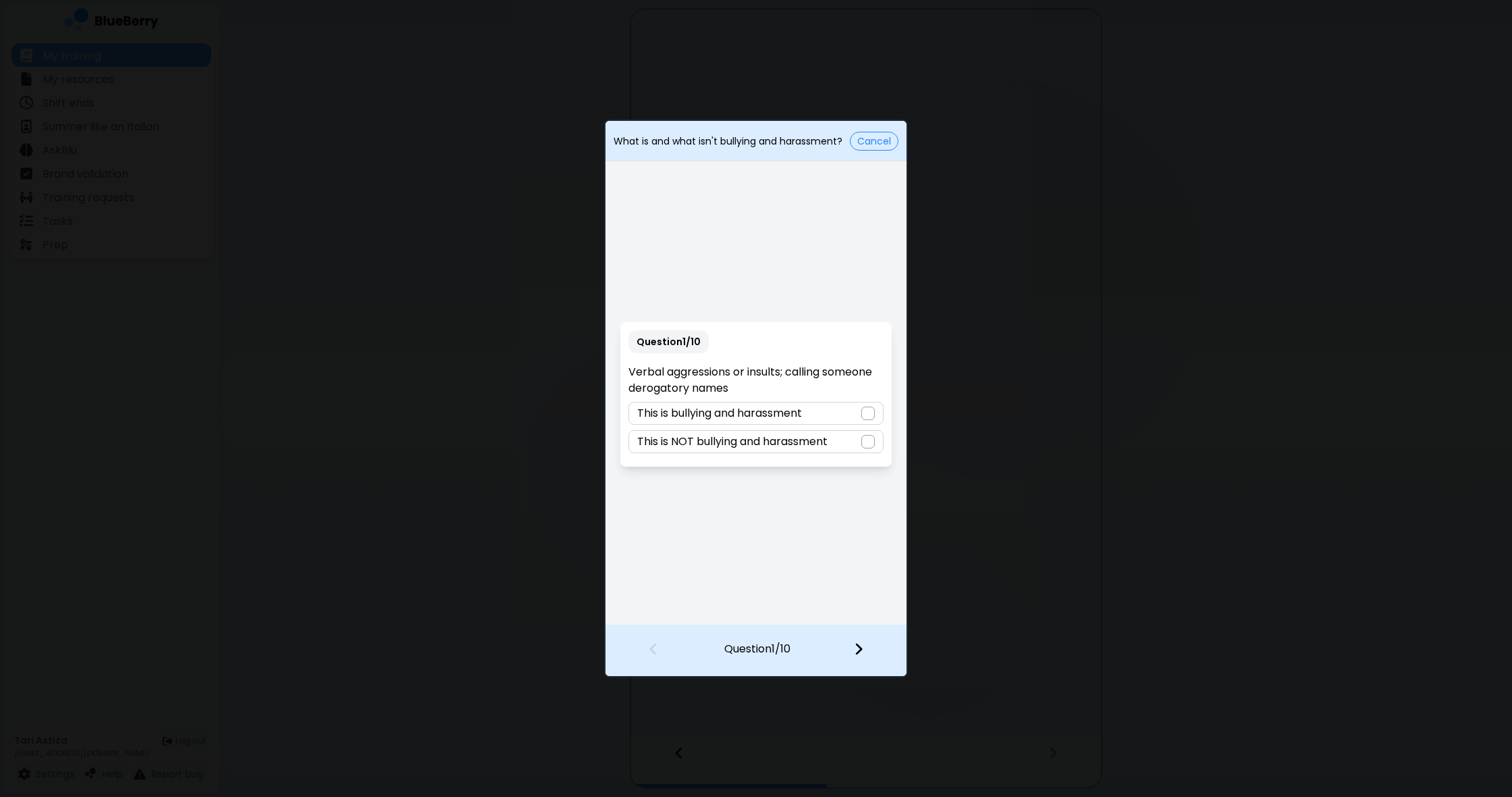
drag, startPoint x: 689, startPoint y: 532, endPoint x: 676, endPoint y: 503, distance: 31.8
click at [689, 530] on div "Question 1 / 10 Verbal aggressions or insults; calling someone derogatory names…" at bounding box center [755, 393] width 301 height 460
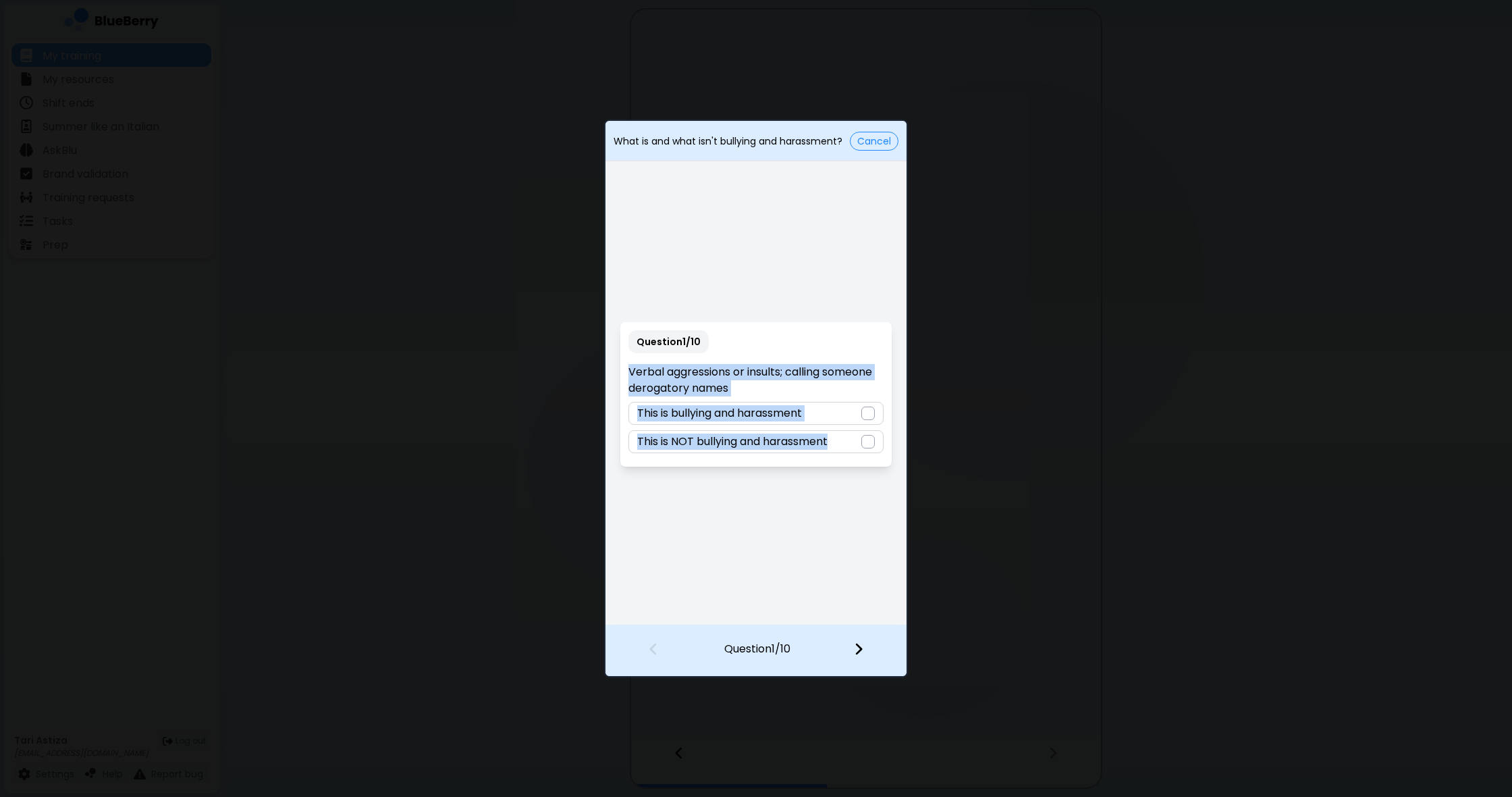
drag, startPoint x: 626, startPoint y: 366, endPoint x: 881, endPoint y: 502, distance: 289.0
click at [881, 503] on div "Question 1 / 10 Verbal aggressions or insults; calling someone derogatory names…" at bounding box center [755, 393] width 301 height 460
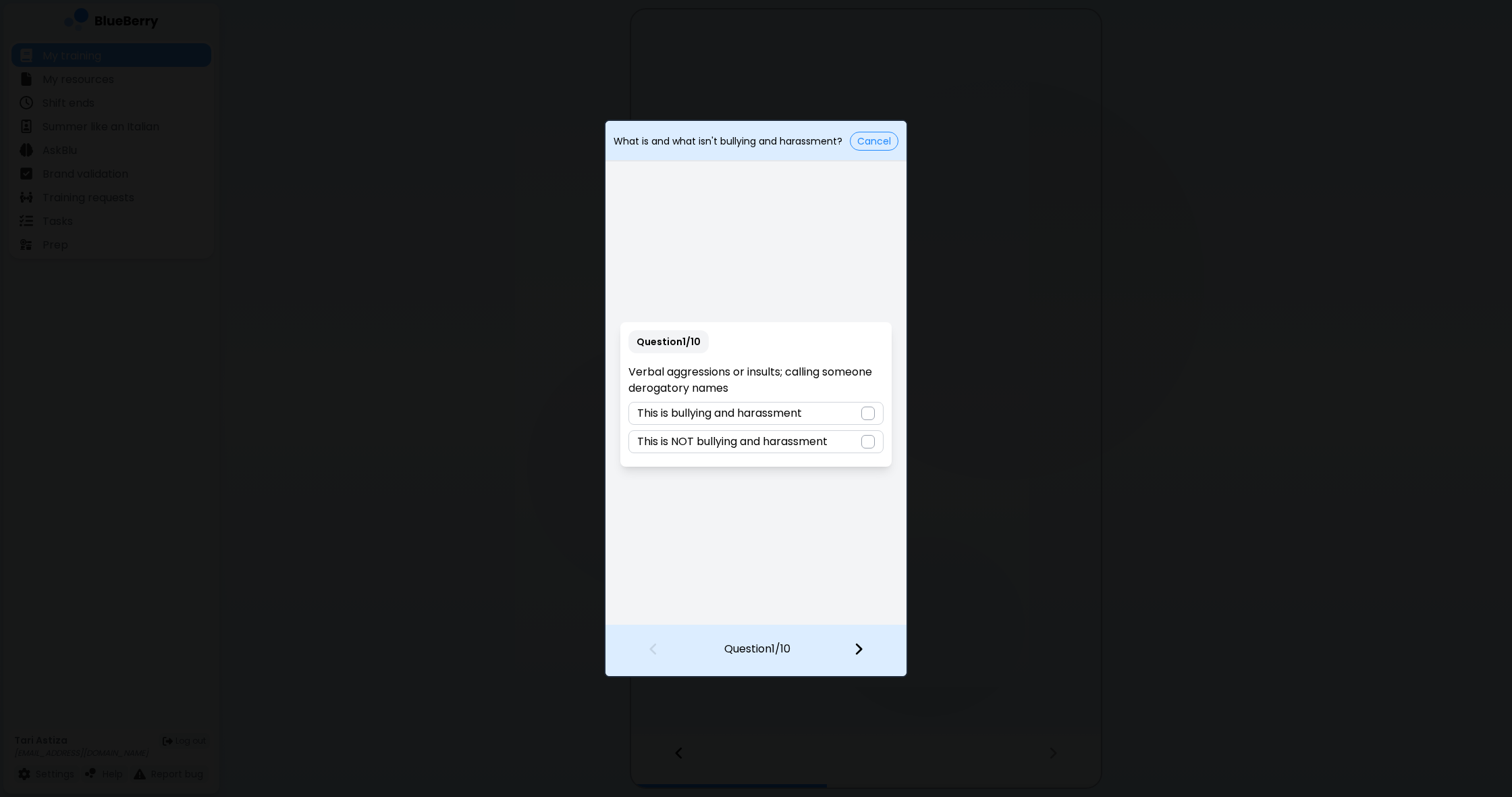
drag, startPoint x: 836, startPoint y: 500, endPoint x: 845, endPoint y: 490, distance: 13.5
click at [837, 499] on div "Question 1 / 10 Verbal aggressions or insults; calling someone derogatory names…" at bounding box center [755, 393] width 301 height 460
drag, startPoint x: 871, startPoint y: 414, endPoint x: 860, endPoint y: 442, distance: 30.1
click at [871, 414] on div at bounding box center [868, 413] width 14 height 14
click at [862, 652] on img at bounding box center [859, 649] width 9 height 15
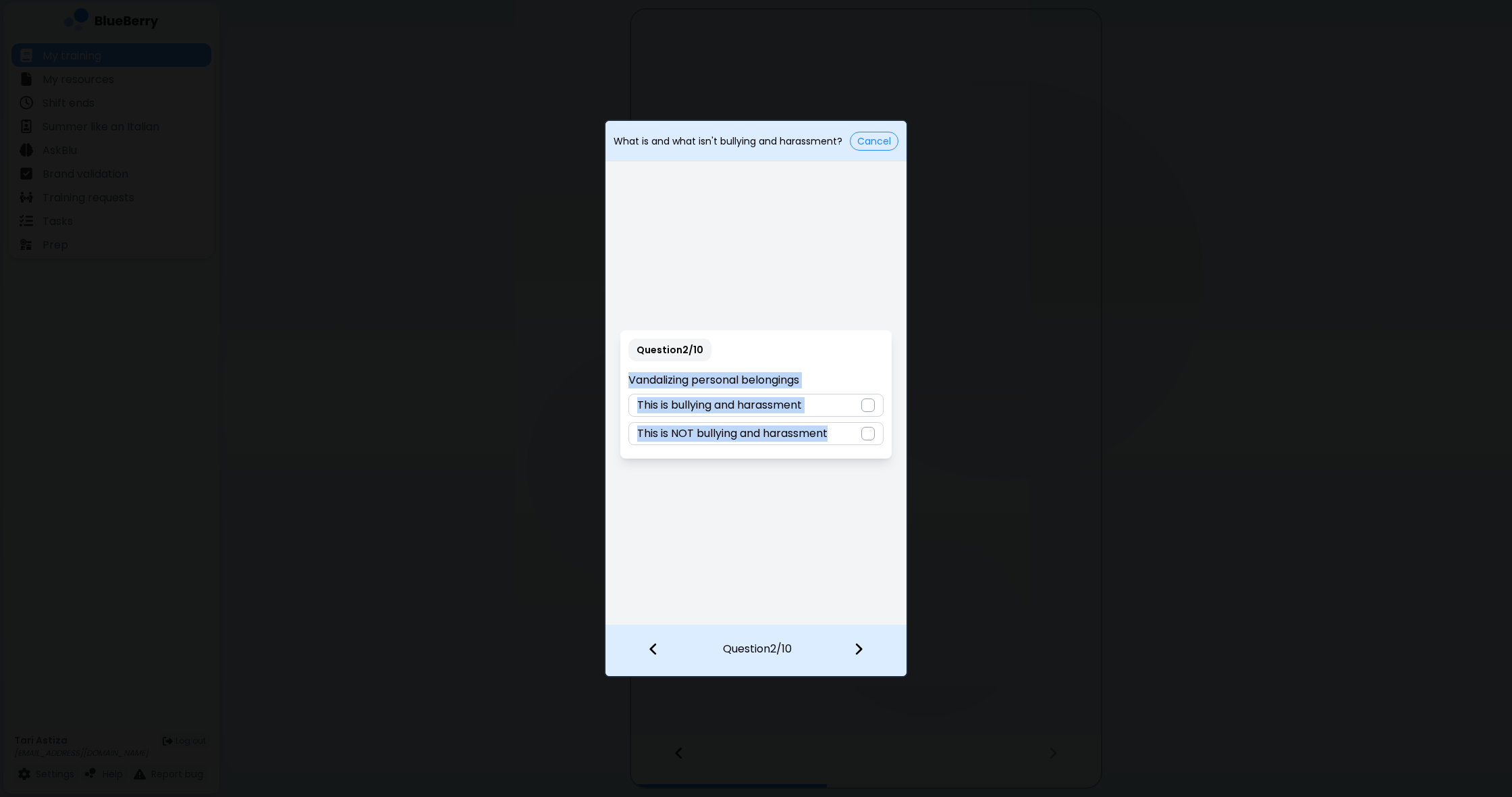
drag, startPoint x: 632, startPoint y: 375, endPoint x: 881, endPoint y: 455, distance: 261.5
click at [883, 455] on div "Question 2 / 10 Vandalizing personal belongings This is bullying and harassment…" at bounding box center [755, 394] width 270 height 129
drag, startPoint x: 838, startPoint y: 483, endPoint x: 841, endPoint y: 472, distance: 11.4
click at [838, 481] on div "Question 2 / 10 Vandalizing personal belongings This is bullying and harassment…" at bounding box center [755, 393] width 301 height 460
click at [871, 405] on div at bounding box center [868, 405] width 14 height 14
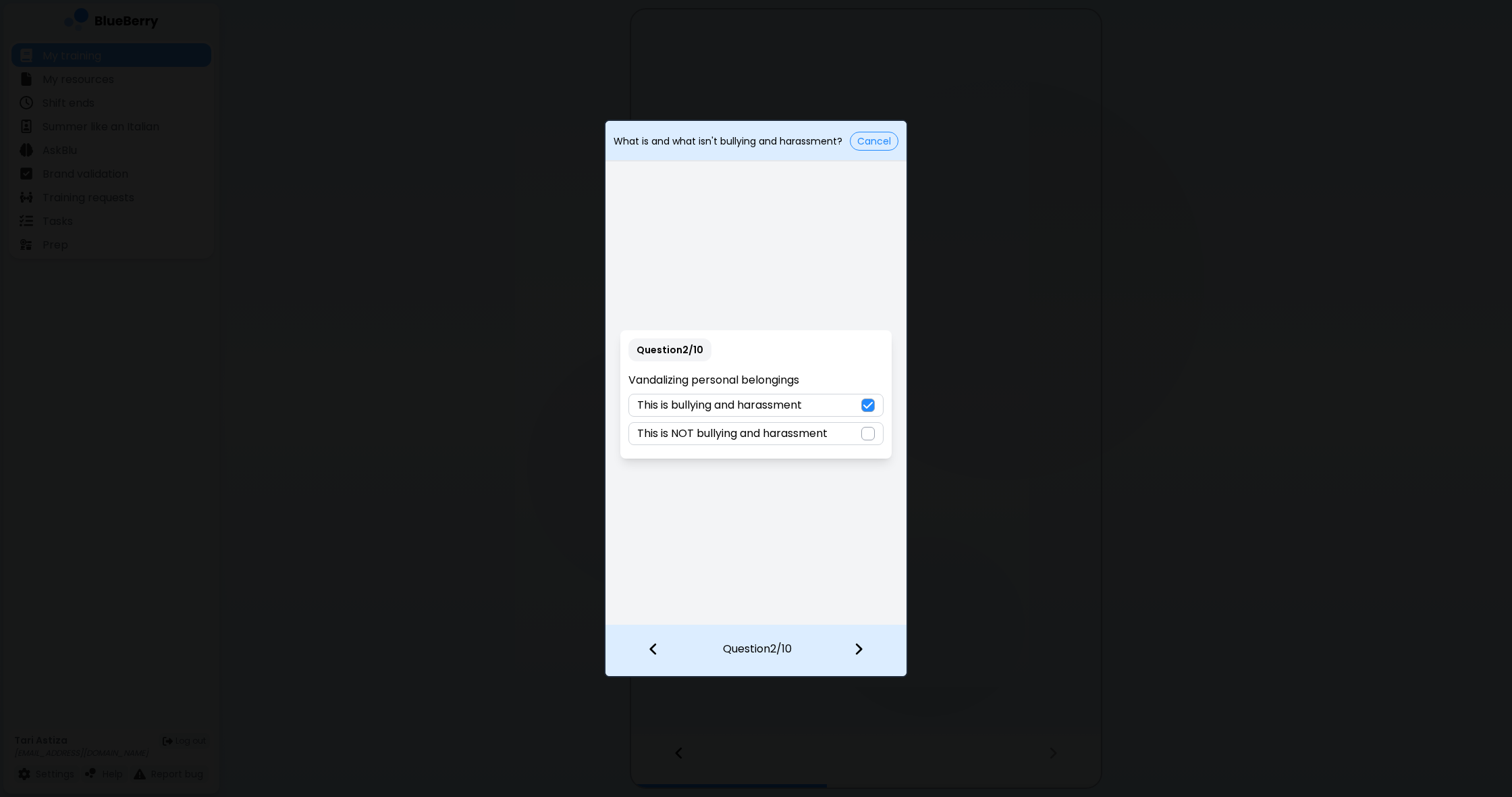
click at [857, 644] on img at bounding box center [859, 649] width 9 height 15
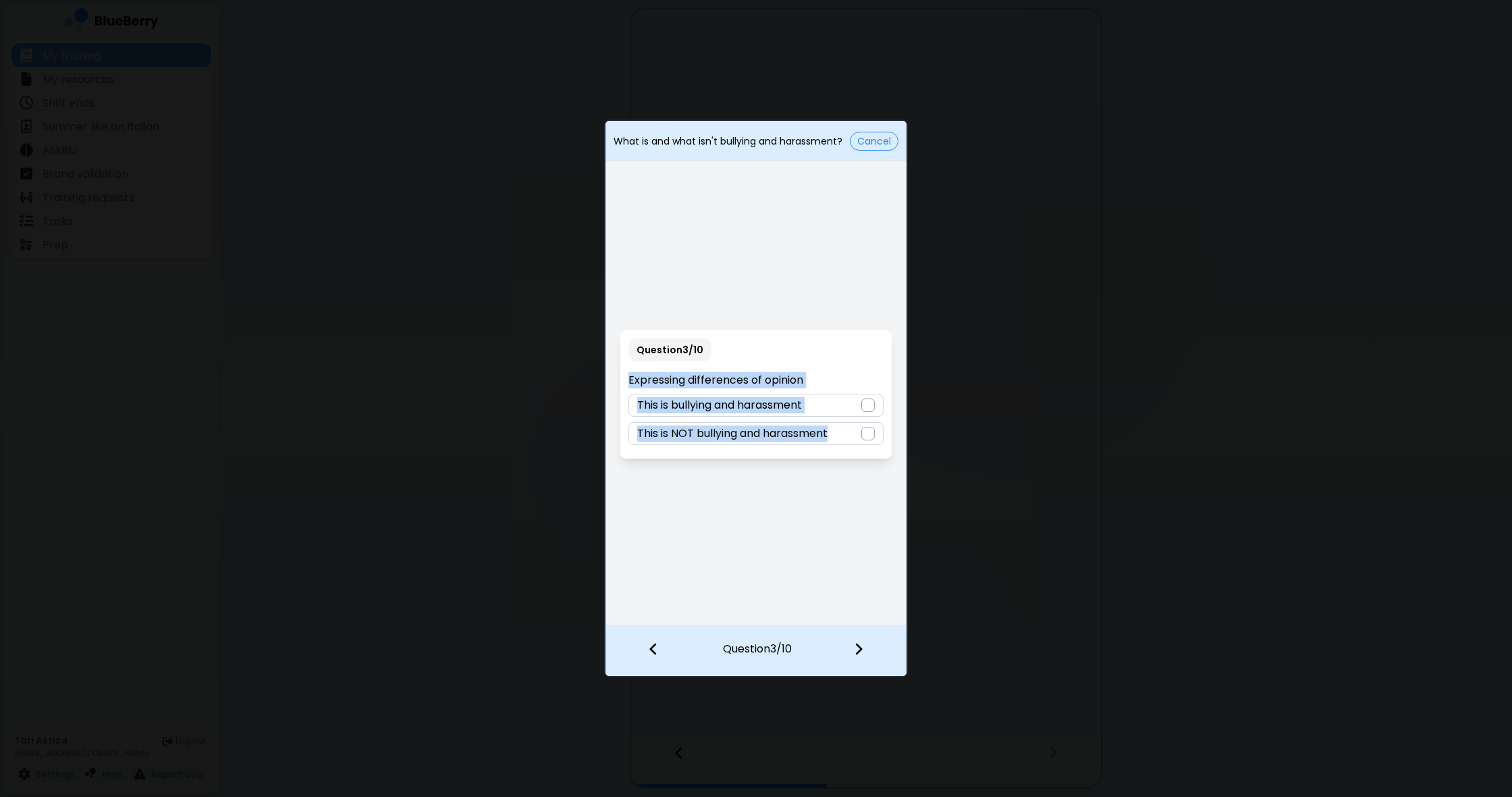
drag, startPoint x: 629, startPoint y: 378, endPoint x: 882, endPoint y: 450, distance: 263.0
click at [882, 450] on div "Question 3 / 10 Expressing differences of opinion This is bullying and harassme…" at bounding box center [755, 394] width 270 height 129
drag, startPoint x: 896, startPoint y: 488, endPoint x: 878, endPoint y: 466, distance: 28.4
click at [896, 487] on div "Question 3 / 10 Expressing differences of opinion This is bullying and harassme…" at bounding box center [755, 393] width 301 height 460
drag, startPoint x: 871, startPoint y: 430, endPoint x: 870, endPoint y: 456, distance: 26.0
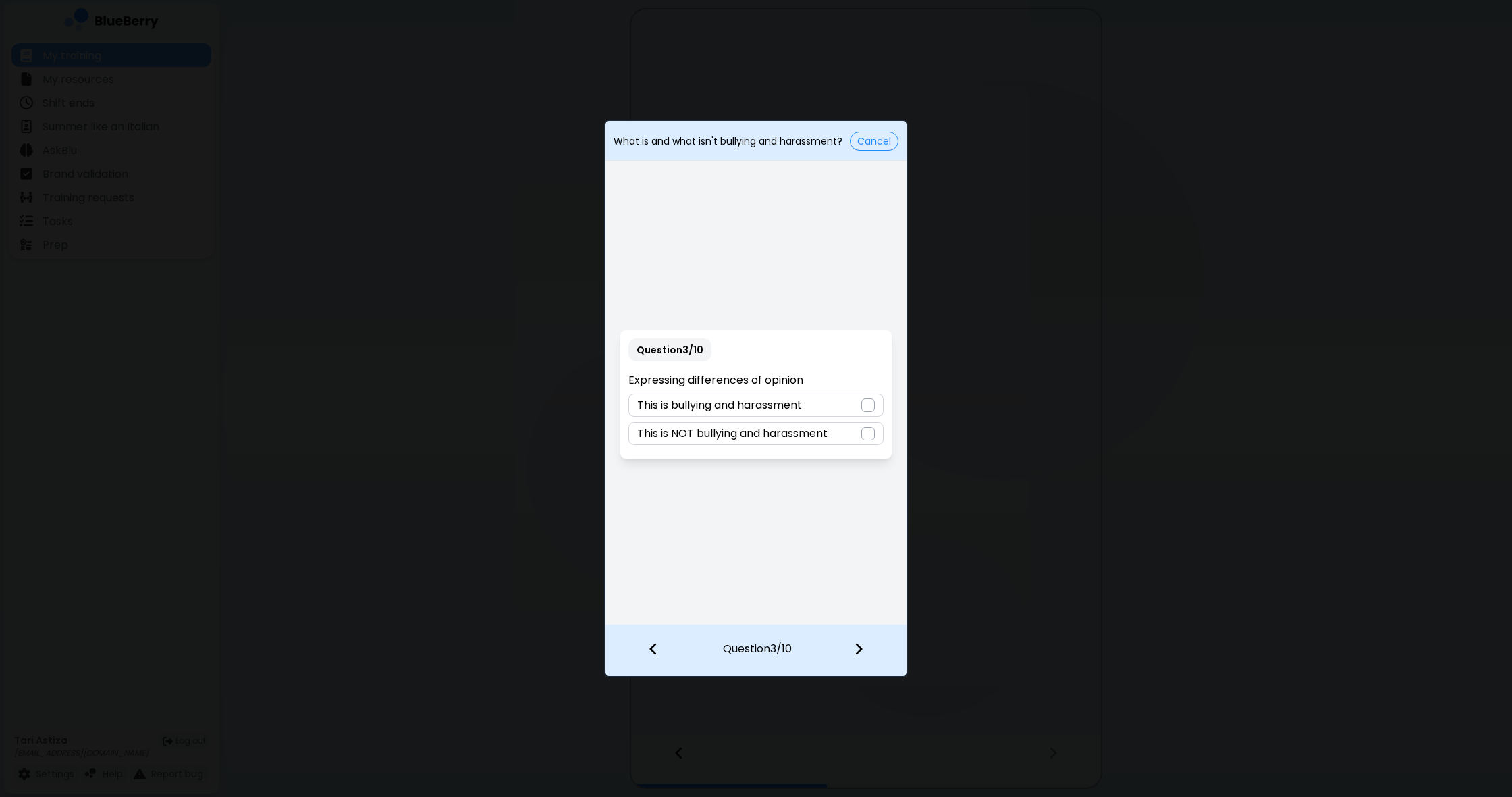
click at [871, 432] on div at bounding box center [868, 433] width 14 height 14
click at [861, 646] on img at bounding box center [859, 649] width 9 height 15
drag, startPoint x: 869, startPoint y: 434, endPoint x: 859, endPoint y: 461, distance: 28.8
click at [869, 434] on div at bounding box center [868, 433] width 14 height 14
click at [859, 650] on img at bounding box center [859, 649] width 9 height 15
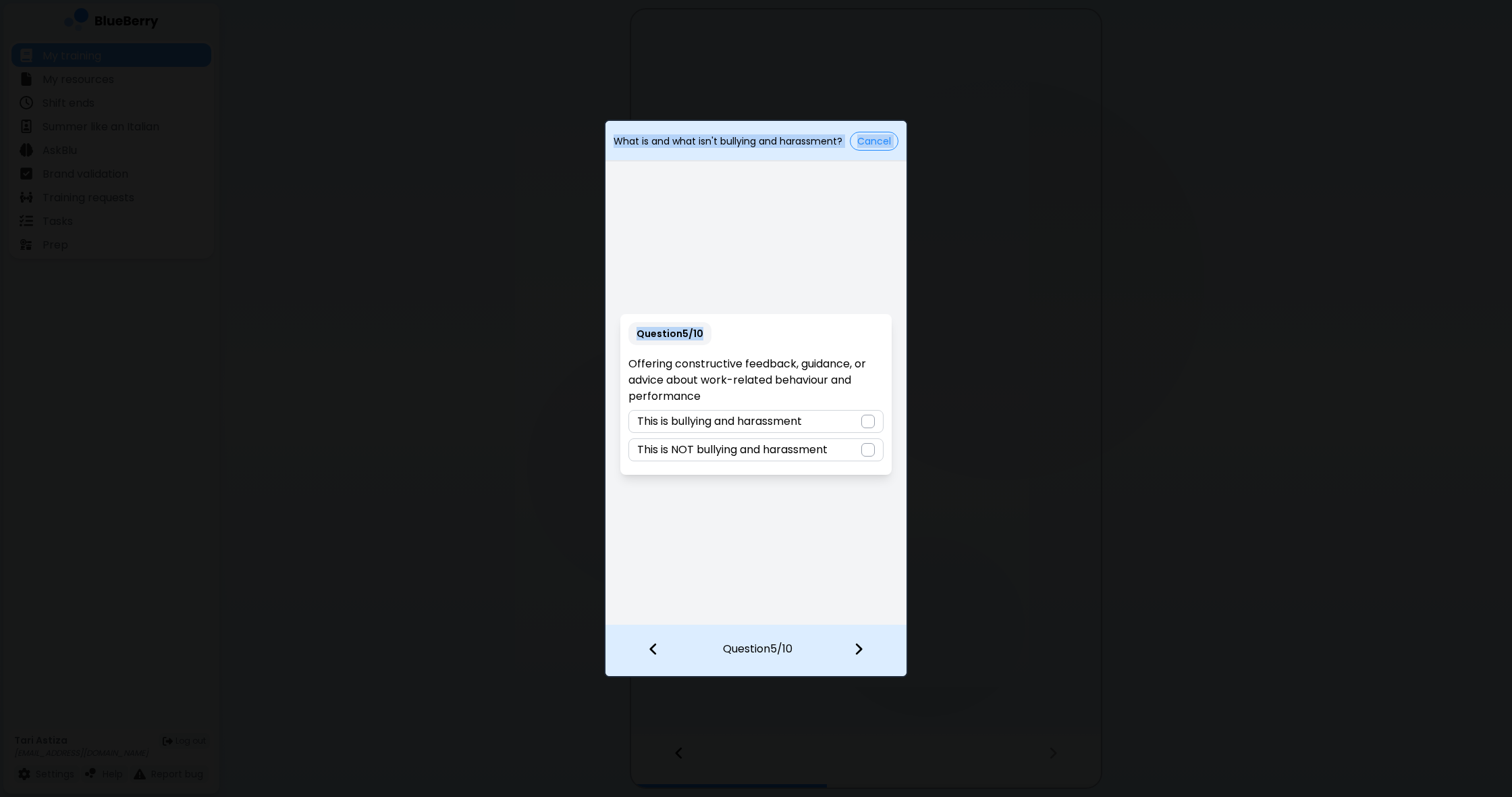
drag, startPoint x: 629, startPoint y: 364, endPoint x: 912, endPoint y: 486, distance: 308.2
click at [914, 486] on div "What is and what isn't bullying and harassment? Cancel Question 5 / 10 Offering…" at bounding box center [756, 398] width 1512 height 797
click at [761, 515] on div "Question 5 / 10 Offering constructive feedback, guidance, or advice about work-…" at bounding box center [755, 393] width 301 height 460
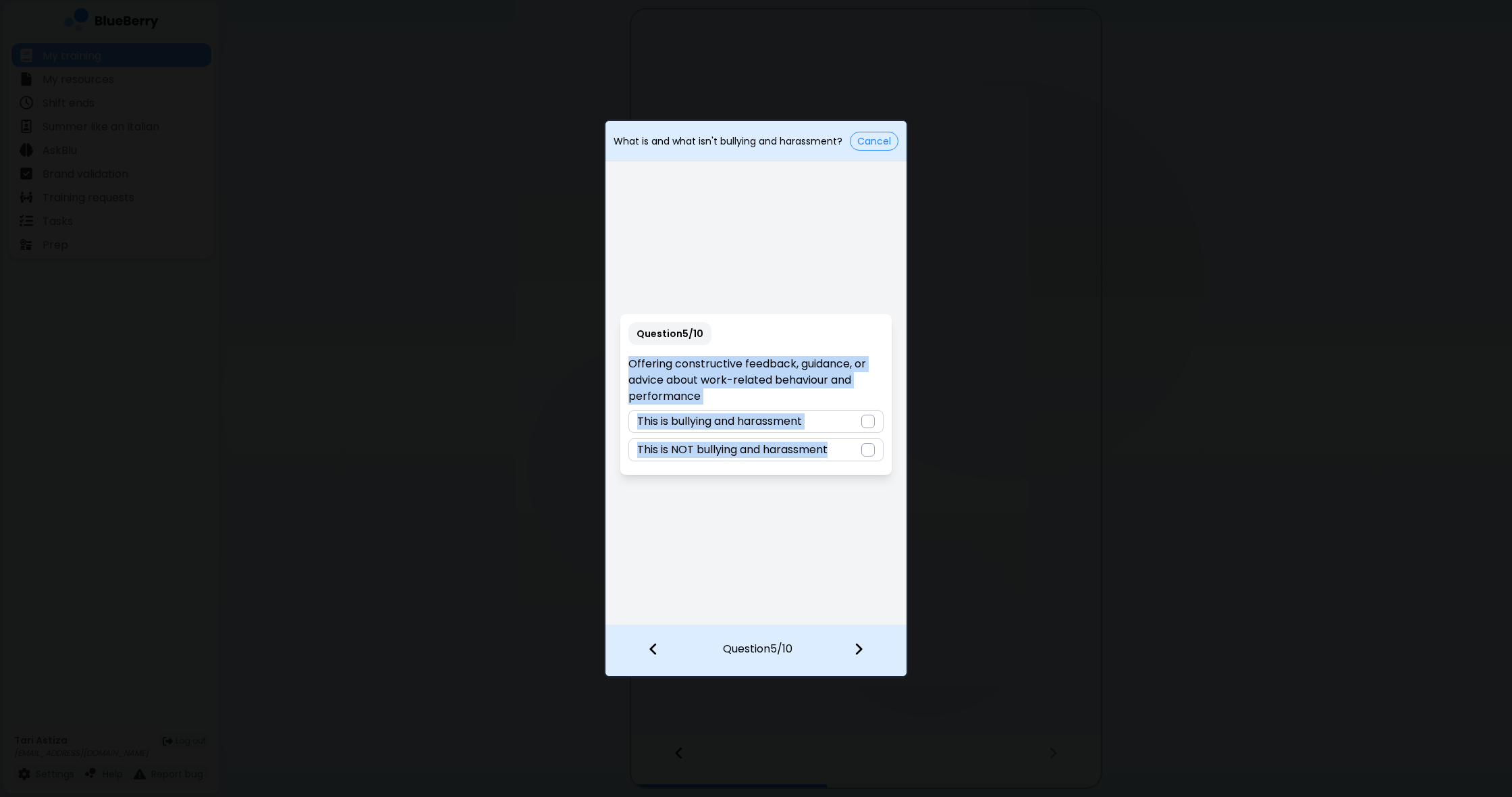
drag, startPoint x: 629, startPoint y: 363, endPoint x: 861, endPoint y: 457, distance: 250.3
click at [861, 457] on div "Question 5 / 10 Offering constructive feedback, guidance, or advice about work-…" at bounding box center [755, 394] width 270 height 161
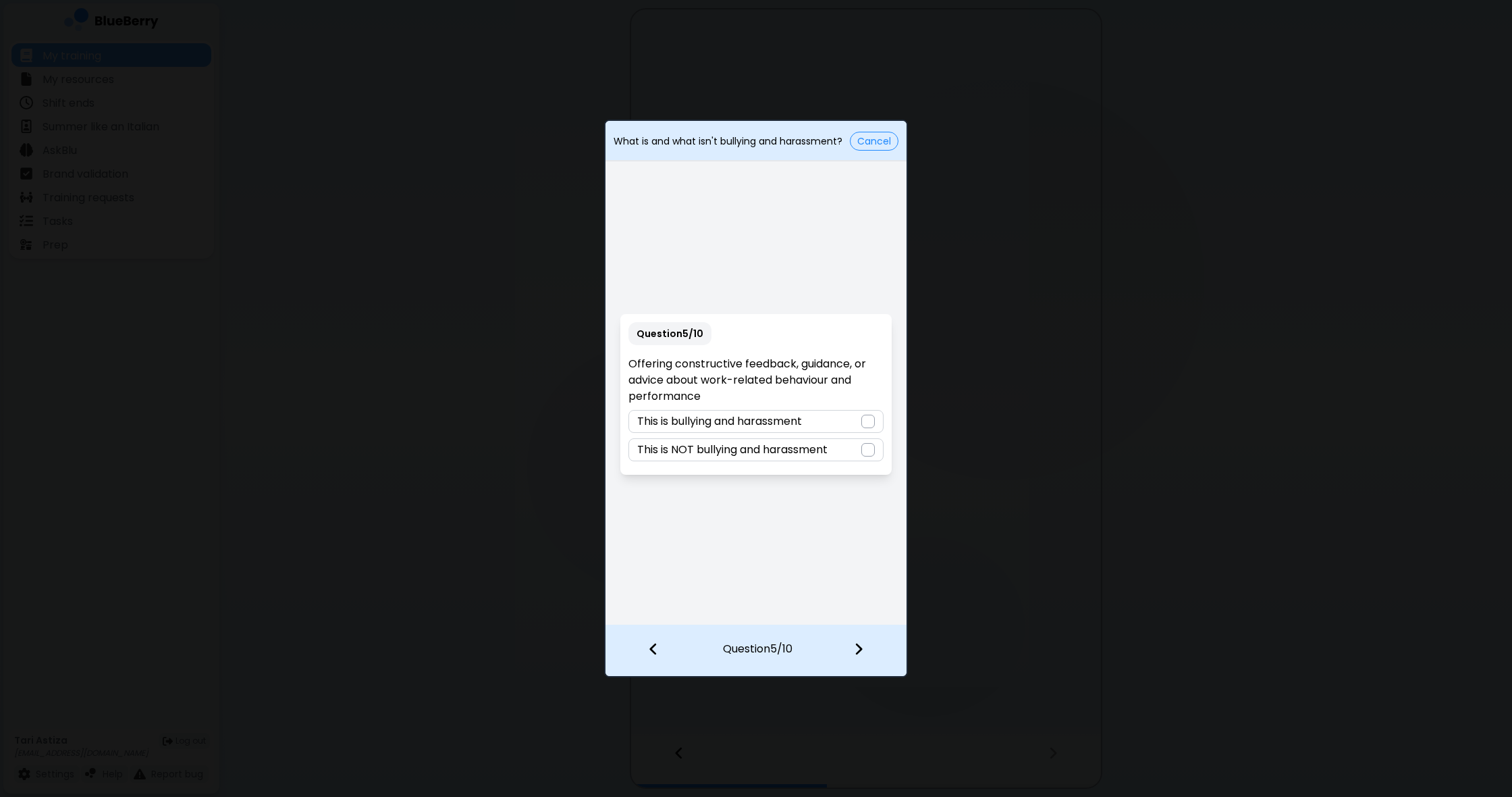
drag, startPoint x: 858, startPoint y: 517, endPoint x: 863, endPoint y: 510, distance: 8.6
click at [859, 517] on div "Question 5 / 10 Offering constructive feedback, guidance, or advice about work-…" at bounding box center [755, 393] width 301 height 460
click at [871, 452] on div at bounding box center [868, 449] width 14 height 14
click at [861, 648] on img at bounding box center [859, 649] width 9 height 15
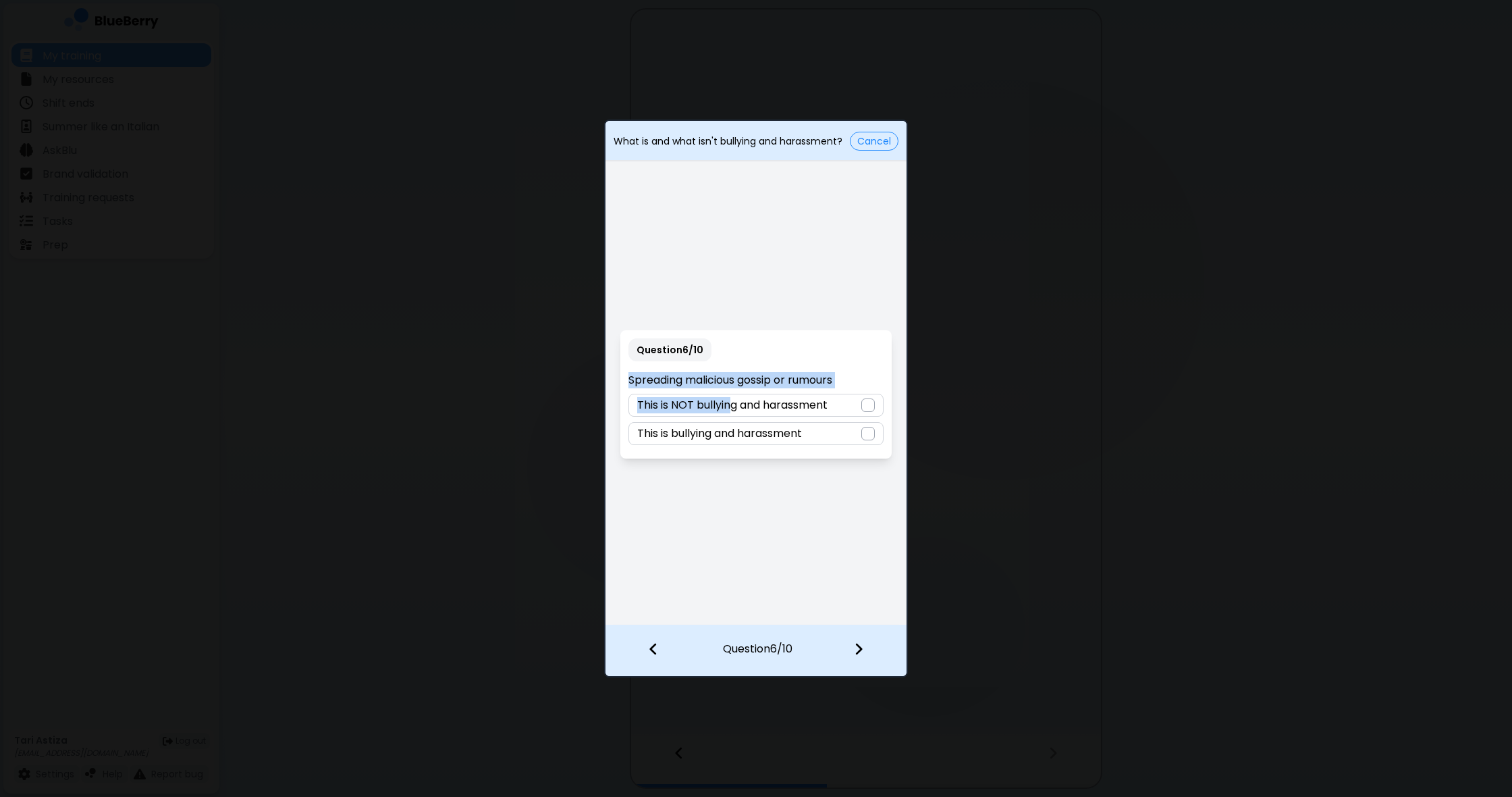
drag, startPoint x: 626, startPoint y: 374, endPoint x: 709, endPoint y: 507, distance: 156.8
click at [732, 403] on div "Question 6 / 10 Spreading malicious gossip or rumours This is NOT bullying and …" at bounding box center [755, 394] width 270 height 129
click at [723, 521] on div "Question 6 / 10 Spreading malicious gossip or rumours This is NOT bullying and …" at bounding box center [755, 393] width 301 height 460
drag, startPoint x: 872, startPoint y: 433, endPoint x: 835, endPoint y: 579, distance: 150.6
click at [871, 434] on div at bounding box center [868, 433] width 14 height 14
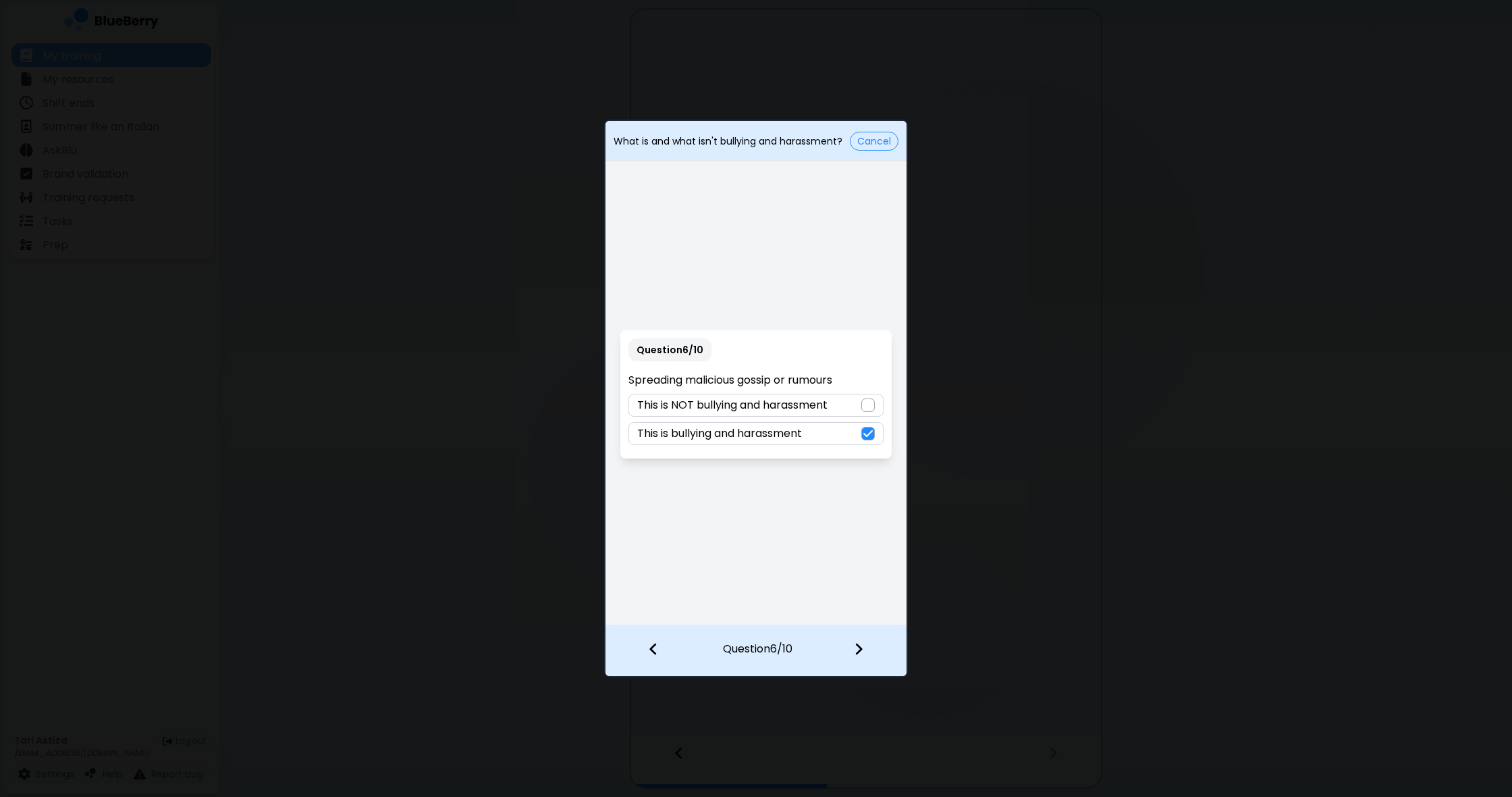
click at [862, 646] on img at bounding box center [859, 649] width 9 height 15
drag, startPoint x: 627, startPoint y: 374, endPoint x: 870, endPoint y: 469, distance: 260.9
click at [870, 469] on div "Question 7 / 10 Physical or verbal threats This is NOT bullying and harassment …" at bounding box center [755, 393] width 301 height 460
click at [760, 515] on div "Question 7 / 10 Physical or verbal threats This is NOT bullying and harassment …" at bounding box center [755, 393] width 301 height 460
drag, startPoint x: 866, startPoint y: 430, endPoint x: 861, endPoint y: 445, distance: 15.8
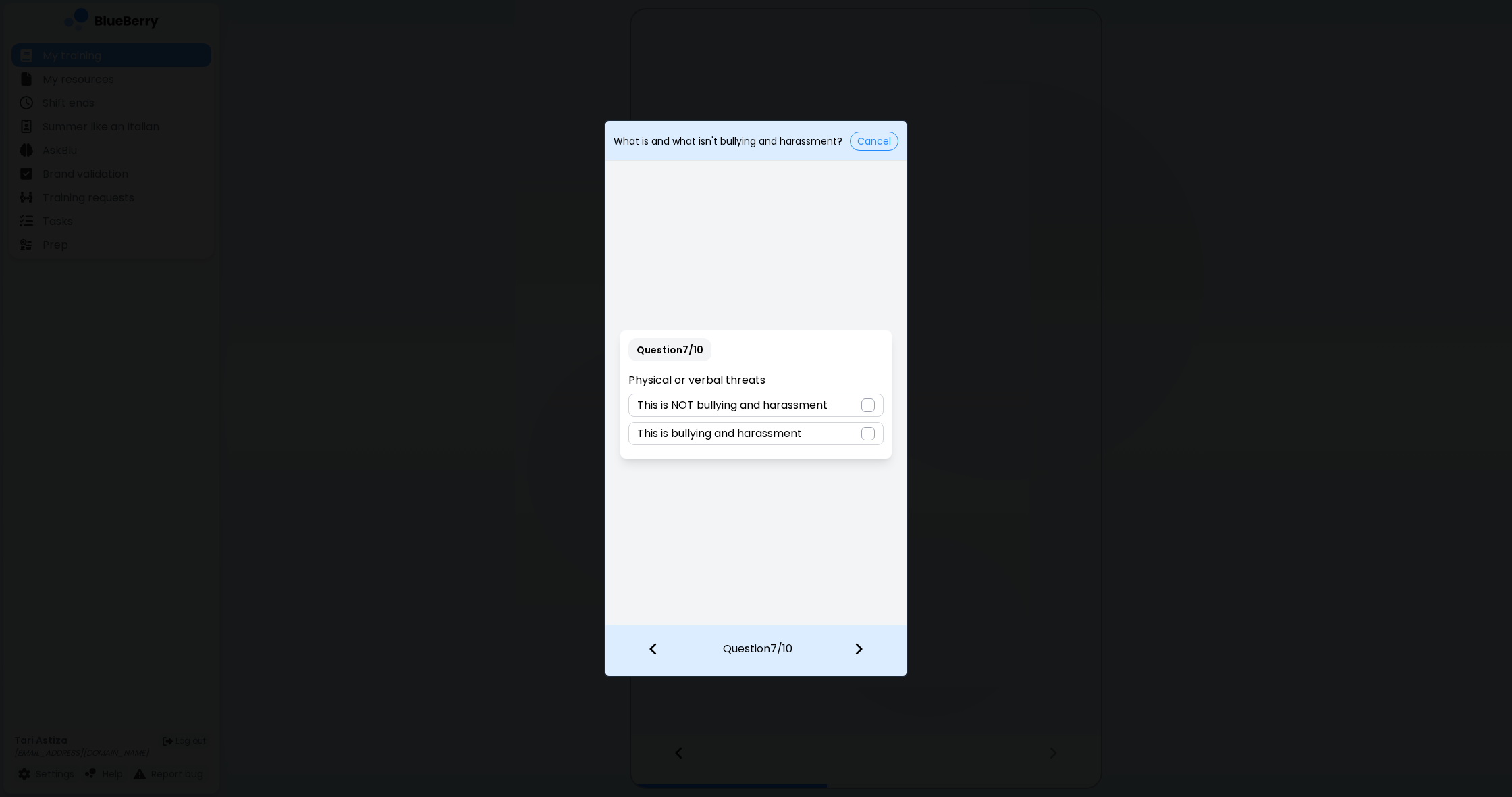
click at [866, 431] on div at bounding box center [868, 433] width 14 height 14
click at [861, 651] on img at bounding box center [859, 649] width 9 height 15
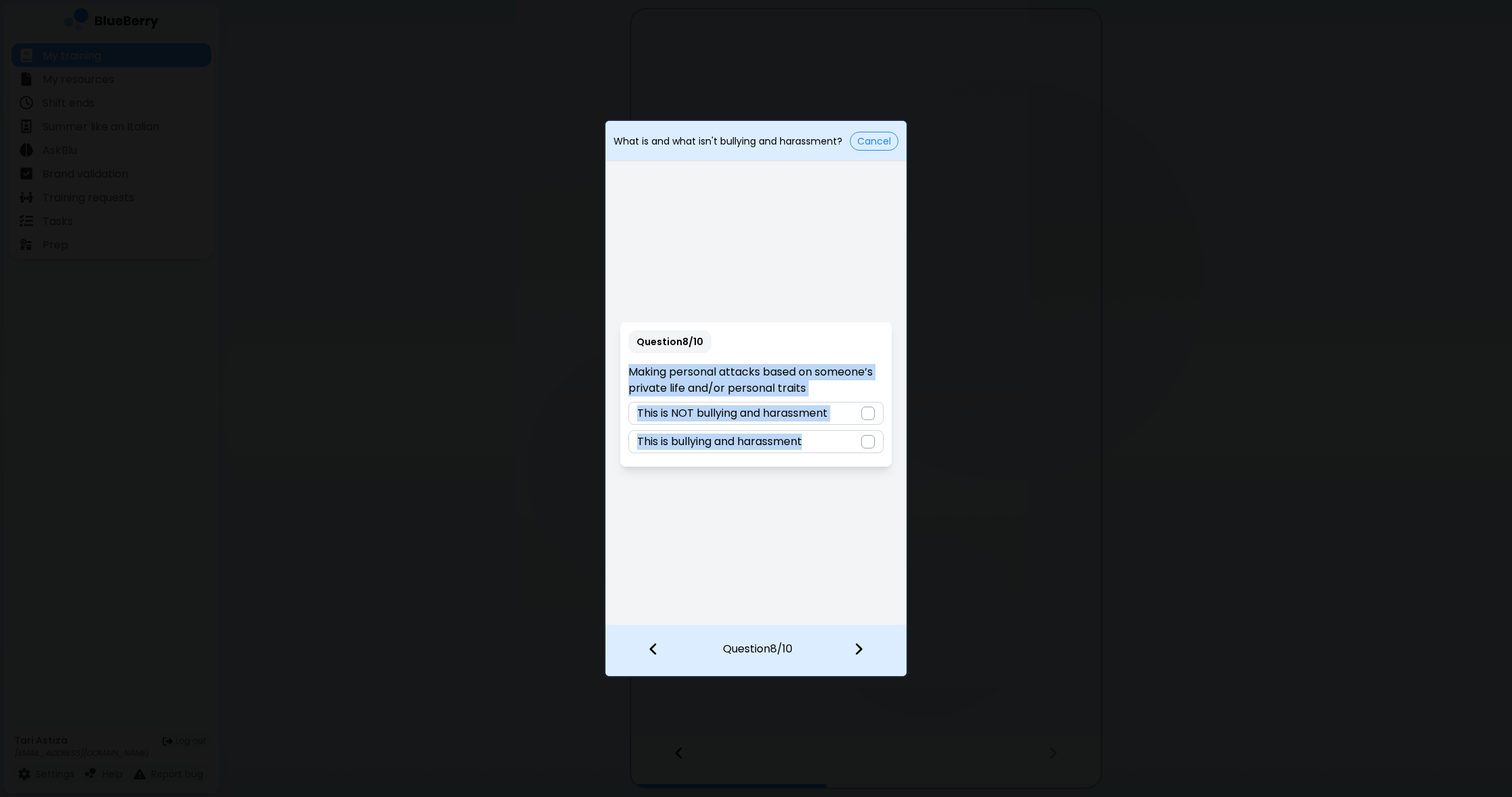
drag, startPoint x: 626, startPoint y: 368, endPoint x: 808, endPoint y: 453, distance: 200.9
click at [859, 457] on div "Question 8 / 10 Making personal attacks based on someone’s private life and/or …" at bounding box center [755, 394] width 270 height 144
click at [779, 497] on div "Question 8 / 10 Making personal attacks based on someone’s private life and/or …" at bounding box center [755, 393] width 301 height 460
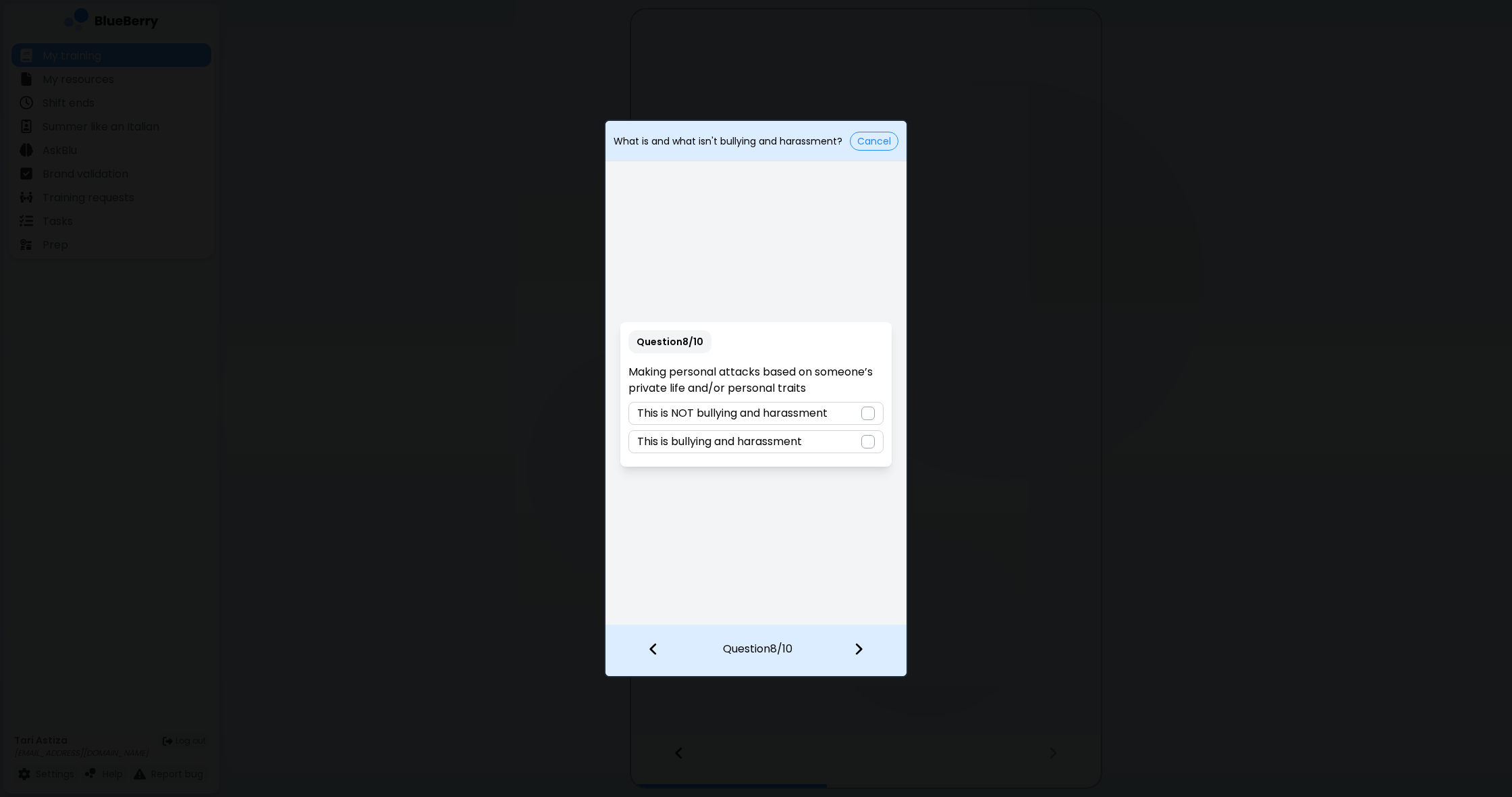
click at [868, 442] on div at bounding box center [868, 442] width 14 height 14
click at [865, 653] on div at bounding box center [866, 650] width 80 height 50
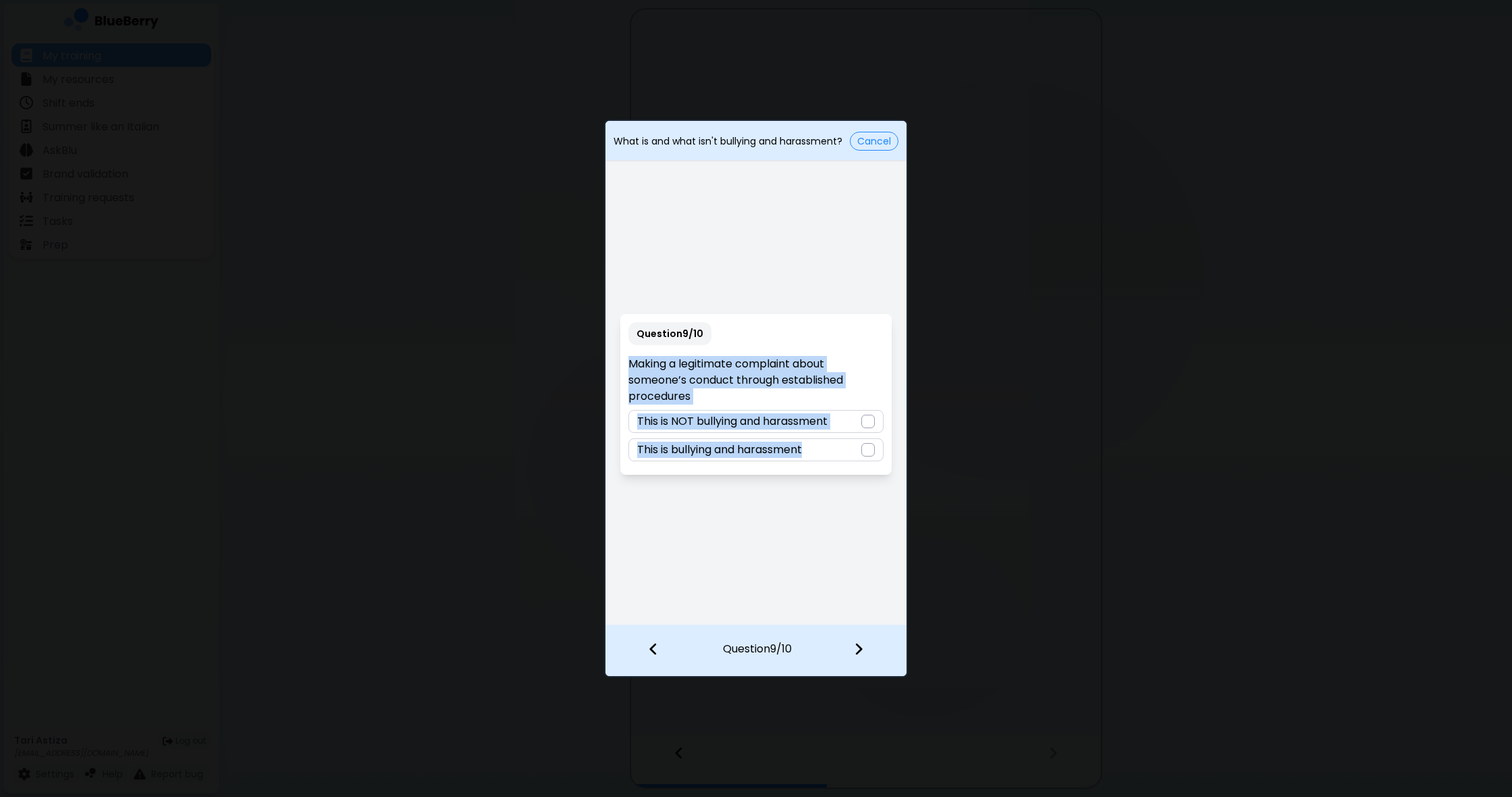
drag, startPoint x: 630, startPoint y: 361, endPoint x: 860, endPoint y: 482, distance: 259.9
click at [860, 482] on div "Question 9 / 10 Making a legitimate complaint about someone’s conduct through e…" at bounding box center [755, 393] width 301 height 460
click at [750, 492] on div "Question 9 / 10 Making a legitimate complaint about someone’s conduct through e…" at bounding box center [755, 393] width 301 height 460
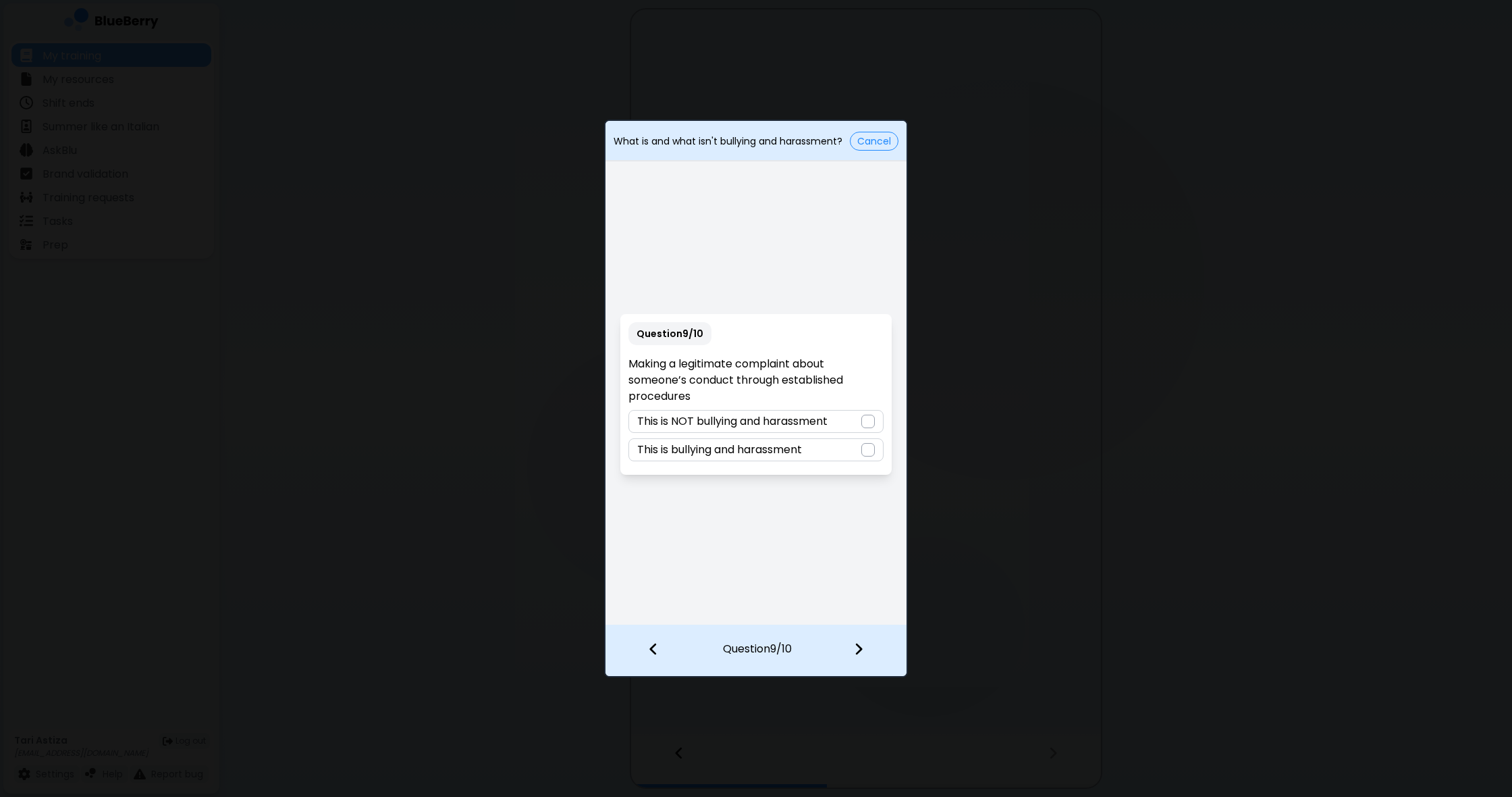
drag, startPoint x: 865, startPoint y: 420, endPoint x: 846, endPoint y: 457, distance: 41.6
click at [865, 420] on div at bounding box center [868, 421] width 14 height 14
click at [862, 647] on div at bounding box center [866, 650] width 80 height 50
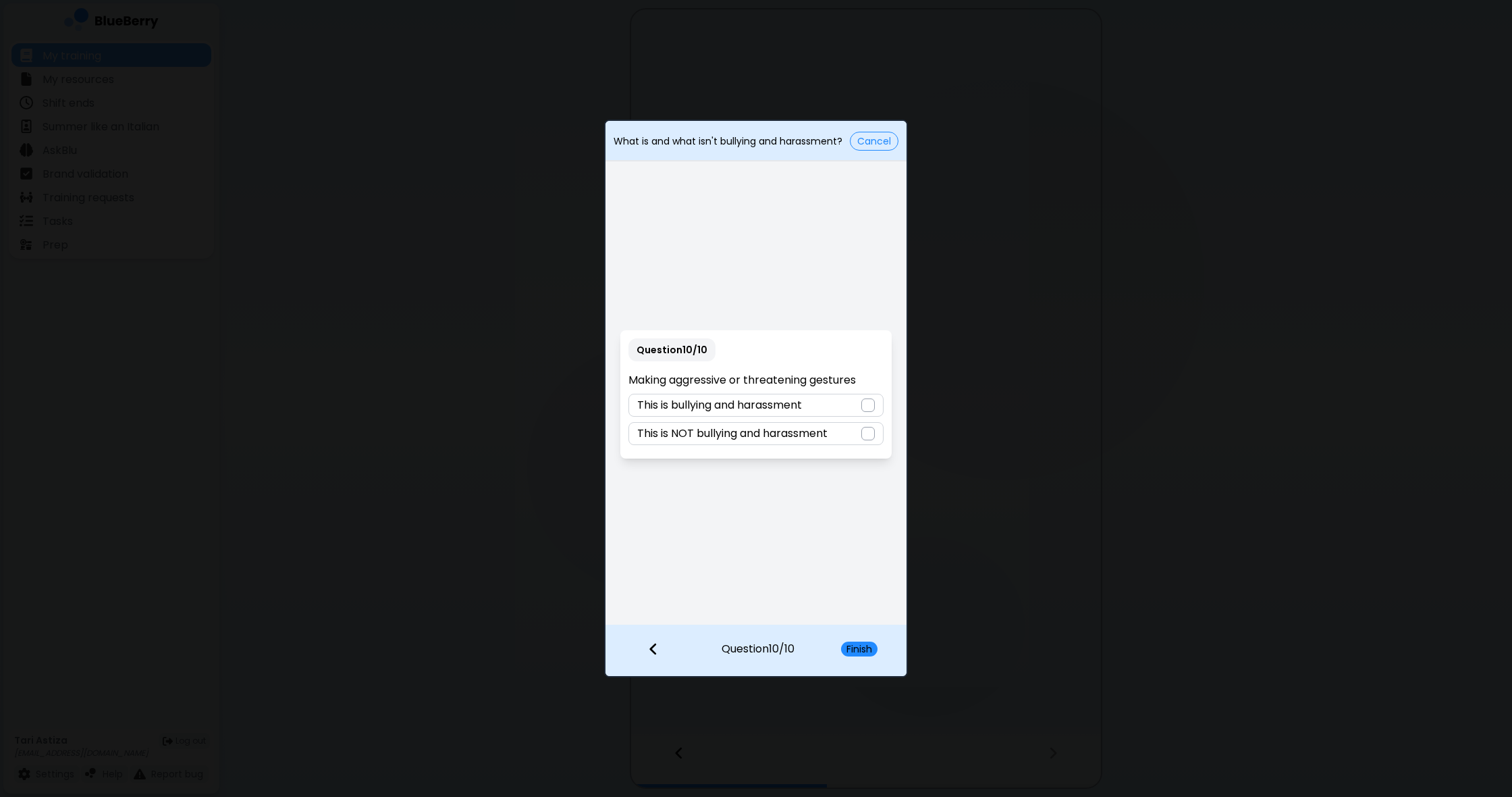
click at [866, 406] on div at bounding box center [868, 405] width 14 height 14
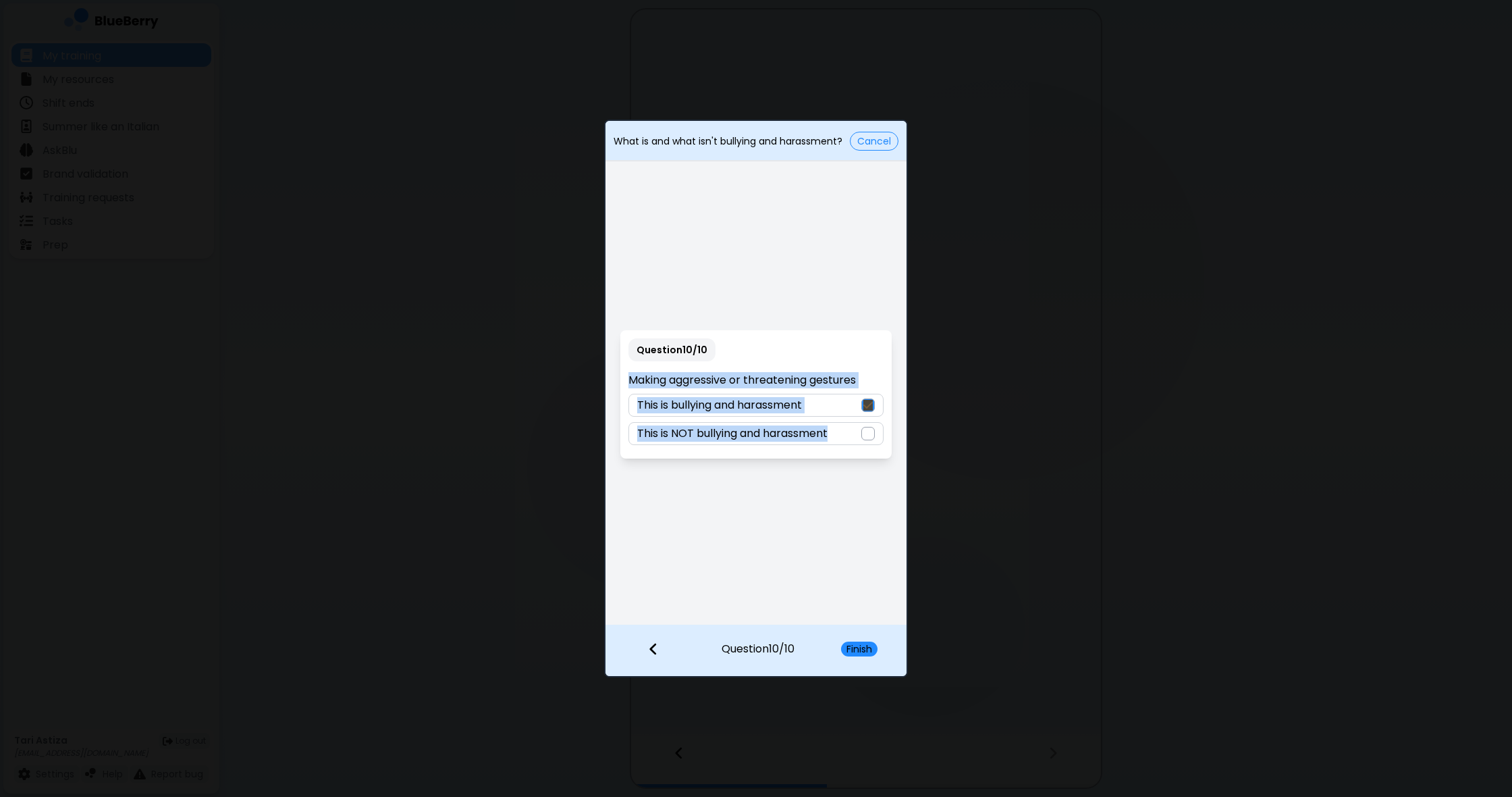
drag, startPoint x: 627, startPoint y: 374, endPoint x: 878, endPoint y: 510, distance: 285.5
click at [878, 511] on div "Question 10 / 10 Making aggressive or threatening gestures This is bullying and…" at bounding box center [755, 393] width 301 height 460
click at [866, 647] on button "Finish" at bounding box center [859, 649] width 36 height 15
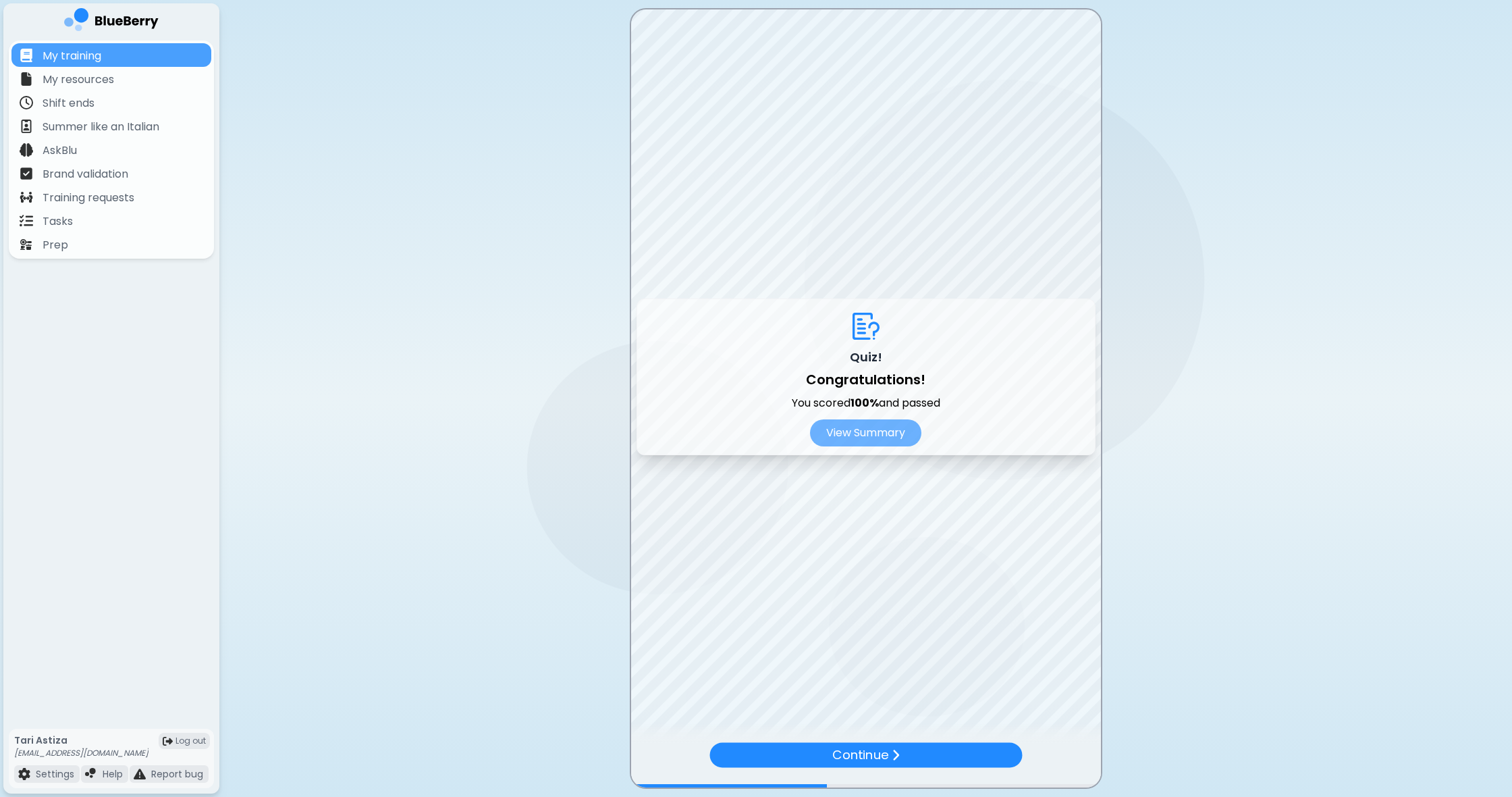
click at [888, 747] on p "Continue" at bounding box center [860, 754] width 56 height 19
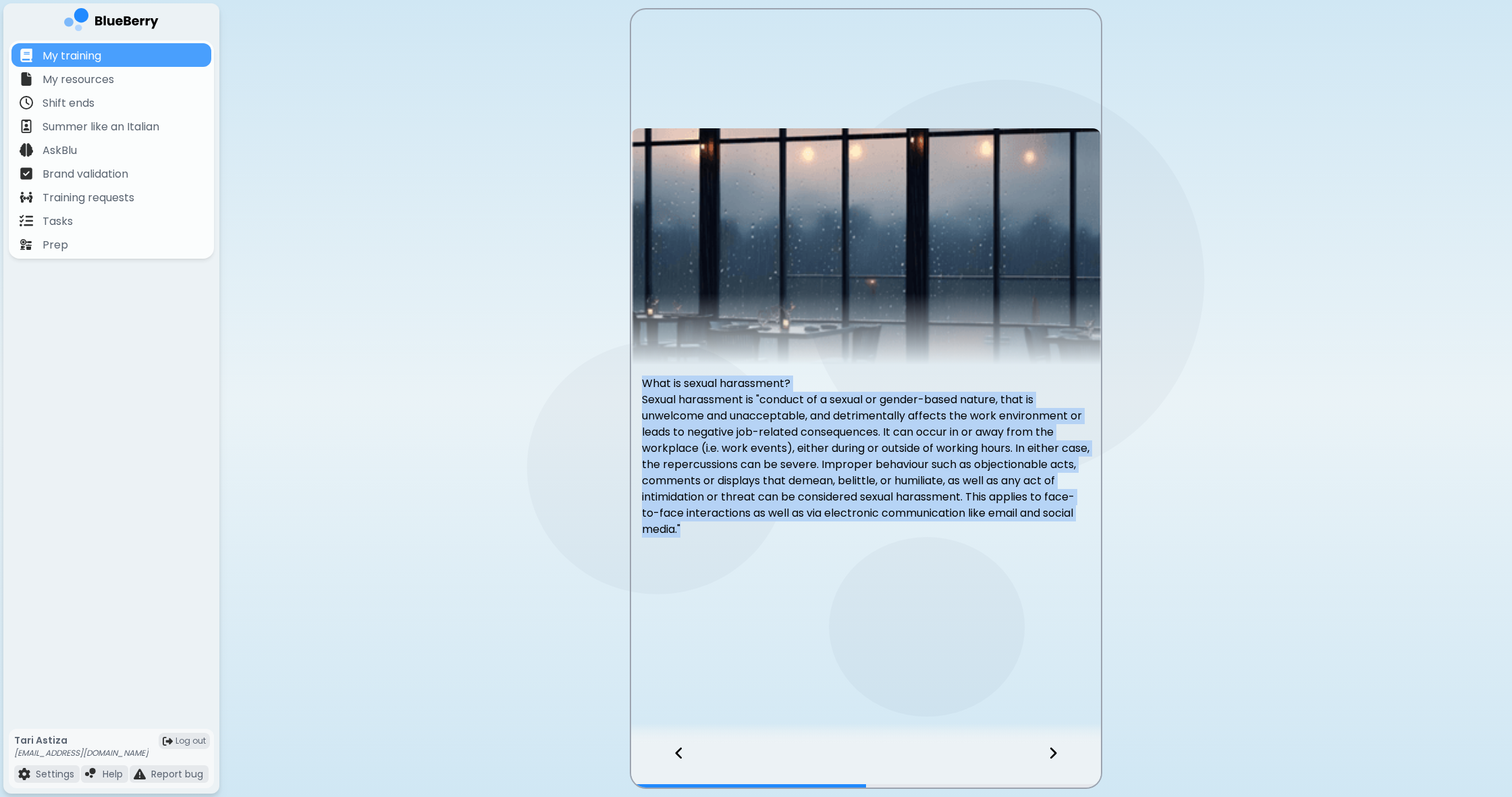
drag, startPoint x: 638, startPoint y: 380, endPoint x: 834, endPoint y: 595, distance: 290.9
click at [837, 597] on div "What is sexual harassment? Sexual harassment is "conduct of a sexual or gender-…" at bounding box center [866, 377] width 470 height 497
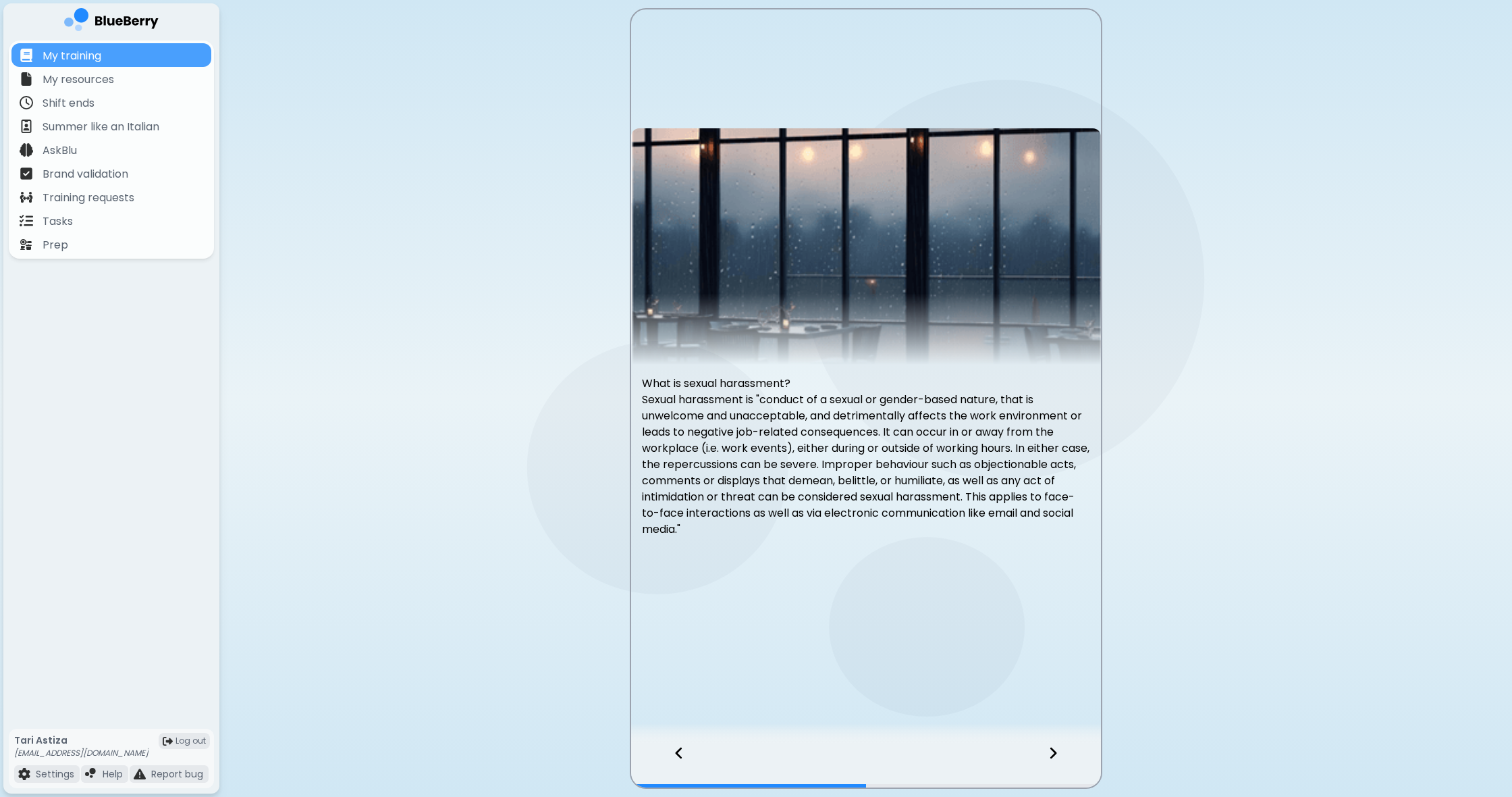
click at [1053, 755] on icon at bounding box center [1052, 753] width 6 height 11
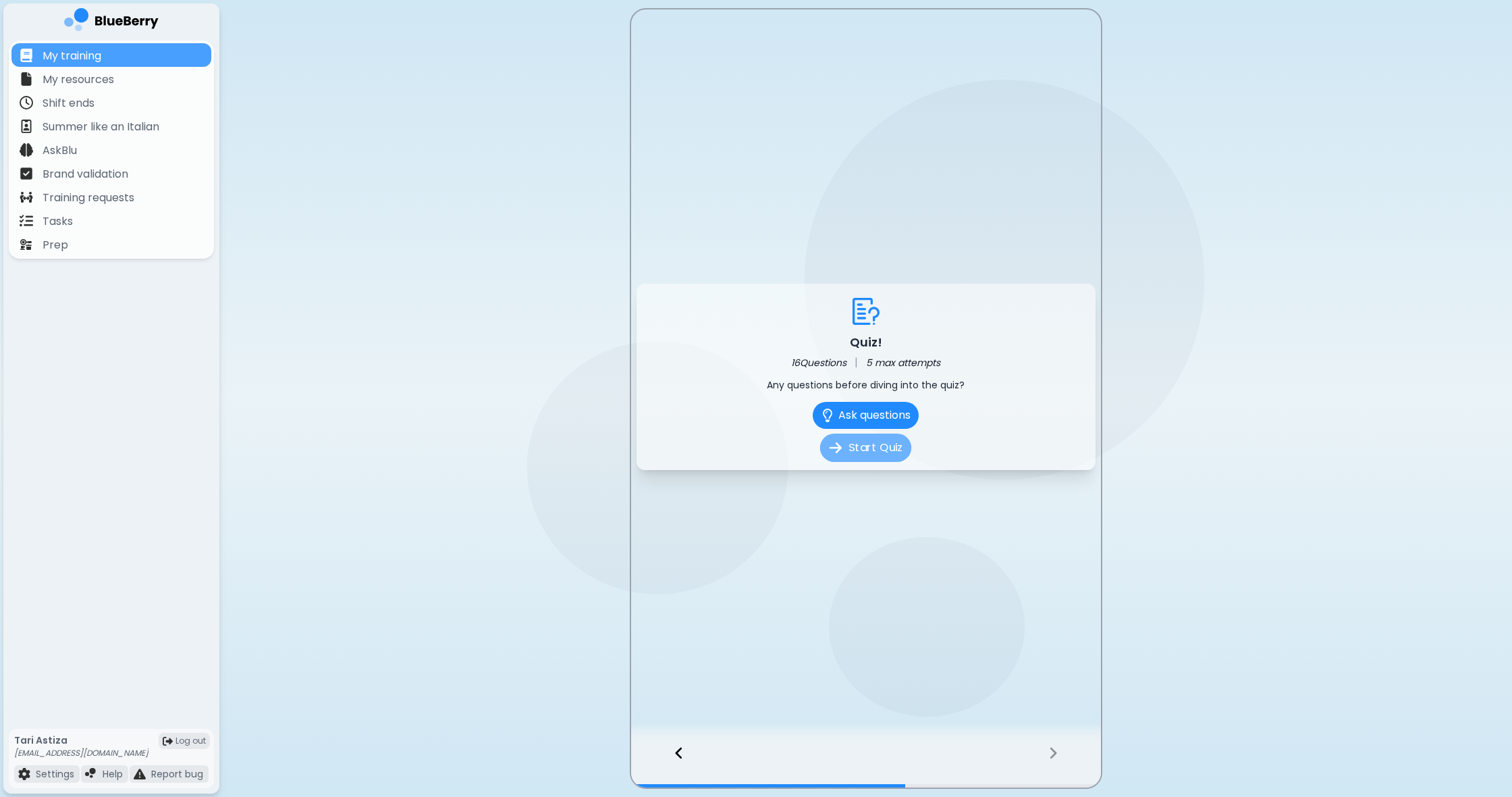
click at [866, 450] on button "Start Quiz" at bounding box center [865, 447] width 91 height 29
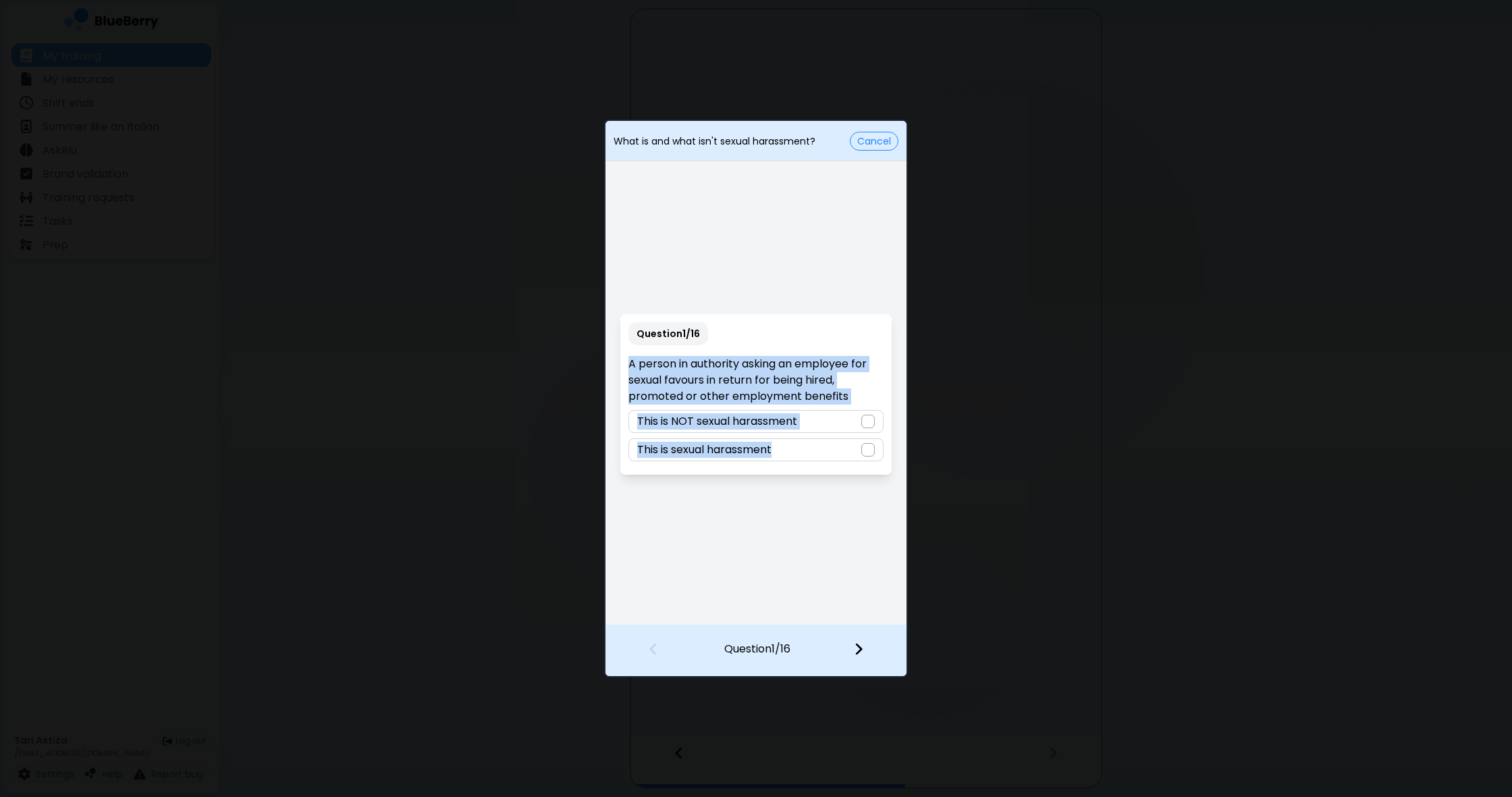
drag, startPoint x: 629, startPoint y: 361, endPoint x: 865, endPoint y: 517, distance: 282.9
click at [859, 510] on div "Question 1 / 16 A person in authority asking an employee for sexual favours in …" at bounding box center [755, 393] width 301 height 460
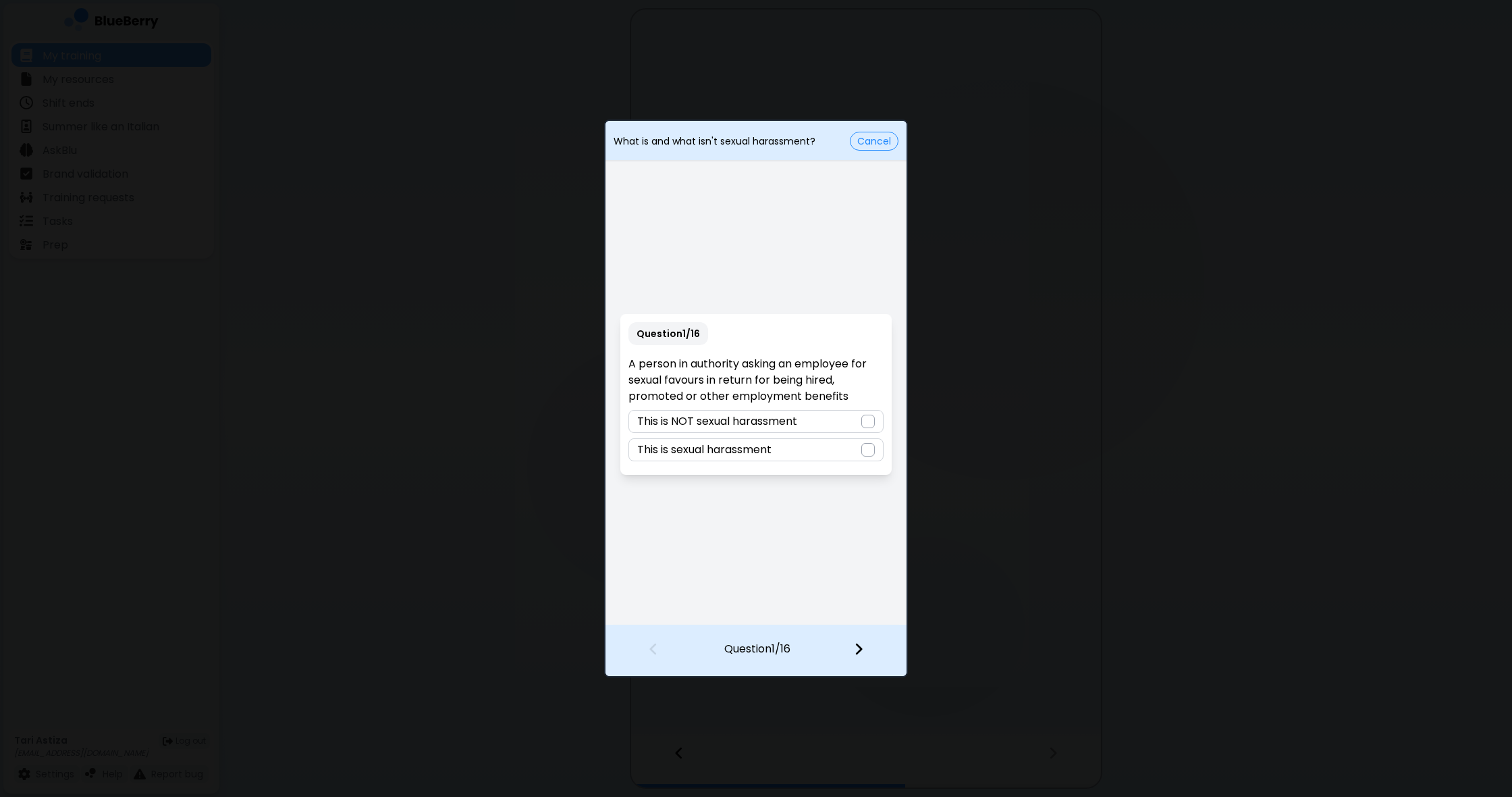
drag, startPoint x: 845, startPoint y: 500, endPoint x: 849, endPoint y: 489, distance: 11.7
click at [846, 500] on div "Question 1 / 16 A person in authority asking an employee for sexual favours in …" at bounding box center [755, 393] width 301 height 460
drag, startPoint x: 869, startPoint y: 452, endPoint x: 857, endPoint y: 488, distance: 37.9
click at [869, 453] on div at bounding box center [868, 449] width 14 height 14
click at [863, 647] on div at bounding box center [866, 650] width 80 height 50
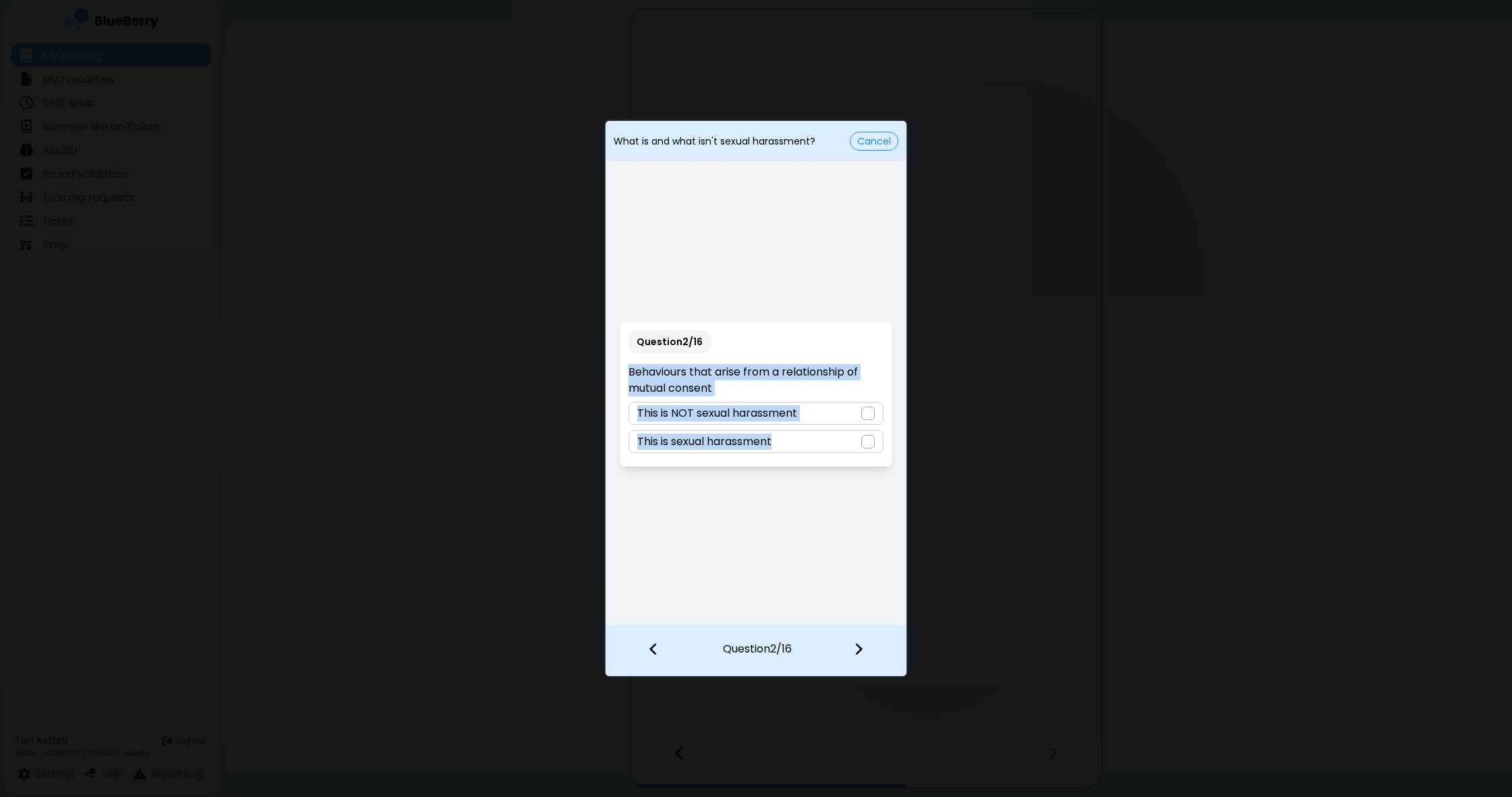
drag, startPoint x: 630, startPoint y: 366, endPoint x: 833, endPoint y: 461, distance: 224.1
click at [834, 463] on div "Question 2 / 16 Behaviours that arise from a relationship of mutual consent Thi…" at bounding box center [755, 394] width 270 height 144
drag, startPoint x: 878, startPoint y: 472, endPoint x: 880, endPoint y: 457, distance: 15.1
click at [879, 472] on div "Question 2 / 16 Behaviours that arise from a relationship of mutual consent Thi…" at bounding box center [755, 393] width 301 height 460
drag, startPoint x: 869, startPoint y: 413, endPoint x: 864, endPoint y: 433, distance: 20.6
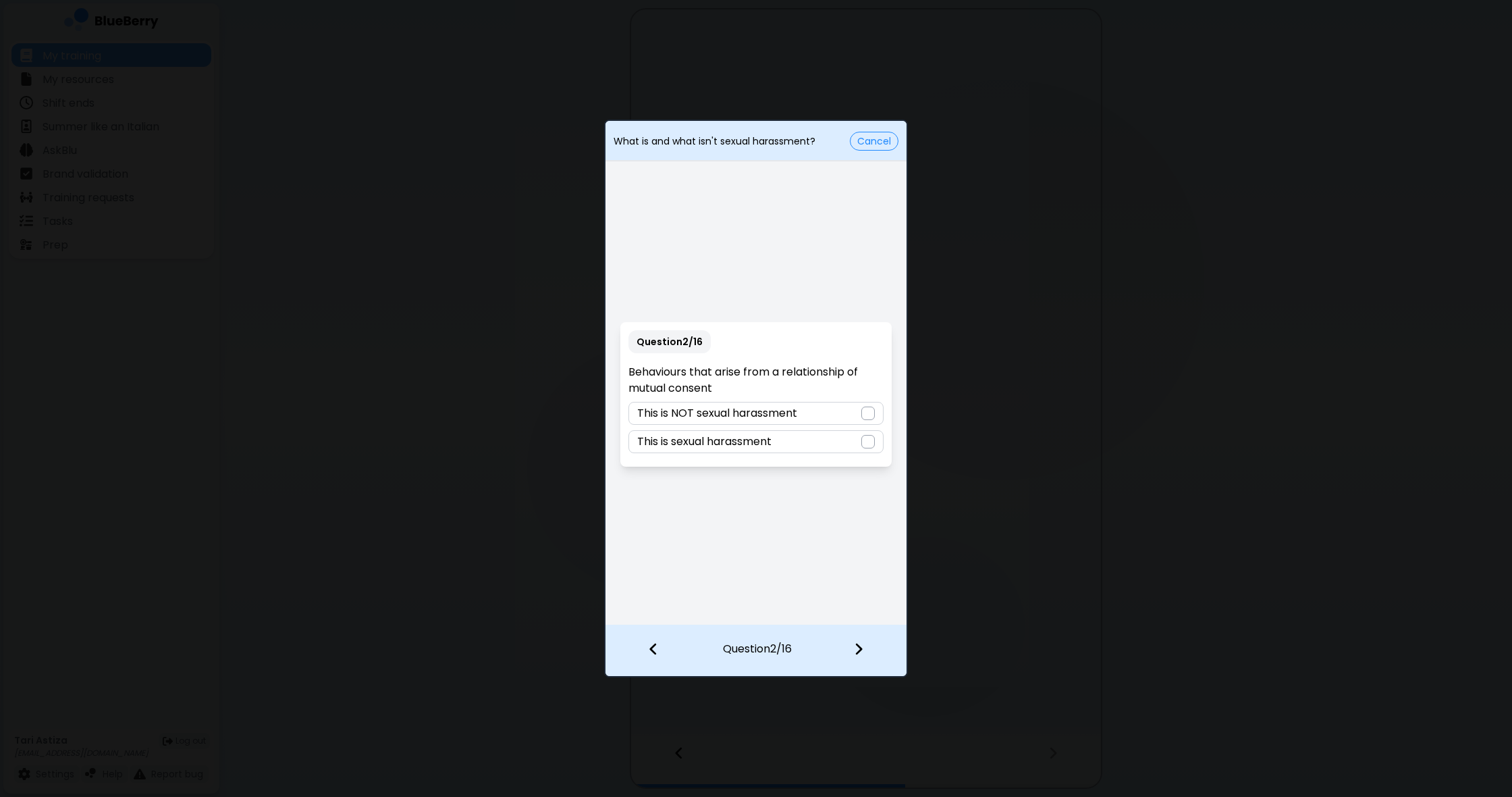
click at [869, 414] on div at bounding box center [868, 413] width 14 height 14
drag, startPoint x: 861, startPoint y: 650, endPoint x: 861, endPoint y: 636, distance: 14.0
click at [861, 648] on img at bounding box center [859, 649] width 9 height 15
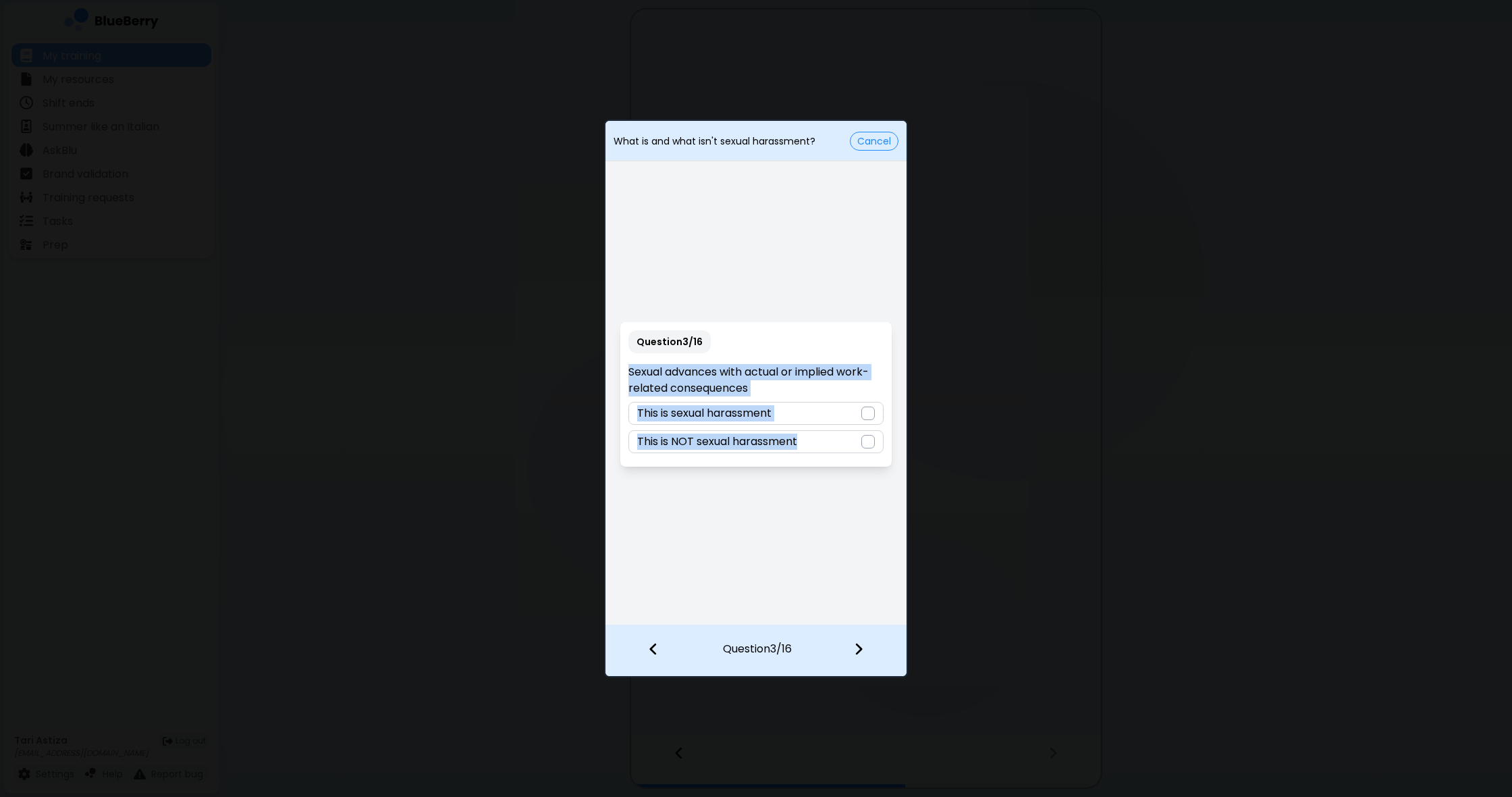
drag, startPoint x: 629, startPoint y: 367, endPoint x: 816, endPoint y: 457, distance: 207.5
click at [876, 470] on div "Question 3 / 16 Sexual advances with actual or implied work-related consequence…" at bounding box center [755, 393] width 301 height 460
drag, startPoint x: 742, startPoint y: 504, endPoint x: 778, endPoint y: 478, distance: 44.4
click at [746, 503] on div "Question 3 / 16 Sexual advances with actual or implied work-related consequence…" at bounding box center [755, 393] width 301 height 460
drag, startPoint x: 870, startPoint y: 415, endPoint x: 842, endPoint y: 452, distance: 46.4
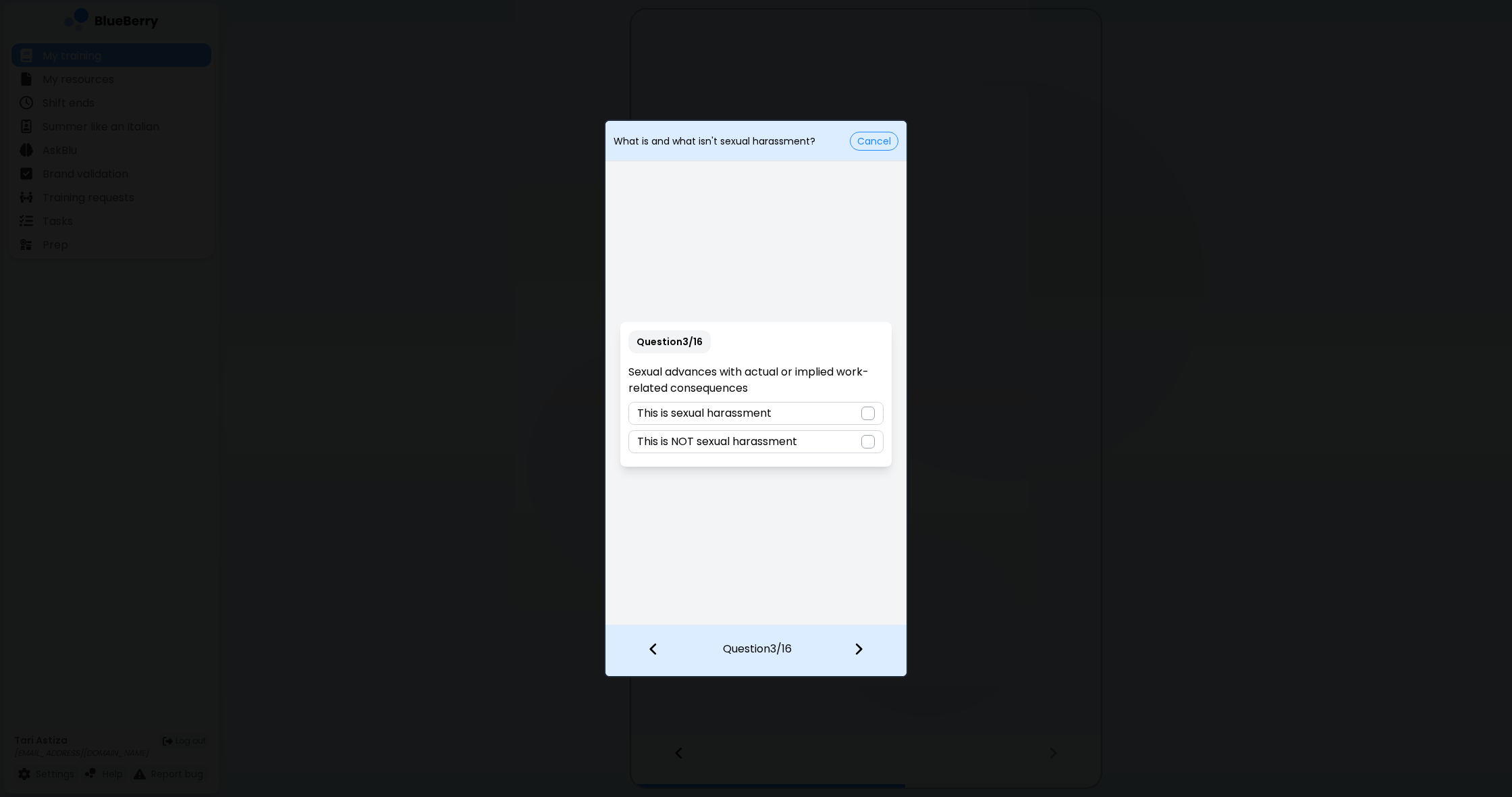
click at [870, 415] on div at bounding box center [868, 413] width 14 height 14
click at [869, 658] on div at bounding box center [866, 650] width 80 height 50
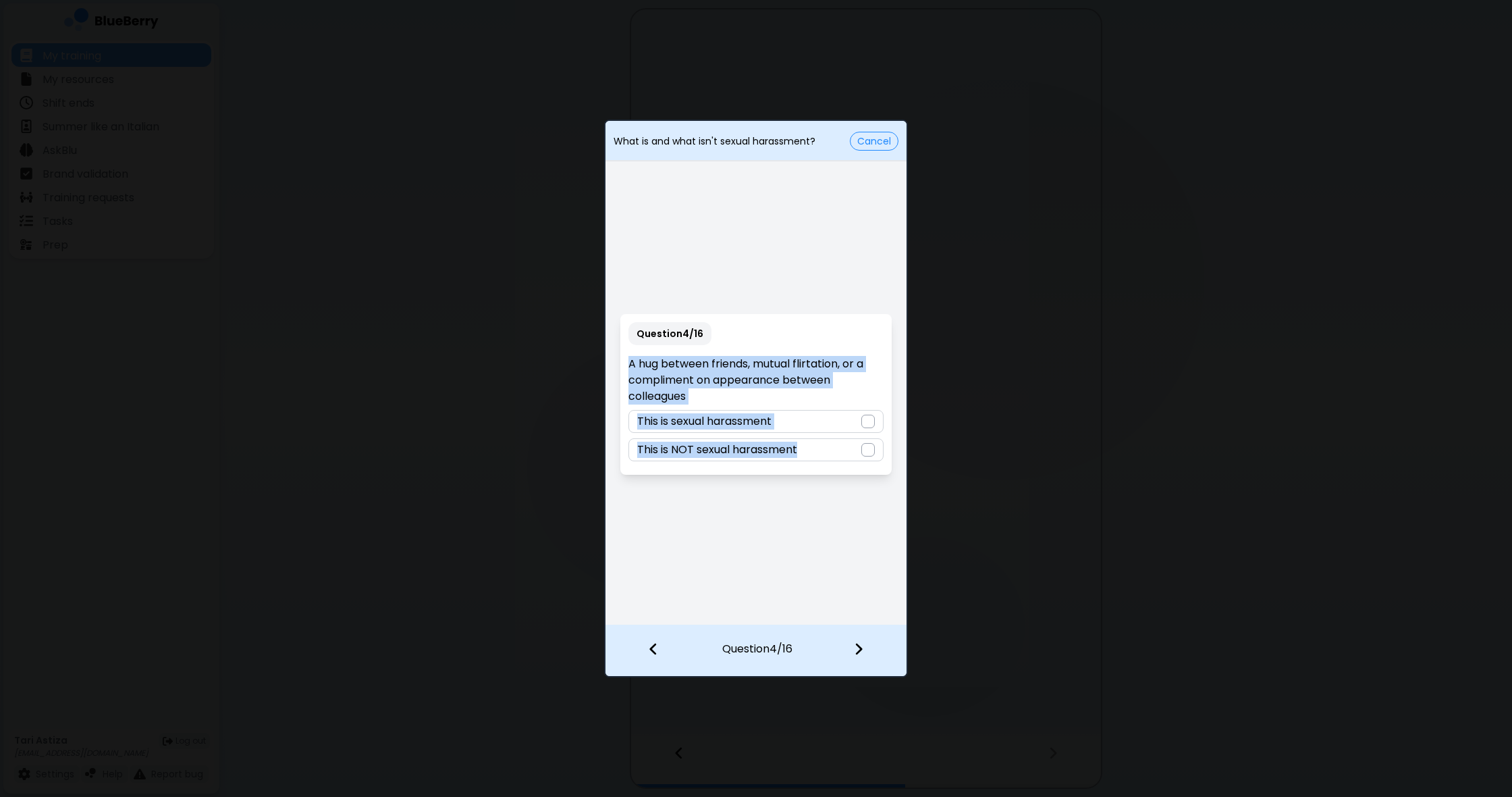
drag, startPoint x: 629, startPoint y: 357, endPoint x: 855, endPoint y: 471, distance: 253.1
click at [855, 471] on div "Question 4 / 16 A hug between friends, mutual flirtation, or a compliment on ap…" at bounding box center [755, 394] width 270 height 161
drag, startPoint x: 730, startPoint y: 556, endPoint x: 734, endPoint y: 550, distance: 7.2
click at [731, 556] on div "Question 4 / 16 A hug between friends, mutual flirtation, or a compliment on ap…" at bounding box center [755, 393] width 301 height 460
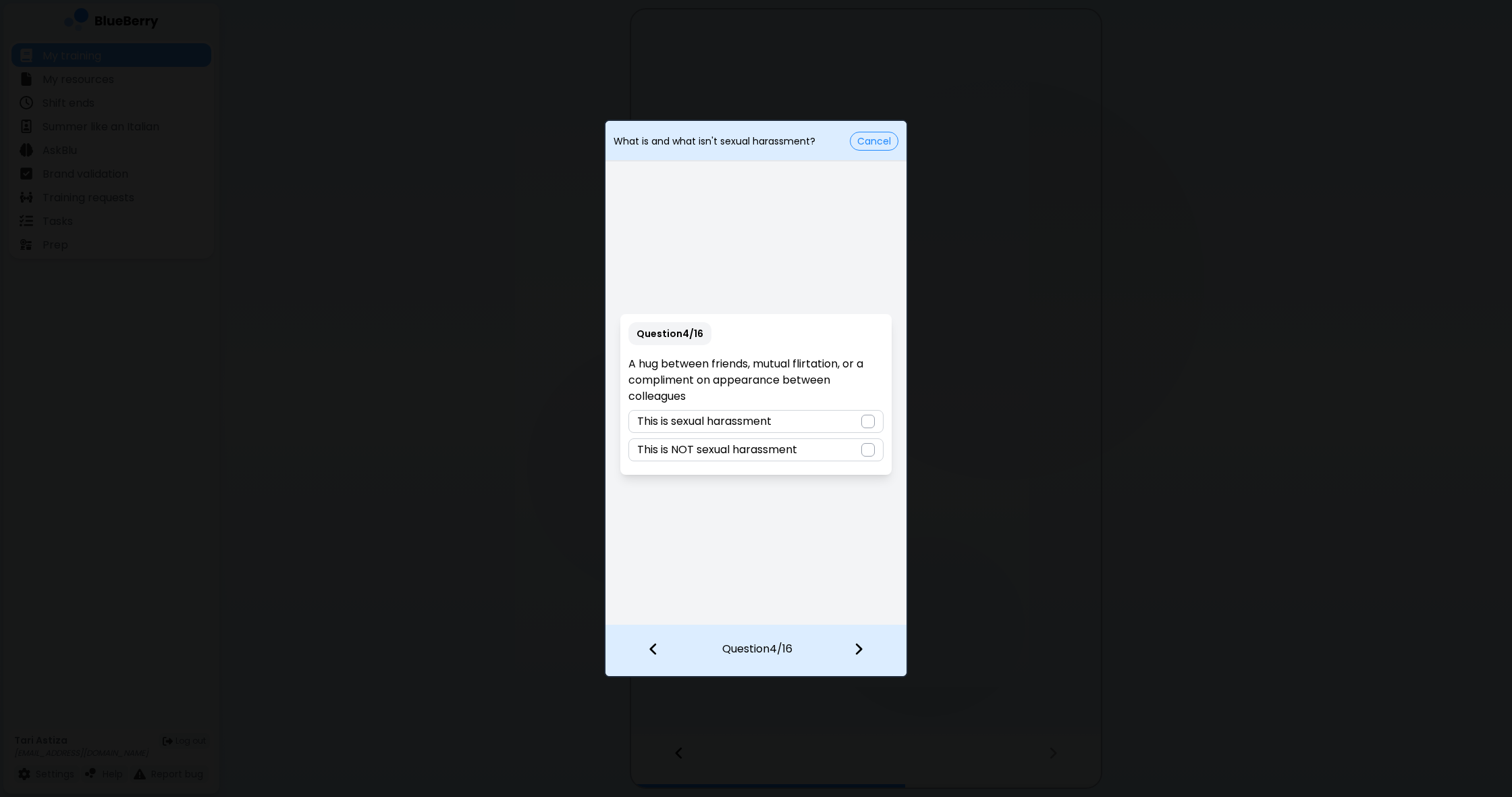
click at [870, 450] on div at bounding box center [868, 449] width 14 height 14
click at [856, 648] on img at bounding box center [859, 649] width 9 height 15
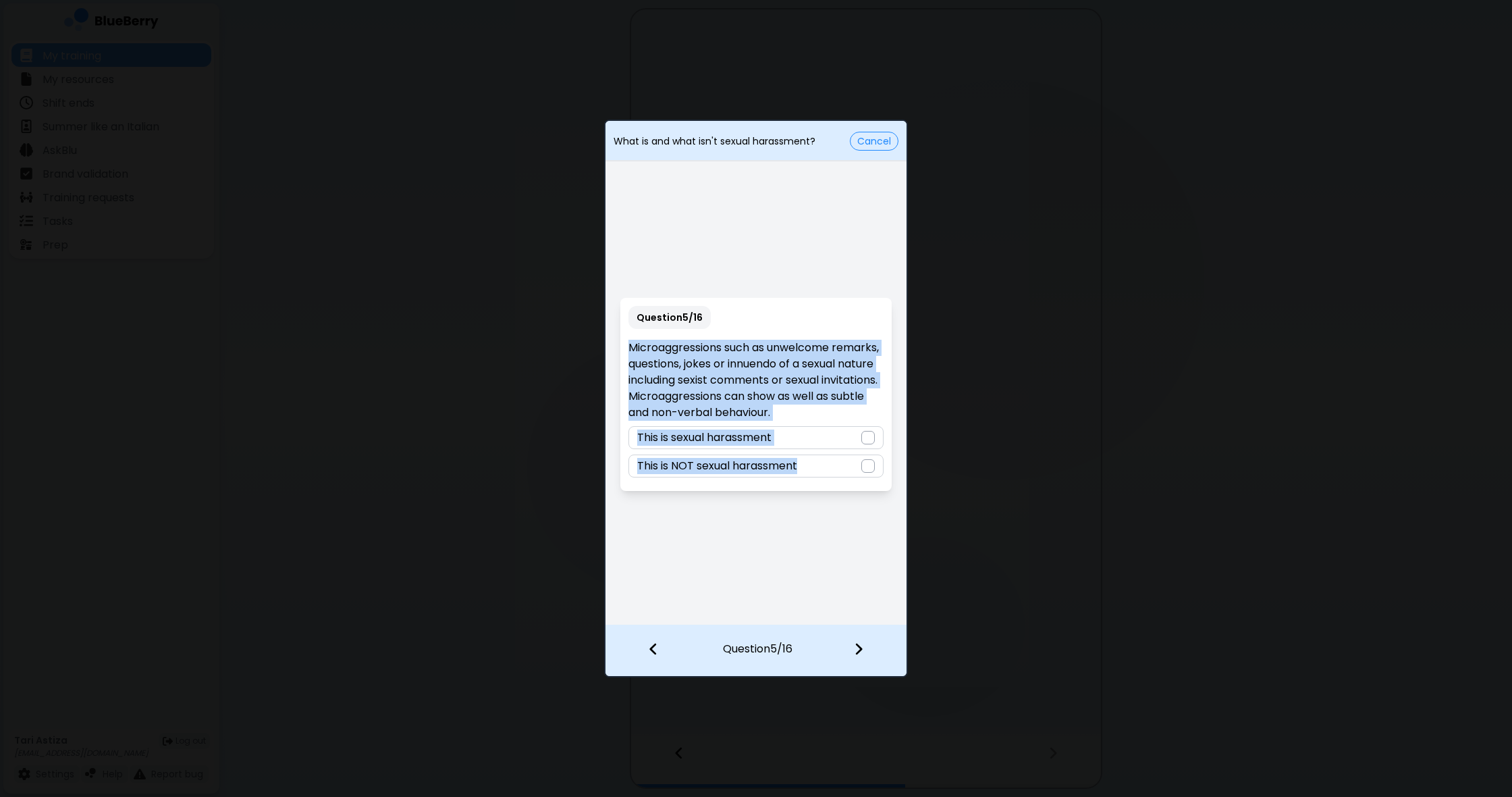
drag, startPoint x: 629, startPoint y: 341, endPoint x: 894, endPoint y: 497, distance: 307.5
click at [894, 497] on div "Question 5 / 16 Microaggressions such as unwelcome remarks, questions, jokes or…" at bounding box center [755, 393] width 301 height 460
click at [891, 554] on div "Question 5 / 16 Microaggressions such as unwelcome remarks, questions, jokes or…" at bounding box center [755, 393] width 301 height 460
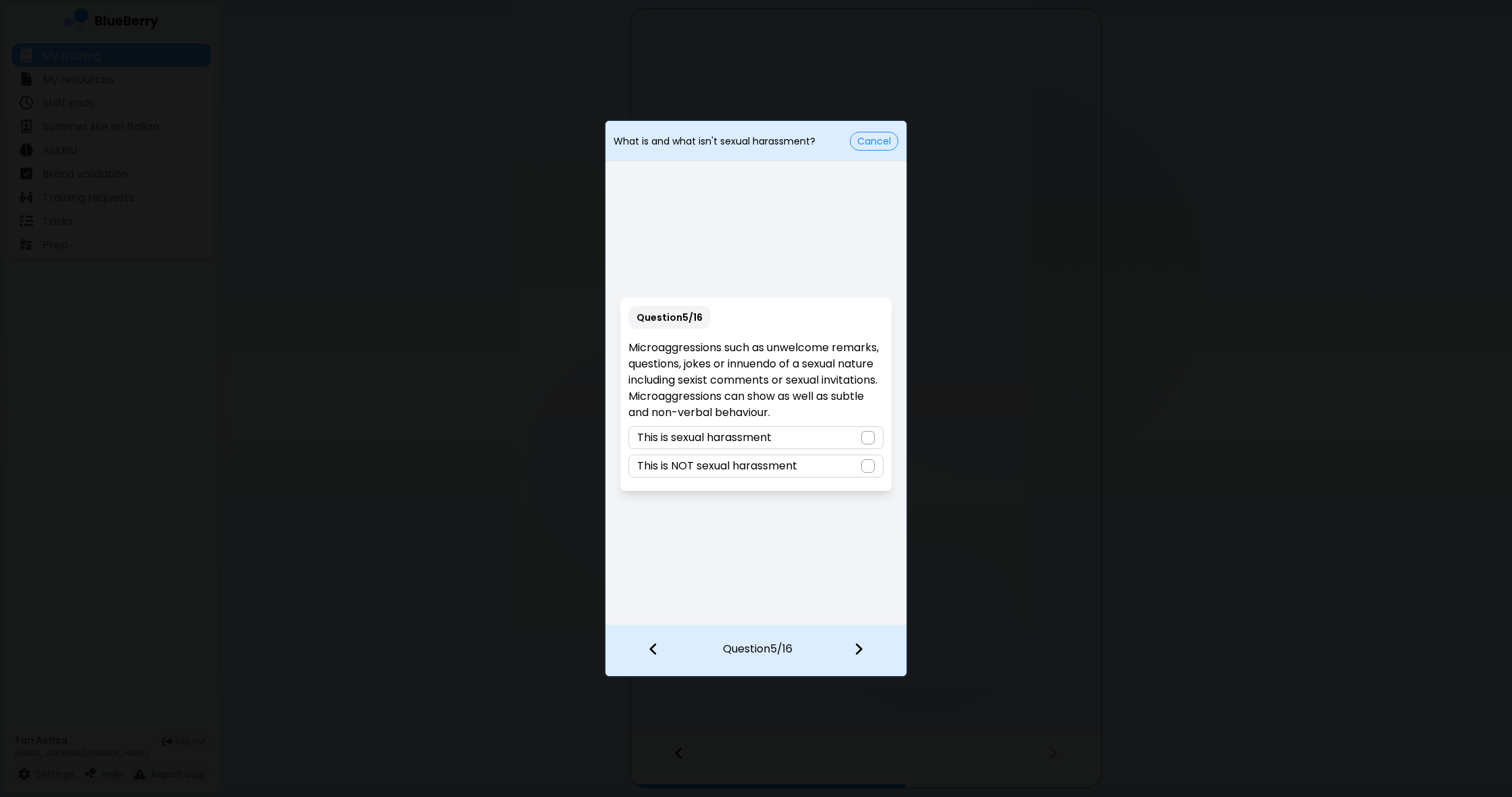
click at [869, 435] on div at bounding box center [868, 437] width 14 height 14
click at [860, 650] on img at bounding box center [859, 649] width 9 height 15
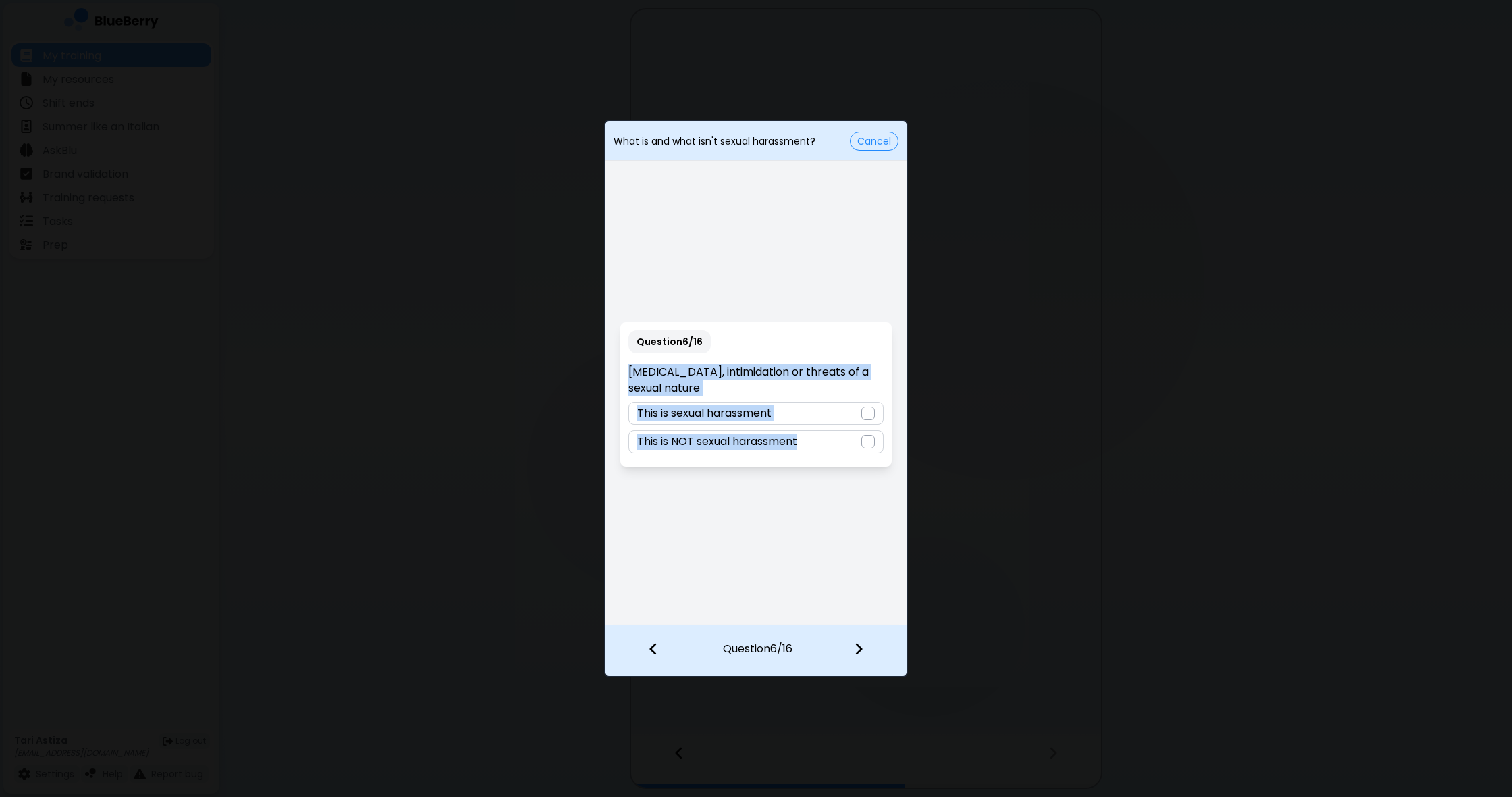
drag, startPoint x: 626, startPoint y: 367, endPoint x: 855, endPoint y: 450, distance: 243.6
click at [855, 450] on div "Question 6 / 16 [MEDICAL_DATA], intimidation or threats of a sexual nature This…" at bounding box center [755, 394] width 270 height 144
click at [896, 473] on div "Question 6 / 16 [MEDICAL_DATA], intimidation or threats of a sexual nature This…" at bounding box center [755, 393] width 301 height 460
drag, startPoint x: 864, startPoint y: 410, endPoint x: 865, endPoint y: 421, distance: 11.0
click at [865, 411] on div at bounding box center [868, 413] width 14 height 14
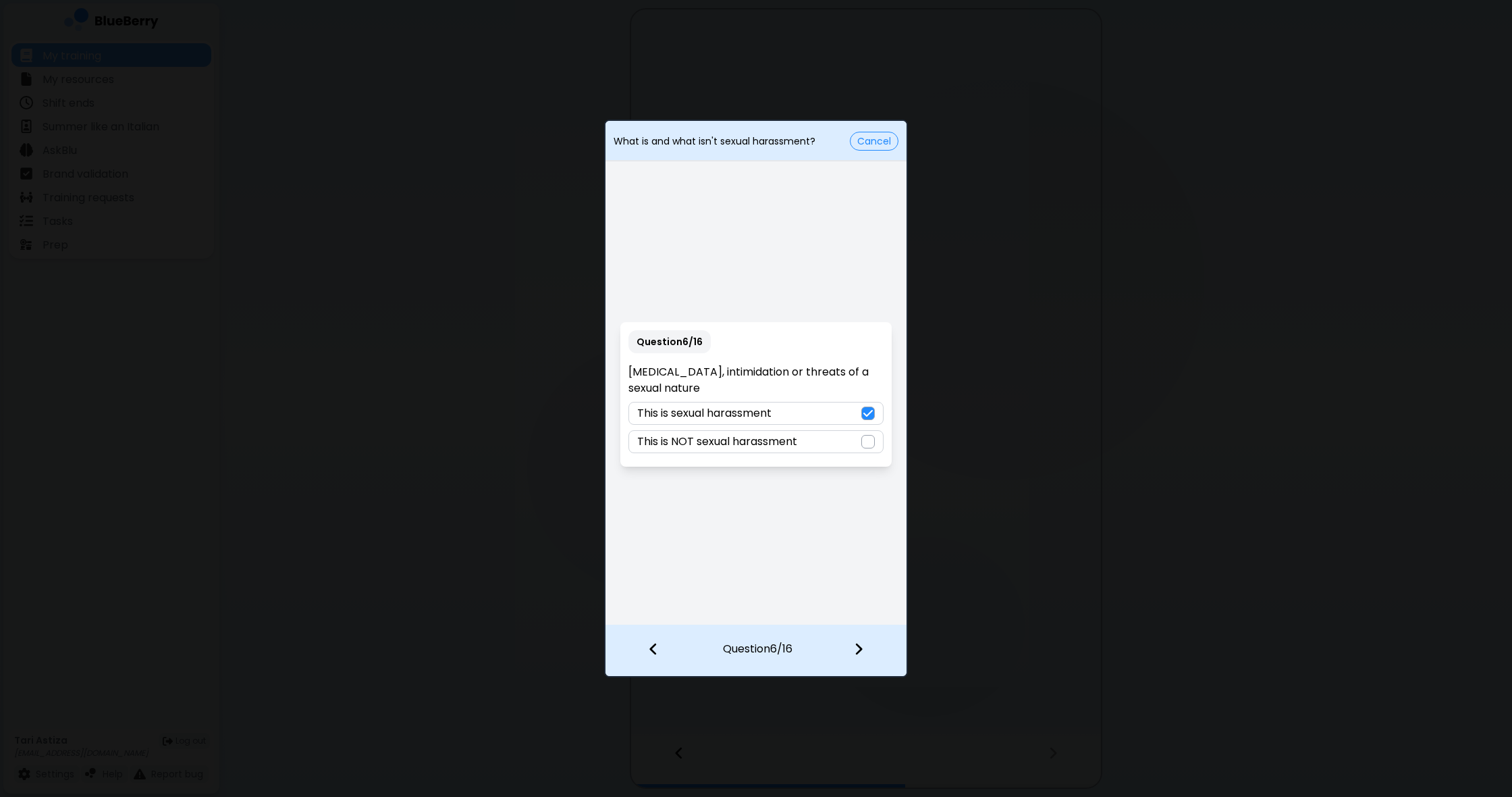
click at [862, 652] on img at bounding box center [859, 649] width 9 height 15
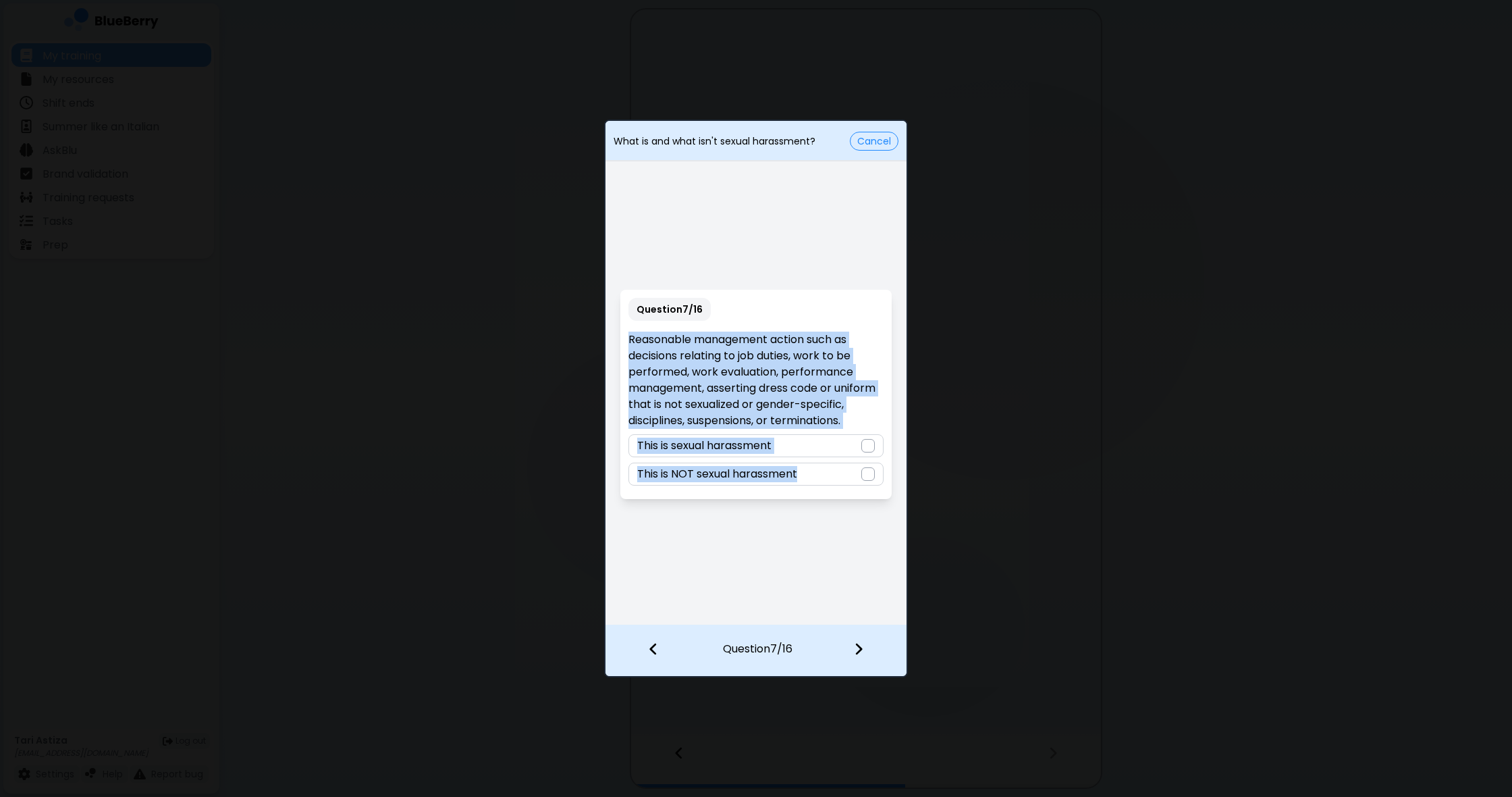
drag, startPoint x: 634, startPoint y: 338, endPoint x: 844, endPoint y: 486, distance: 256.9
click at [843, 488] on div "Question 7 / 16 Reasonable management action such as decisions relating to job …" at bounding box center [755, 394] width 270 height 209
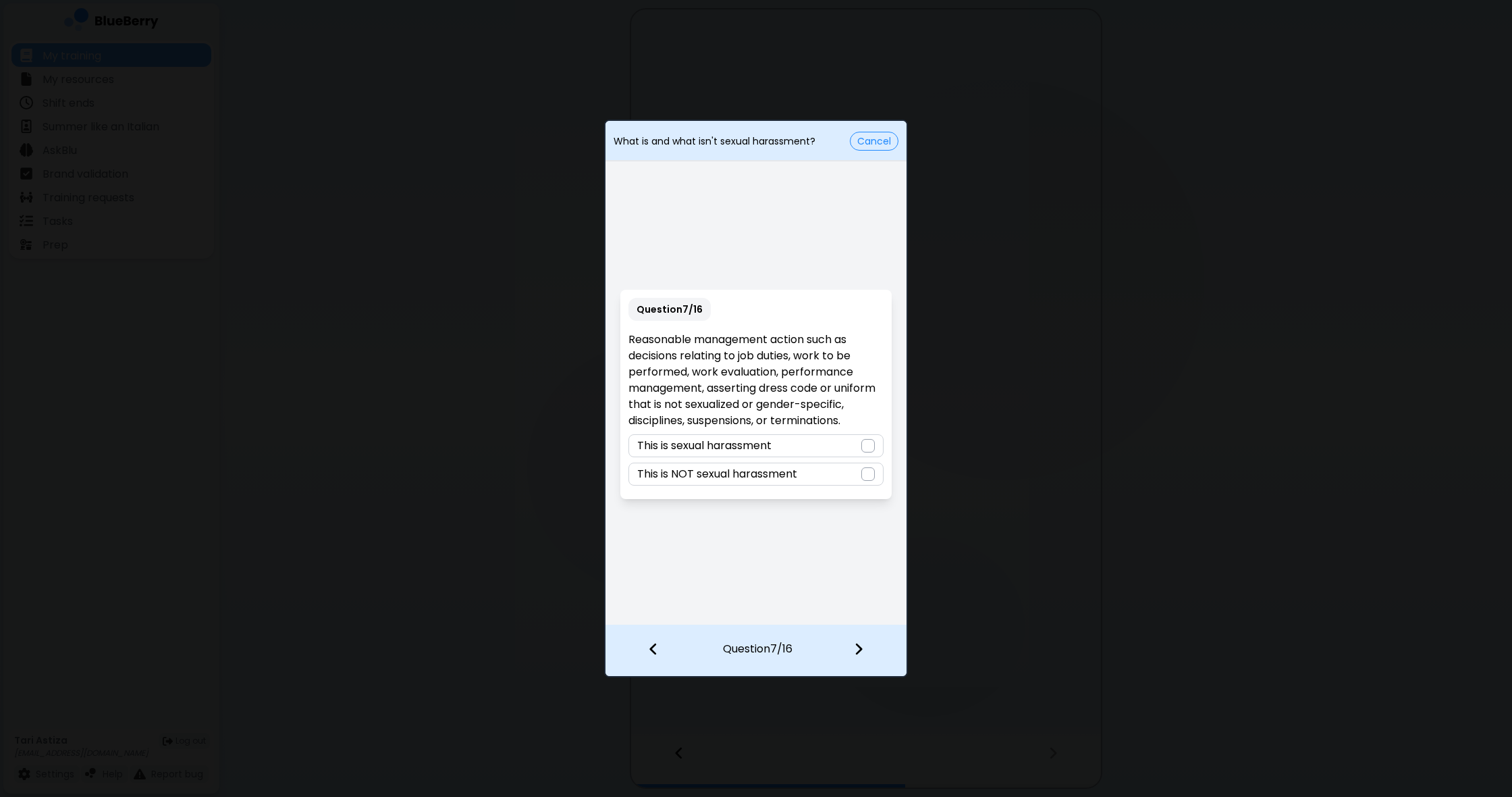
click at [870, 475] on div at bounding box center [868, 474] width 14 height 14
click at [859, 648] on img at bounding box center [859, 649] width 9 height 15
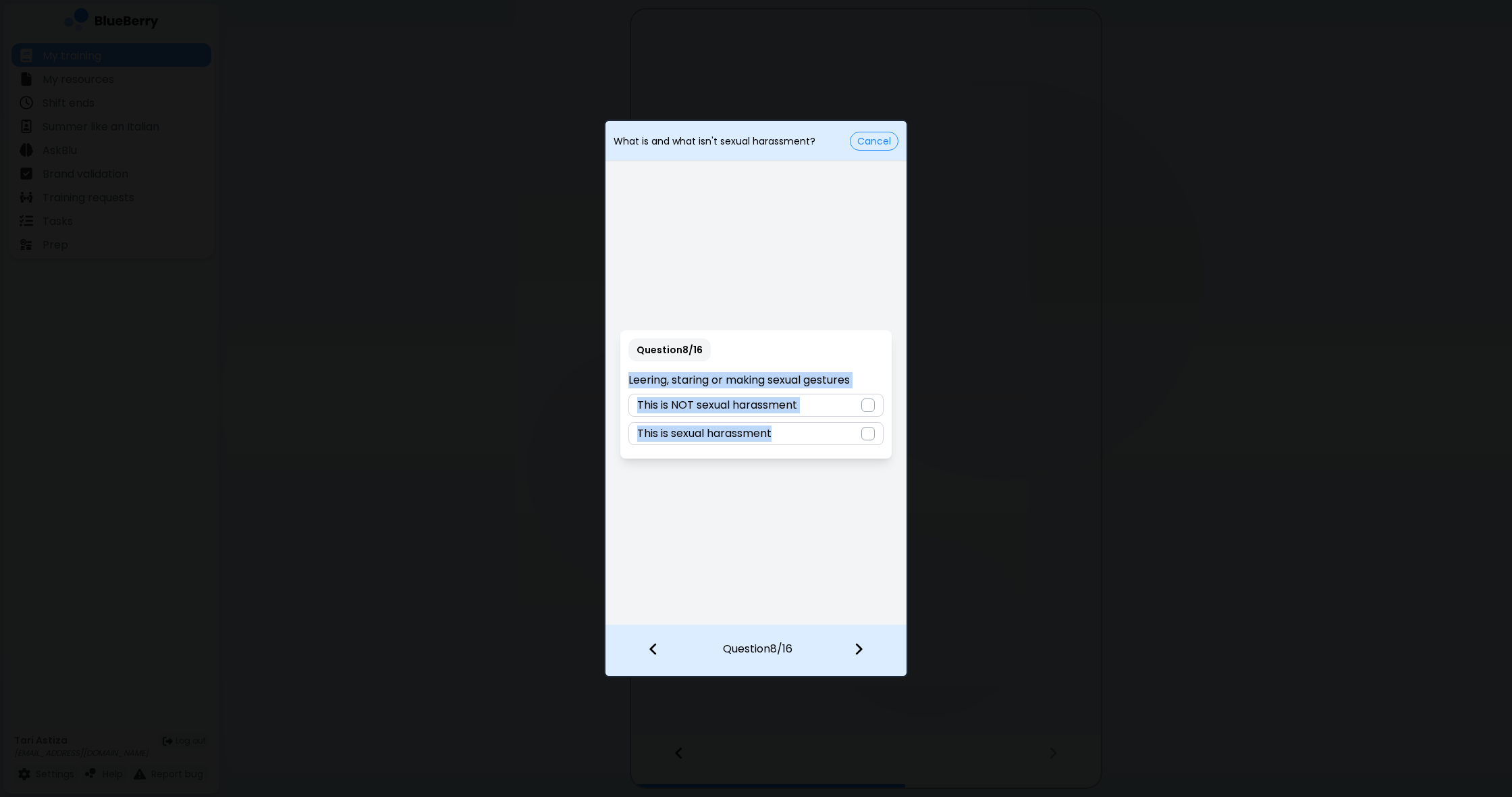
drag, startPoint x: 627, startPoint y: 375, endPoint x: 839, endPoint y: 437, distance: 220.9
click at [844, 434] on div "Question 8 / 16 Leering, staring or making sexual gestures This is NOT sexual h…" at bounding box center [755, 394] width 270 height 129
drag, startPoint x: 736, startPoint y: 569, endPoint x: 765, endPoint y: 517, distance: 59.5
click at [735, 567] on div "Question 8 / 16 Leering, staring or making sexual gestures This is NOT sexual h…" at bounding box center [755, 393] width 301 height 460
click at [870, 431] on div at bounding box center [868, 433] width 14 height 14
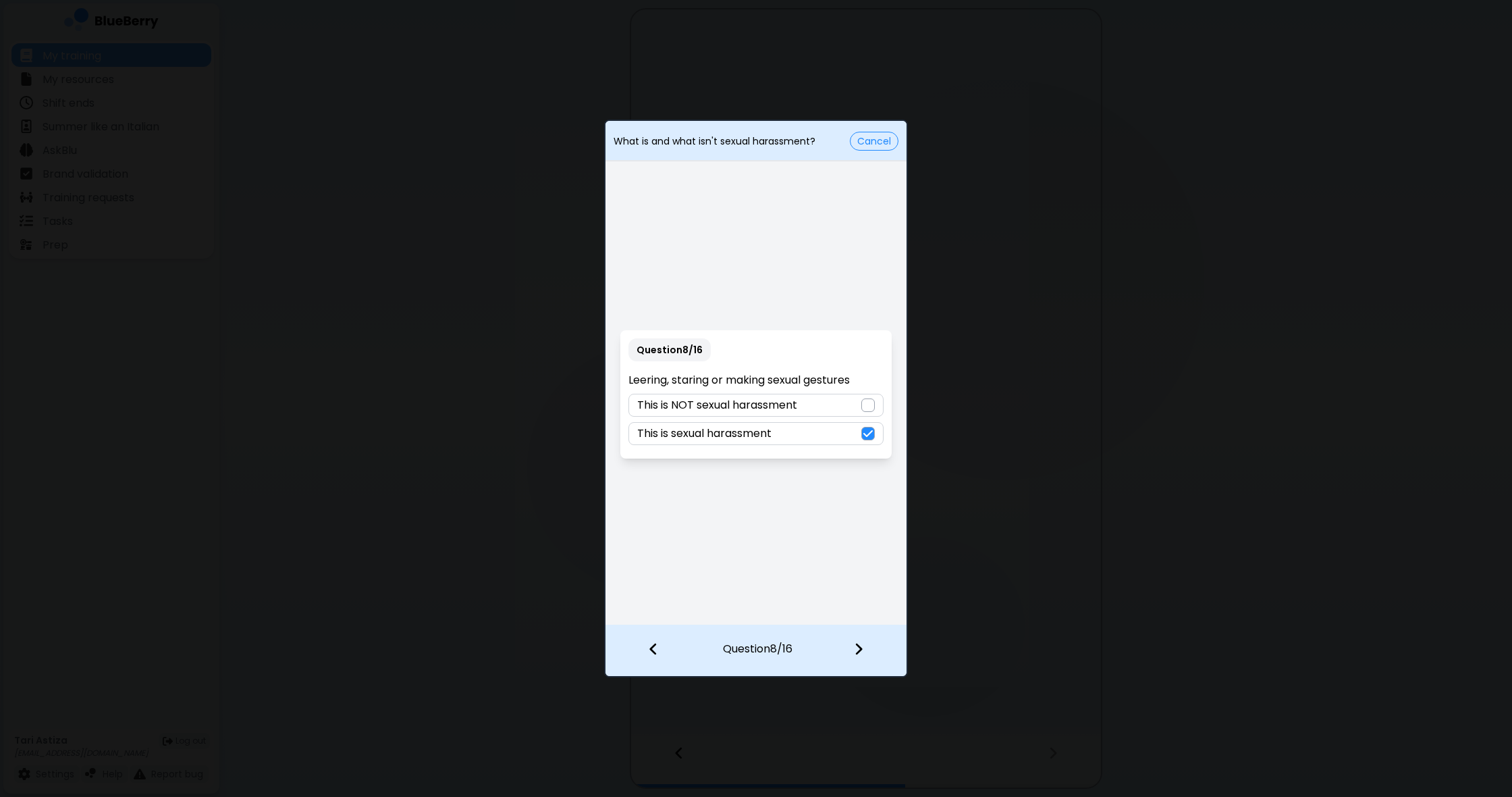
click at [864, 651] on div at bounding box center [866, 650] width 80 height 50
drag, startPoint x: 869, startPoint y: 424, endPoint x: 867, endPoint y: 523, distance: 99.0
click at [869, 425] on div at bounding box center [868, 421] width 14 height 14
click at [856, 648] on img at bounding box center [859, 649] width 9 height 15
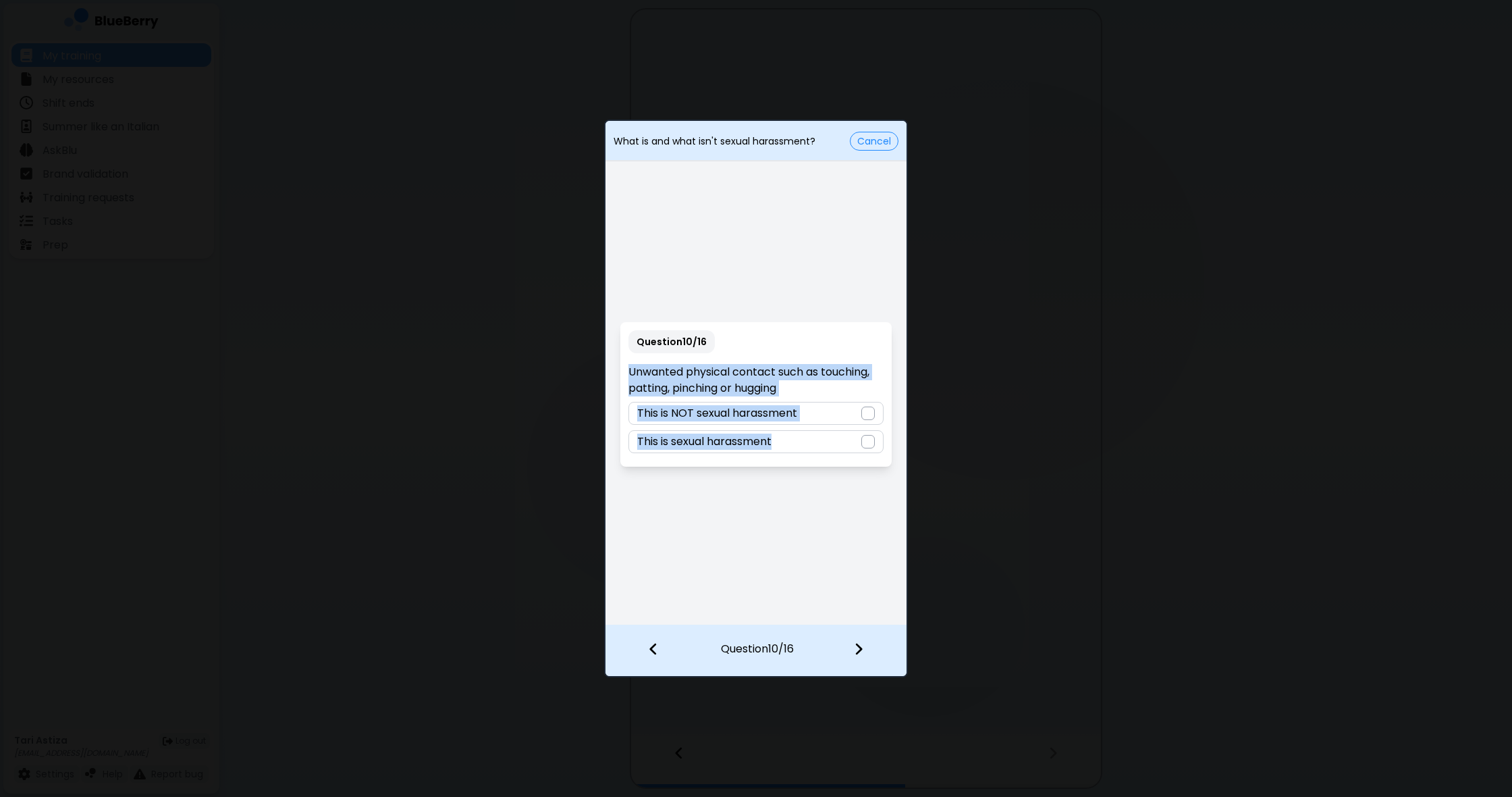
drag, startPoint x: 629, startPoint y: 372, endPoint x: 882, endPoint y: 455, distance: 266.3
click at [882, 455] on div "Question 10 / 16 Unwanted physical contact such as touching, patting, pinching …" at bounding box center [755, 394] width 270 height 144
click at [834, 529] on div "Question 10 / 16 Unwanted physical contact such as touching, patting, pinching …" at bounding box center [755, 393] width 301 height 460
drag, startPoint x: 871, startPoint y: 440, endPoint x: 863, endPoint y: 457, distance: 18.8
click at [871, 440] on div at bounding box center [868, 442] width 14 height 14
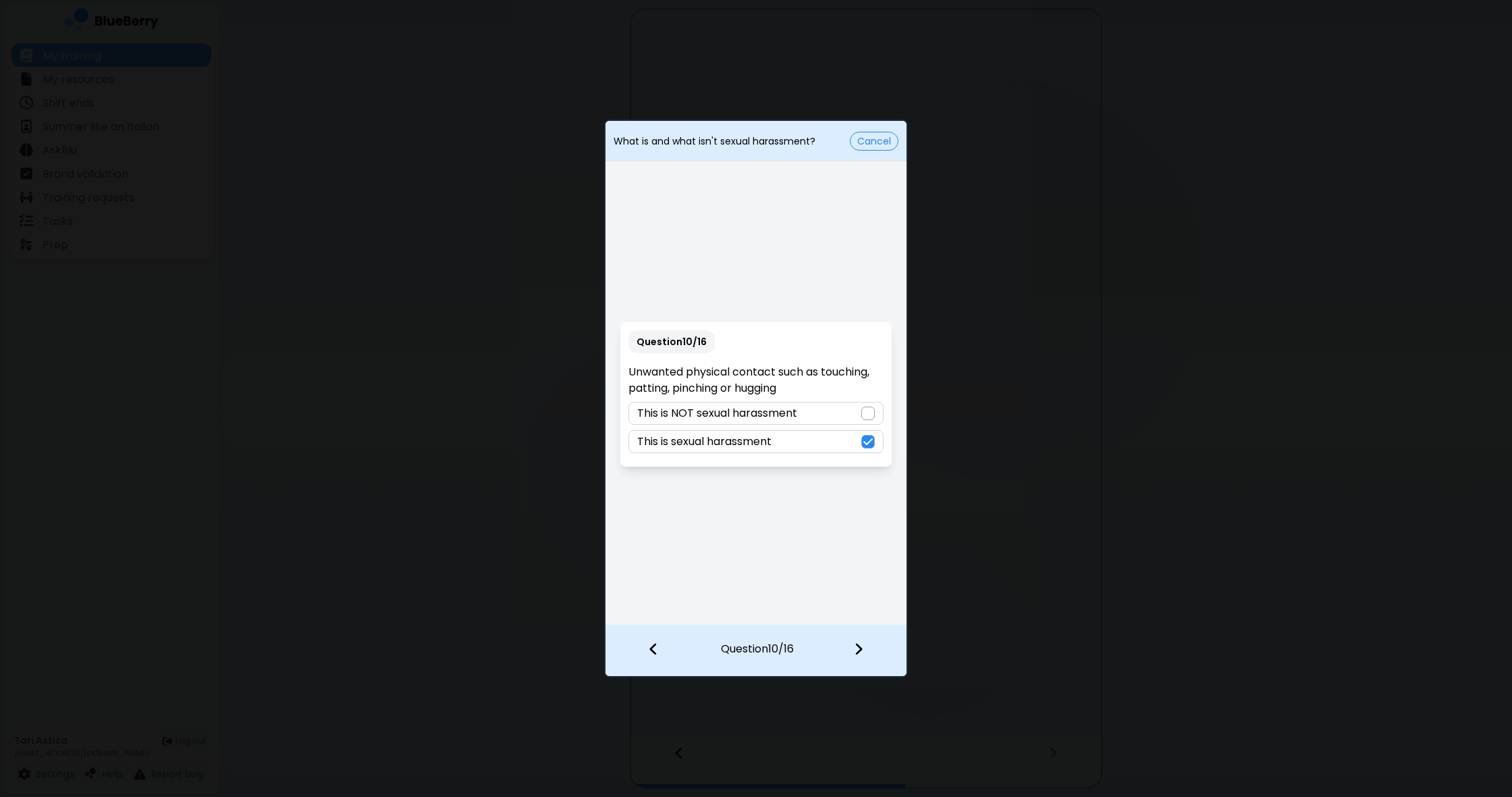
click at [861, 650] on img at bounding box center [859, 649] width 9 height 15
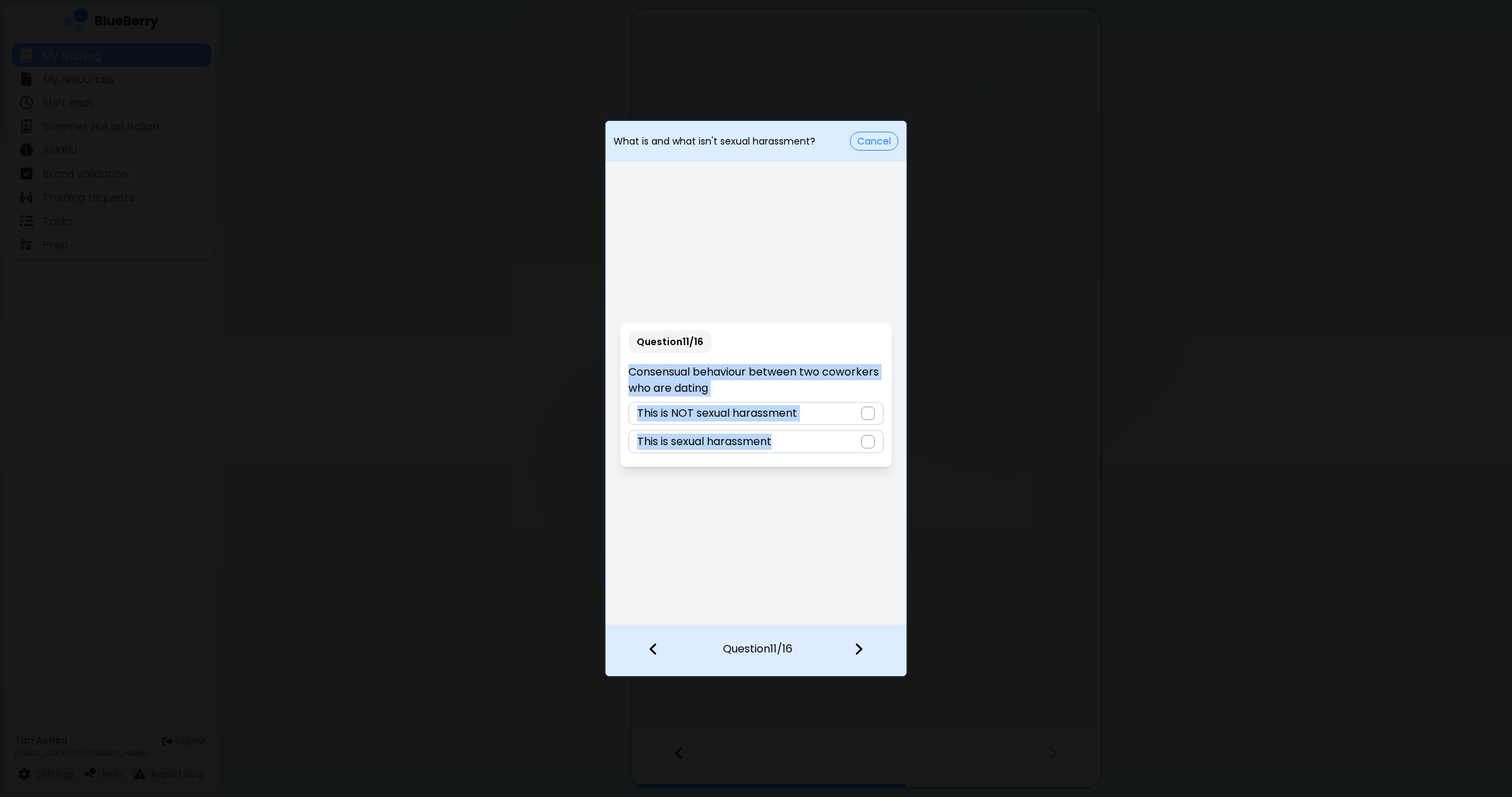
drag, startPoint x: 629, startPoint y: 368, endPoint x: 897, endPoint y: 496, distance: 297.0
click at [897, 496] on div "Question 11 / 16 Consensual behaviour between two coworkers who are dating This…" at bounding box center [755, 393] width 301 height 460
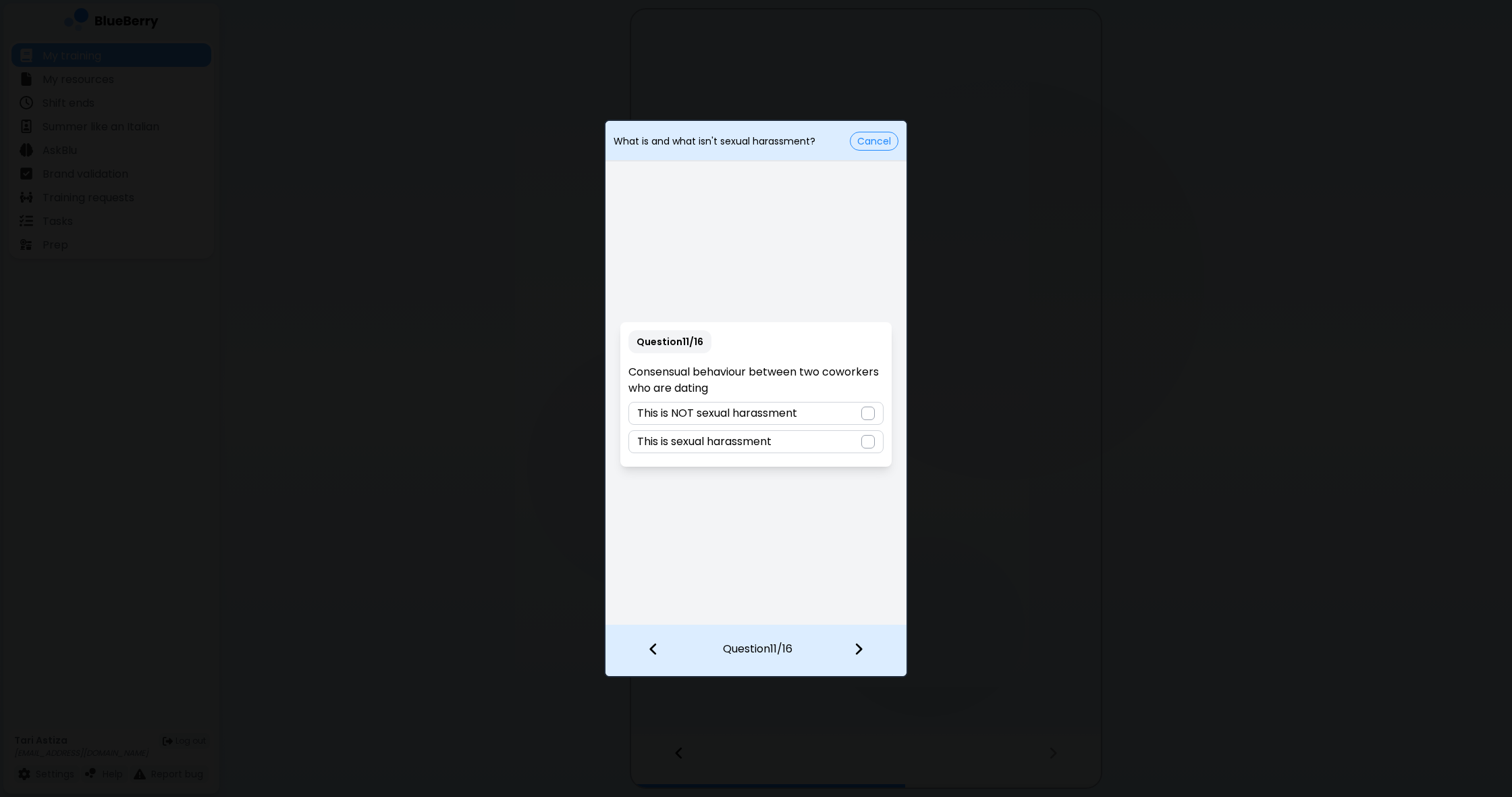
drag, startPoint x: 854, startPoint y: 520, endPoint x: 855, endPoint y: 512, distance: 8.1
click at [854, 520] on div "Question 11 / 16 Consensual behaviour between two coworkers who are dating This…" at bounding box center [755, 393] width 301 height 460
drag, startPoint x: 864, startPoint y: 411, endPoint x: 861, endPoint y: 421, distance: 10.4
click at [864, 411] on div at bounding box center [868, 413] width 14 height 14
click at [864, 650] on div at bounding box center [866, 650] width 80 height 50
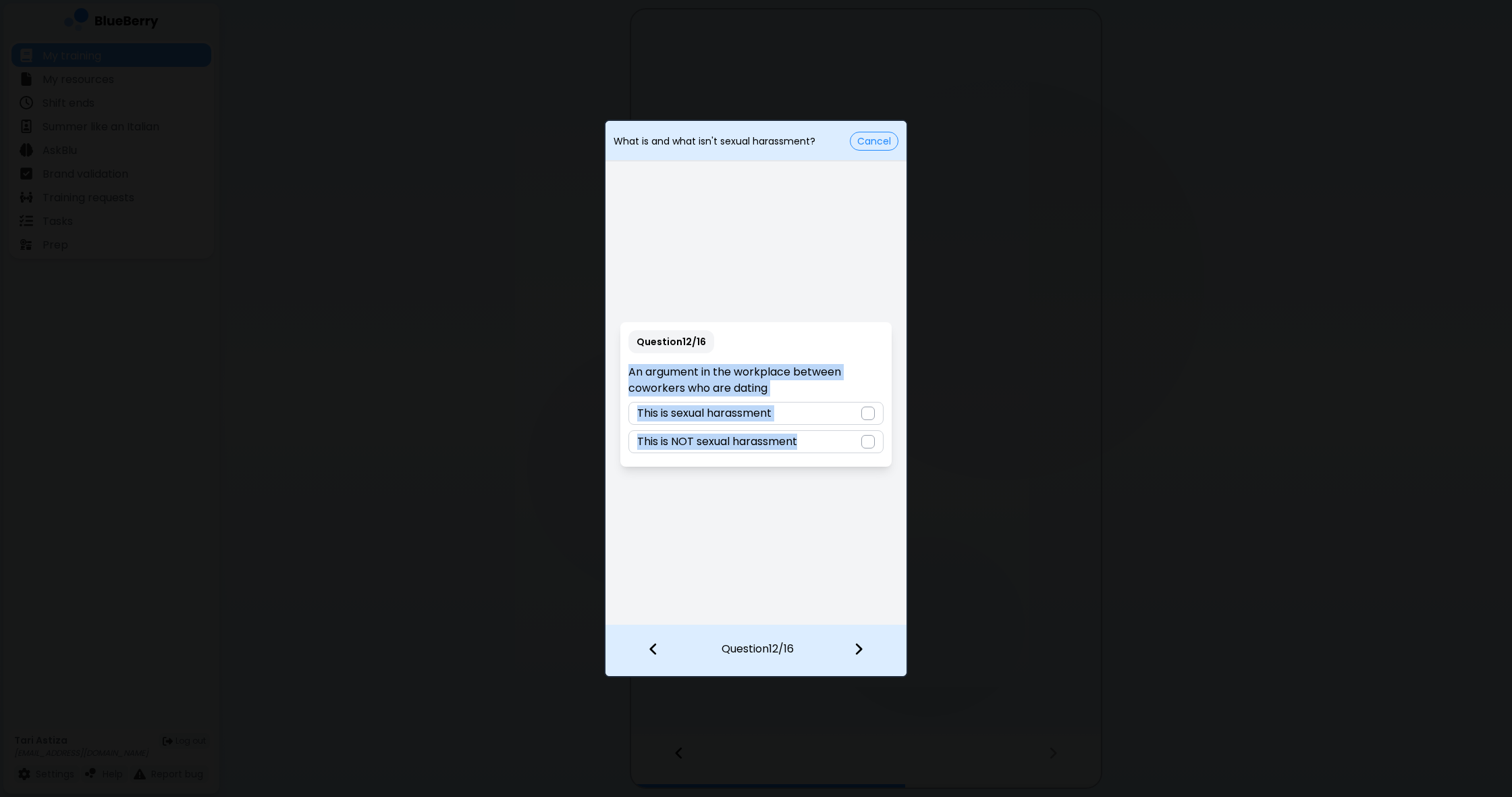
drag, startPoint x: 626, startPoint y: 367, endPoint x: 896, endPoint y: 522, distance: 311.3
click at [896, 525] on div "Question 12 / 16 An argument in the workplace between coworkers who are dating …" at bounding box center [755, 393] width 301 height 460
drag, startPoint x: 861, startPoint y: 522, endPoint x: 870, endPoint y: 518, distance: 9.8
click at [863, 522] on div "Question 12 / 16 An argument in the workplace between coworkers who are dating …" at bounding box center [755, 393] width 301 height 460
drag, startPoint x: 628, startPoint y: 369, endPoint x: 865, endPoint y: 480, distance: 261.7
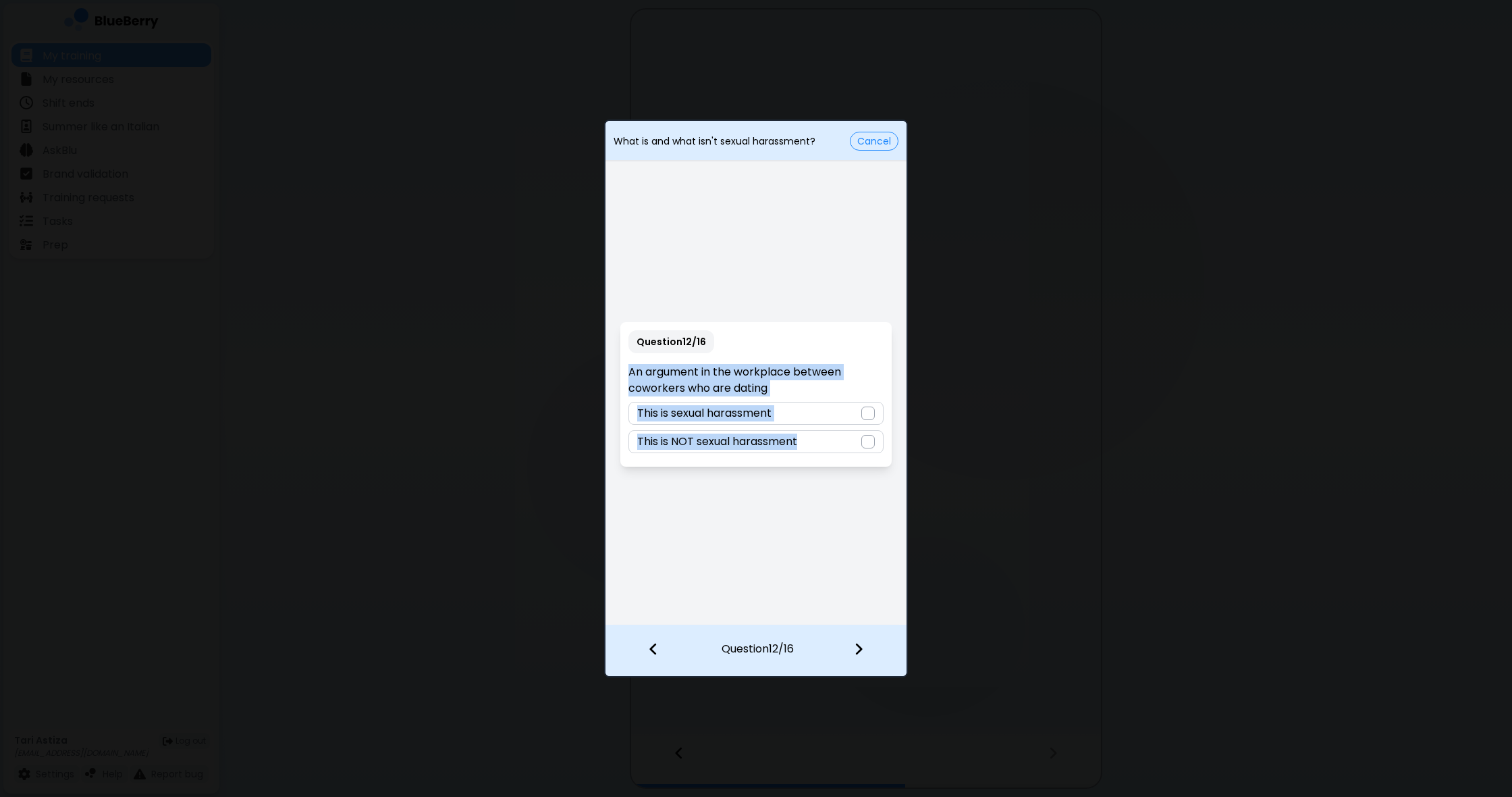
click at [864, 480] on div "Question 12 / 16 An argument in the workplace between coworkers who are dating …" at bounding box center [755, 393] width 301 height 460
drag, startPoint x: 764, startPoint y: 532, endPoint x: 775, endPoint y: 522, distance: 14.9
click at [764, 532] on div "Question 12 / 16 An argument in the workplace between coworkers who are dating …" at bounding box center [755, 393] width 301 height 460
click at [866, 443] on div at bounding box center [868, 442] width 14 height 14
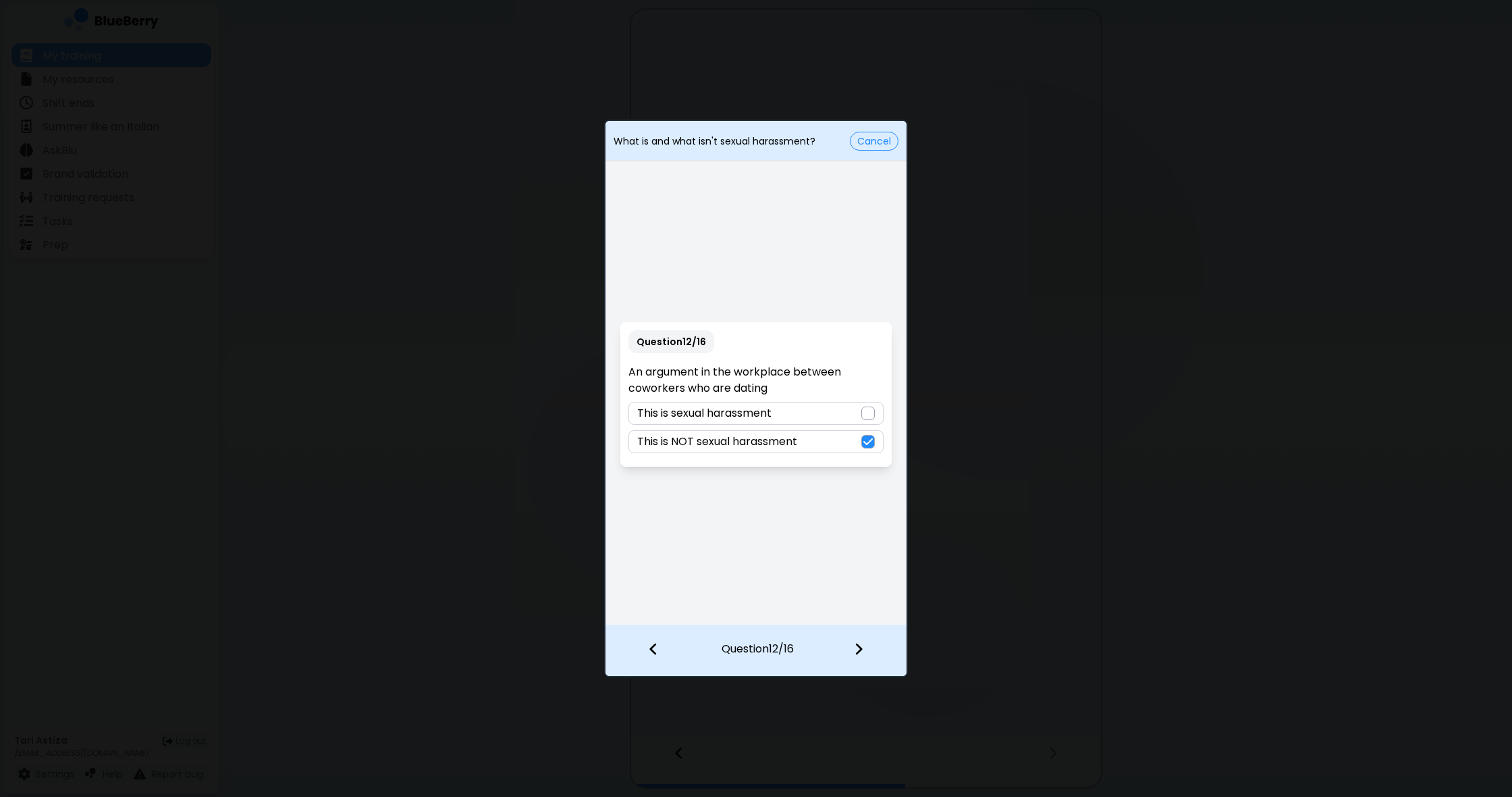
click at [861, 653] on img at bounding box center [859, 649] width 9 height 15
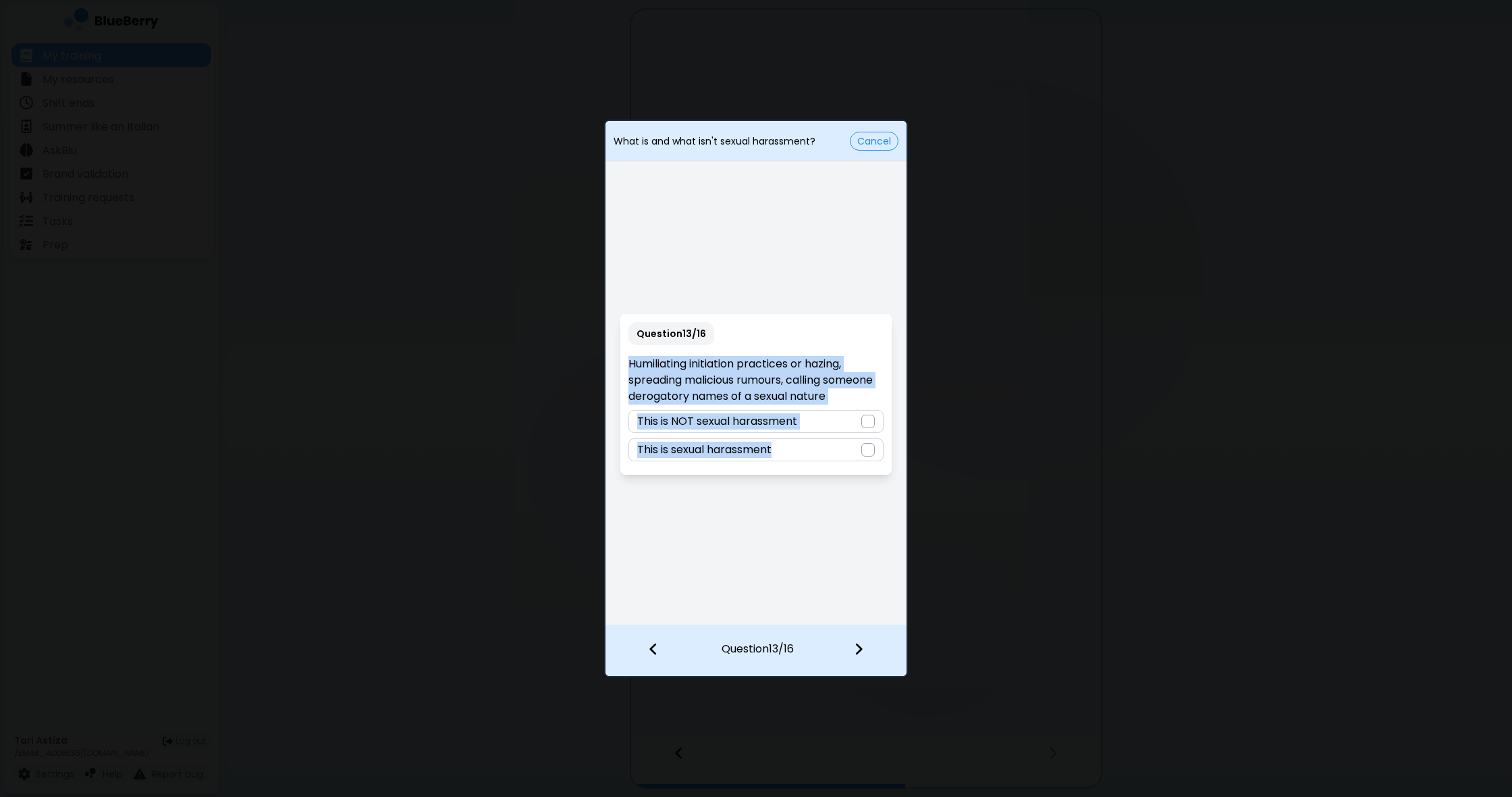
drag, startPoint x: 629, startPoint y: 361, endPoint x: 846, endPoint y: 499, distance: 257.2
click at [846, 499] on div "Question 13 / 16 Humiliating initiation practices or hazing, spreading maliciou…" at bounding box center [755, 393] width 301 height 460
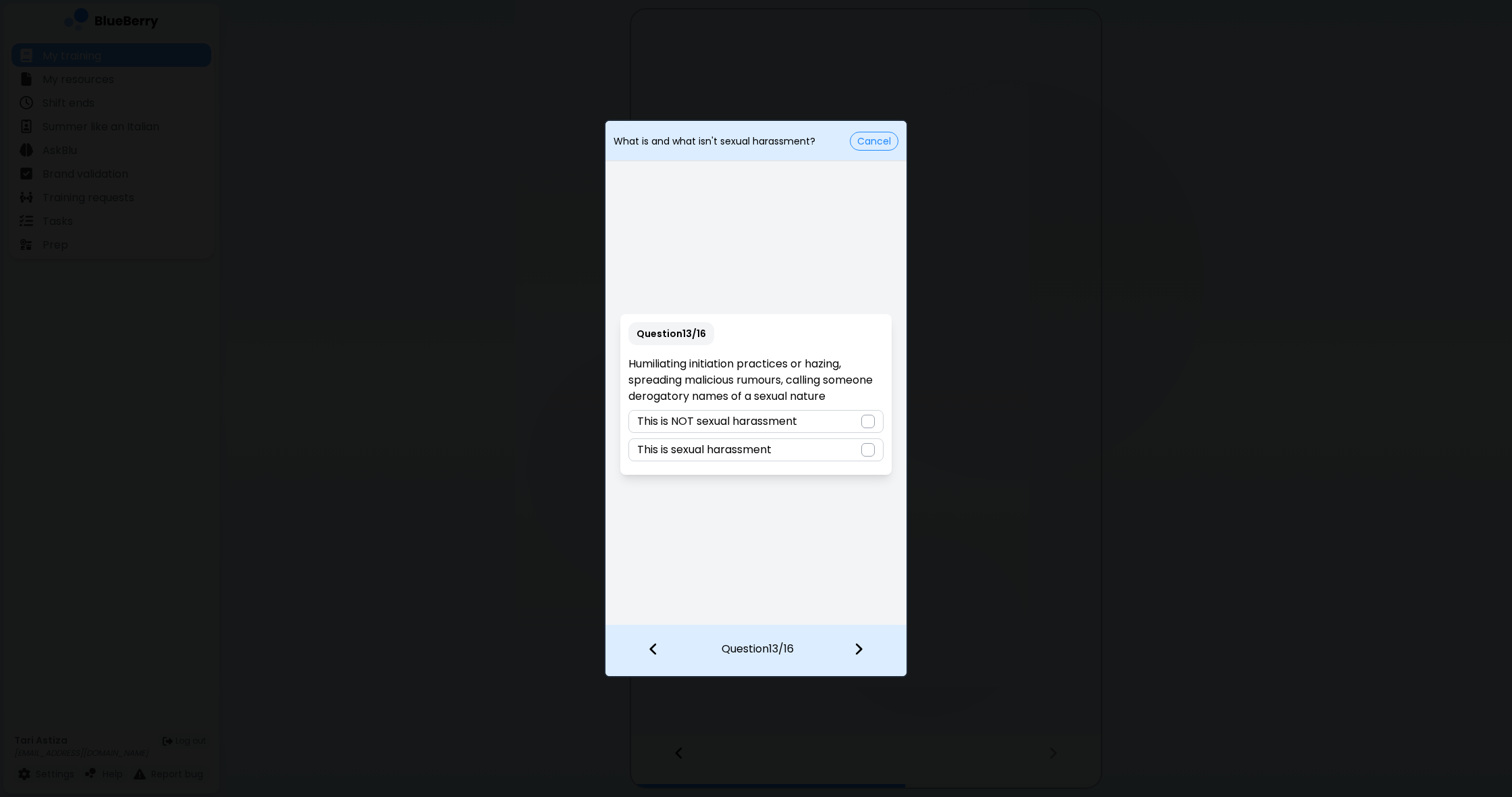
drag, startPoint x: 753, startPoint y: 551, endPoint x: 739, endPoint y: 532, distance: 23.6
click at [753, 551] on div "Question 13 / 16 Humiliating initiation practices or hazing, spreading maliciou…" at bounding box center [755, 393] width 301 height 460
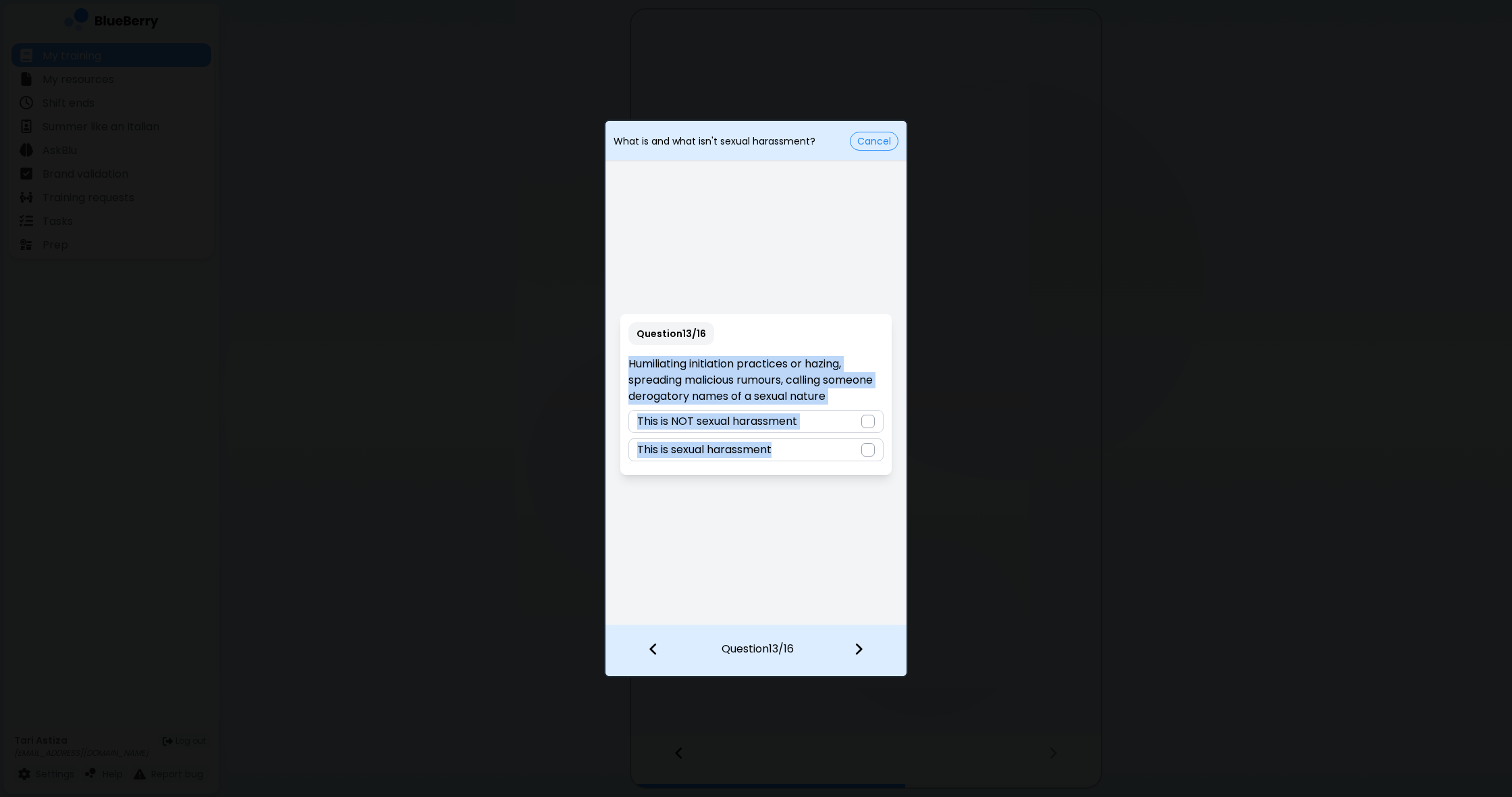
drag, startPoint x: 631, startPoint y: 365, endPoint x: 831, endPoint y: 472, distance: 226.8
click at [831, 472] on div "Question 13 / 16 Humiliating initiation practices or hazing, spreading maliciou…" at bounding box center [755, 394] width 270 height 161
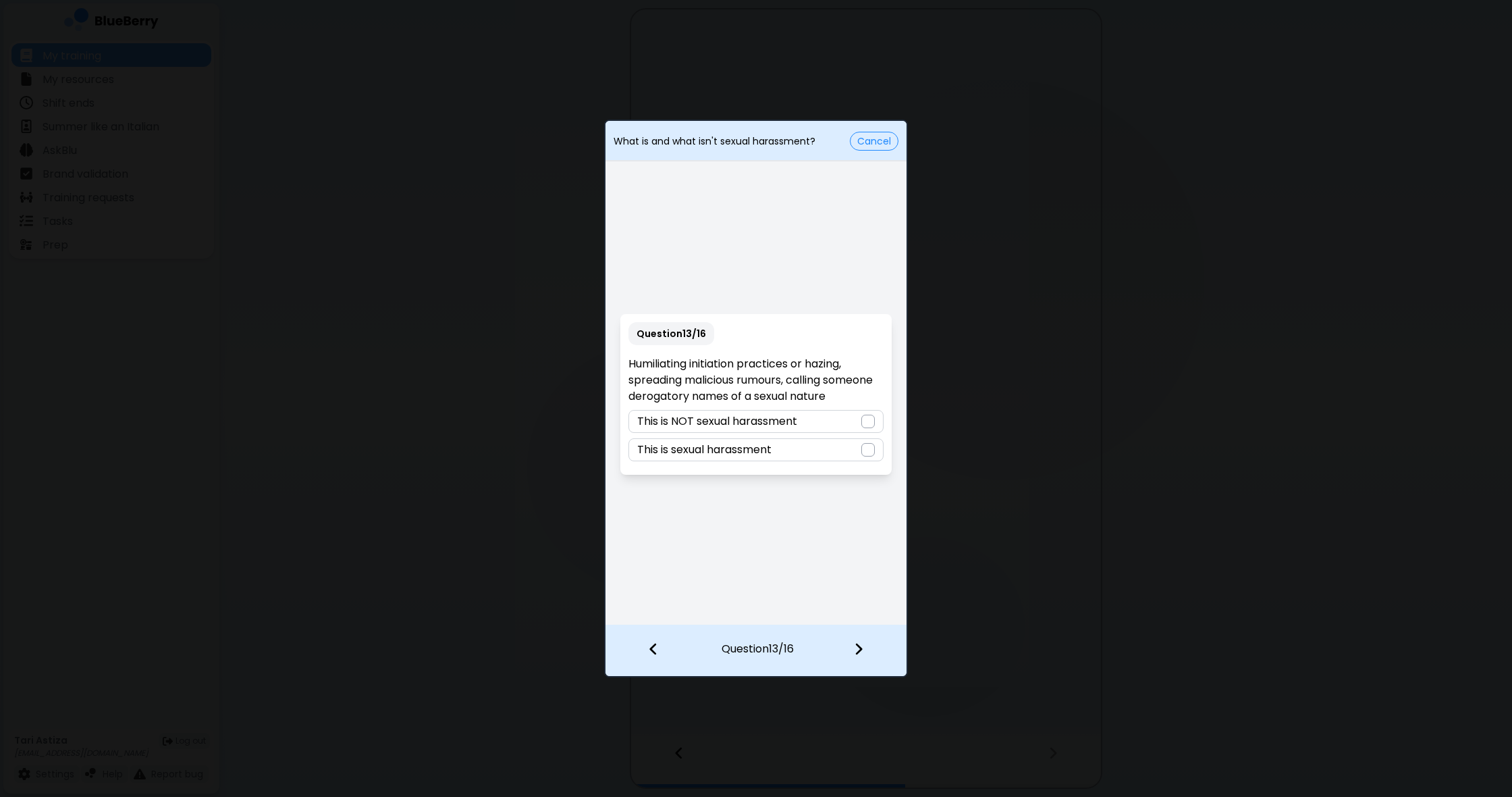
drag, startPoint x: 797, startPoint y: 533, endPoint x: 805, endPoint y: 525, distance: 11.3
click at [799, 530] on div "Question 13 / 16 Humiliating initiation practices or hazing, spreading maliciou…" at bounding box center [755, 393] width 301 height 460
drag, startPoint x: 875, startPoint y: 450, endPoint x: 871, endPoint y: 459, distance: 9.8
click at [874, 452] on div "This is sexual harassment" at bounding box center [755, 449] width 254 height 23
click at [859, 645] on img at bounding box center [859, 649] width 9 height 15
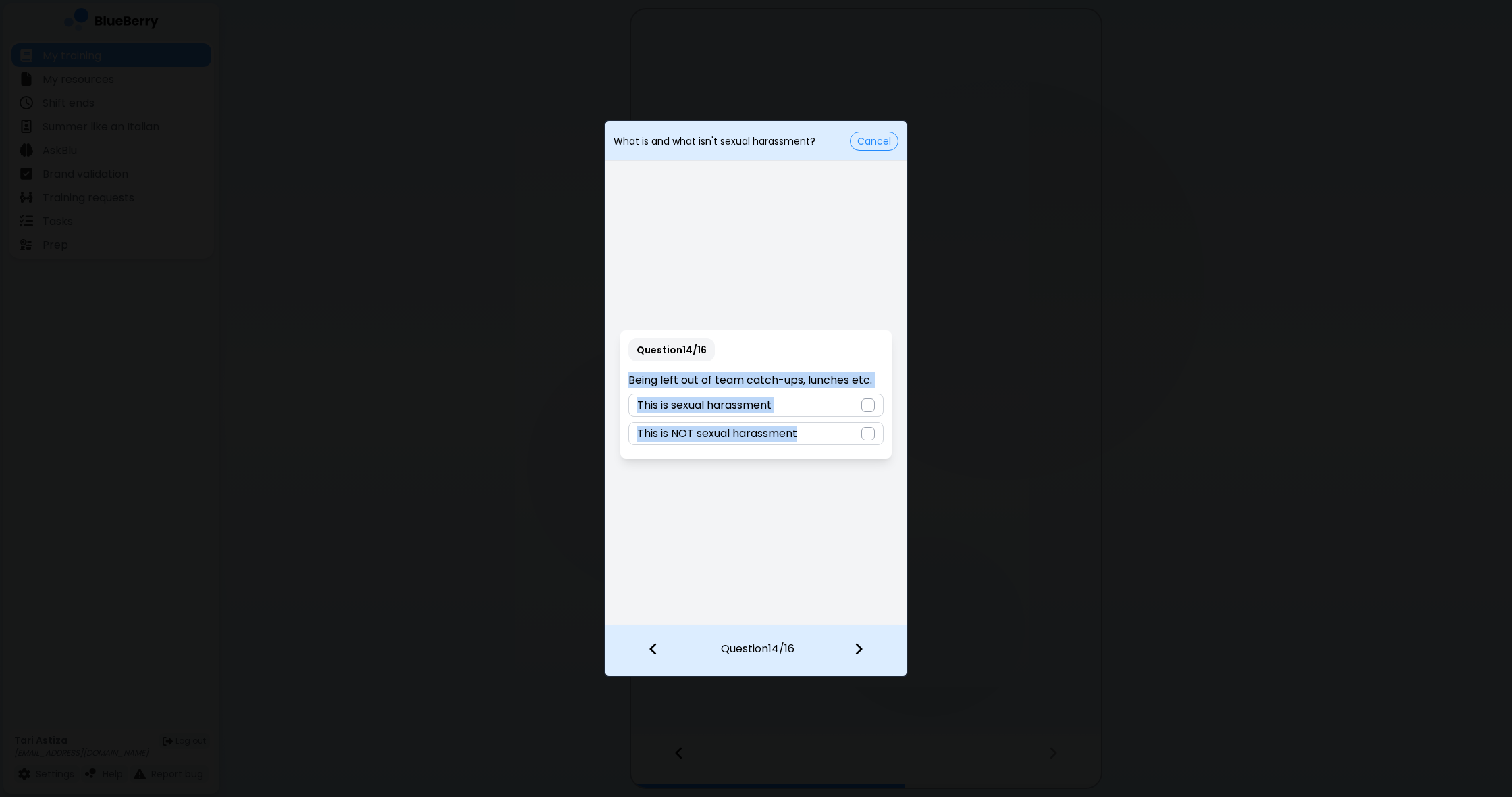
drag, startPoint x: 630, startPoint y: 379, endPoint x: 874, endPoint y: 457, distance: 256.2
click at [892, 470] on div "Question 14 / 16 Being left out of team catch-ups, lunches etc. This is sexual …" at bounding box center [755, 393] width 301 height 460
drag, startPoint x: 874, startPoint y: 460, endPoint x: 875, endPoint y: 449, distance: 11.0
click at [875, 459] on div "Question 14 / 16 Being left out of team catch-ups, lunches etc. This is sexual …" at bounding box center [755, 393] width 301 height 460
click at [871, 433] on div at bounding box center [868, 433] width 14 height 14
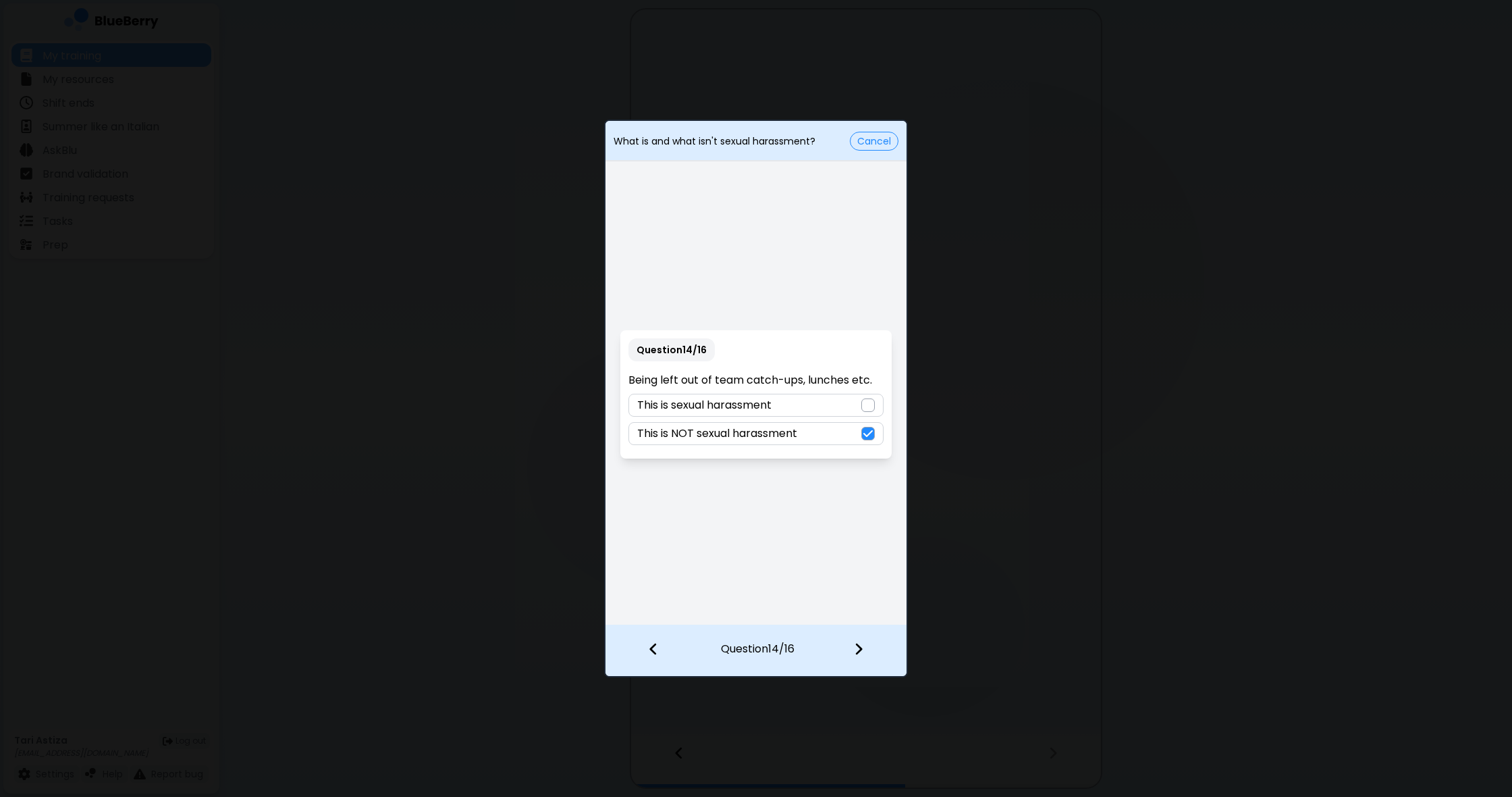
click at [861, 650] on img at bounding box center [859, 649] width 9 height 15
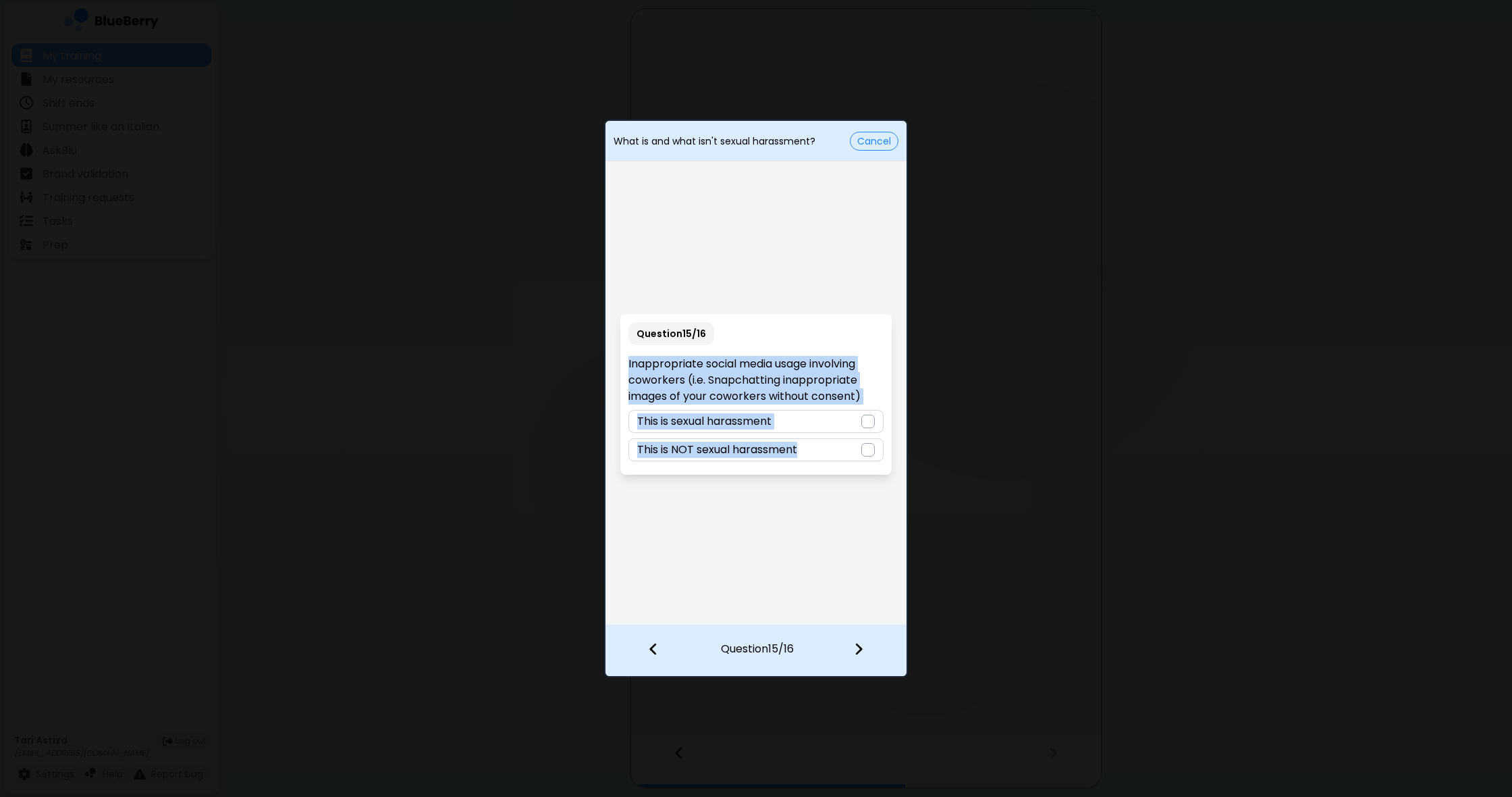
drag, startPoint x: 628, startPoint y: 360, endPoint x: 844, endPoint y: 482, distance: 248.1
click at [846, 482] on div "Question 15 / 16 Inappropriate social media usage involving coworkers (i.e. Sna…" at bounding box center [755, 393] width 301 height 460
drag, startPoint x: 864, startPoint y: 508, endPoint x: 874, endPoint y: 490, distance: 20.6
click at [864, 507] on div "Question 15 / 16 Inappropriate social media usage involving coworkers (i.e. Sna…" at bounding box center [755, 393] width 301 height 460
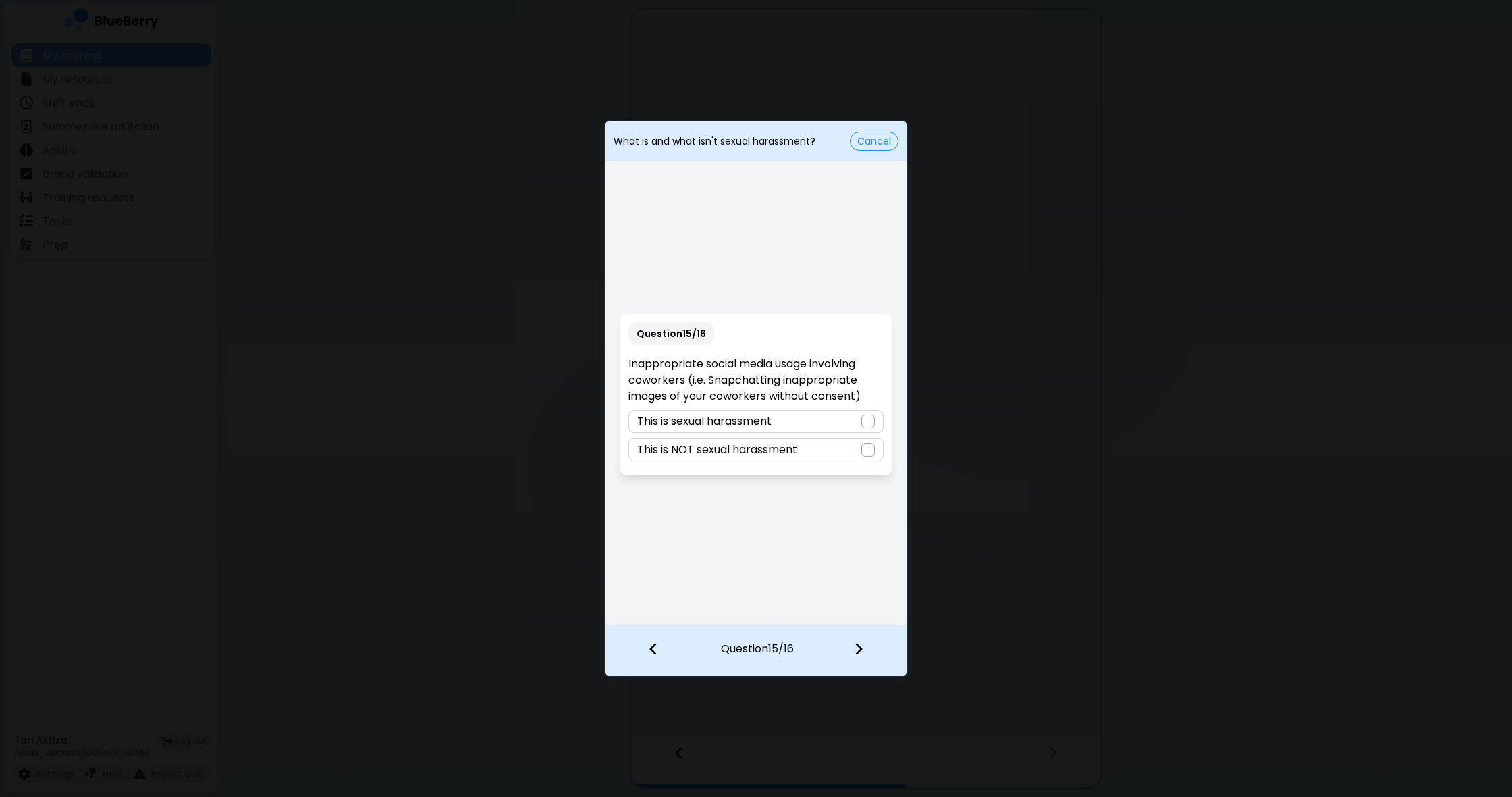
click at [871, 420] on div at bounding box center [868, 421] width 14 height 14
click at [861, 649] on img at bounding box center [859, 649] width 9 height 15
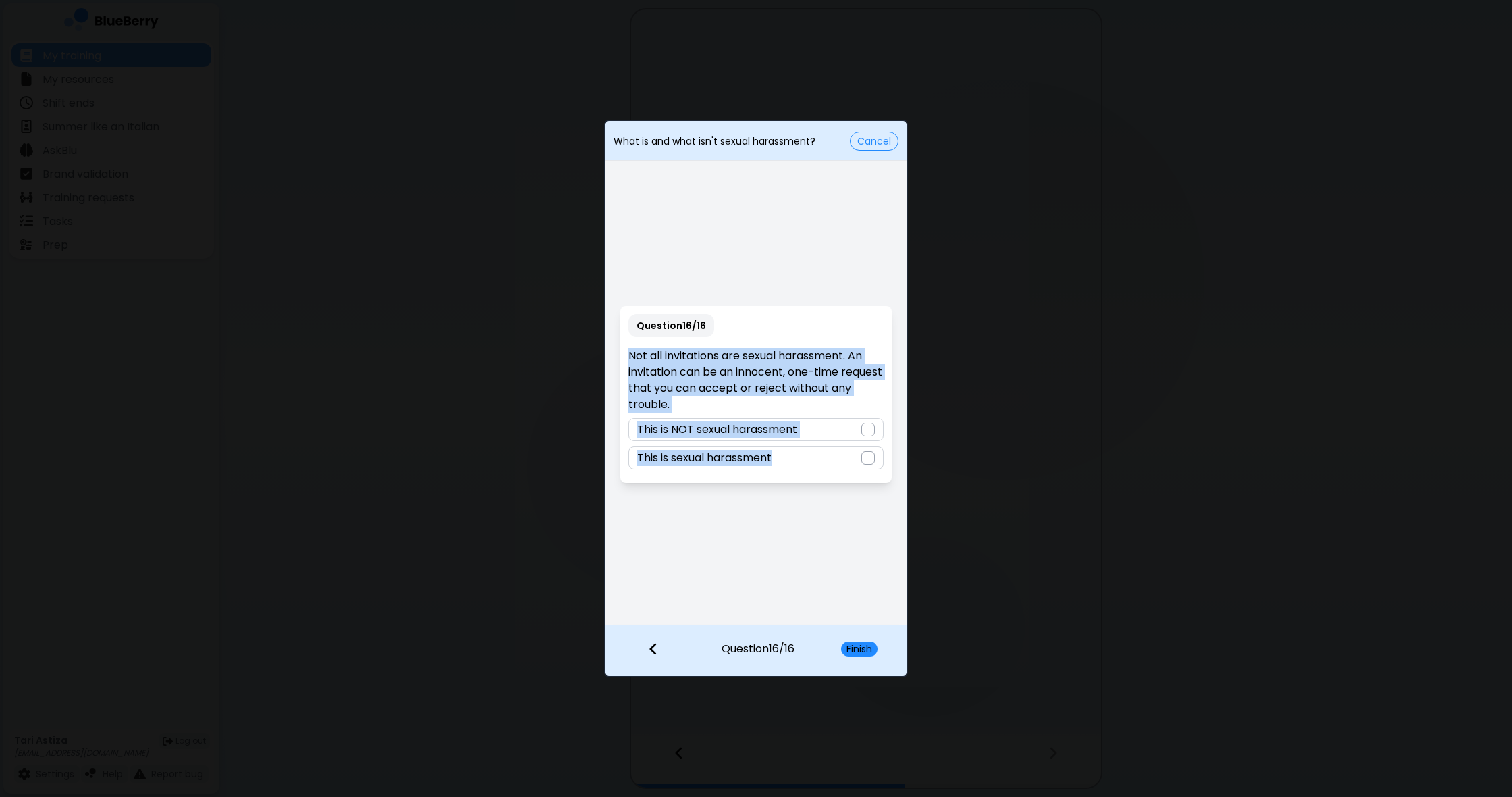
drag, startPoint x: 626, startPoint y: 351, endPoint x: 886, endPoint y: 489, distance: 294.4
click at [887, 491] on div "Question 16 / 16 Not all invitations are sexual harassment. An invitation can b…" at bounding box center [755, 393] width 301 height 460
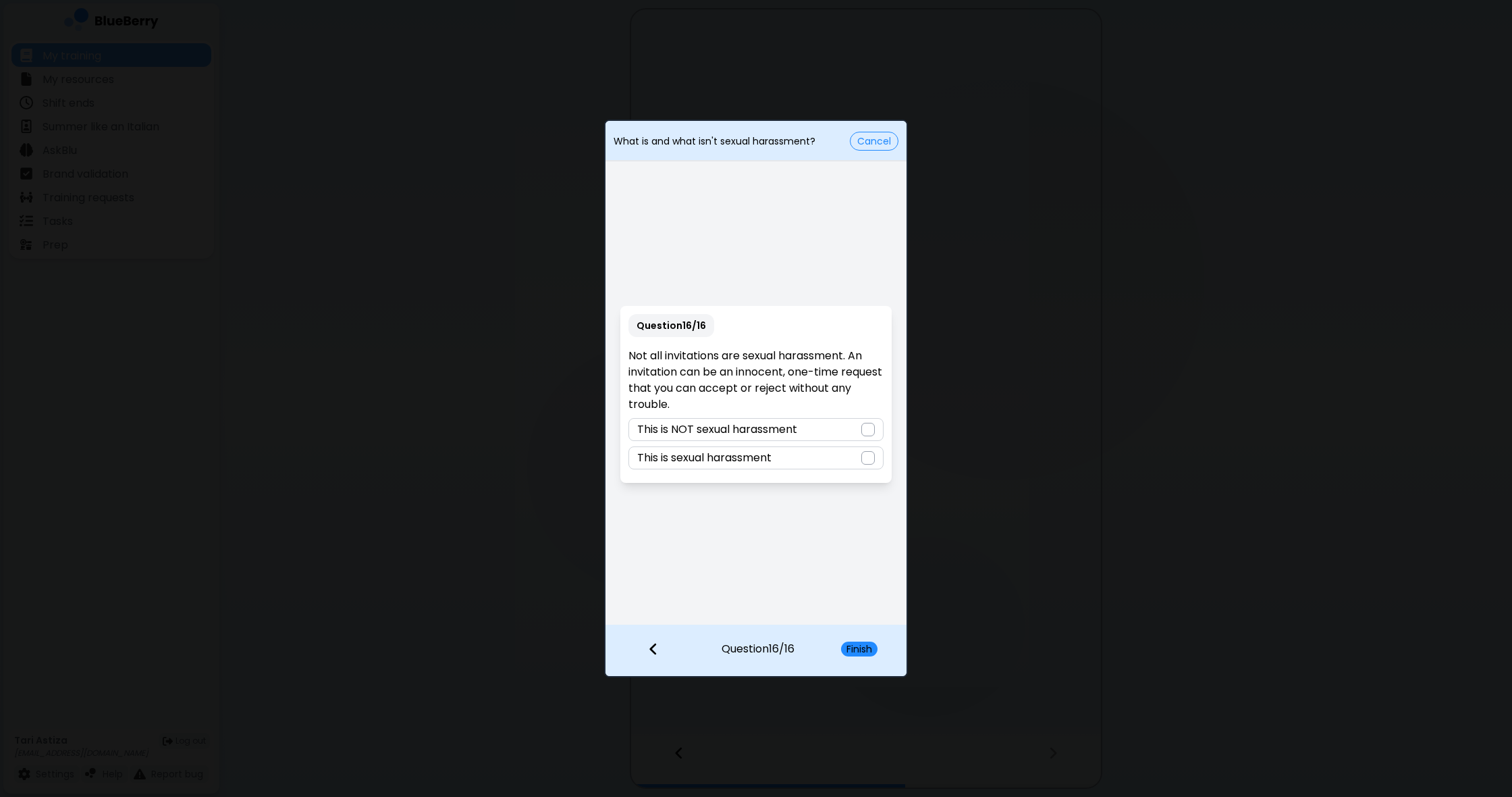
drag, startPoint x: 809, startPoint y: 525, endPoint x: 876, endPoint y: 472, distance: 85.4
click at [811, 525] on div "Question 16 / 16 Not all invitations are sexual harassment. An invitation can b…" at bounding box center [755, 393] width 301 height 460
drag, startPoint x: 861, startPoint y: 425, endPoint x: 863, endPoint y: 476, distance: 51.0
click at [861, 428] on div at bounding box center [868, 430] width 14 height 14
click at [866, 645] on button "Finish" at bounding box center [859, 649] width 36 height 15
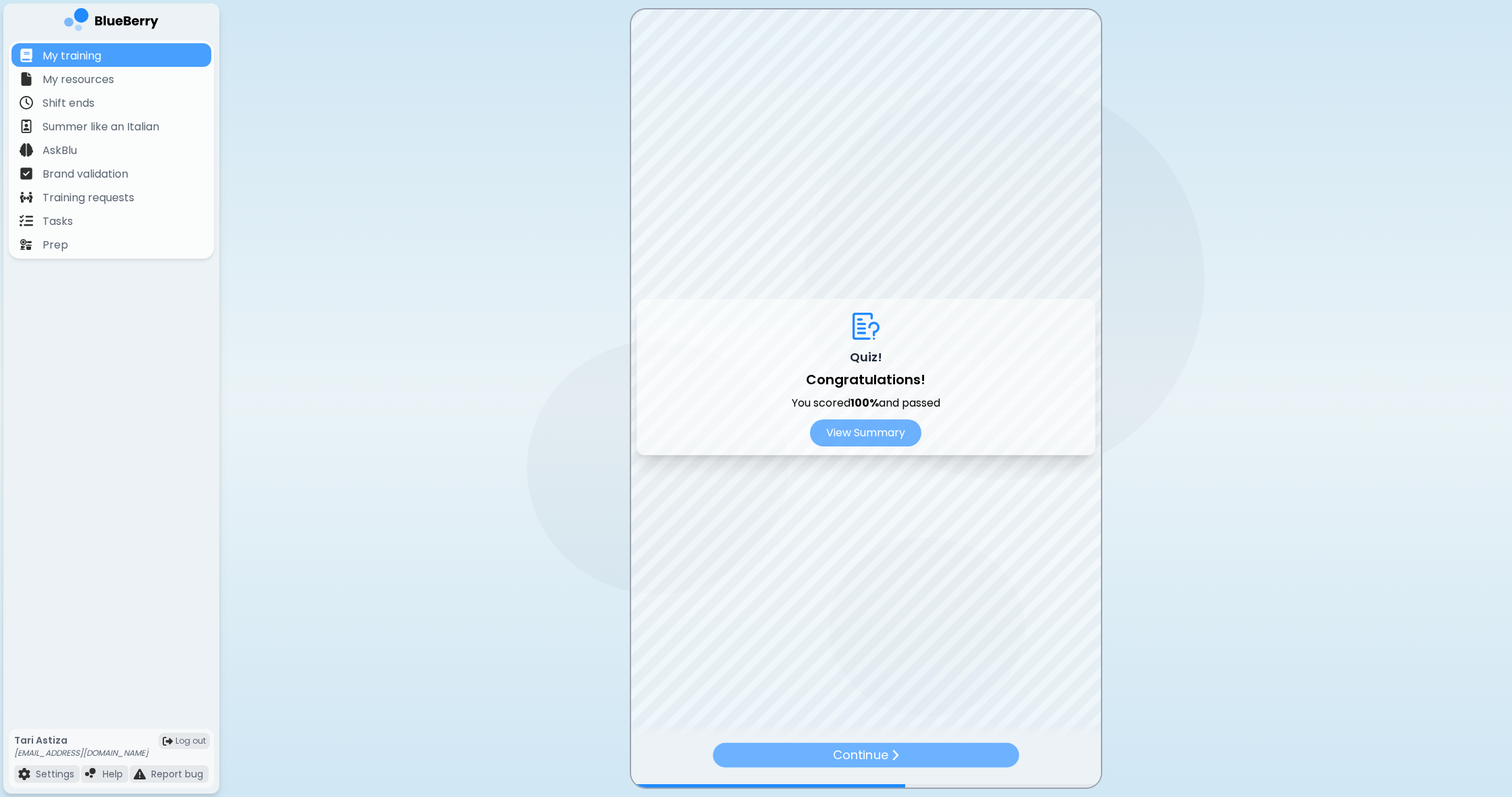
scroll to position [1, 0]
click at [883, 751] on p "Continue" at bounding box center [861, 754] width 56 height 19
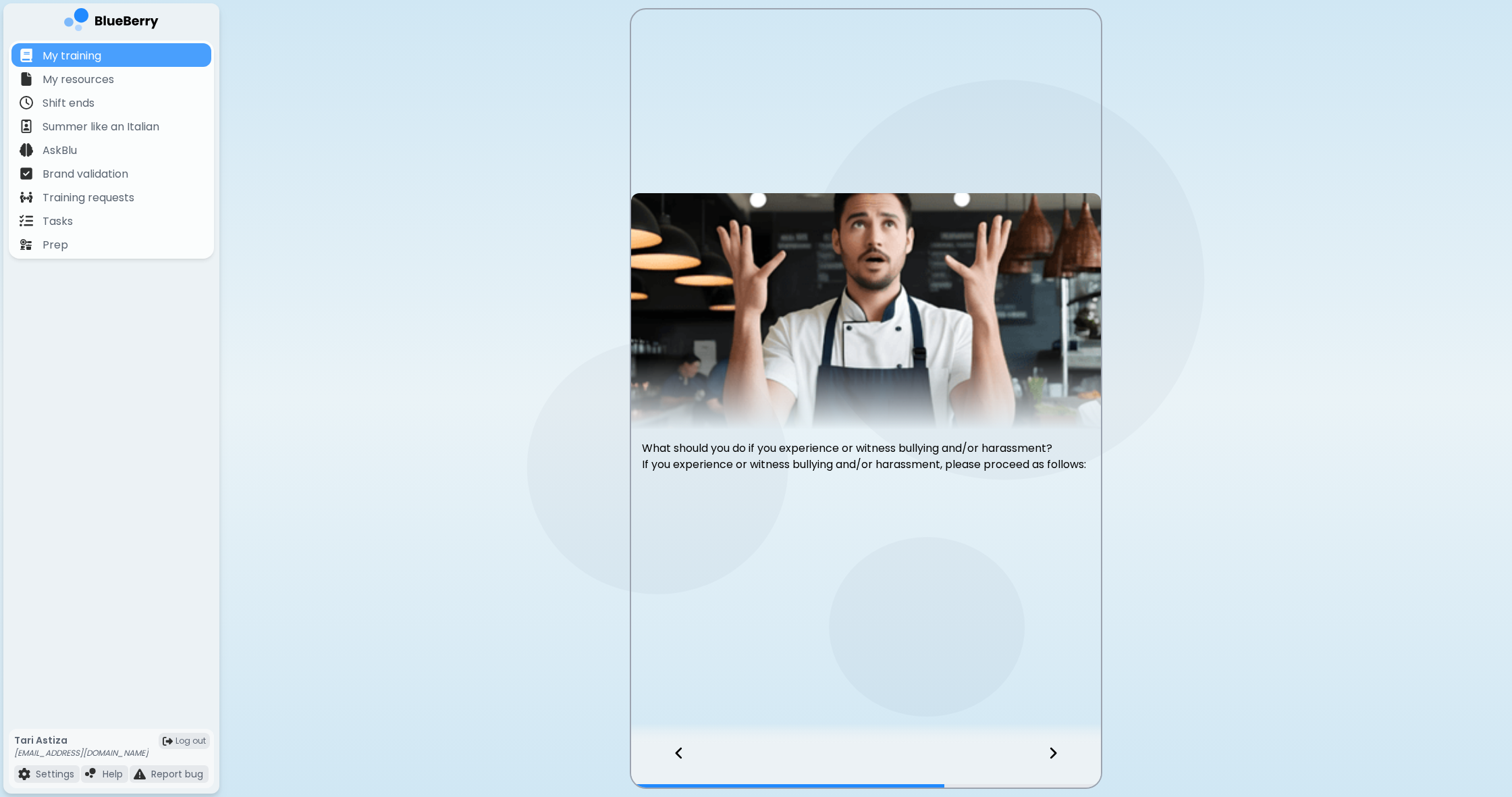
scroll to position [1, 1]
click at [1058, 751] on div at bounding box center [1060, 765] width 80 height 44
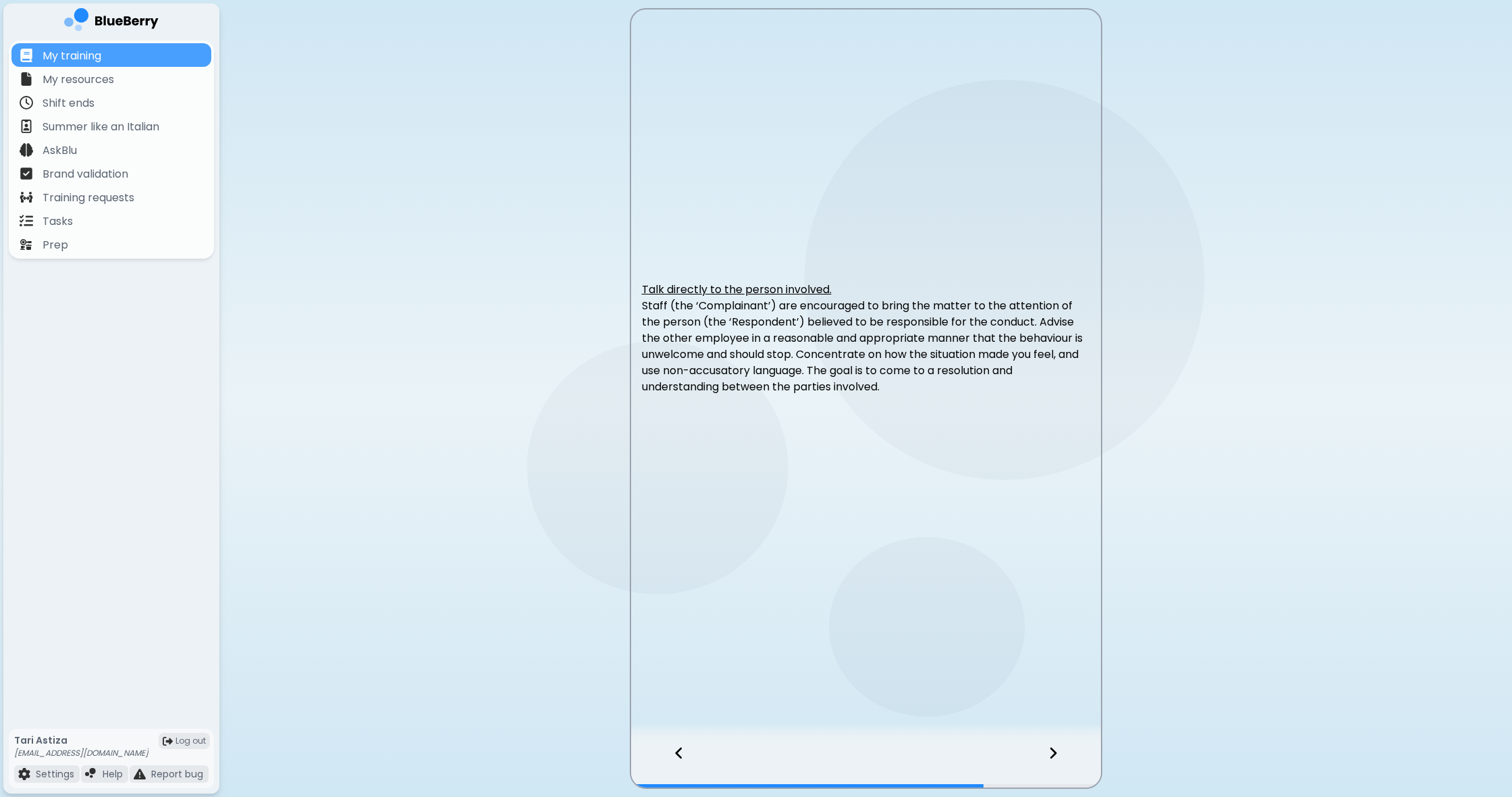
click at [1058, 750] on div at bounding box center [1060, 765] width 80 height 44
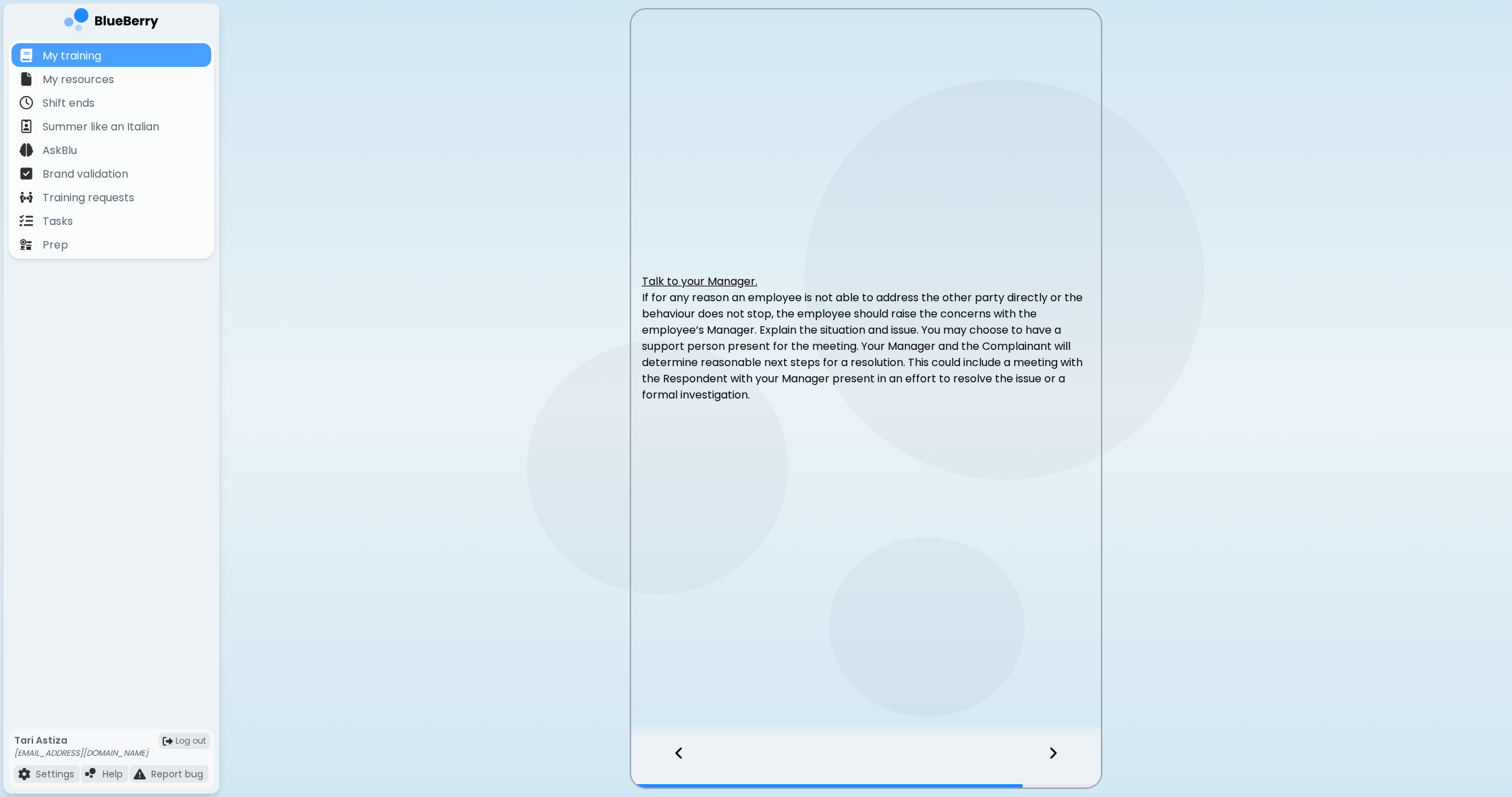
click at [1058, 750] on div at bounding box center [1060, 765] width 80 height 44
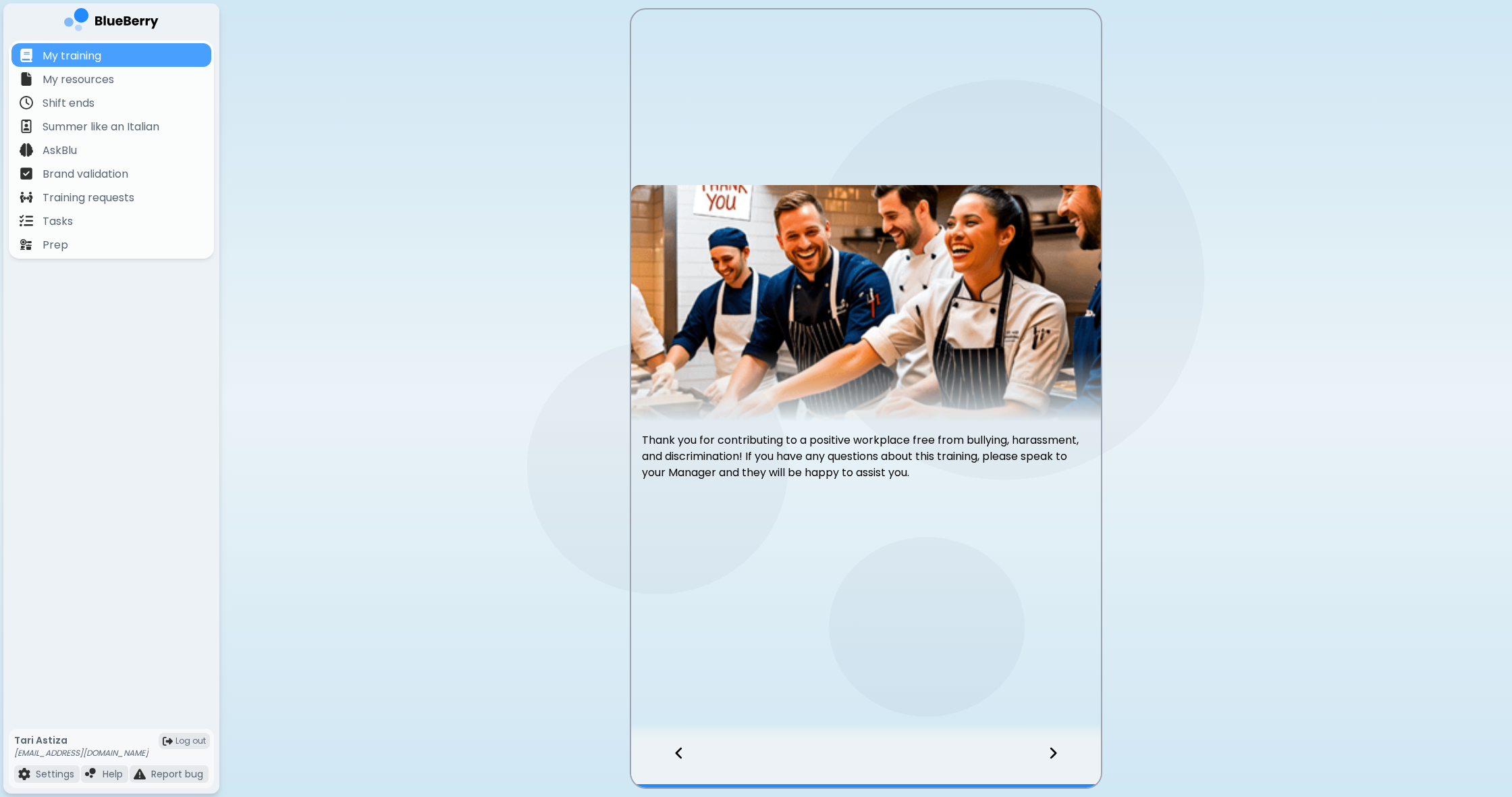
click at [1058, 750] on div at bounding box center [1060, 765] width 80 height 44
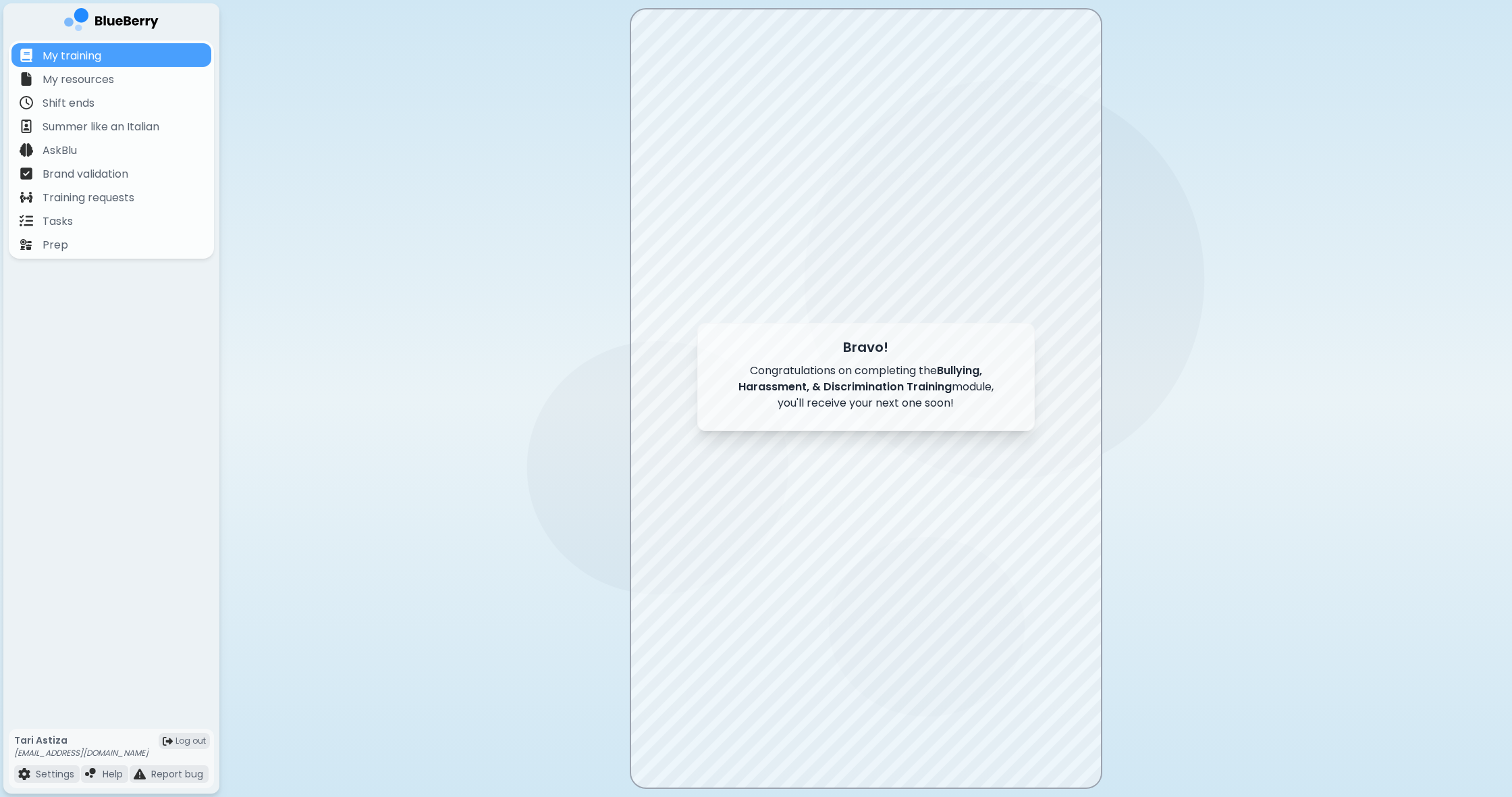
scroll to position [0, 0]
click at [897, 637] on div at bounding box center [866, 398] width 470 height 778
drag, startPoint x: 938, startPoint y: 500, endPoint x: 917, endPoint y: 495, distance: 21.6
click at [938, 500] on div at bounding box center [866, 398] width 470 height 778
drag, startPoint x: 934, startPoint y: 361, endPoint x: 873, endPoint y: 405, distance: 75.2
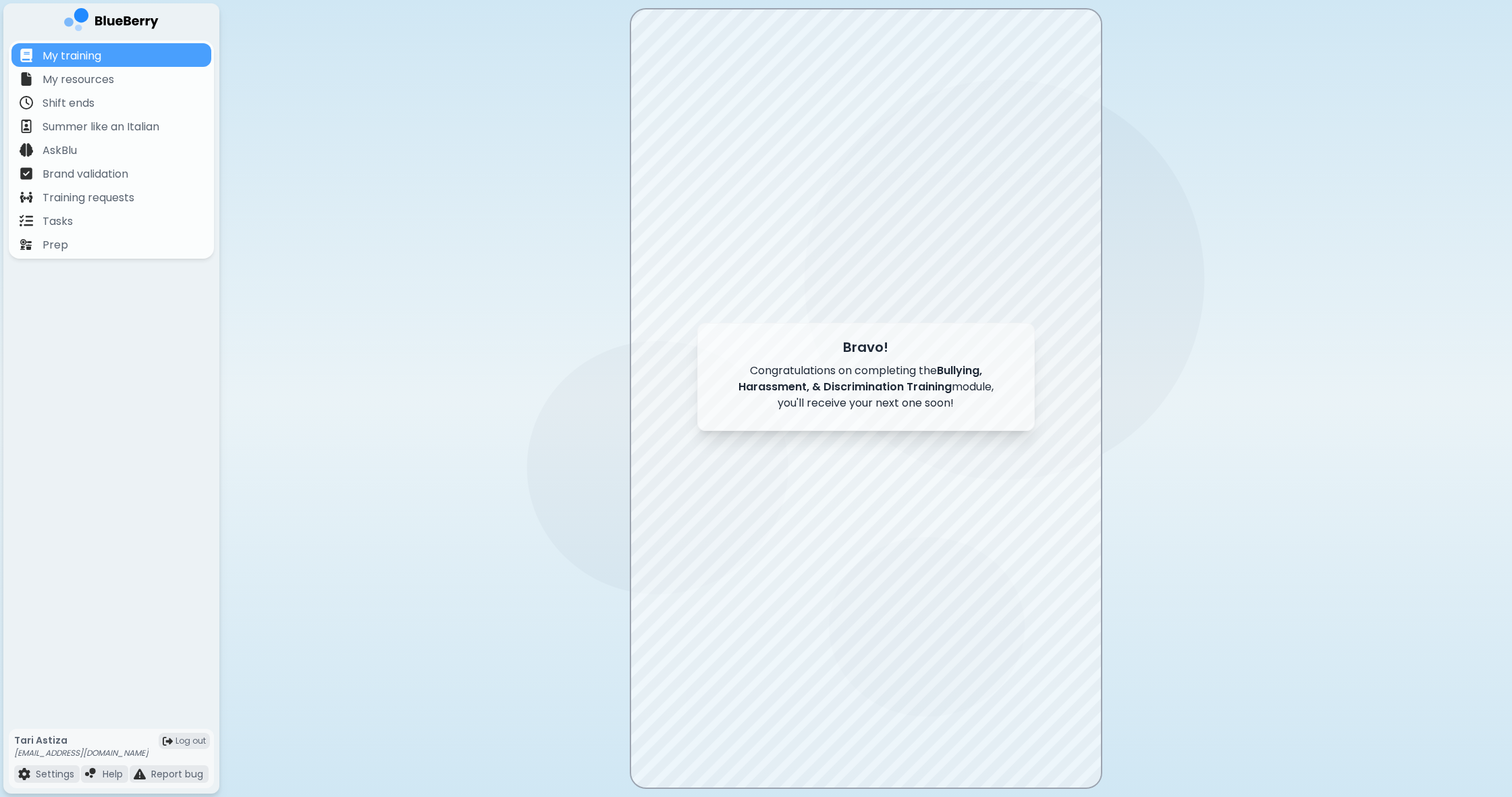
click at [934, 362] on div "Bravo! Congratulations on completing the Bullying, Harassment, & Discrimination…" at bounding box center [865, 377] width 338 height 108
click at [469, 465] on main "Bravo! Congratulations on completing the Bullying, Harassment, & Discrimination…" at bounding box center [756, 398] width 1512 height 797
click at [125, 81] on div "My resources" at bounding box center [111, 79] width 200 height 24
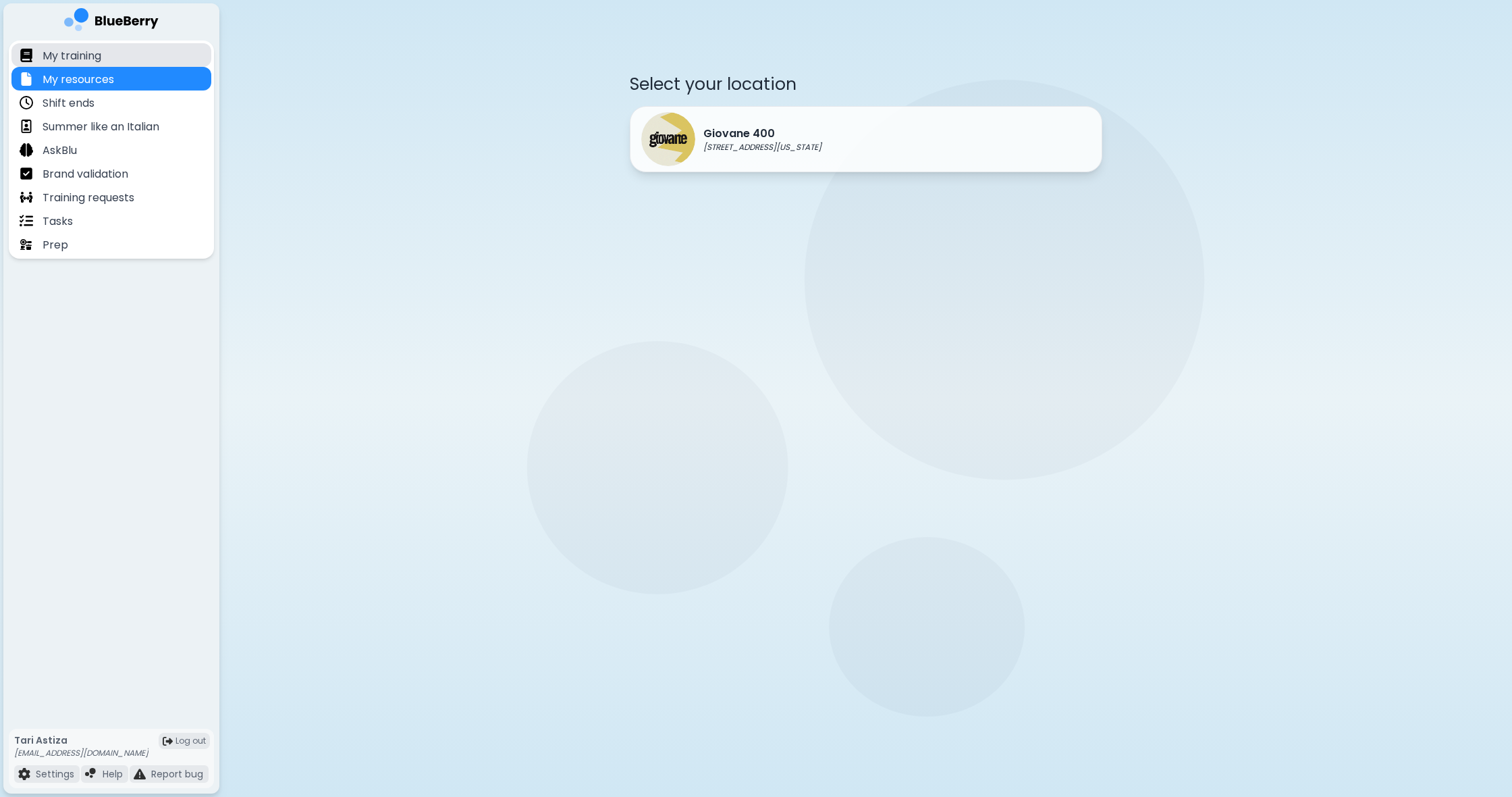
click at [136, 62] on div "My training" at bounding box center [111, 56] width 200 height 24
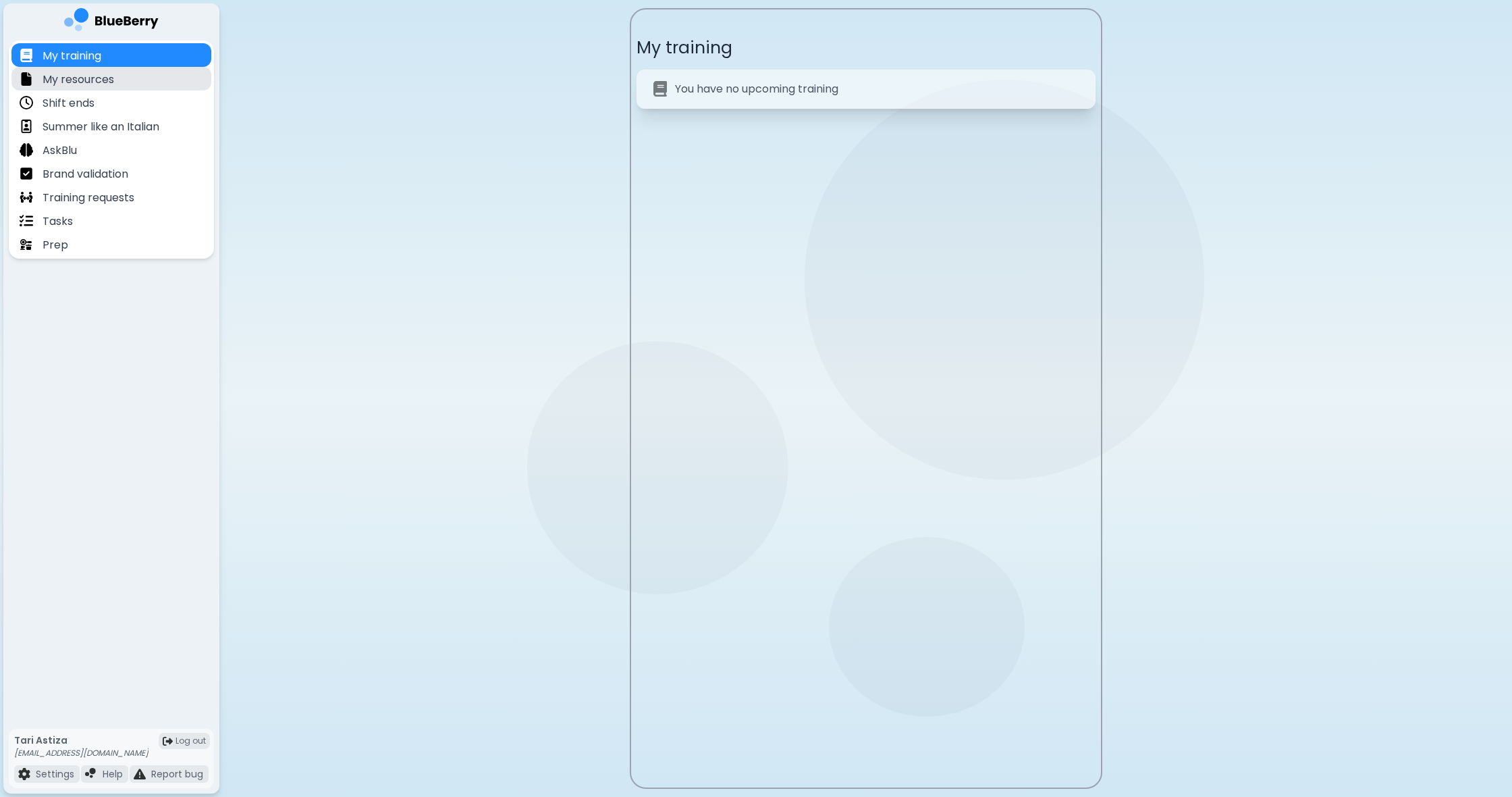
click at [104, 76] on p "My resources" at bounding box center [78, 80] width 71 height 17
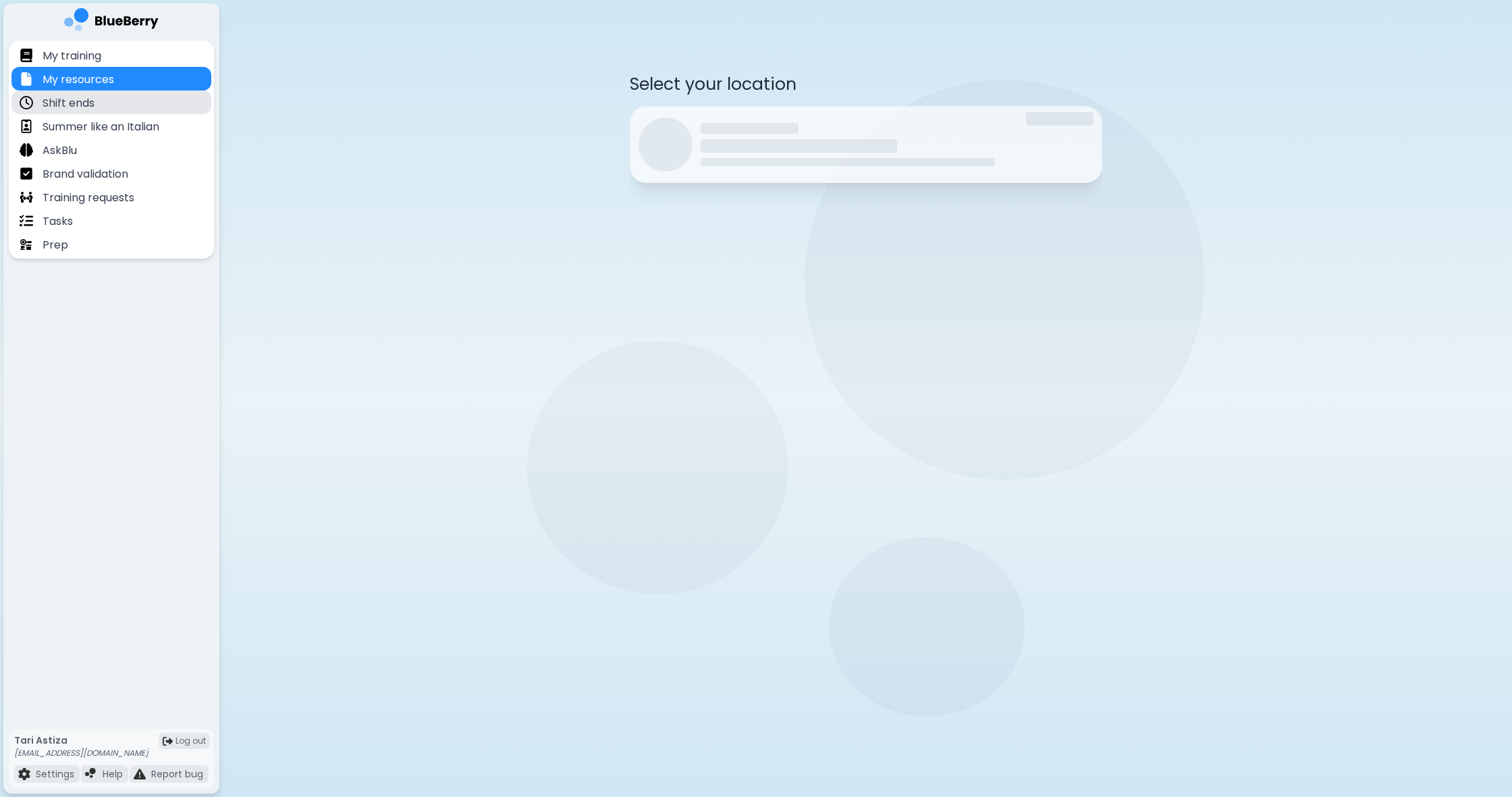
click at [105, 99] on div "Shift ends" at bounding box center [111, 103] width 200 height 24
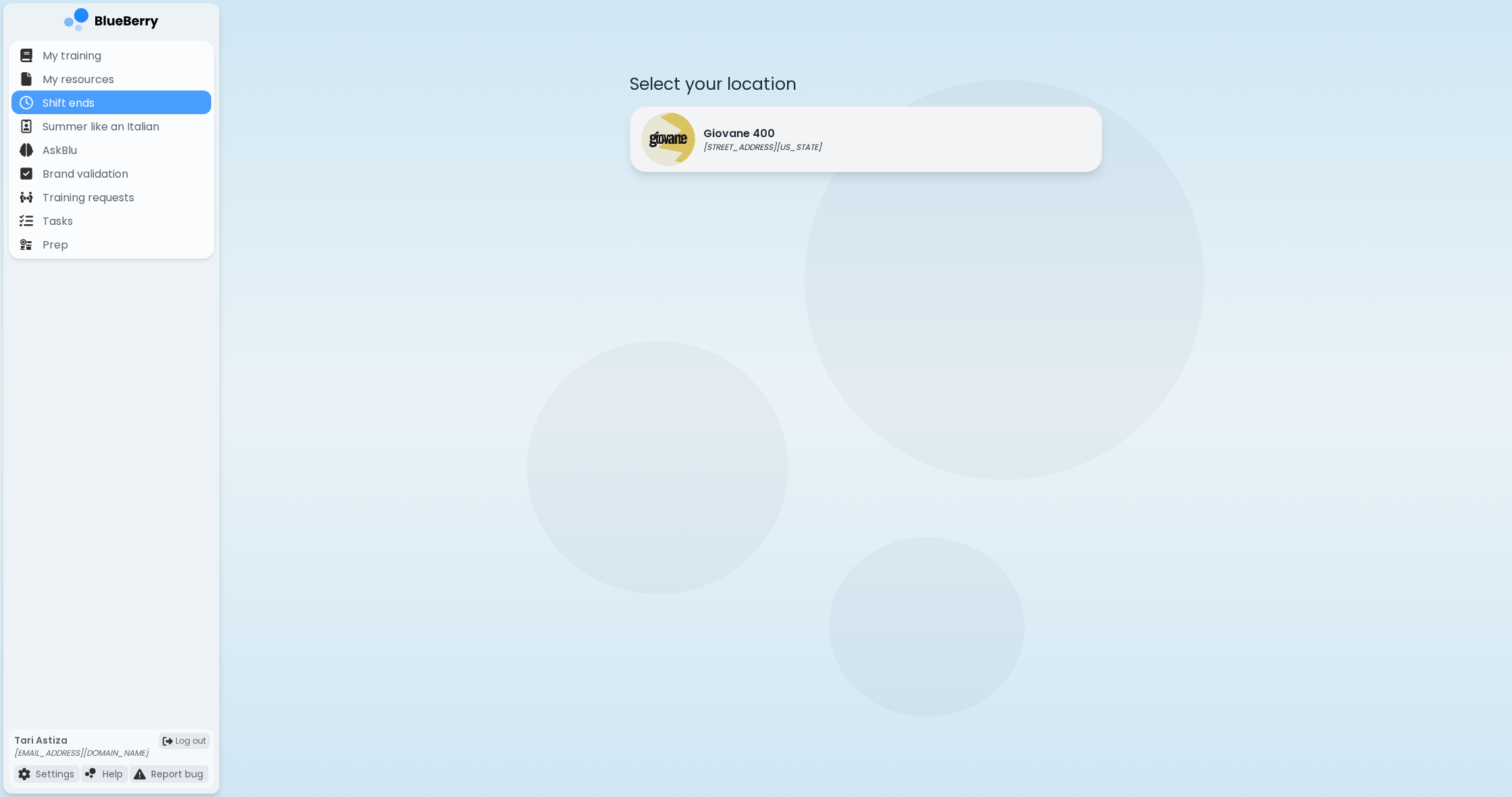
click at [822, 150] on p "[STREET_ADDRESS][US_STATE]" at bounding box center [762, 147] width 118 height 11
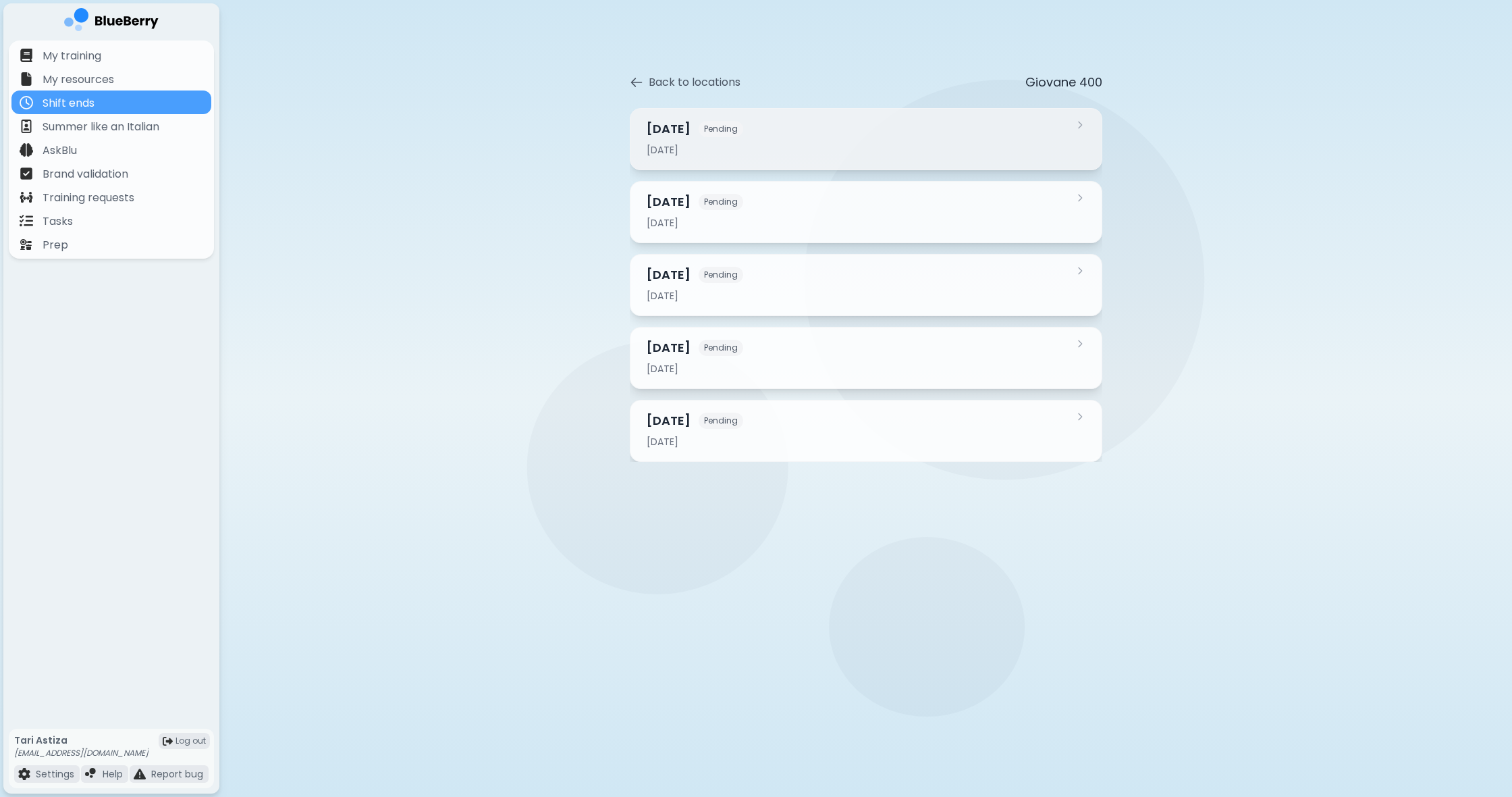
click at [770, 150] on div "[DATE]" at bounding box center [858, 149] width 423 height 12
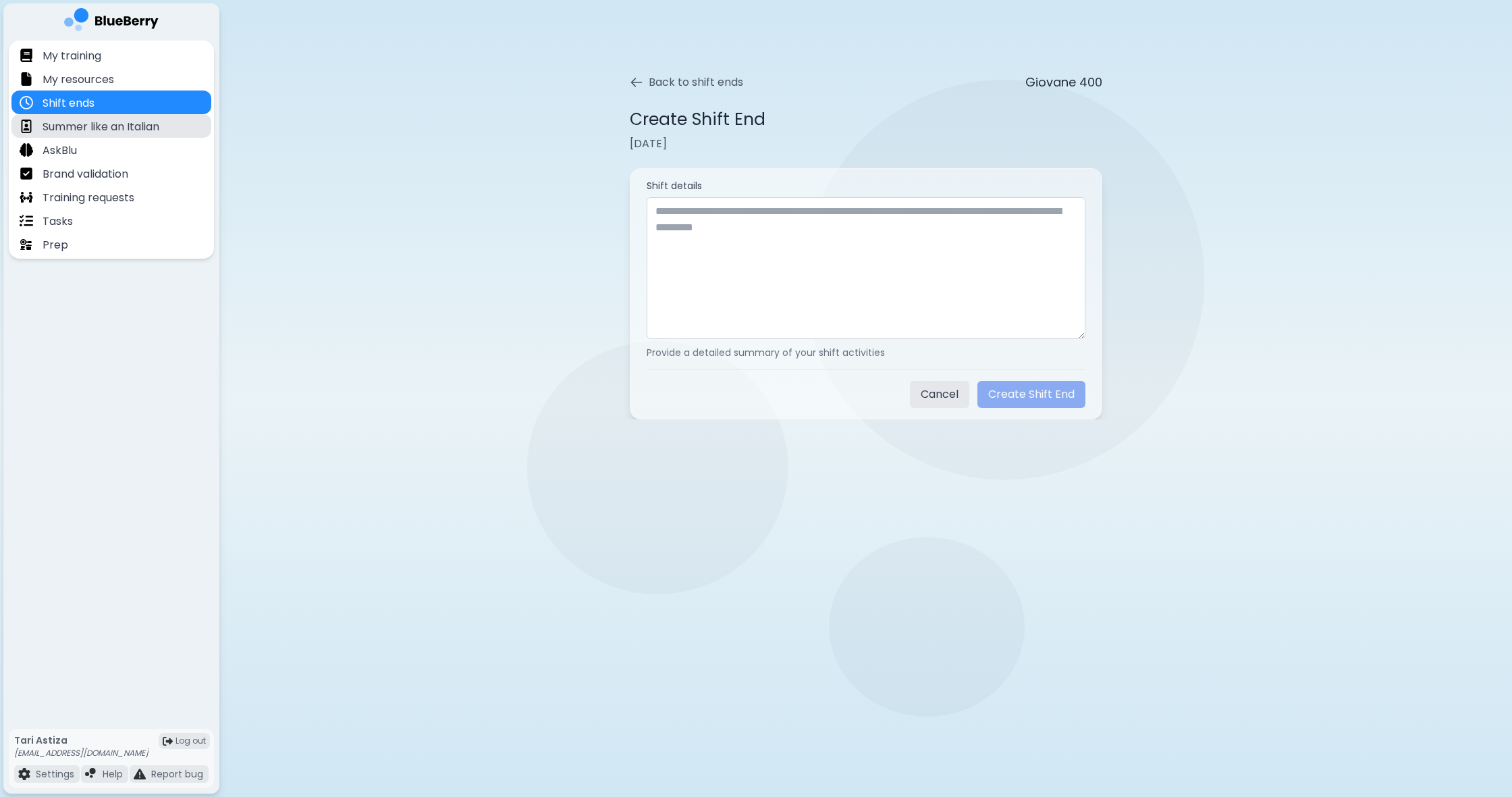
click at [141, 127] on p "Summer like an Italian" at bounding box center [101, 127] width 117 height 17
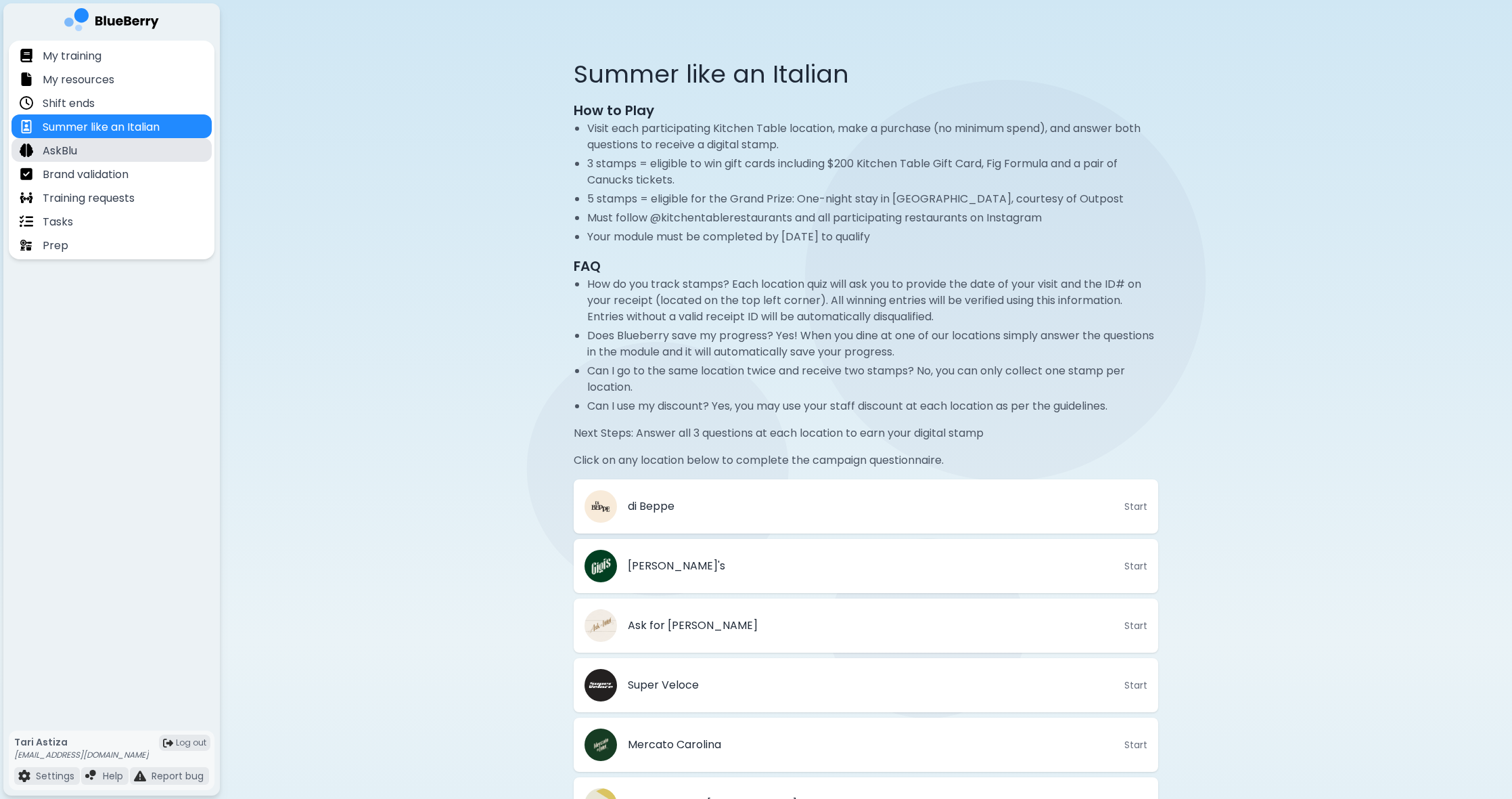
click at [139, 156] on div "AskBlu" at bounding box center [111, 150] width 200 height 24
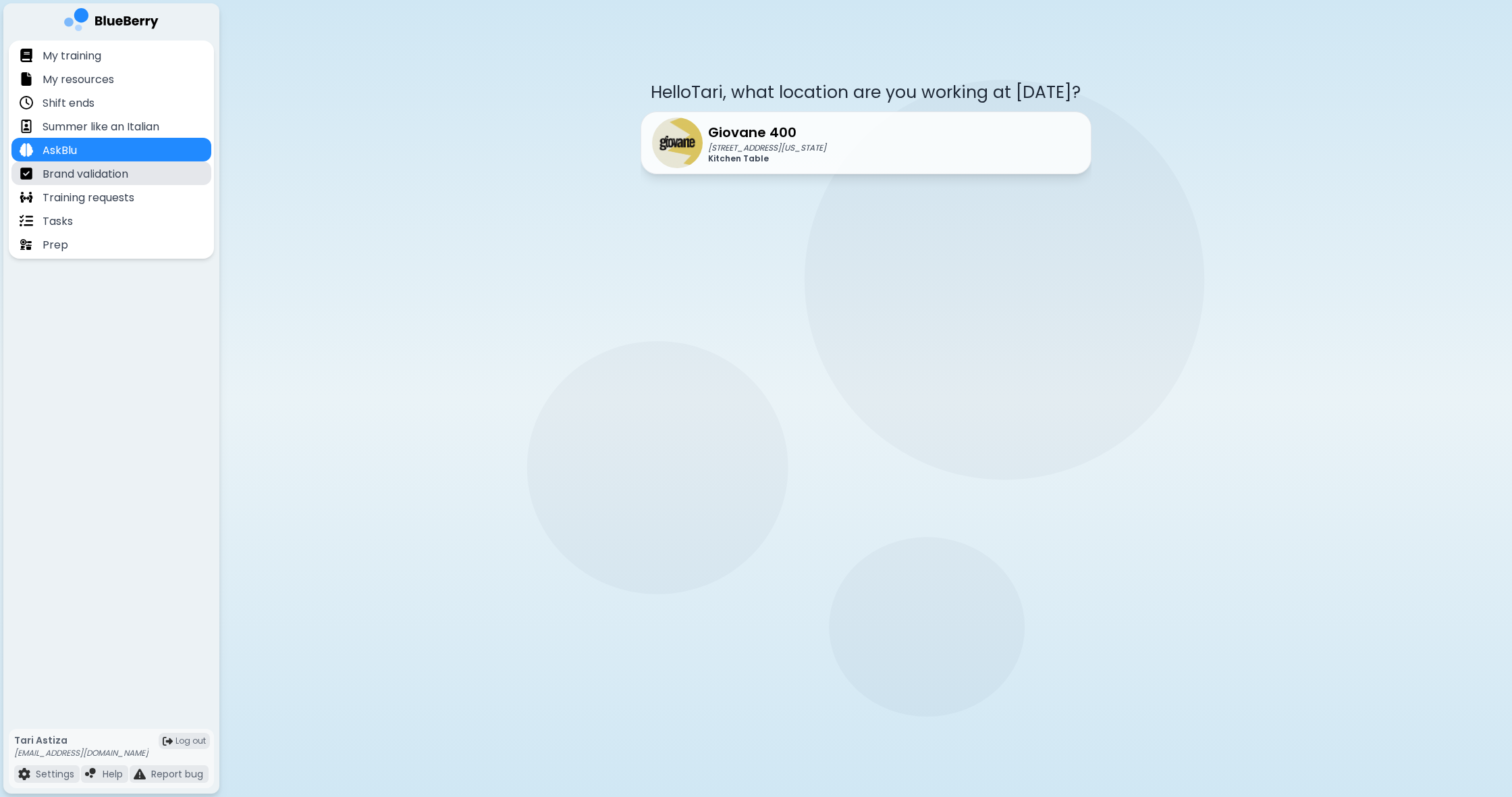
click at [142, 176] on div "Brand validation" at bounding box center [111, 173] width 200 height 24
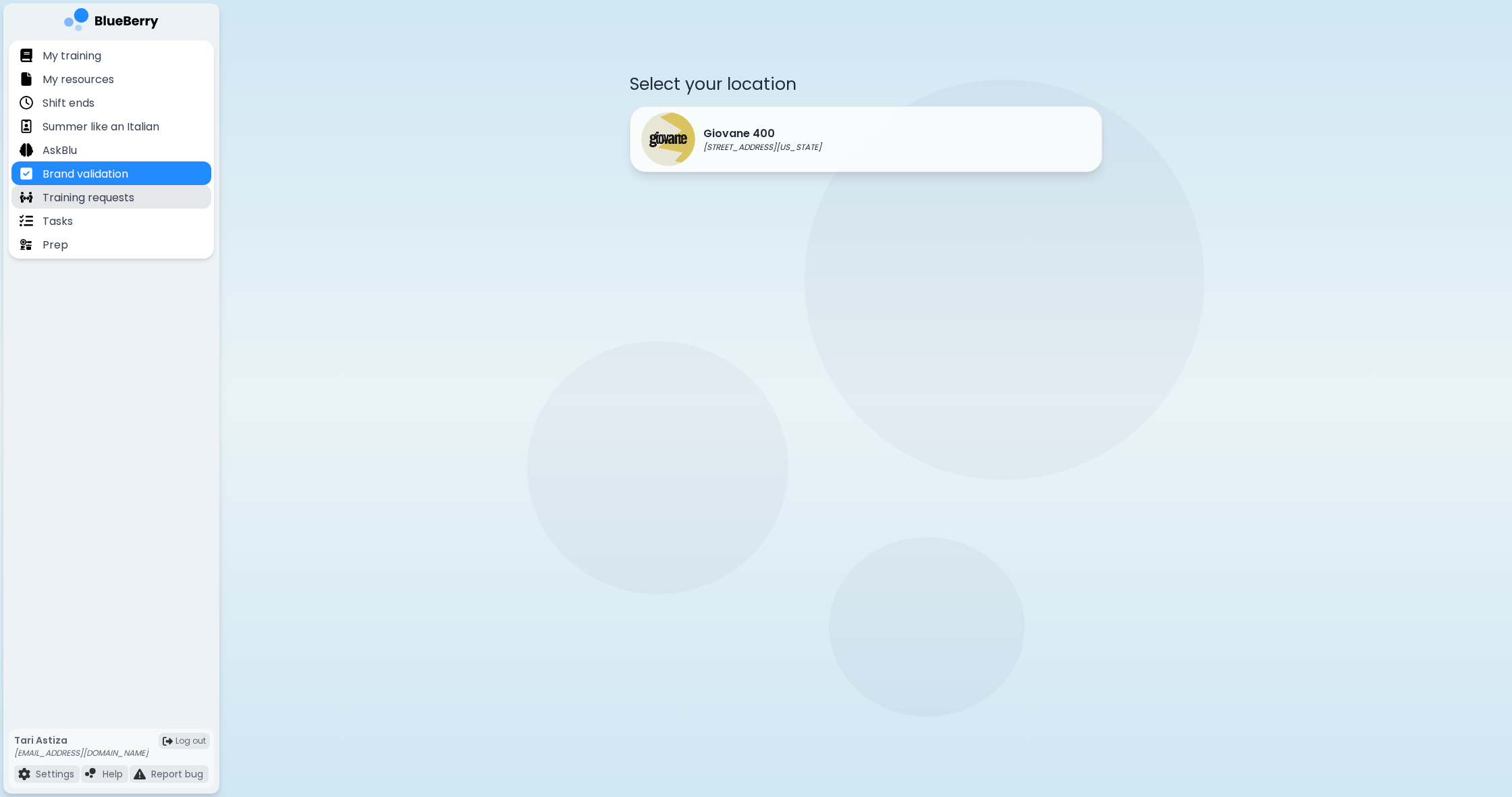
click at [138, 199] on div "Training requests" at bounding box center [111, 197] width 200 height 24
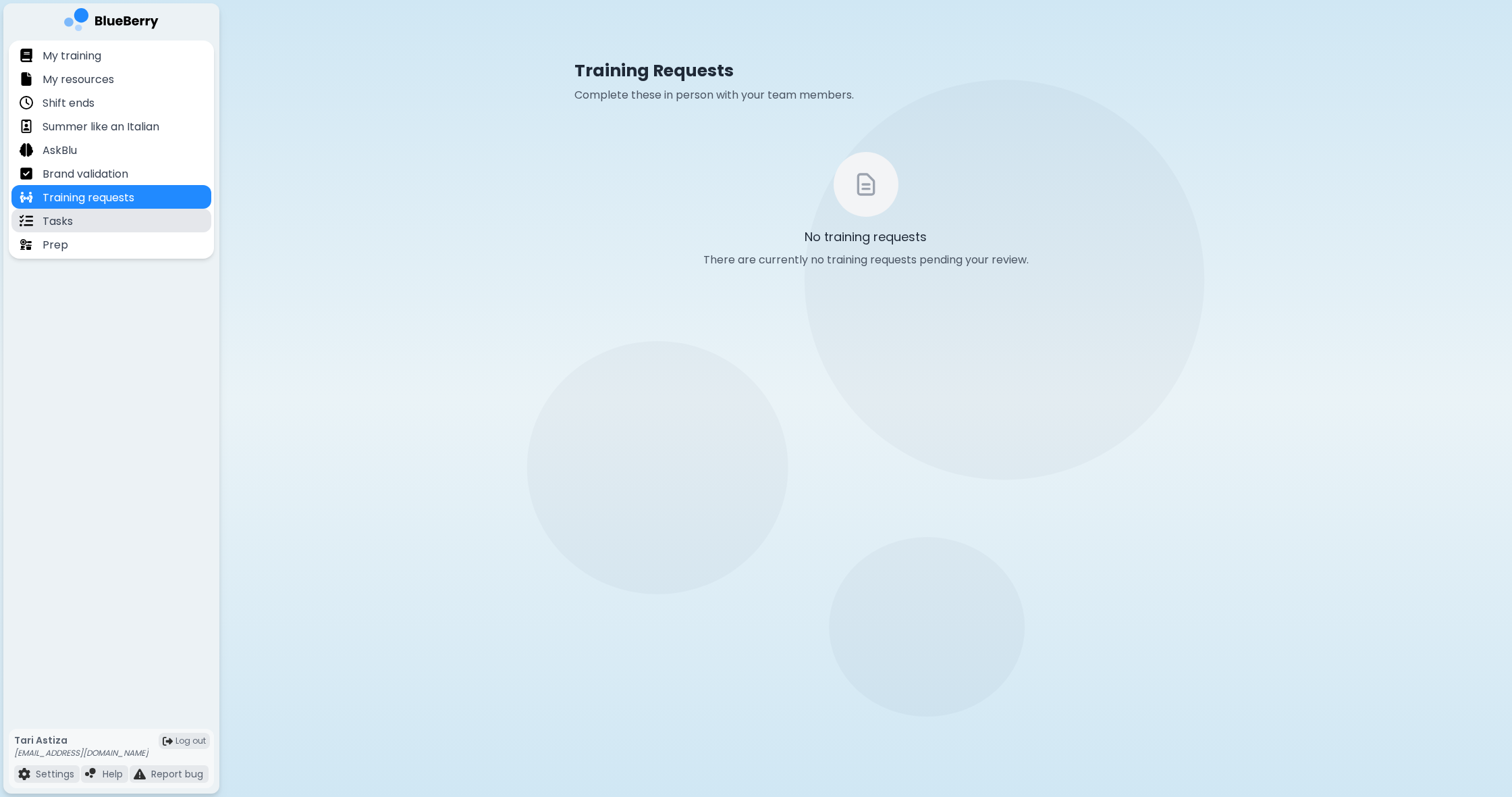
click at [157, 221] on div "Tasks" at bounding box center [111, 220] width 200 height 24
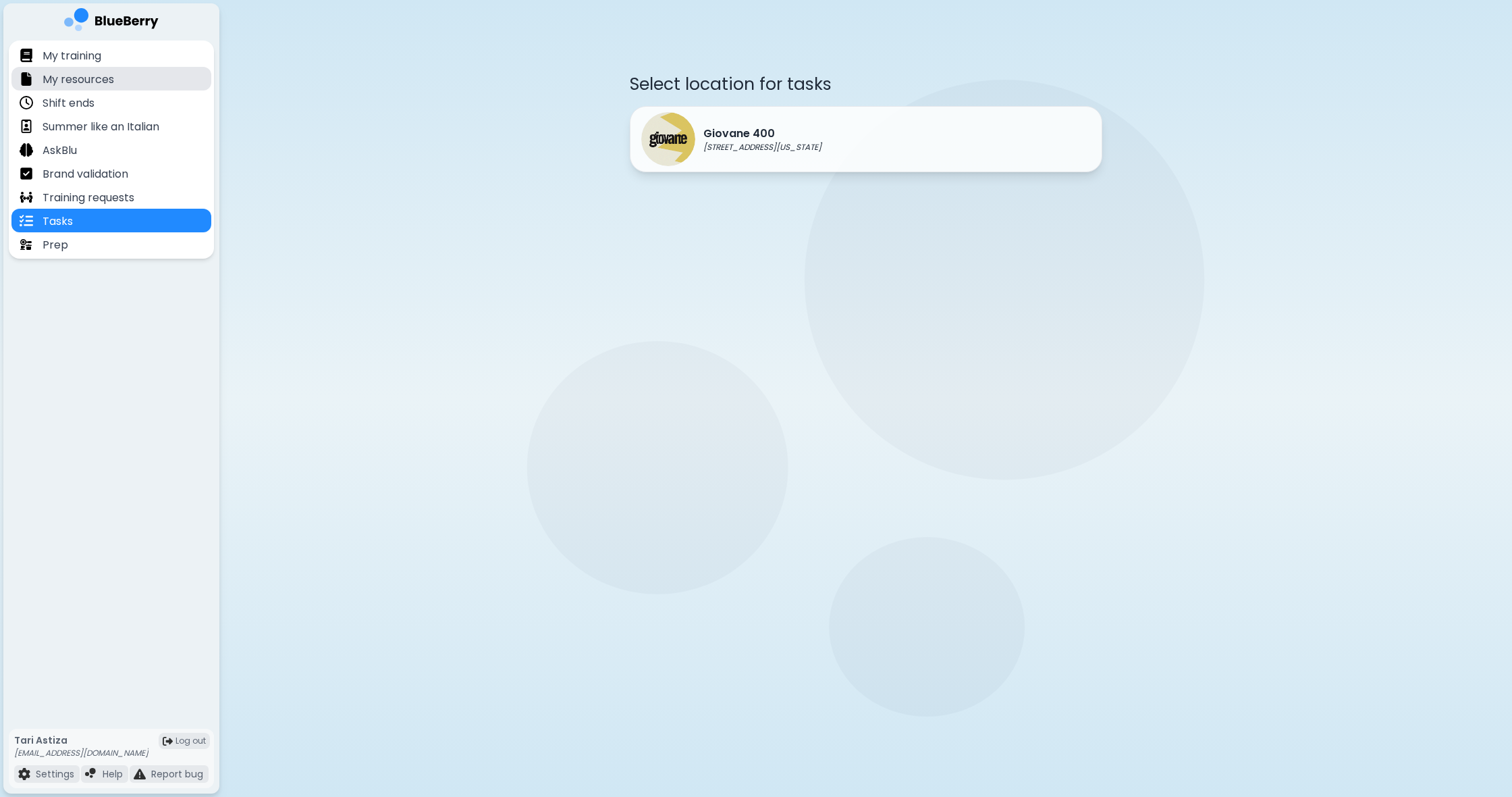
click at [136, 78] on div "My resources" at bounding box center [111, 79] width 200 height 24
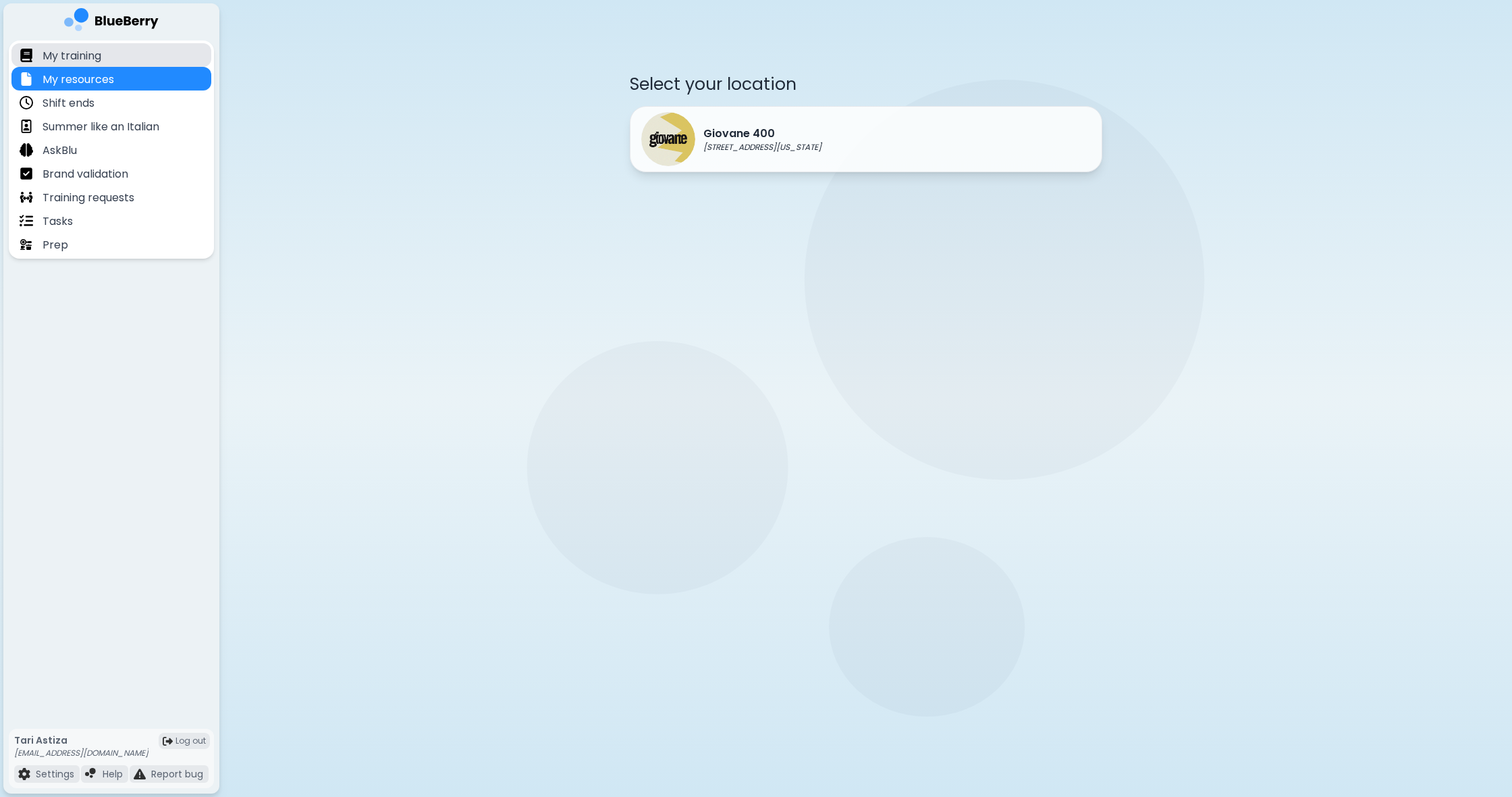
click at [146, 59] on div "My training" at bounding box center [111, 56] width 200 height 24
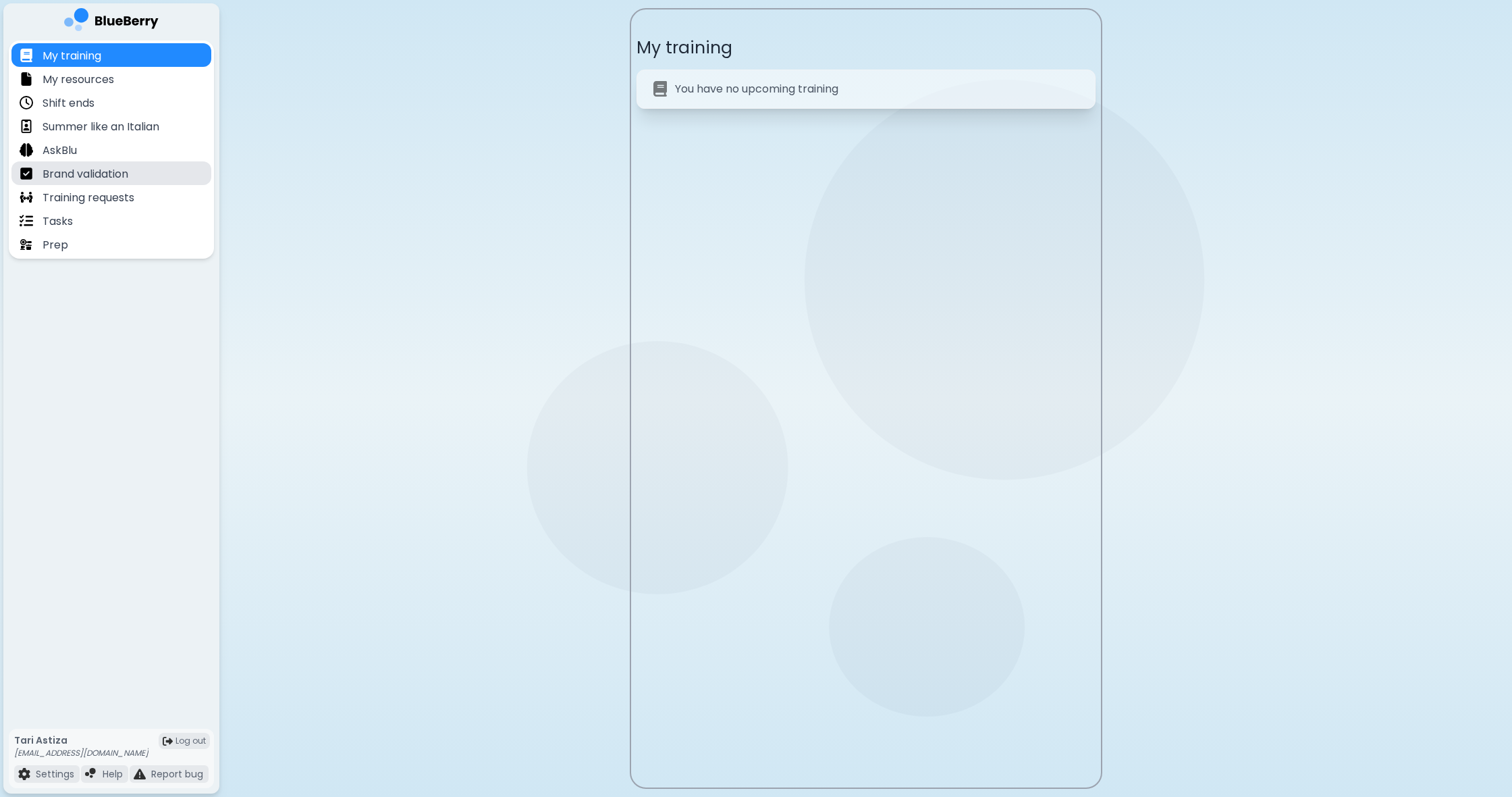
click at [146, 173] on div "Brand validation" at bounding box center [111, 173] width 200 height 24
